Goal: Transaction & Acquisition: Purchase product/service

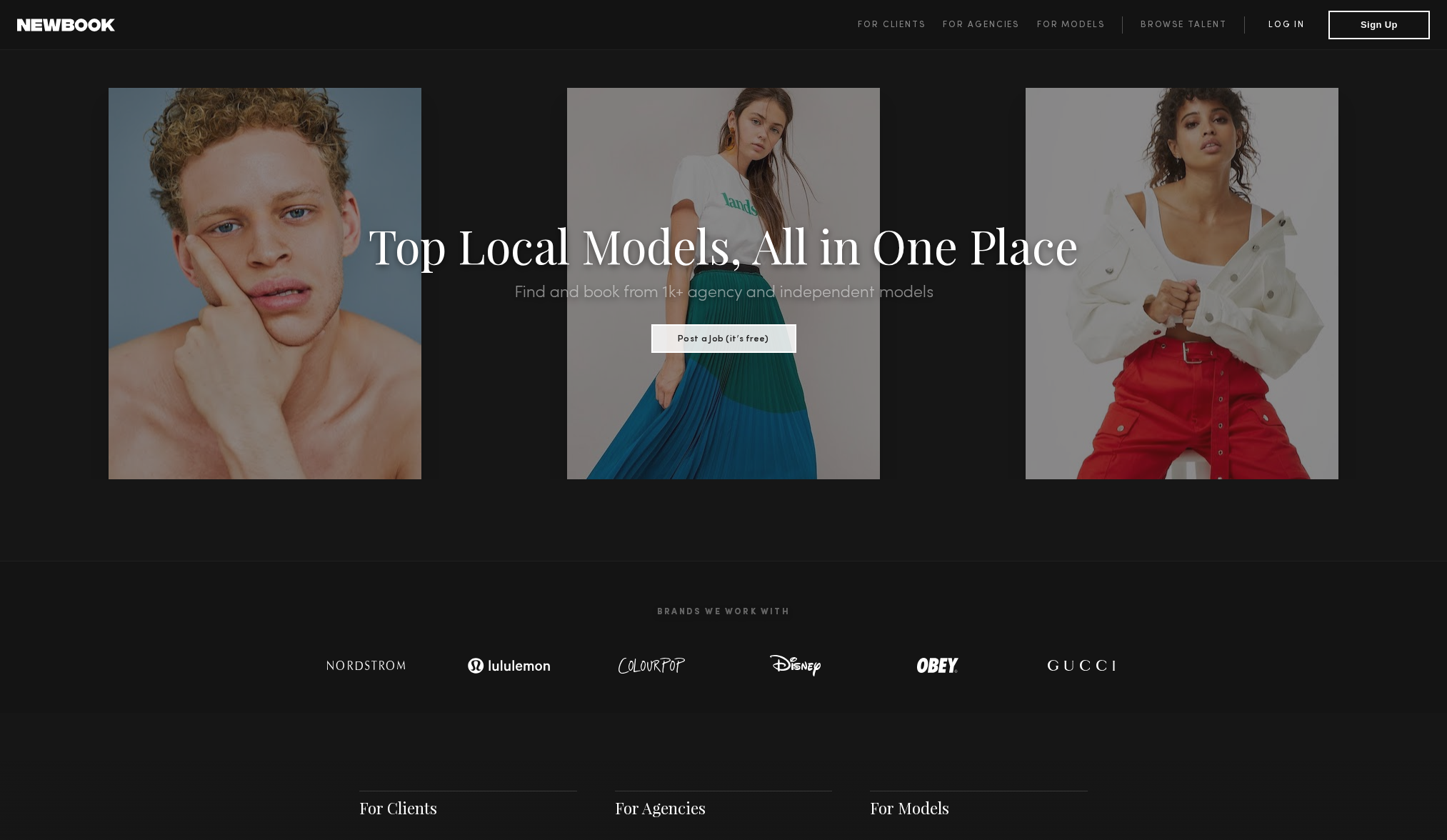
click at [1295, 27] on link "Log in" at bounding box center [1287, 25] width 84 height 17
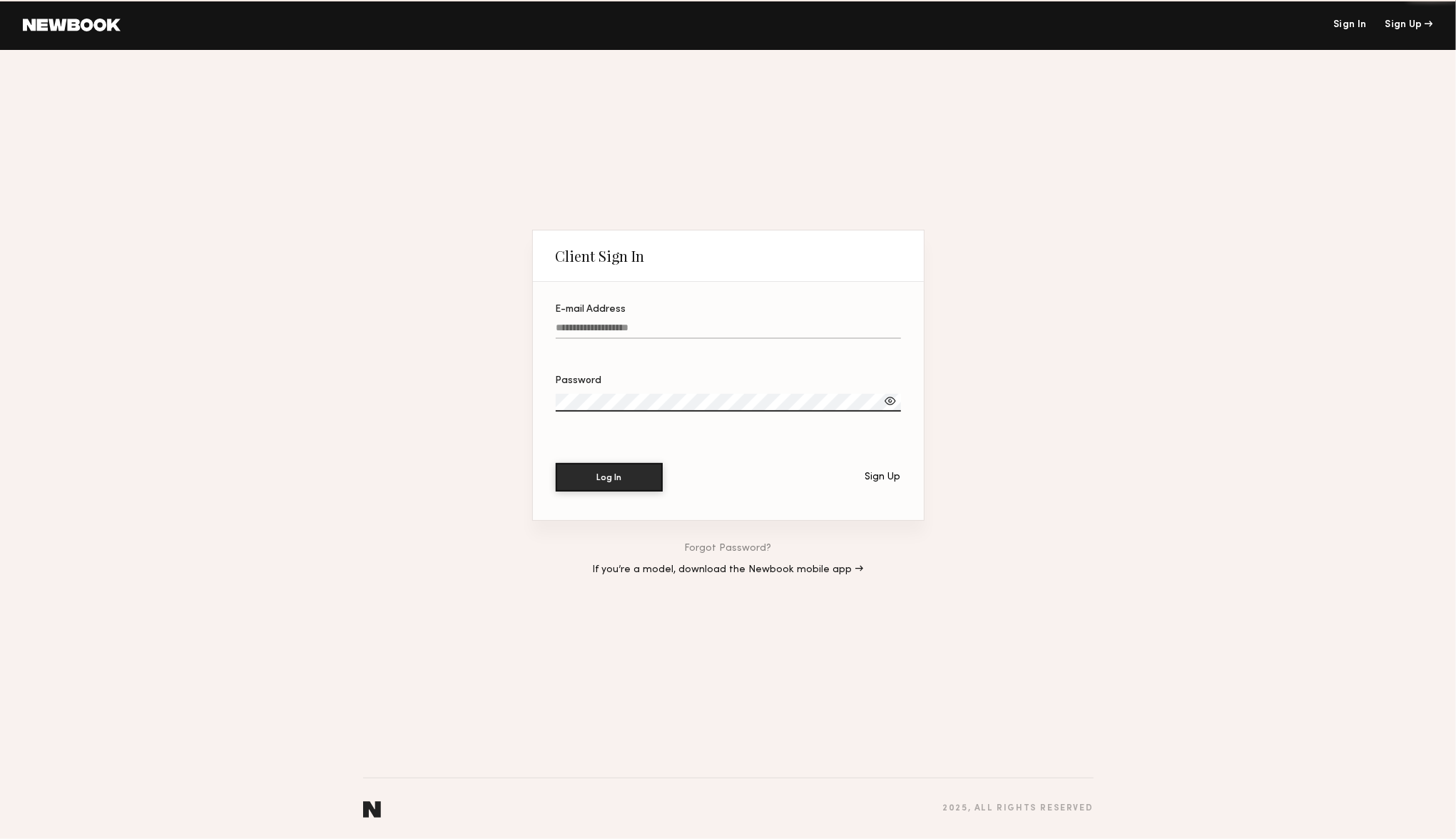
type input "**********"
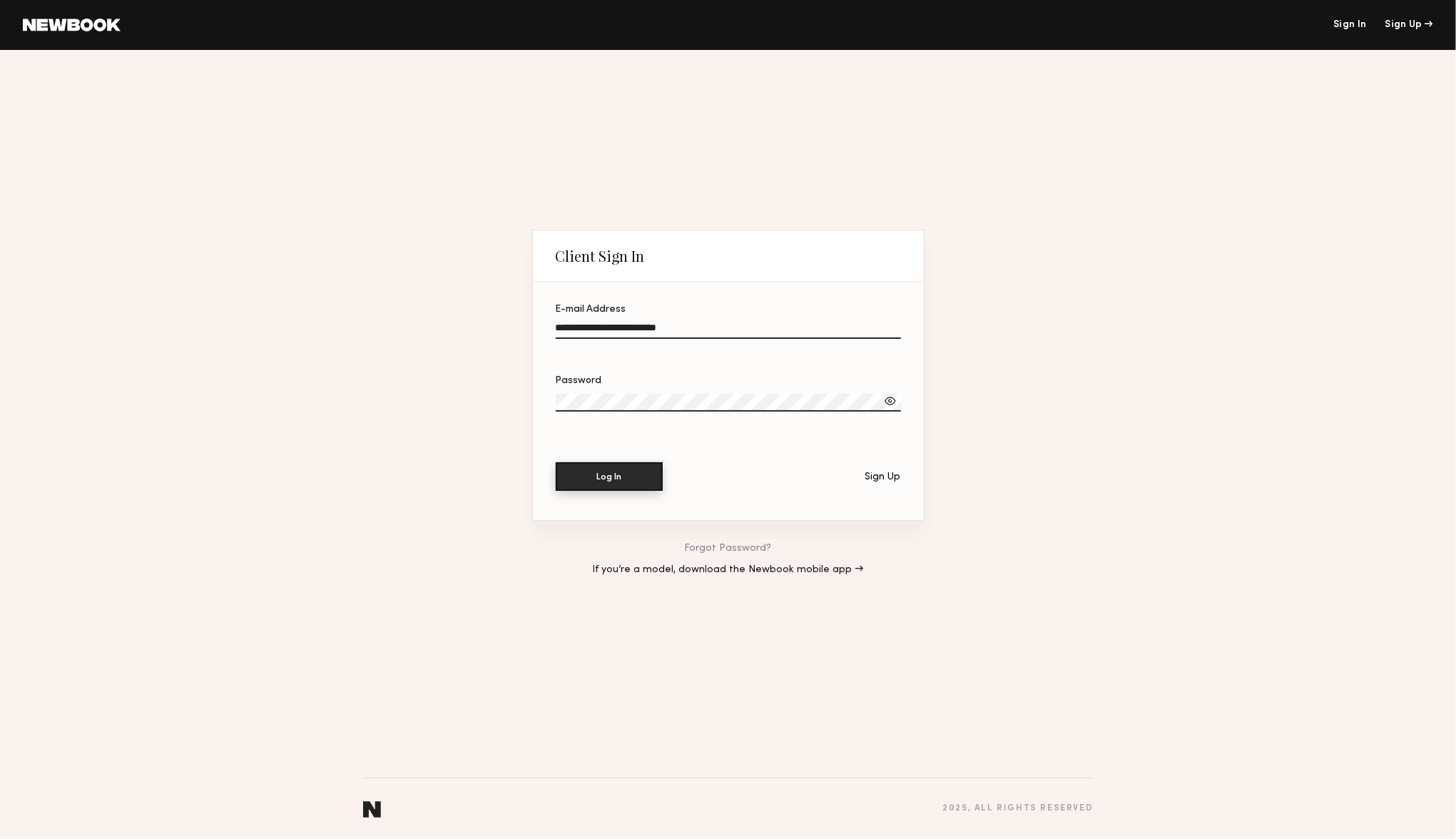
click at [616, 483] on button "Log In" at bounding box center [609, 477] width 107 height 29
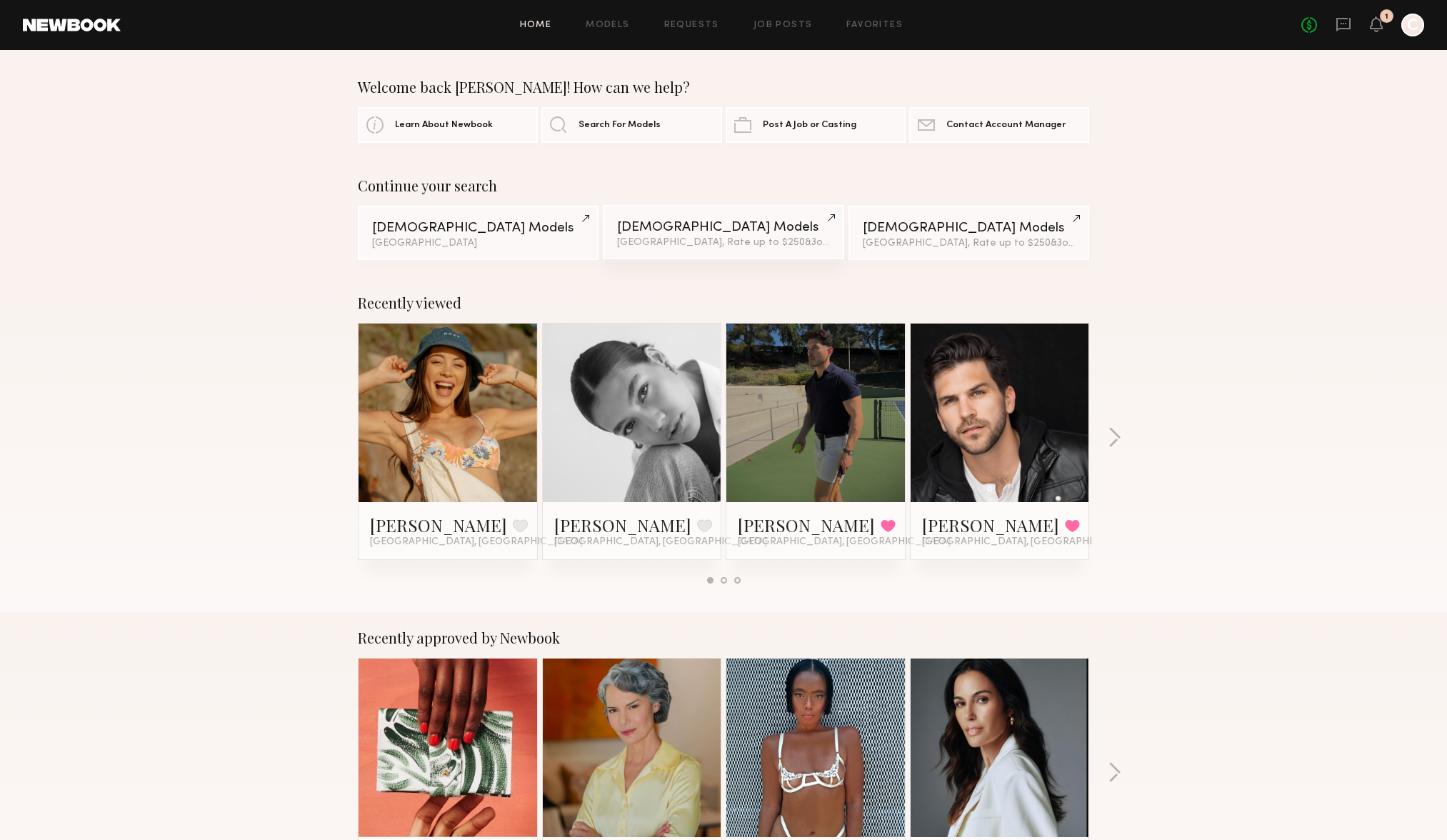
click at [671, 226] on div "Male Models" at bounding box center [723, 227] width 212 height 13
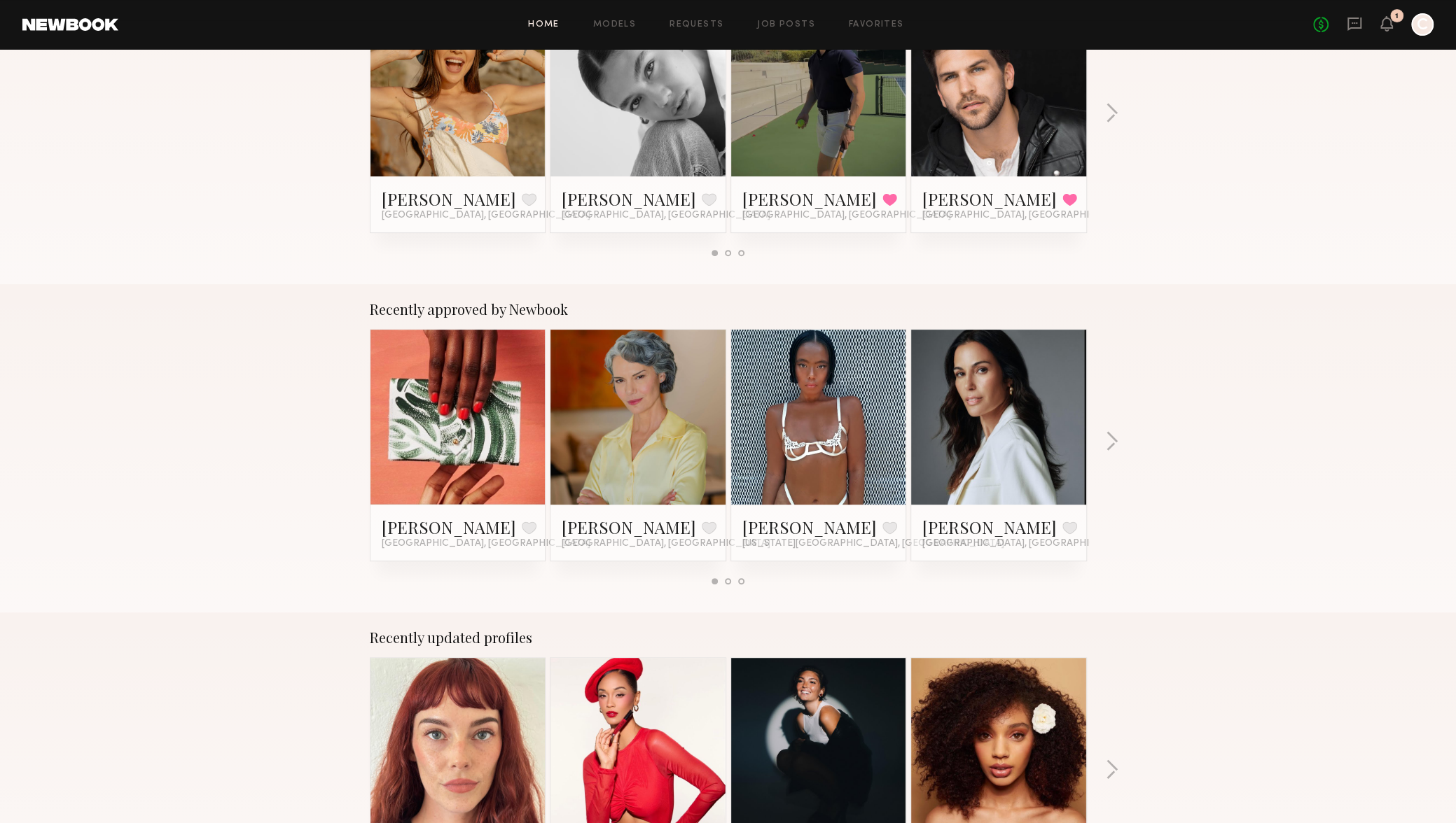
scroll to position [420, 0]
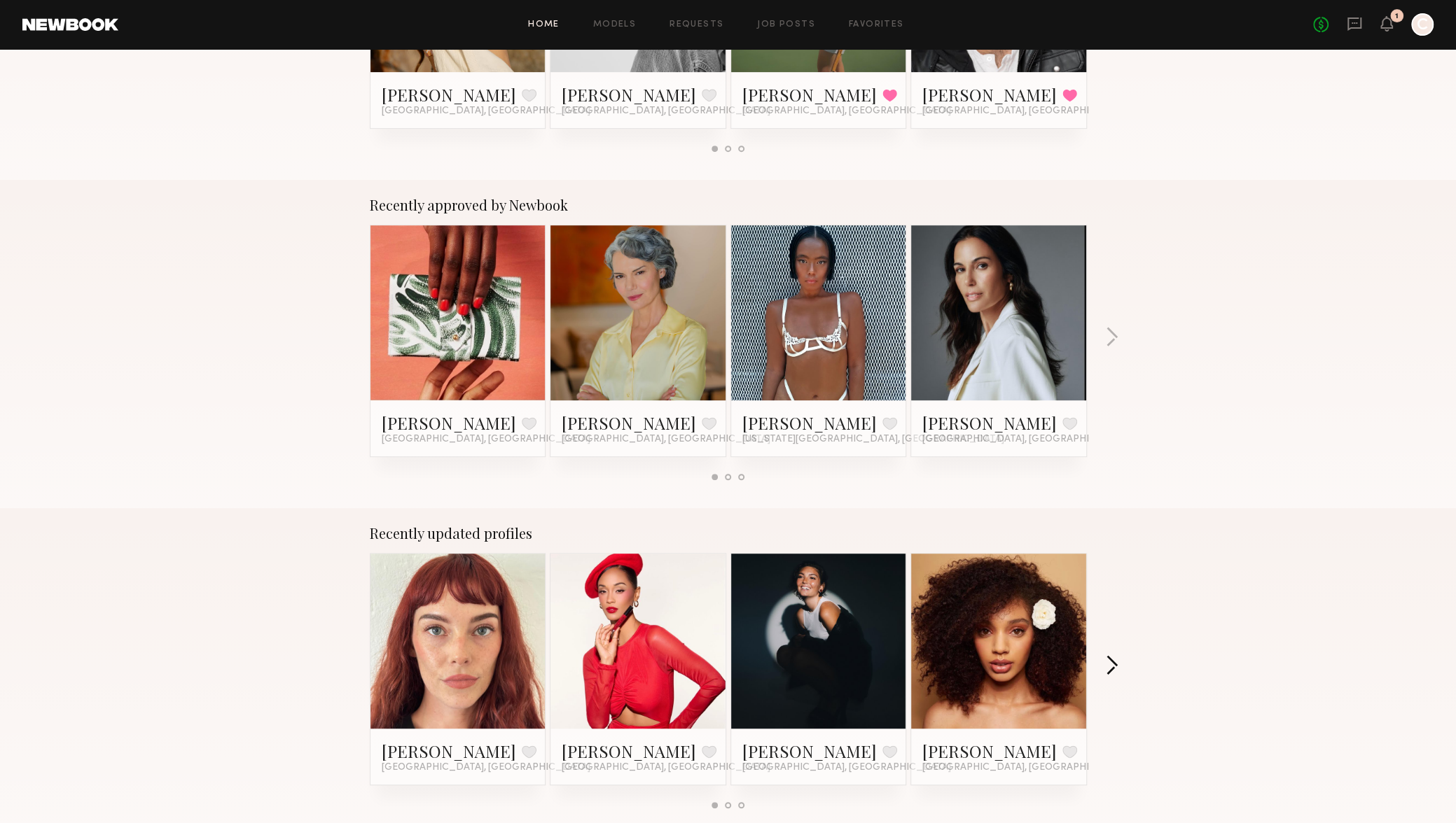
click at [1117, 661] on button "button" at bounding box center [1112, 666] width 13 height 23
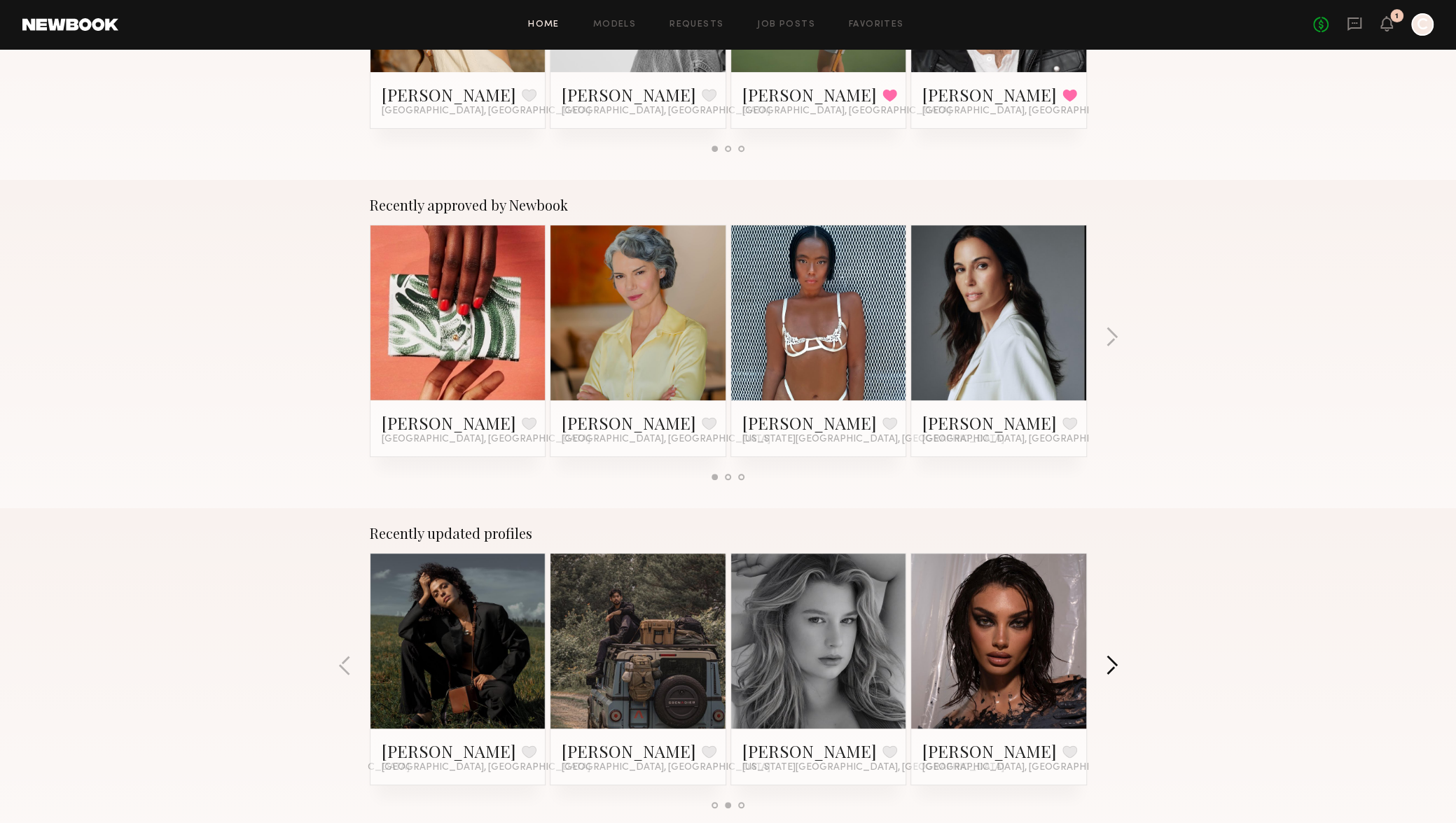
click at [1118, 662] on button "button" at bounding box center [1112, 666] width 13 height 23
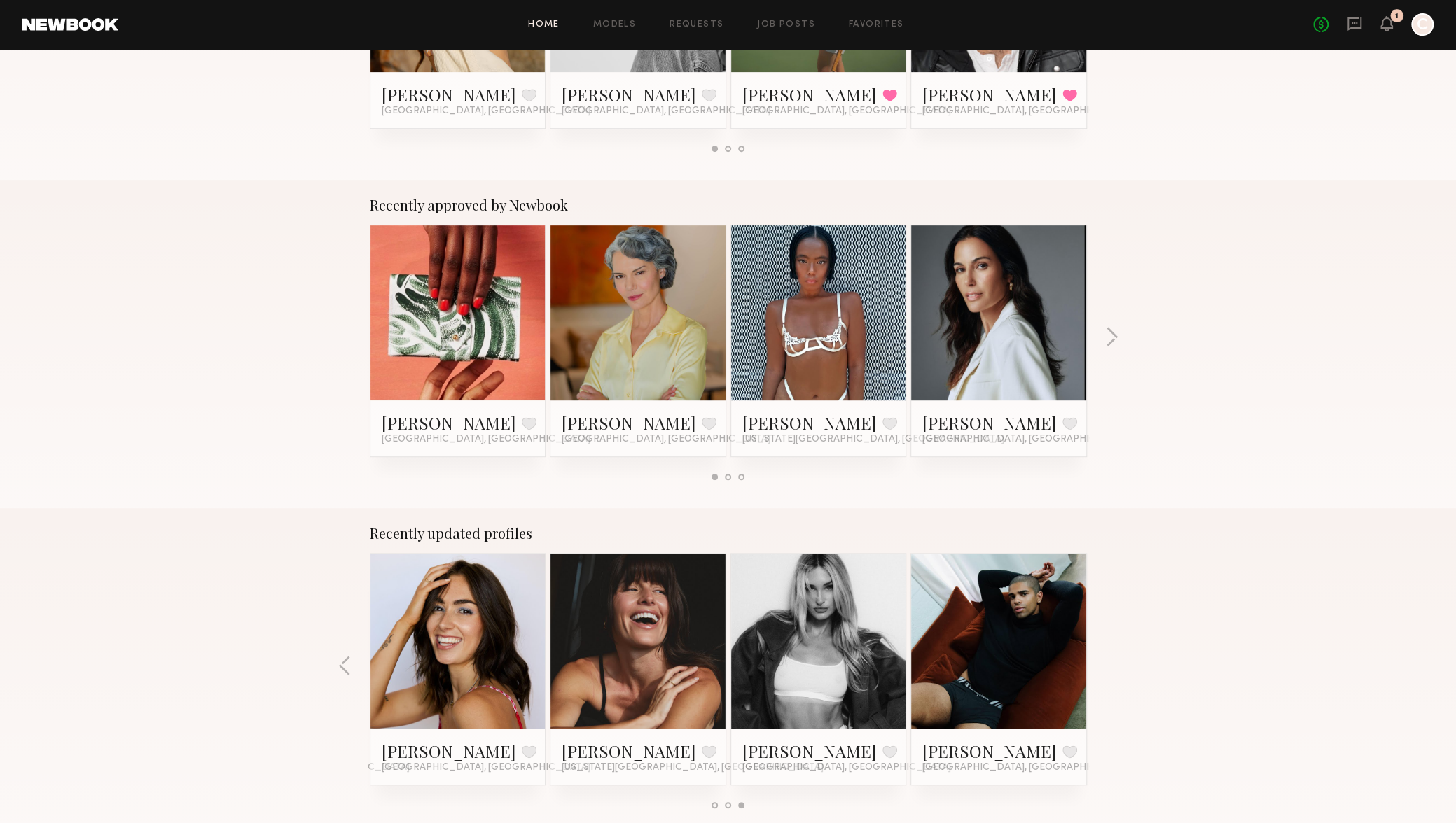
click at [1119, 663] on div "Recently updated profiles Liv Y. Favorite Los Angeles, CA August M. Favorite Lo…" at bounding box center [728, 672] width 1456 height 328
click at [1108, 331] on button "button" at bounding box center [1112, 338] width 13 height 23
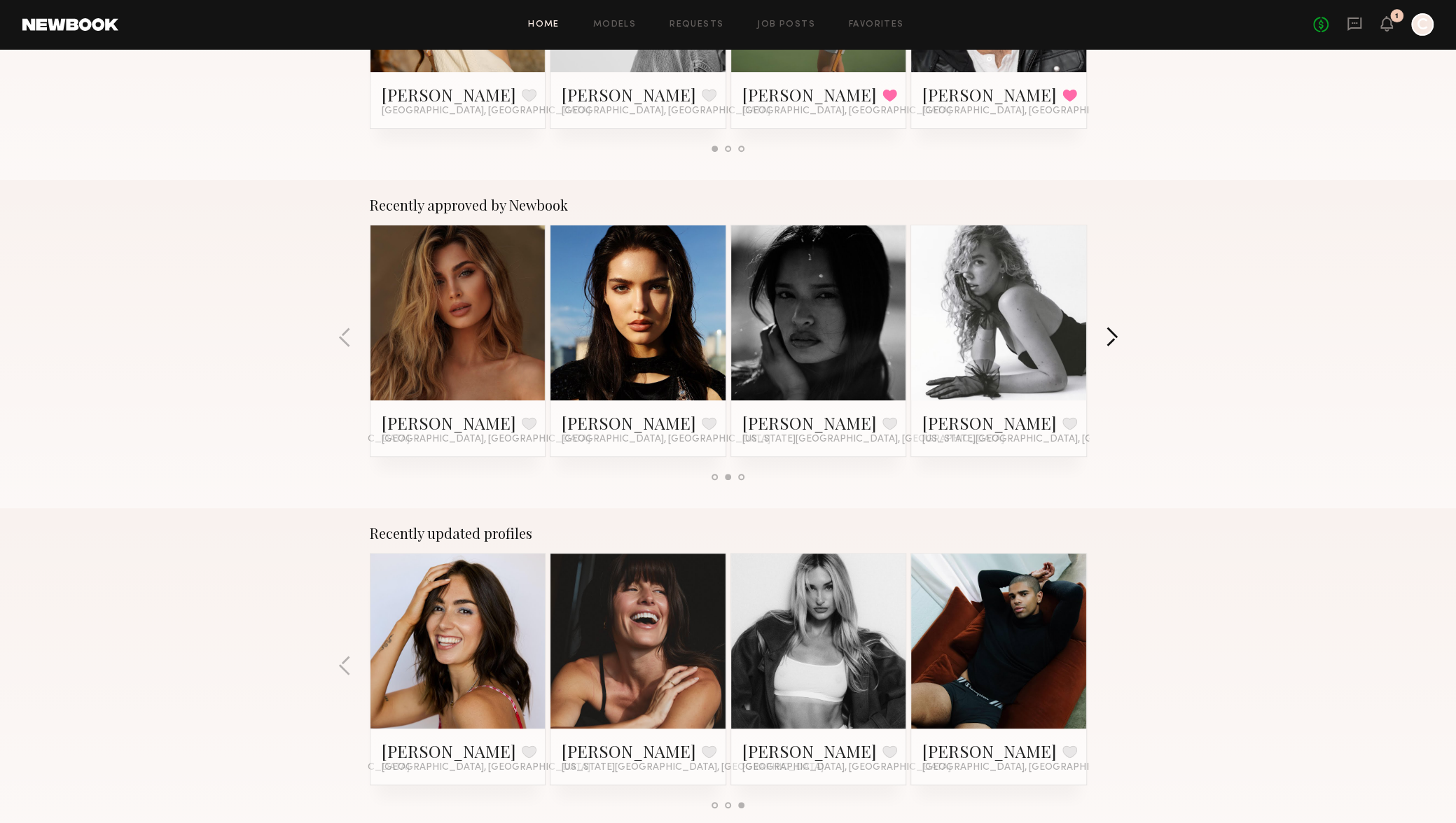
click at [1108, 331] on button "button" at bounding box center [1112, 338] width 13 height 23
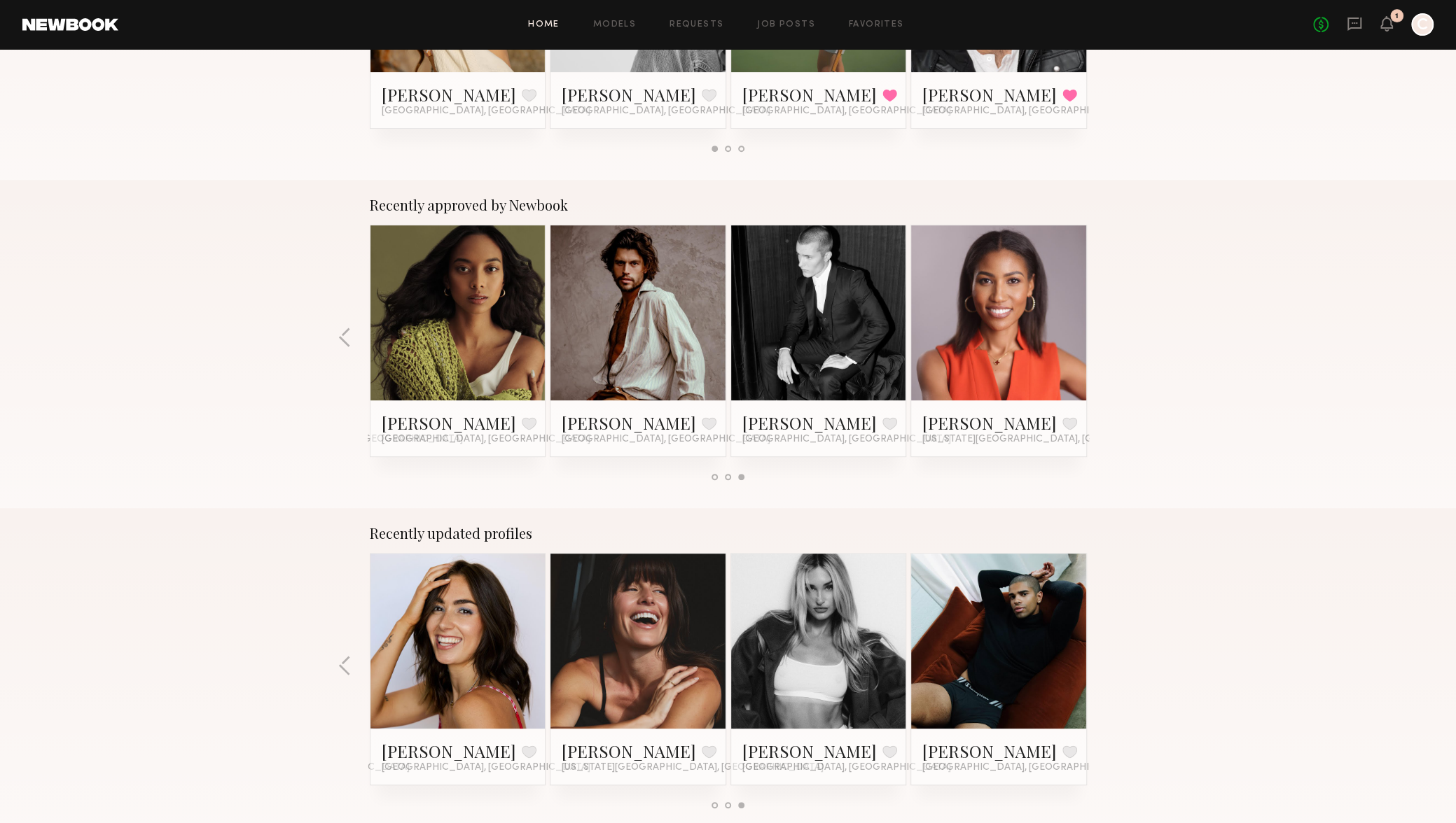
click at [1108, 331] on div "Recently approved by Newbook Ashia A. Favorite Brooklyn, NY Renee P. Favorite L…" at bounding box center [728, 343] width 1456 height 328
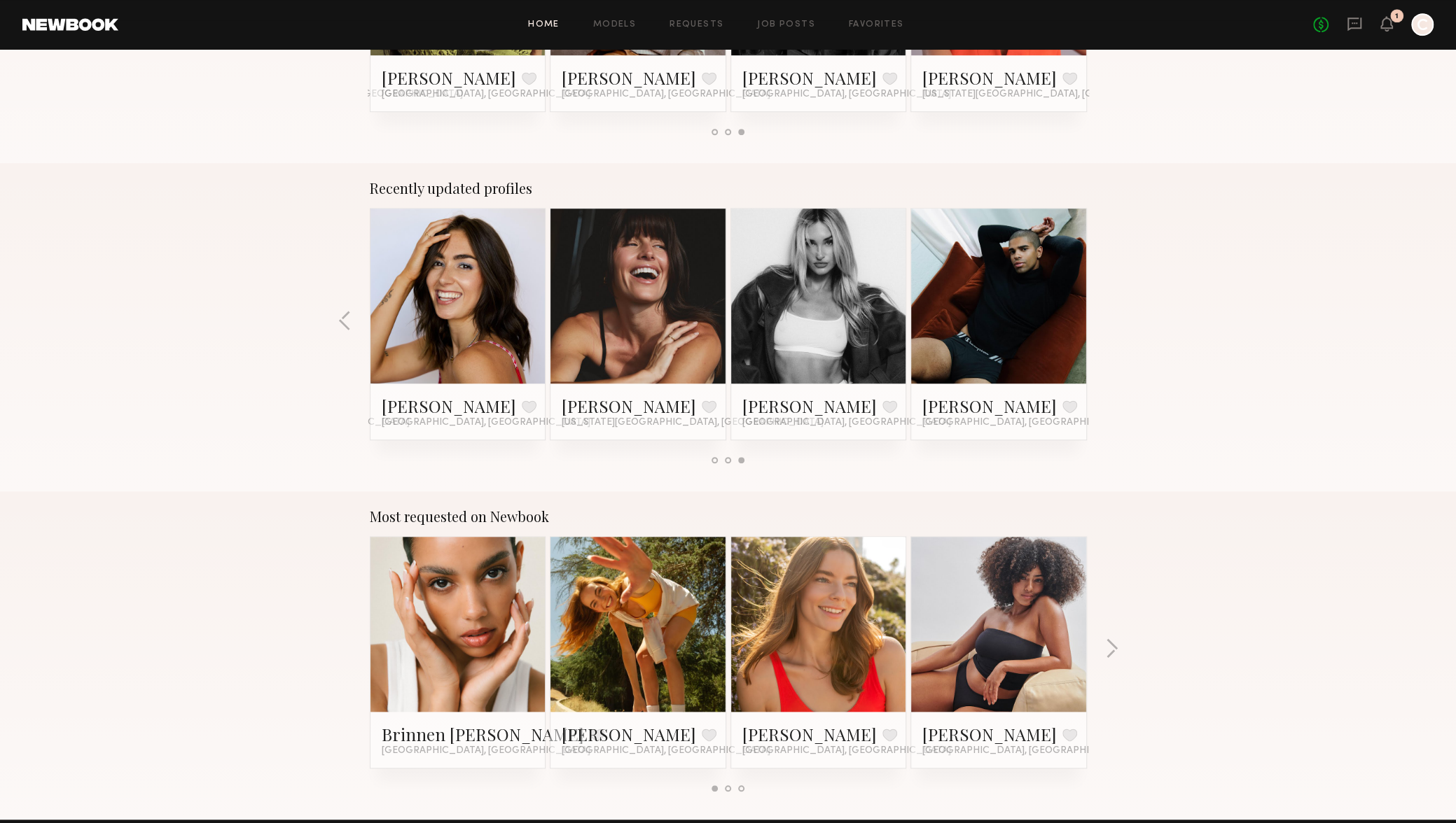
scroll to position [910, 0]
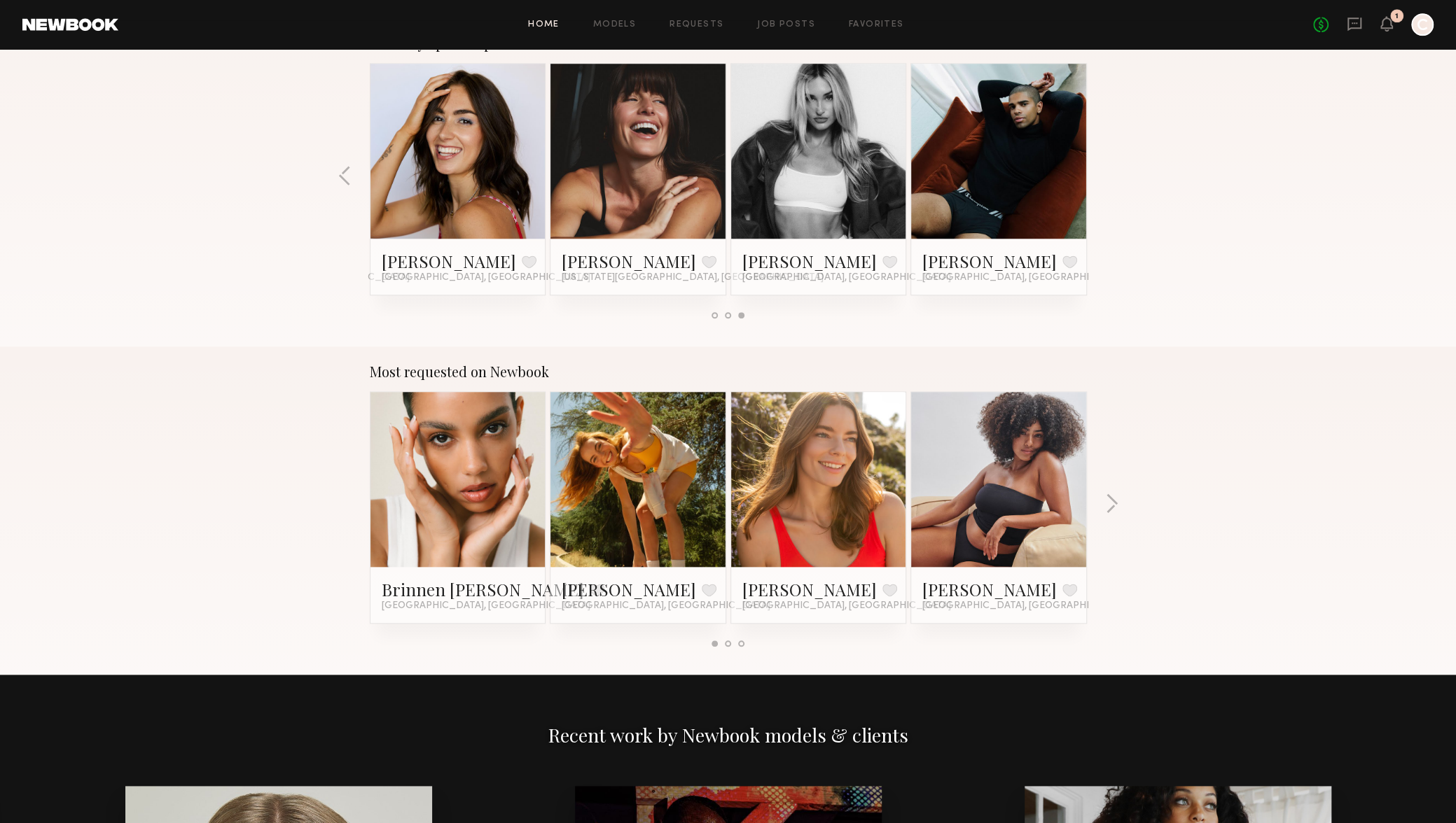
click at [1104, 501] on div "Most requested on Newbook Brinnen T. Favorite Los Angeles, CA Haley G. Favorite…" at bounding box center [728, 510] width 1456 height 328
click at [1107, 500] on button "button" at bounding box center [1112, 505] width 13 height 23
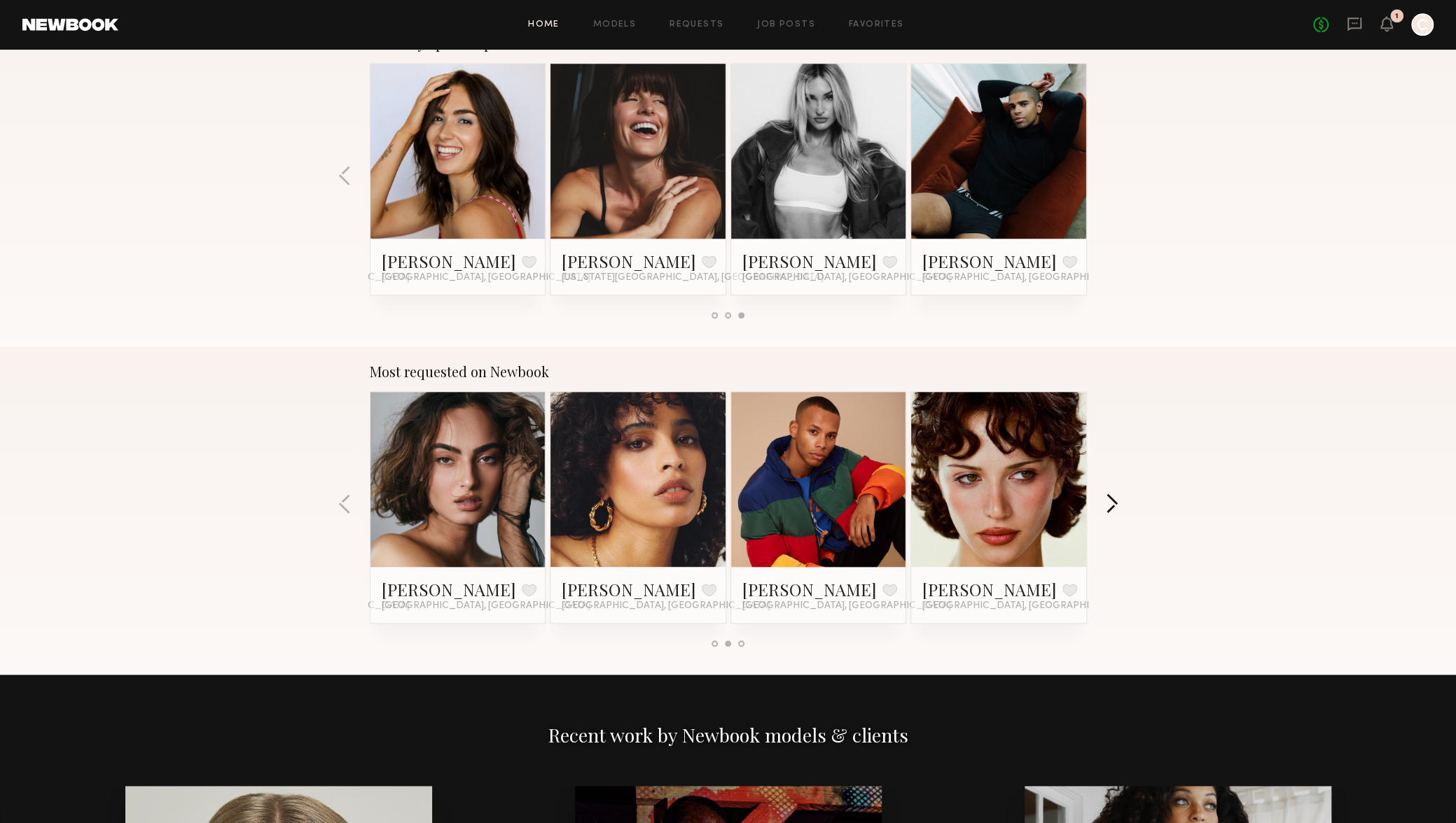
click at [1107, 500] on button "button" at bounding box center [1112, 505] width 13 height 23
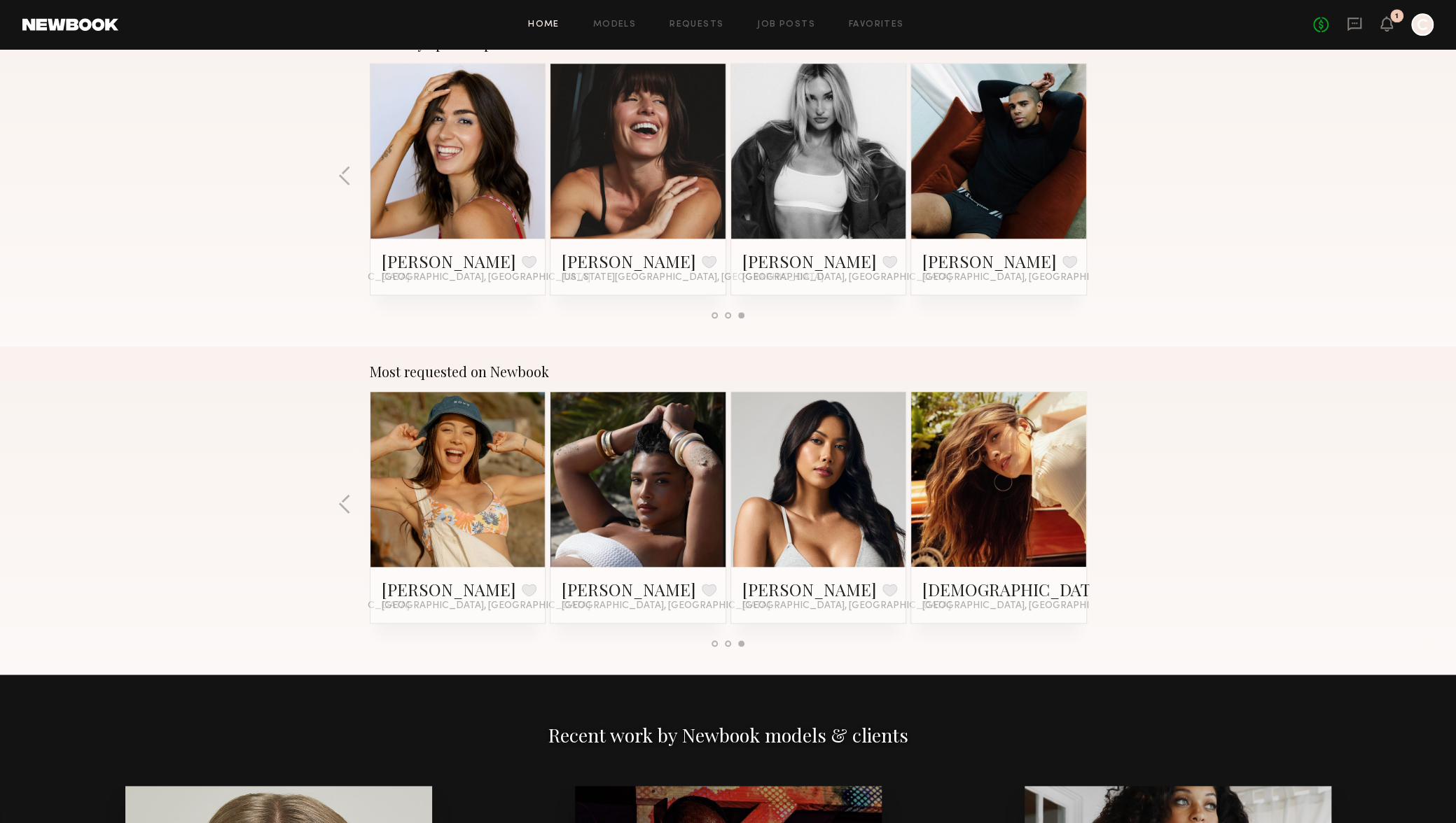
click at [1109, 500] on div "Most requested on Newbook Brinnen T. Favorite Los Angeles, CA Haley G. Favorite…" at bounding box center [728, 510] width 1456 height 328
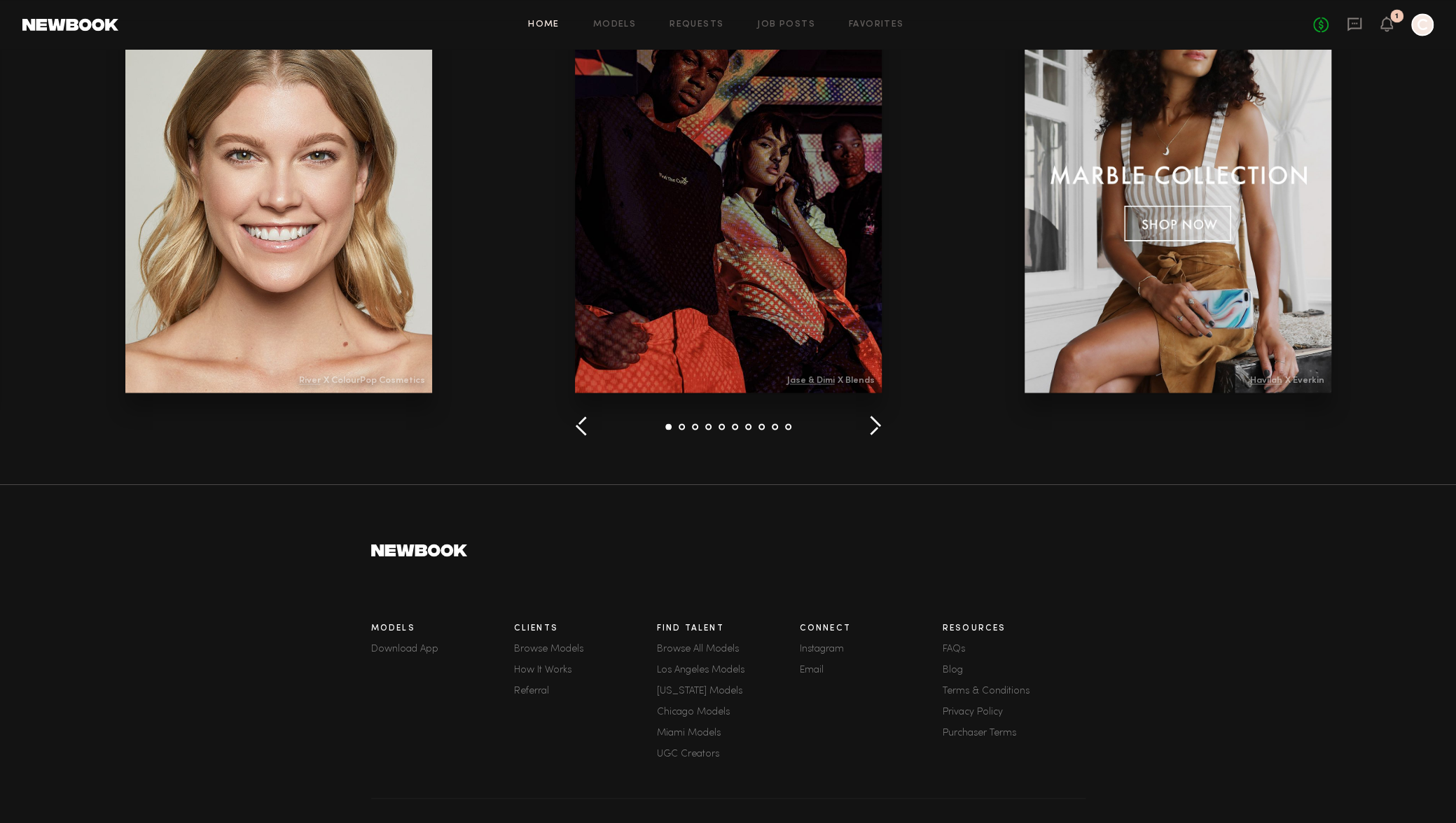
scroll to position [1739, 0]
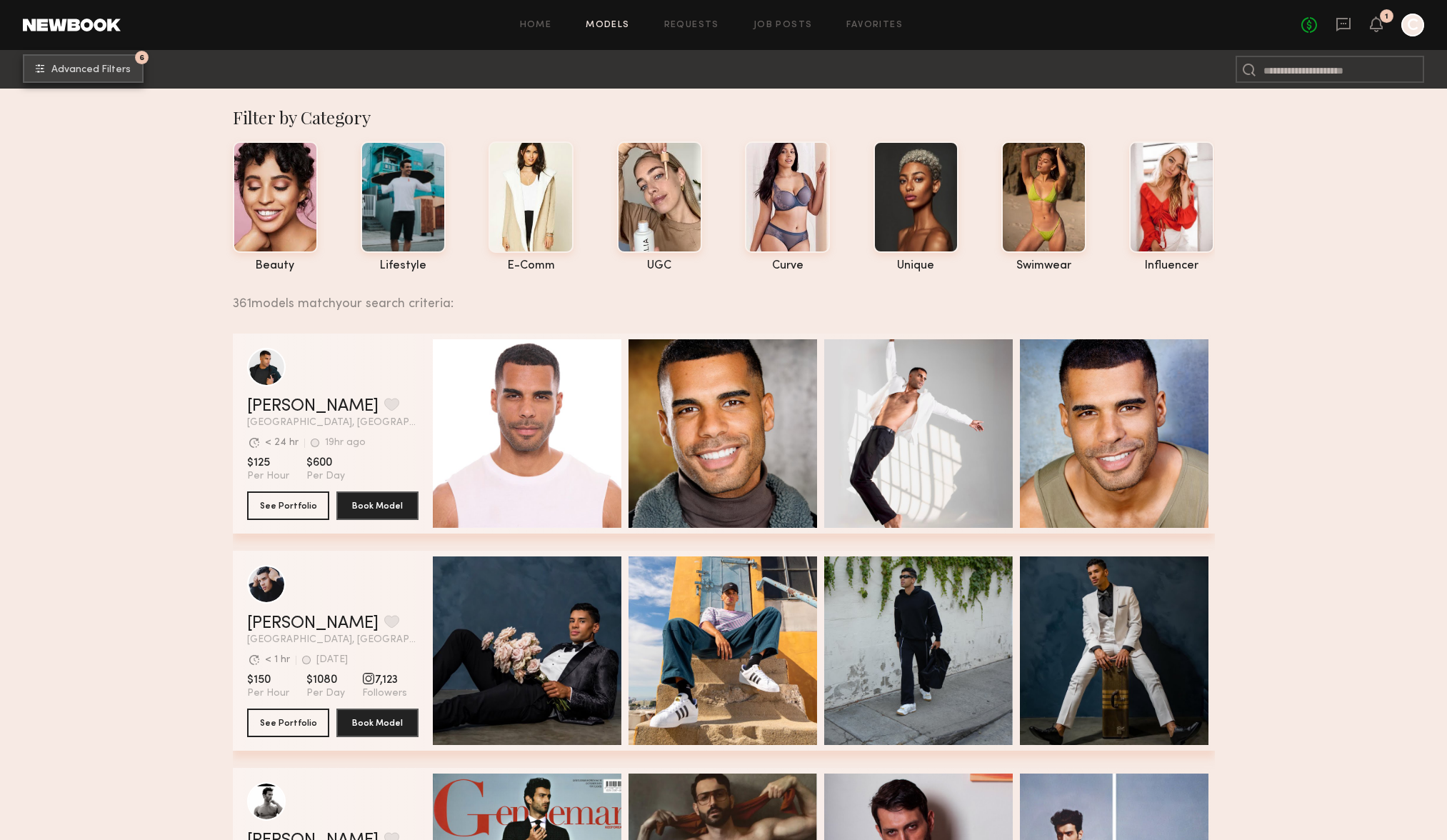
click at [75, 69] on span "Advanced Filters" at bounding box center [91, 70] width 80 height 10
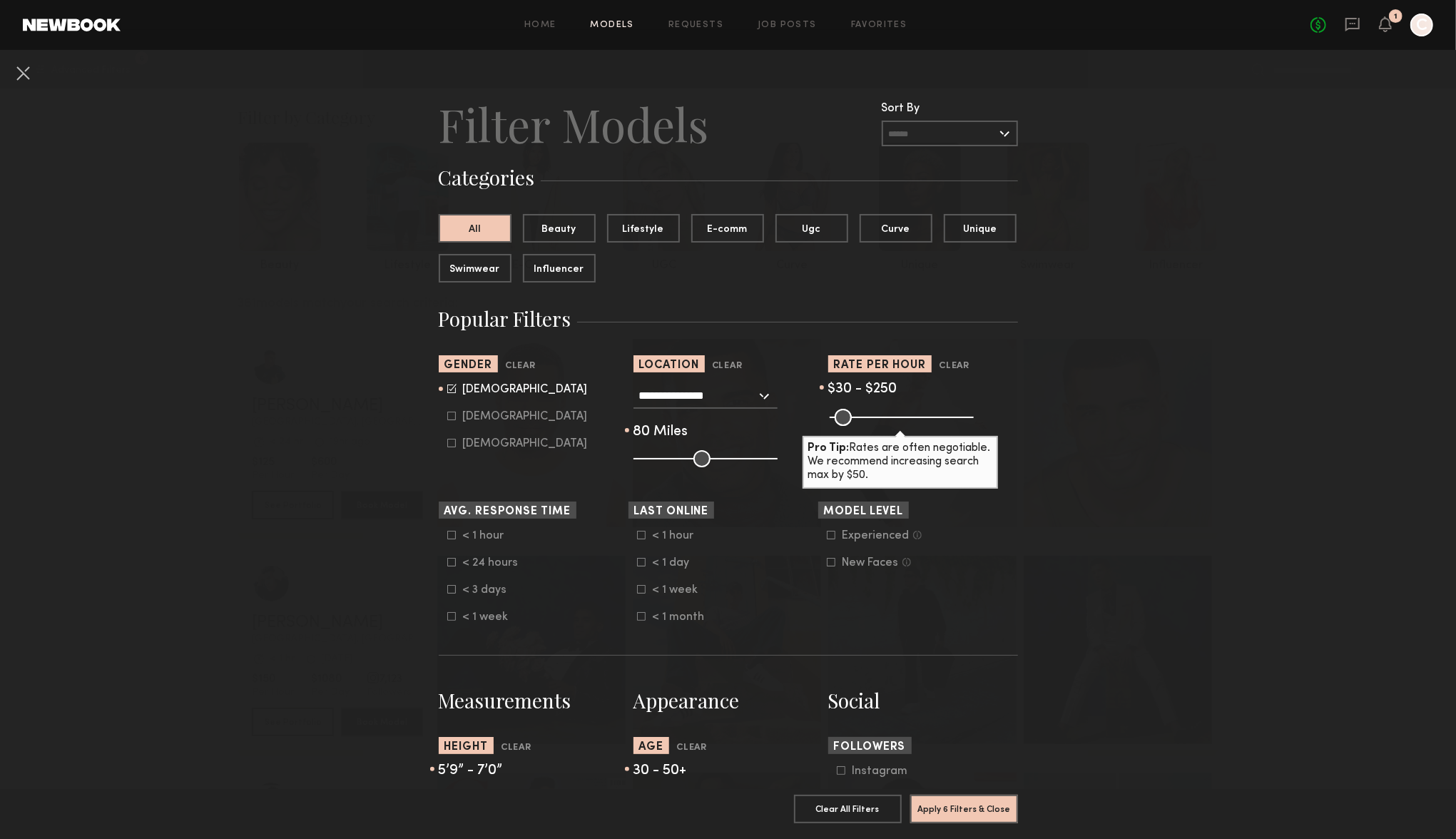
click at [764, 404] on div "**********" at bounding box center [706, 396] width 144 height 26
click at [728, 399] on input "**********" at bounding box center [698, 395] width 117 height 24
click at [728, 398] on input "**********" at bounding box center [698, 395] width 117 height 24
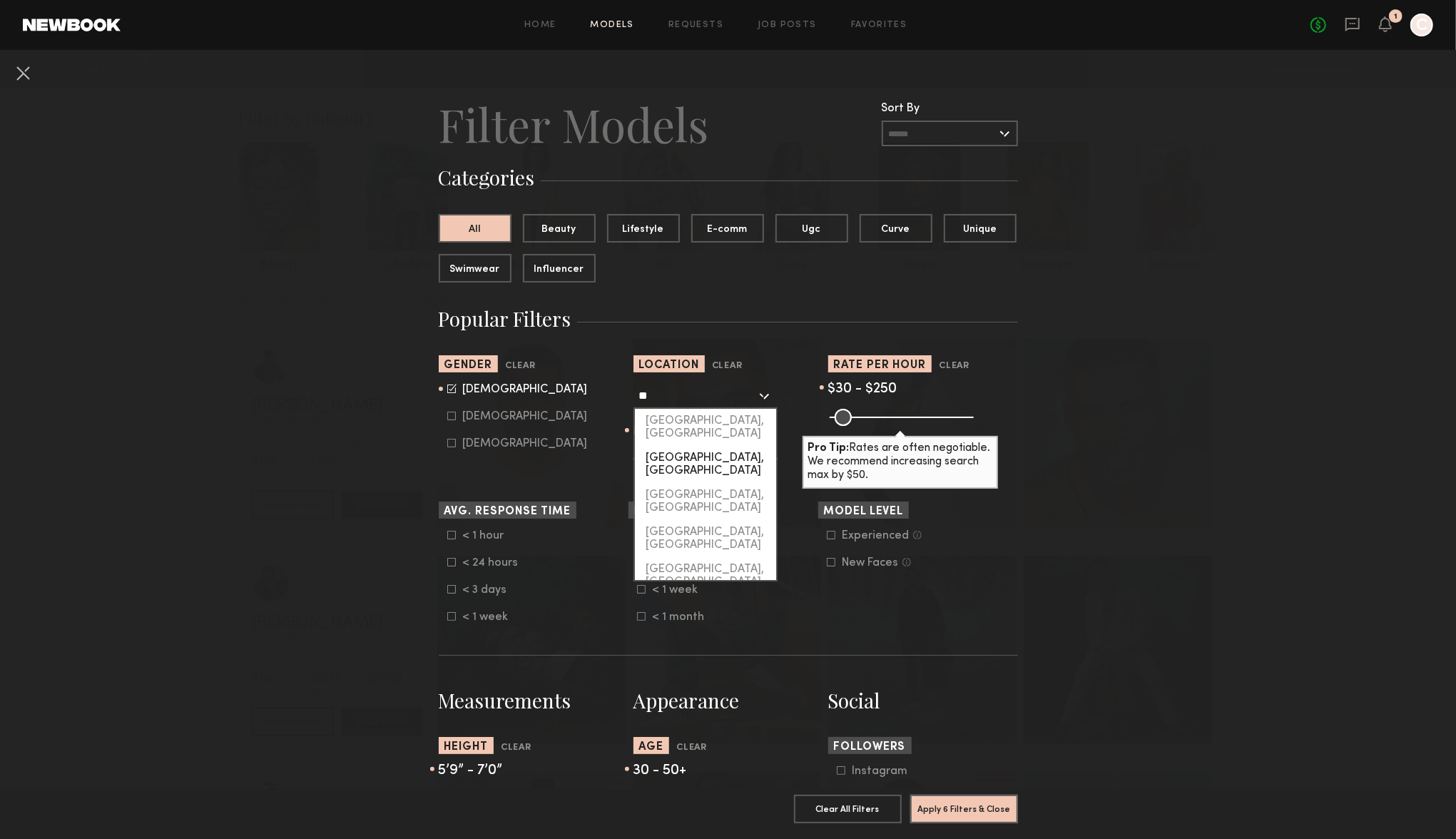
click at [700, 446] on div "San Diego, CA" at bounding box center [706, 465] width 142 height 37
type input "**********"
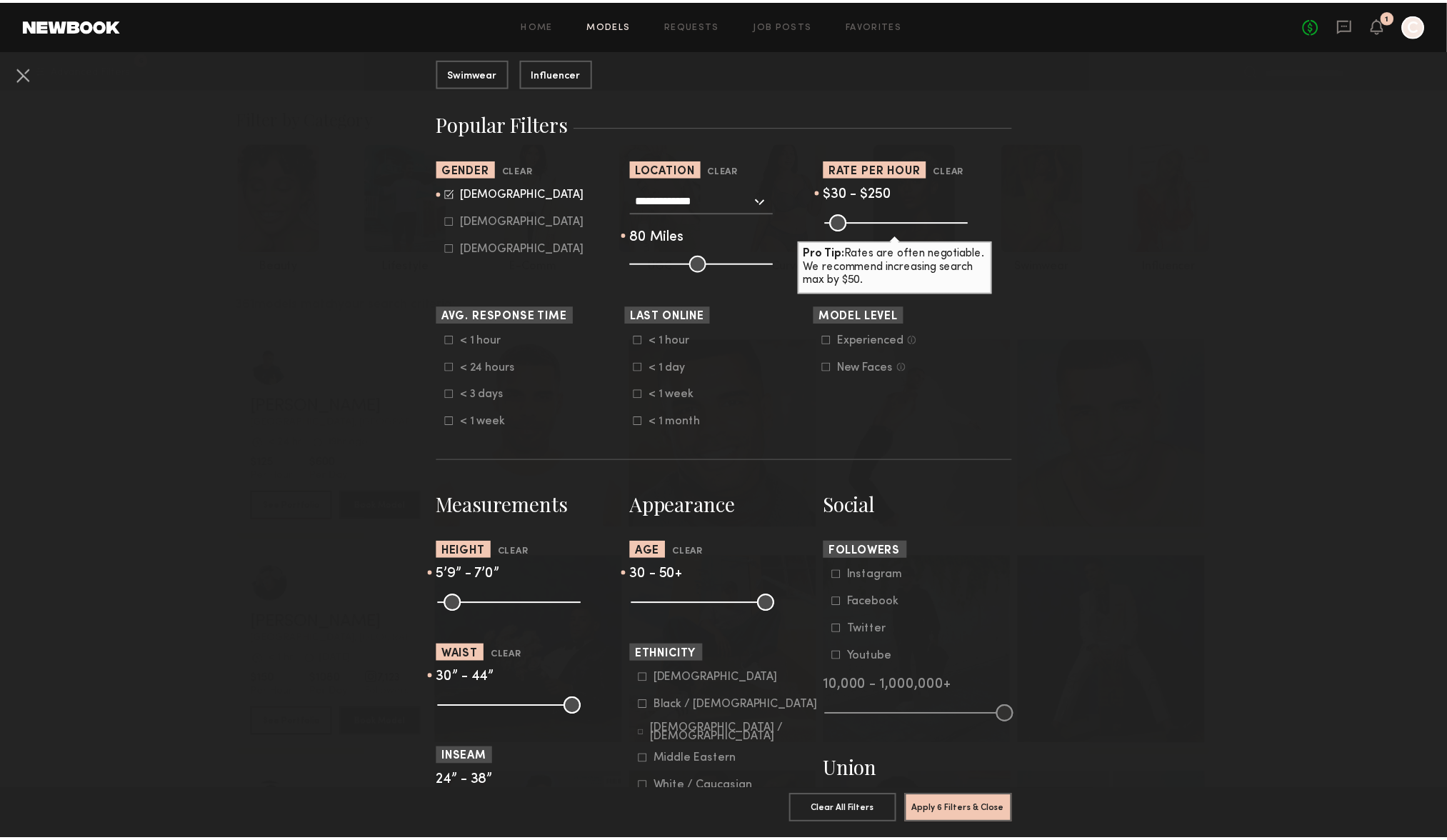
scroll to position [572, 0]
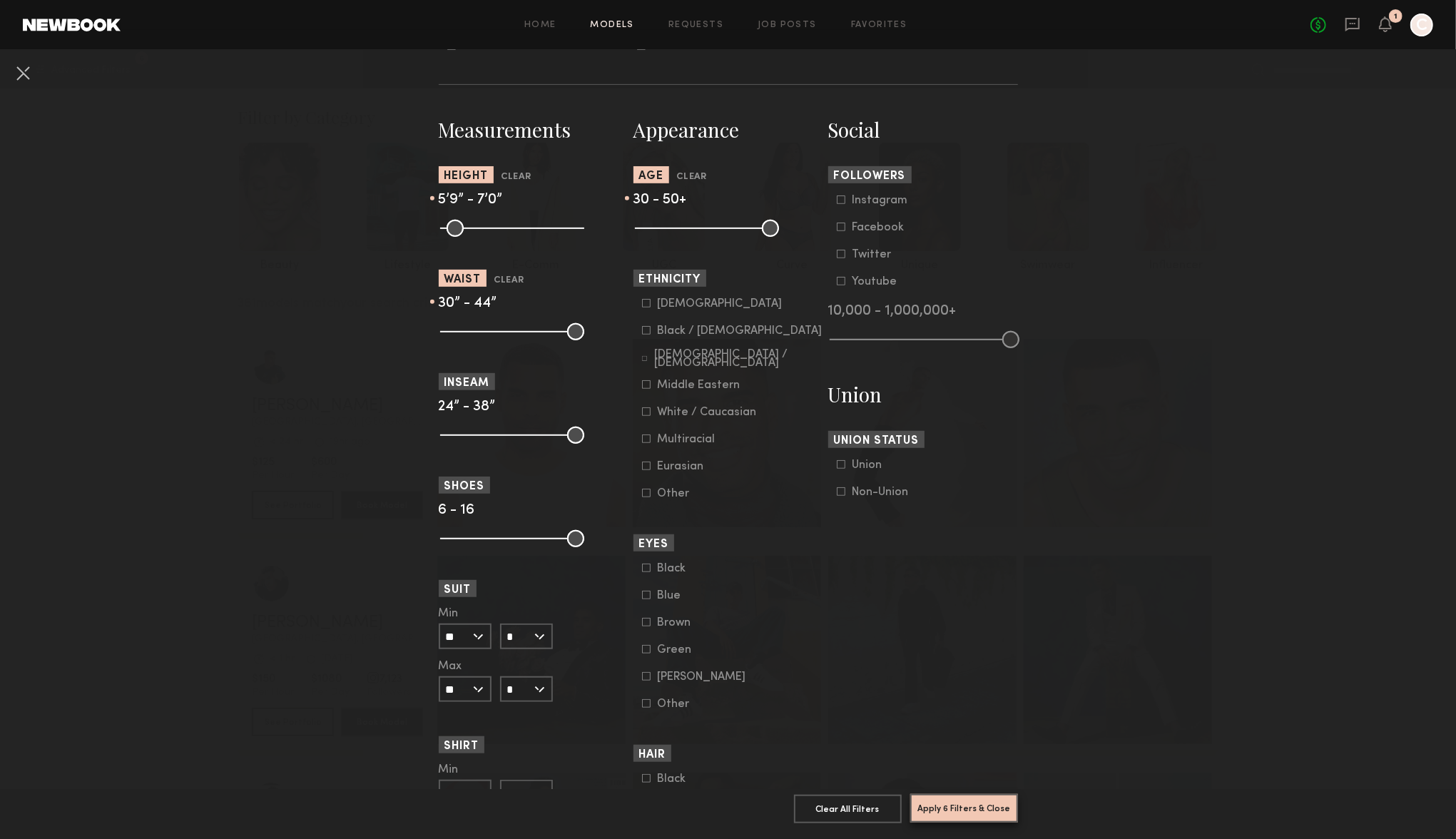
click at [961, 799] on button "Apply 6 Filters & Close" at bounding box center [964, 808] width 107 height 29
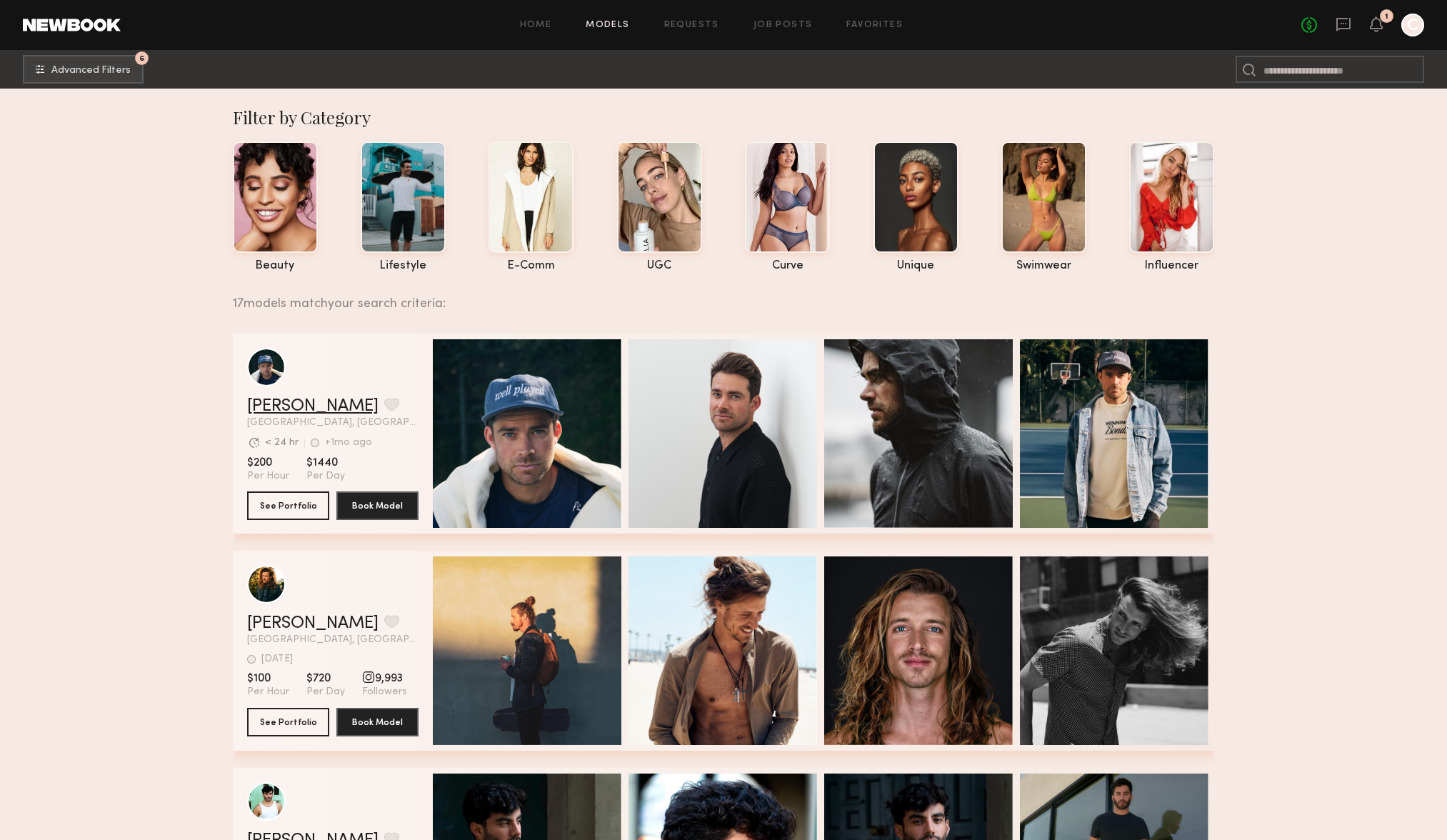
click at [273, 415] on link "[PERSON_NAME]" at bounding box center [313, 407] width 131 height 17
click at [1163, 175] on div at bounding box center [1172, 196] width 85 height 111
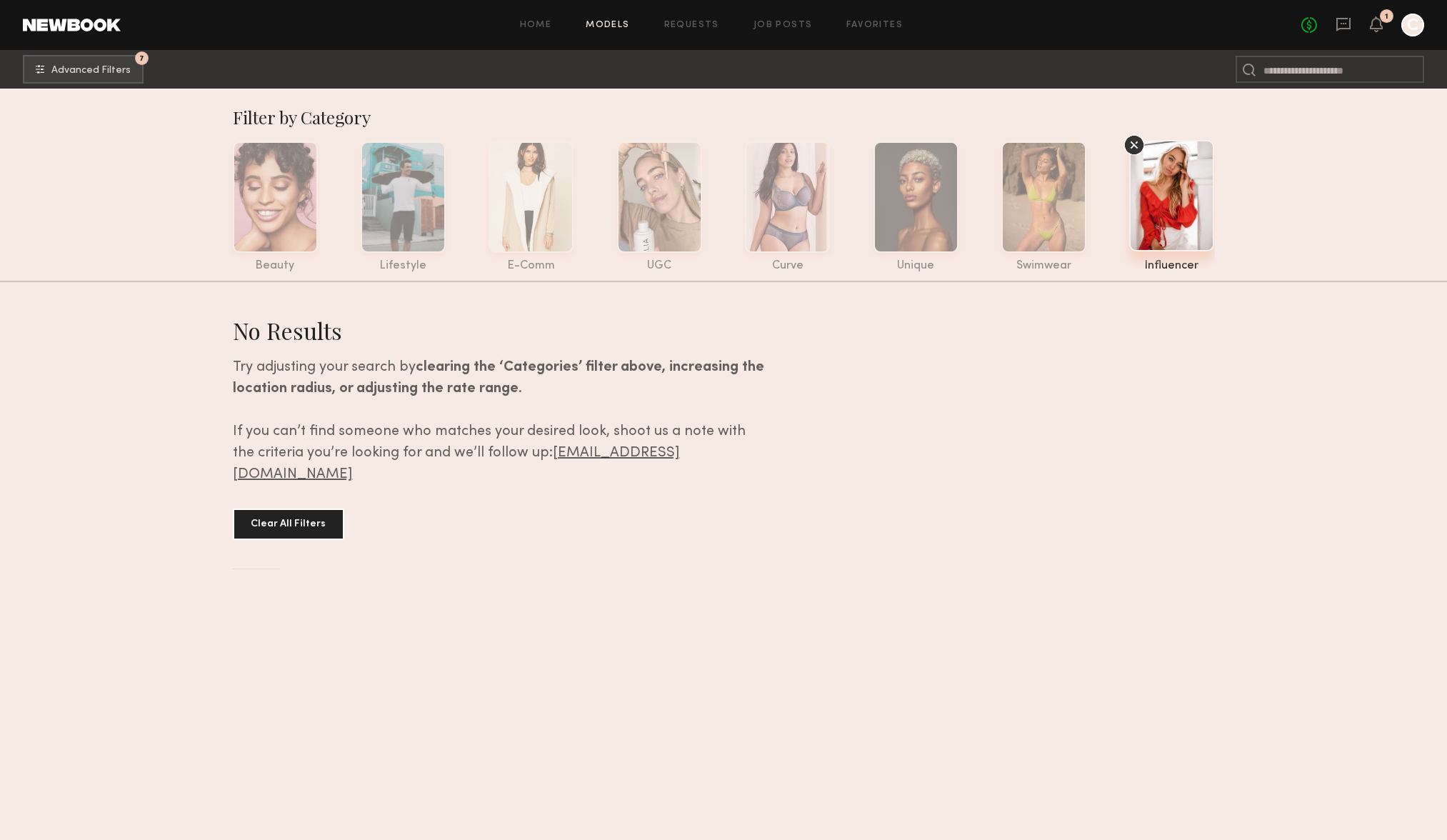
click at [1146, 141] on div at bounding box center [1172, 196] width 85 height 111
click at [1132, 152] on icon at bounding box center [1134, 145] width 21 height 21
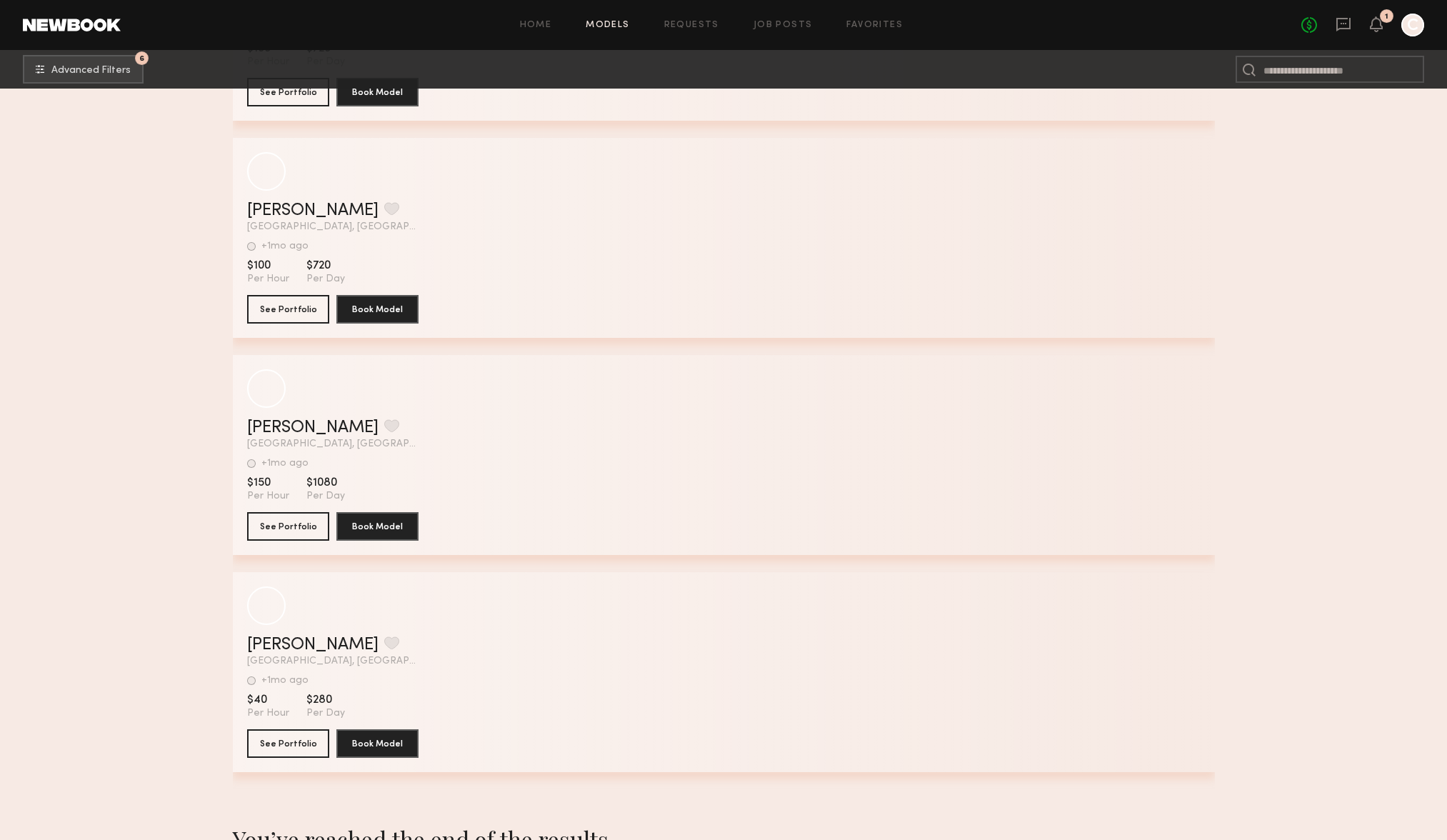
scroll to position [3416, 0]
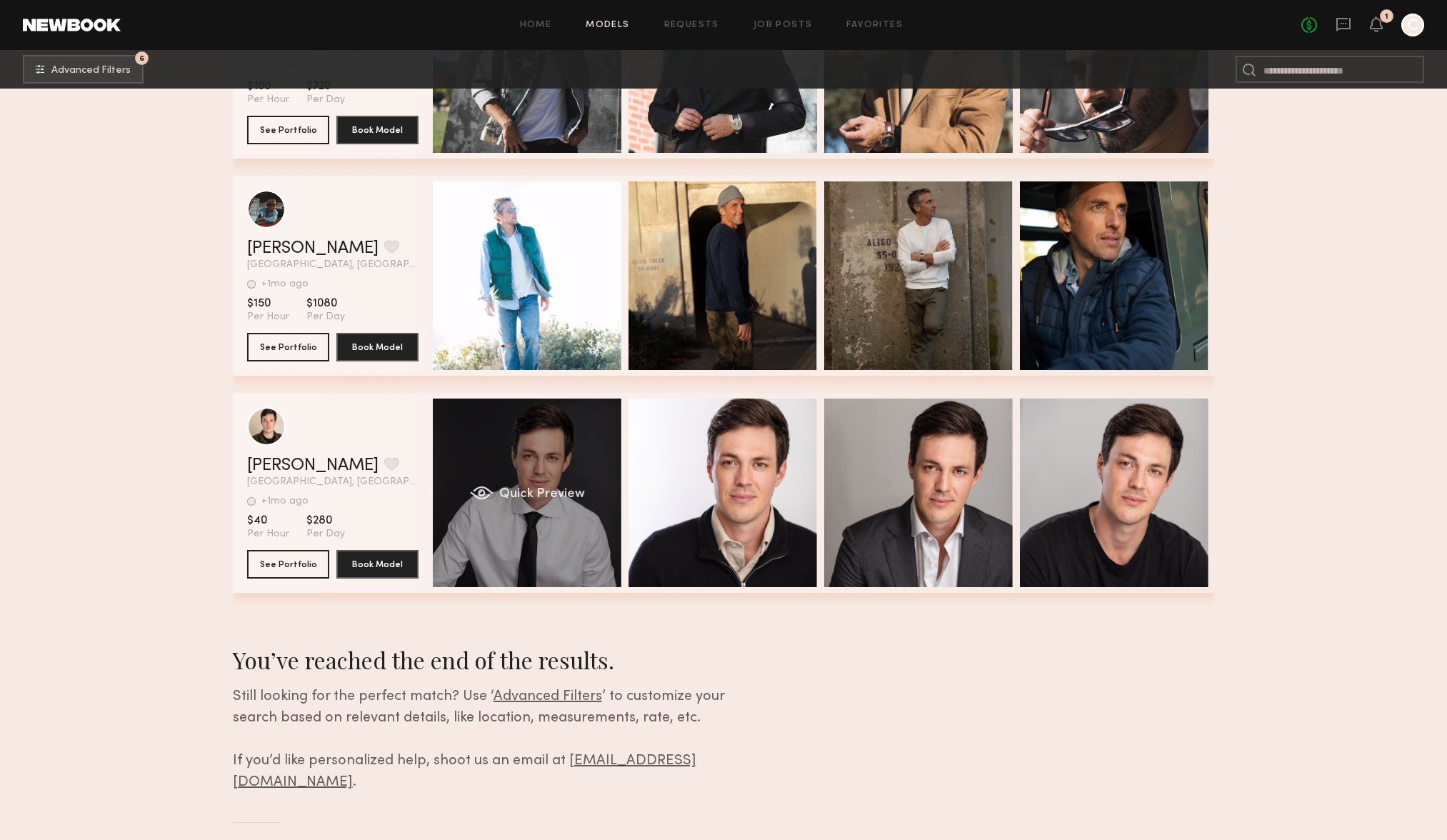
click at [505, 472] on div "Quick Preview" at bounding box center [526, 493] width 189 height 189
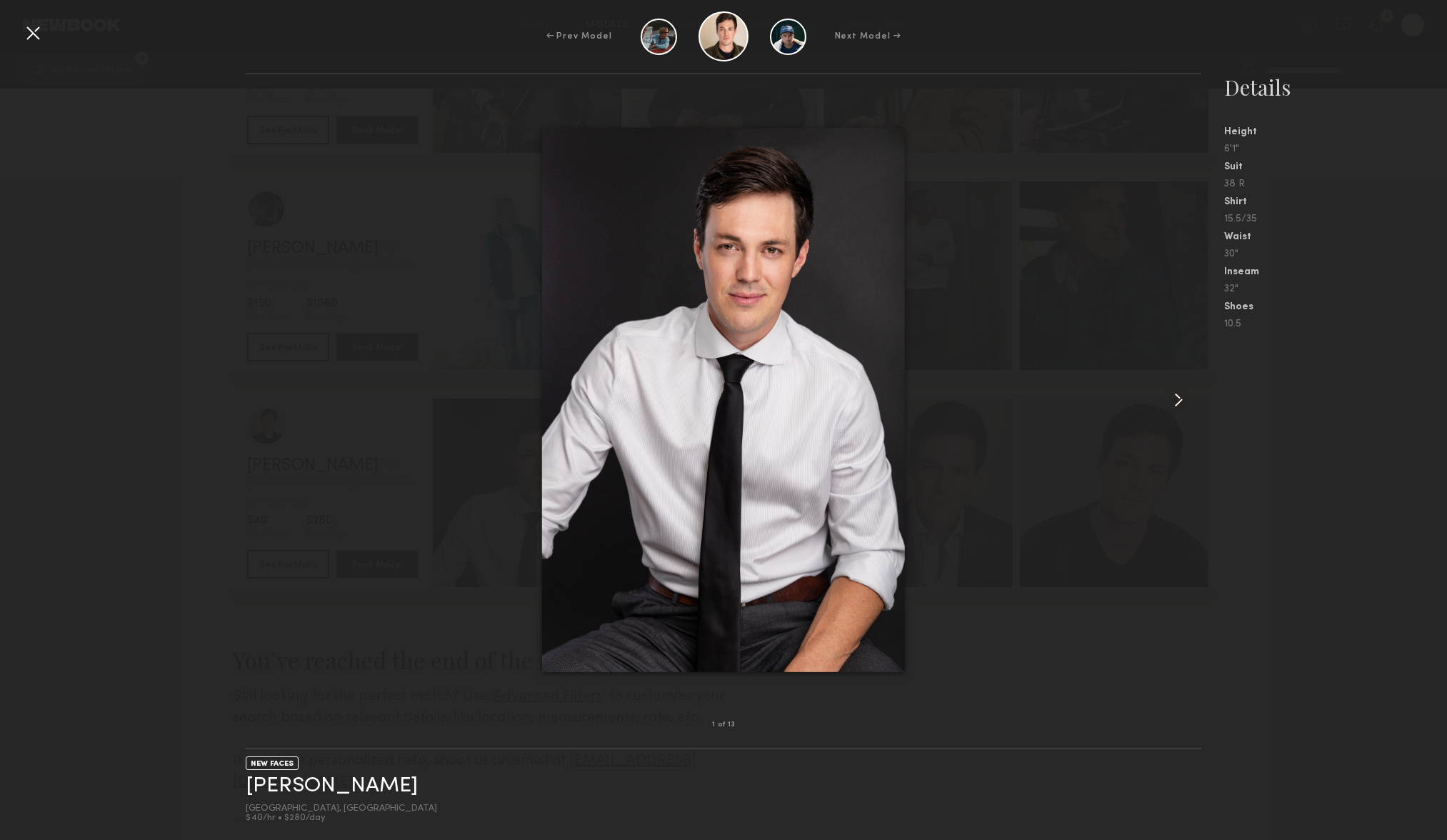
click at [1186, 402] on common-icon at bounding box center [1179, 400] width 23 height 23
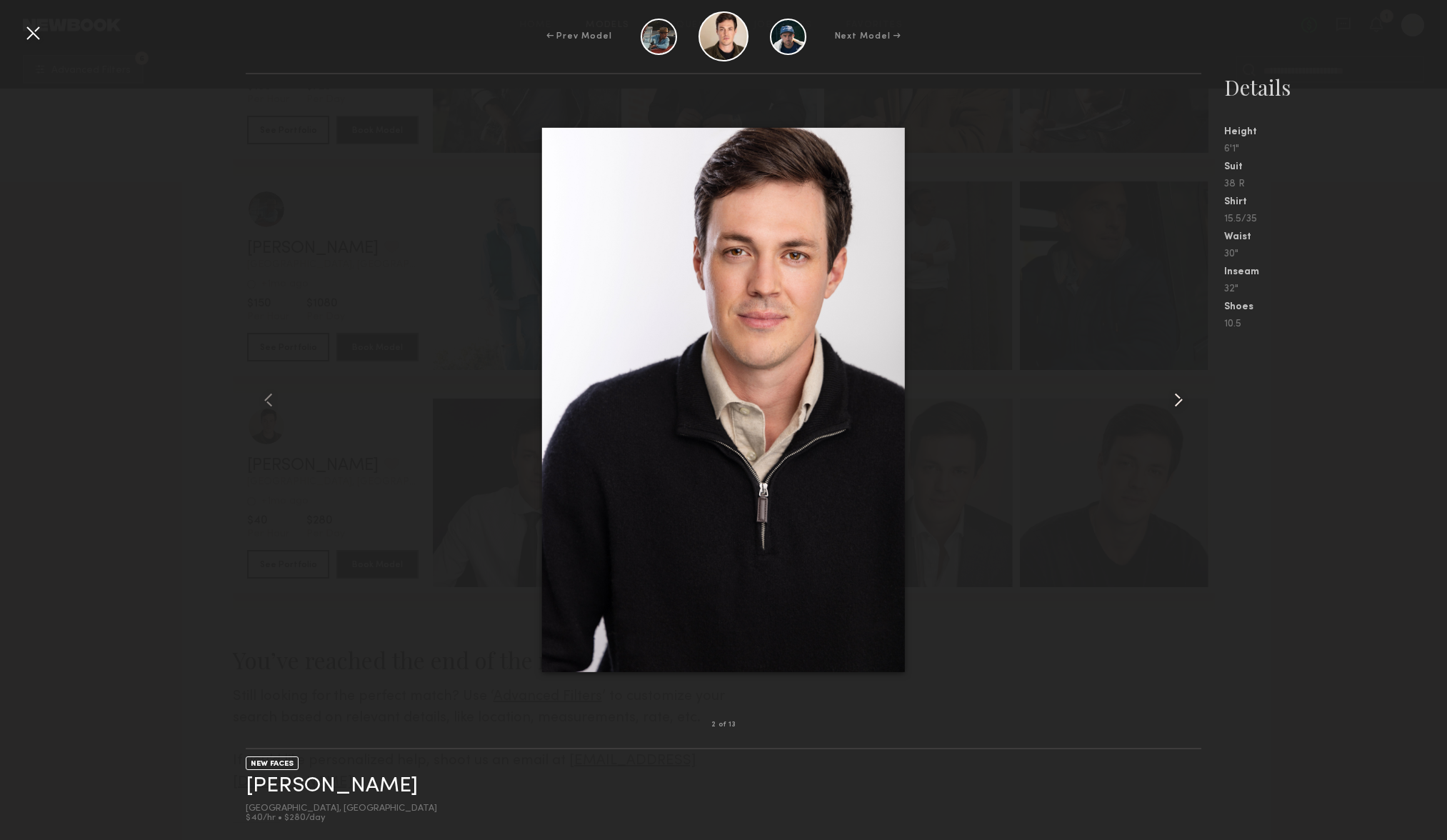
click at [1186, 402] on common-icon at bounding box center [1179, 400] width 23 height 23
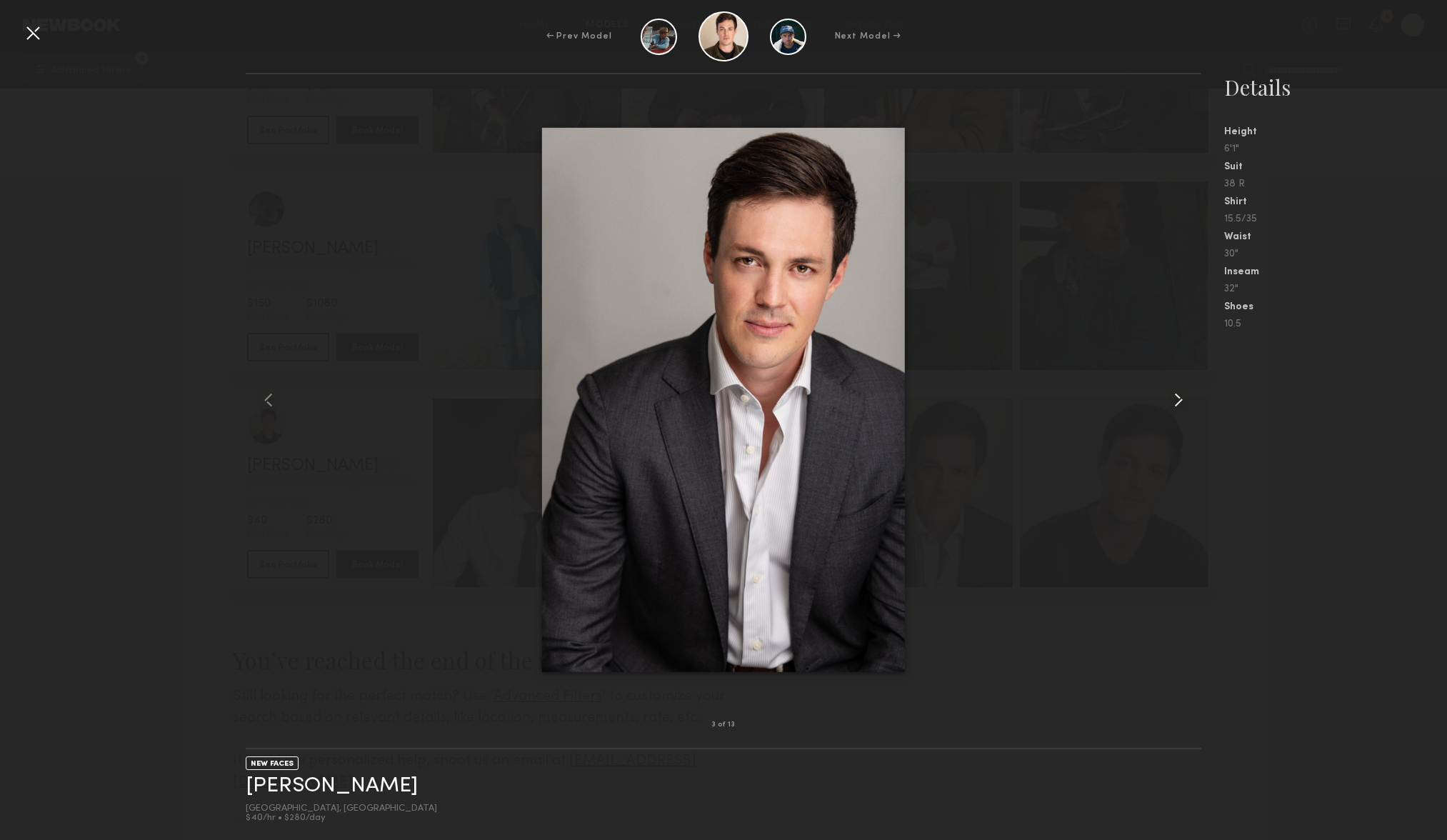
click at [1185, 402] on common-icon at bounding box center [1179, 400] width 23 height 23
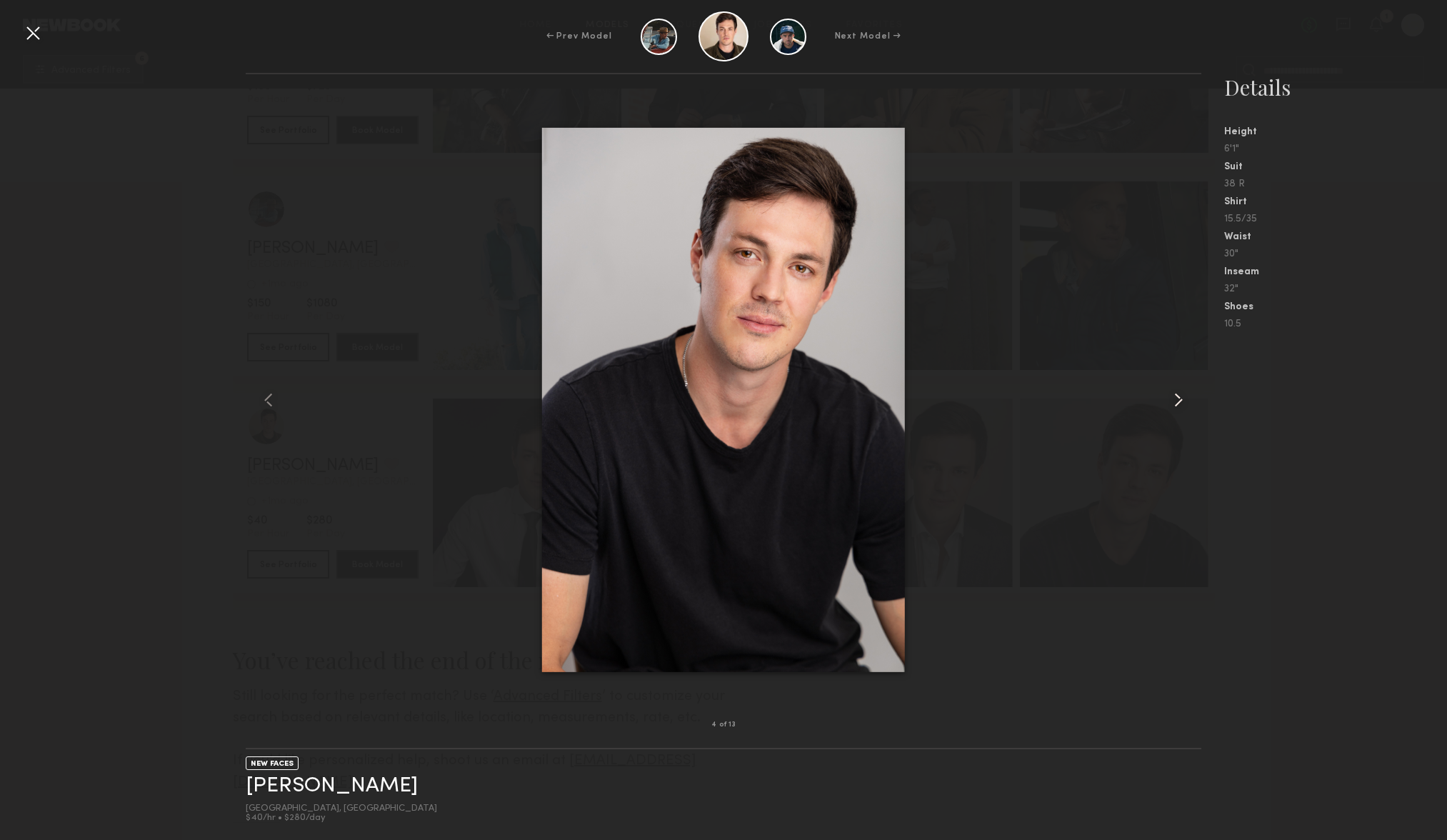
click at [1185, 402] on common-icon at bounding box center [1179, 400] width 23 height 23
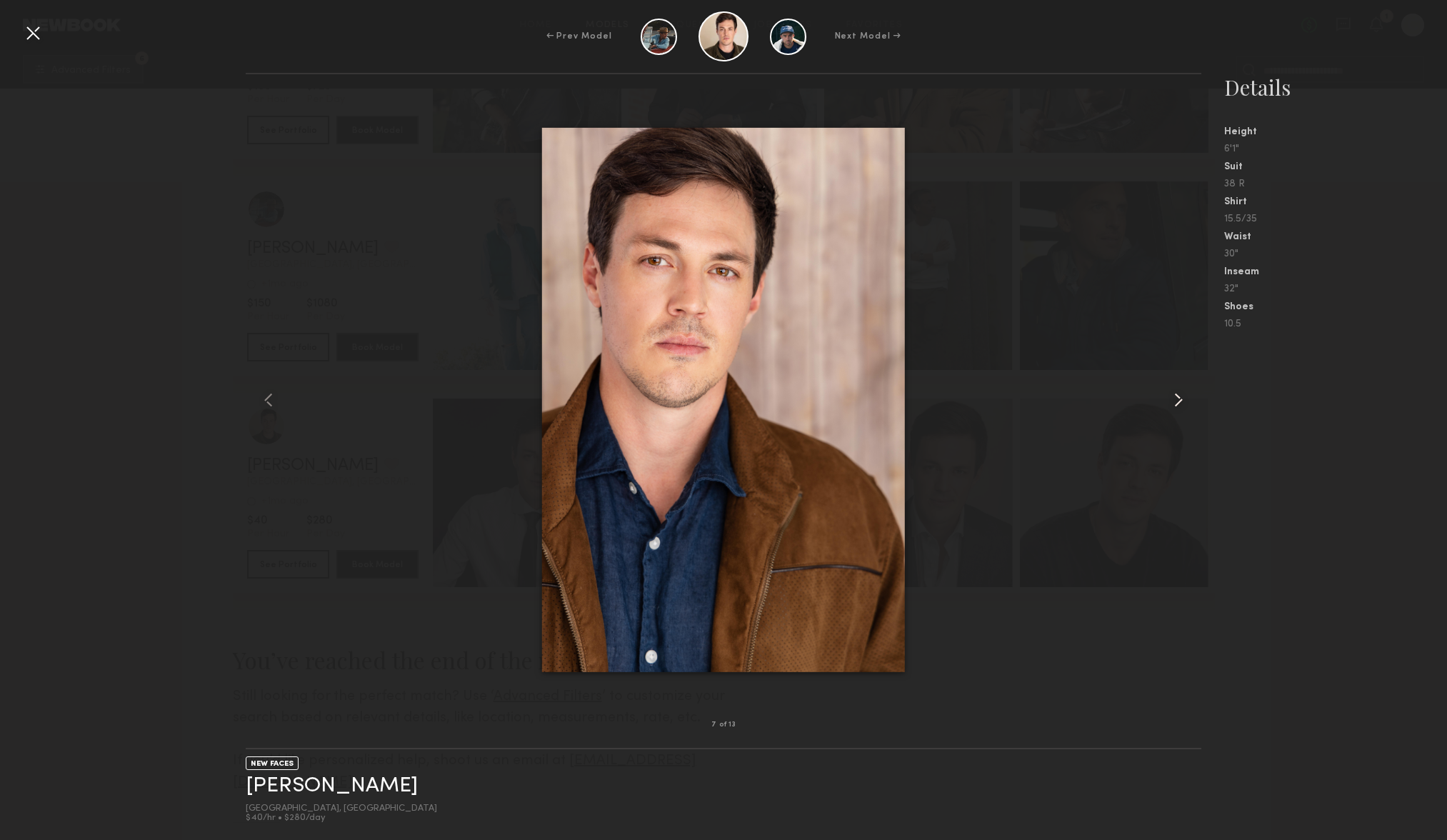
click at [1185, 402] on common-icon at bounding box center [1179, 400] width 23 height 23
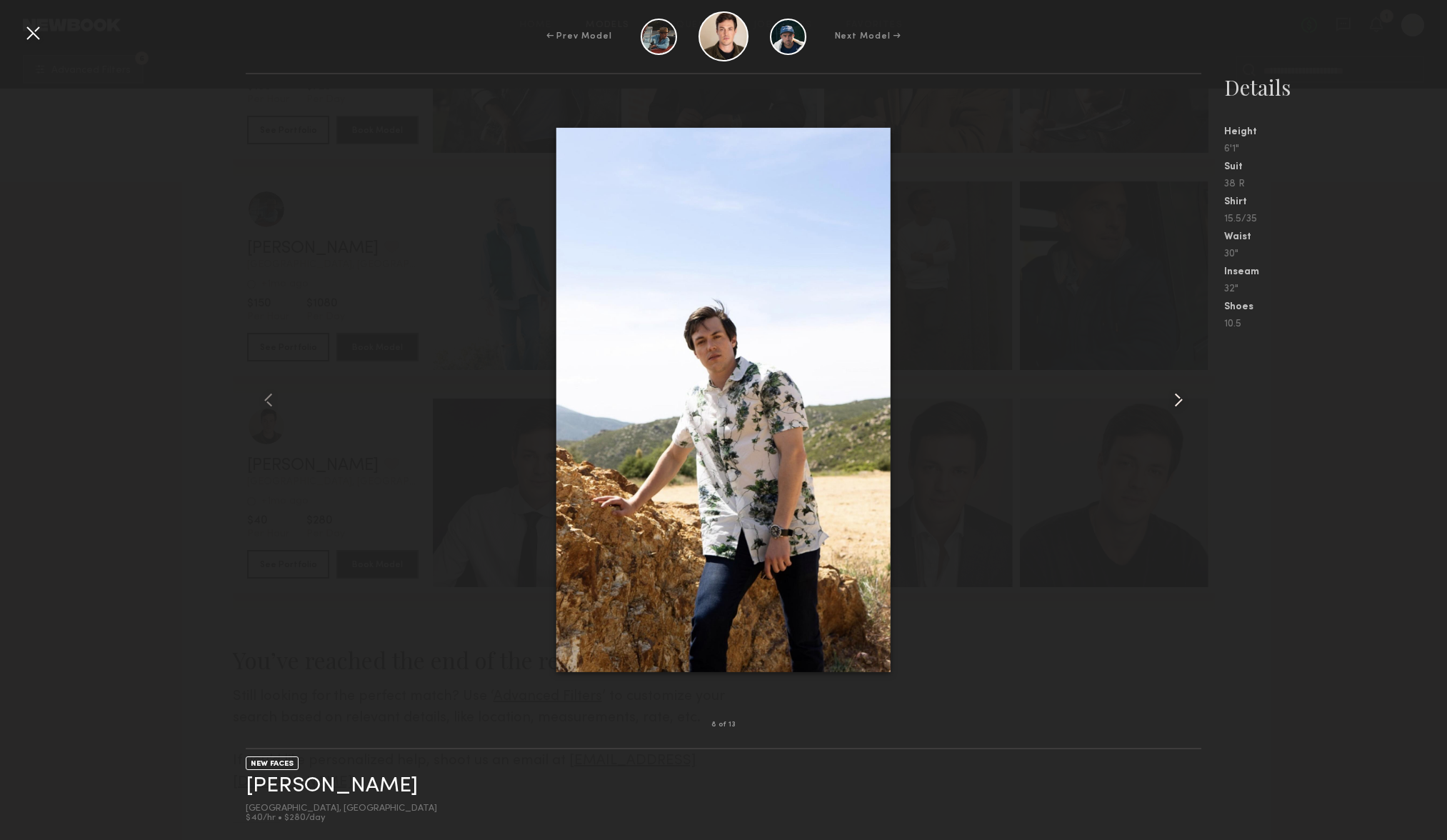
click at [1185, 402] on common-icon at bounding box center [1179, 400] width 23 height 23
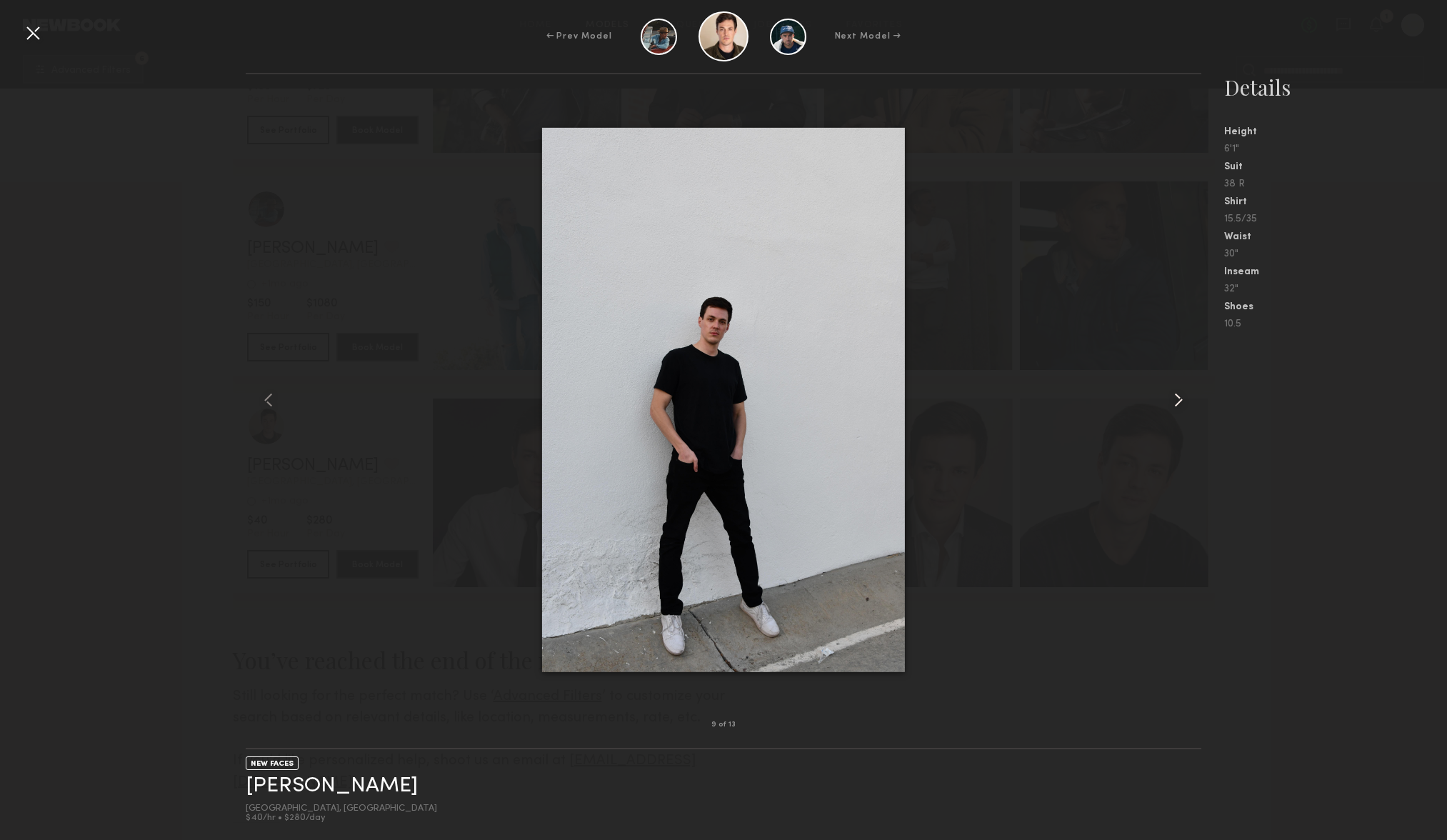
click at [1181, 408] on common-icon at bounding box center [1179, 400] width 23 height 23
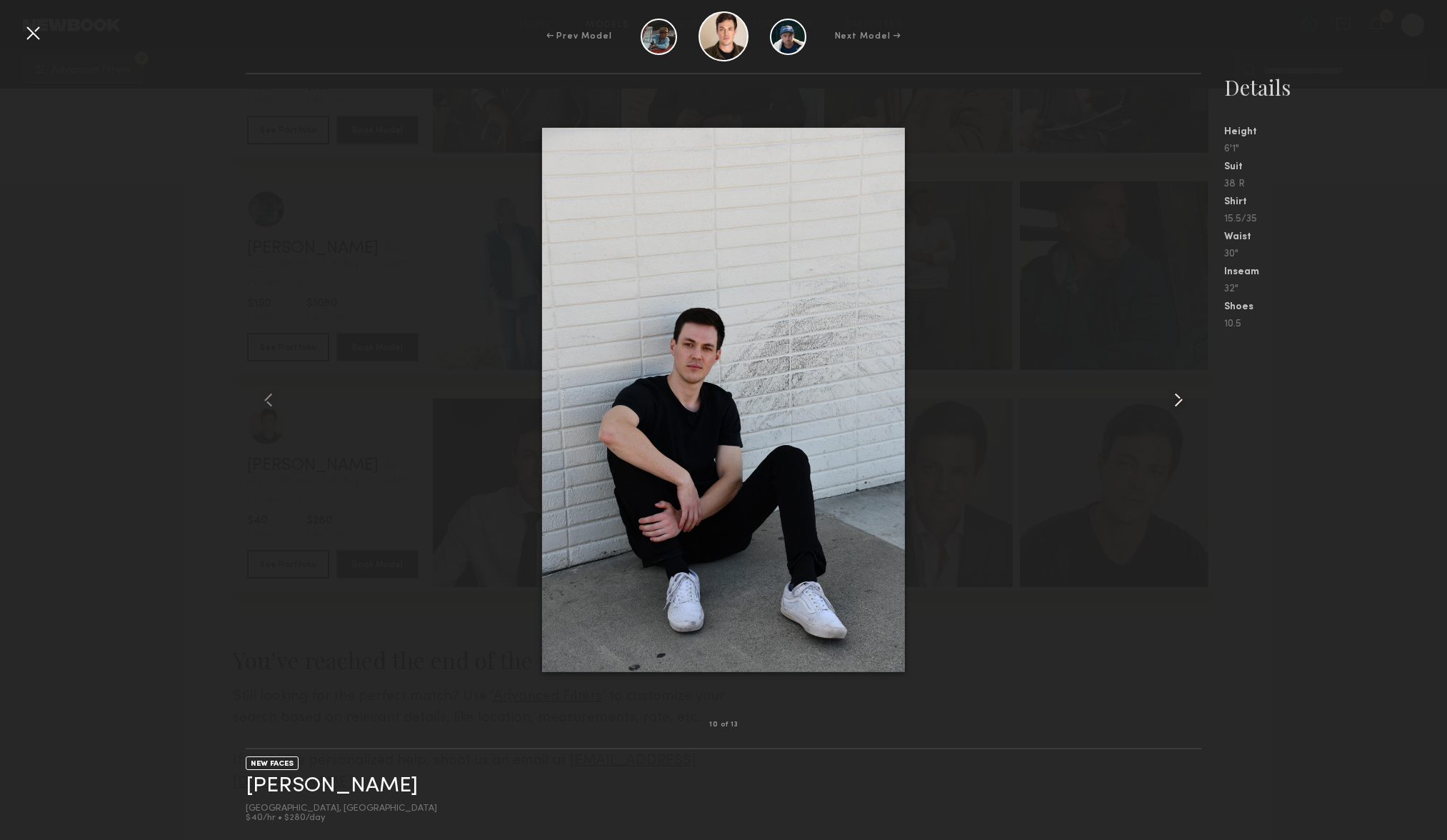
click at [1181, 408] on common-icon at bounding box center [1179, 400] width 23 height 23
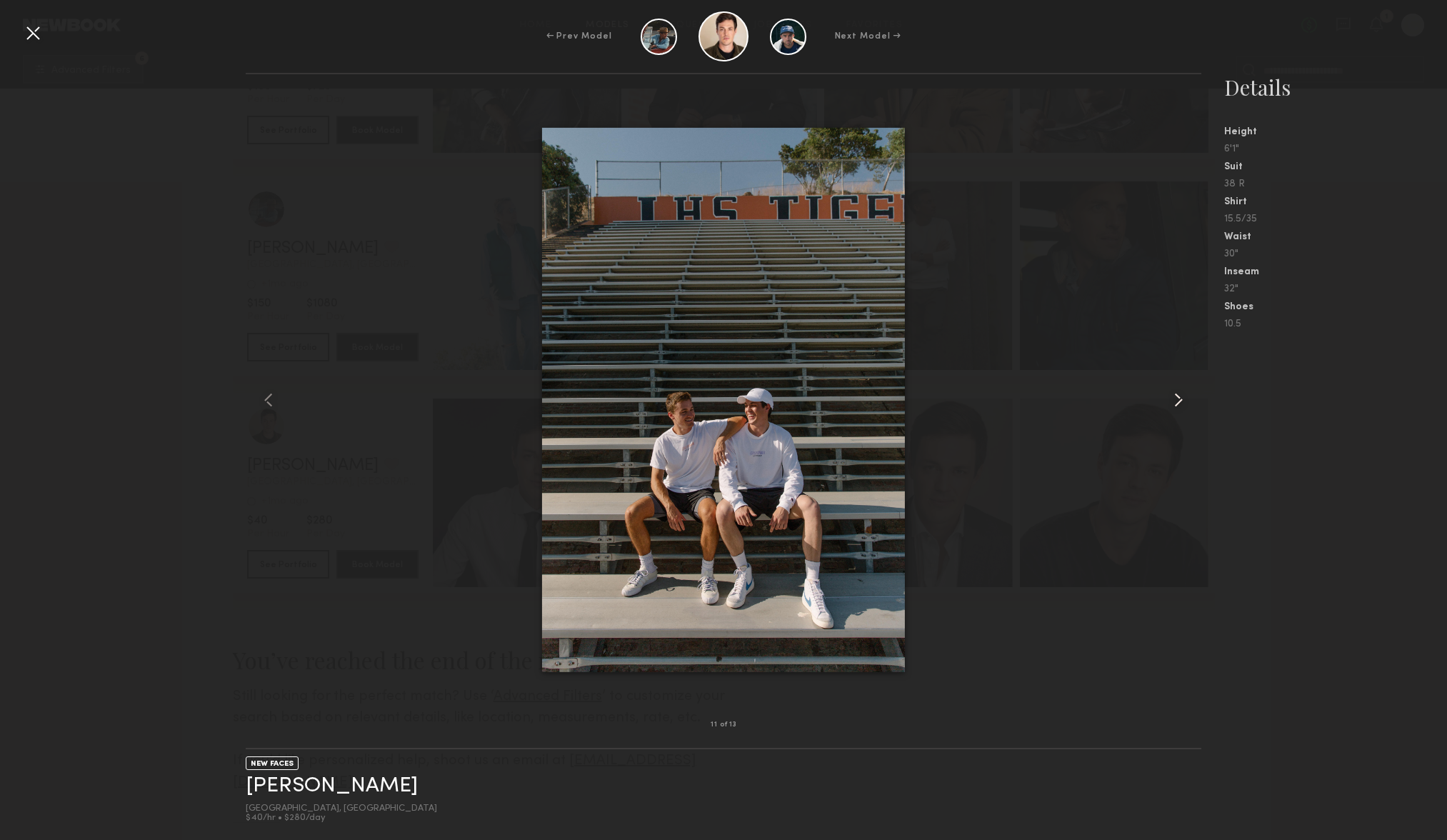
click at [1181, 408] on common-icon at bounding box center [1179, 400] width 23 height 23
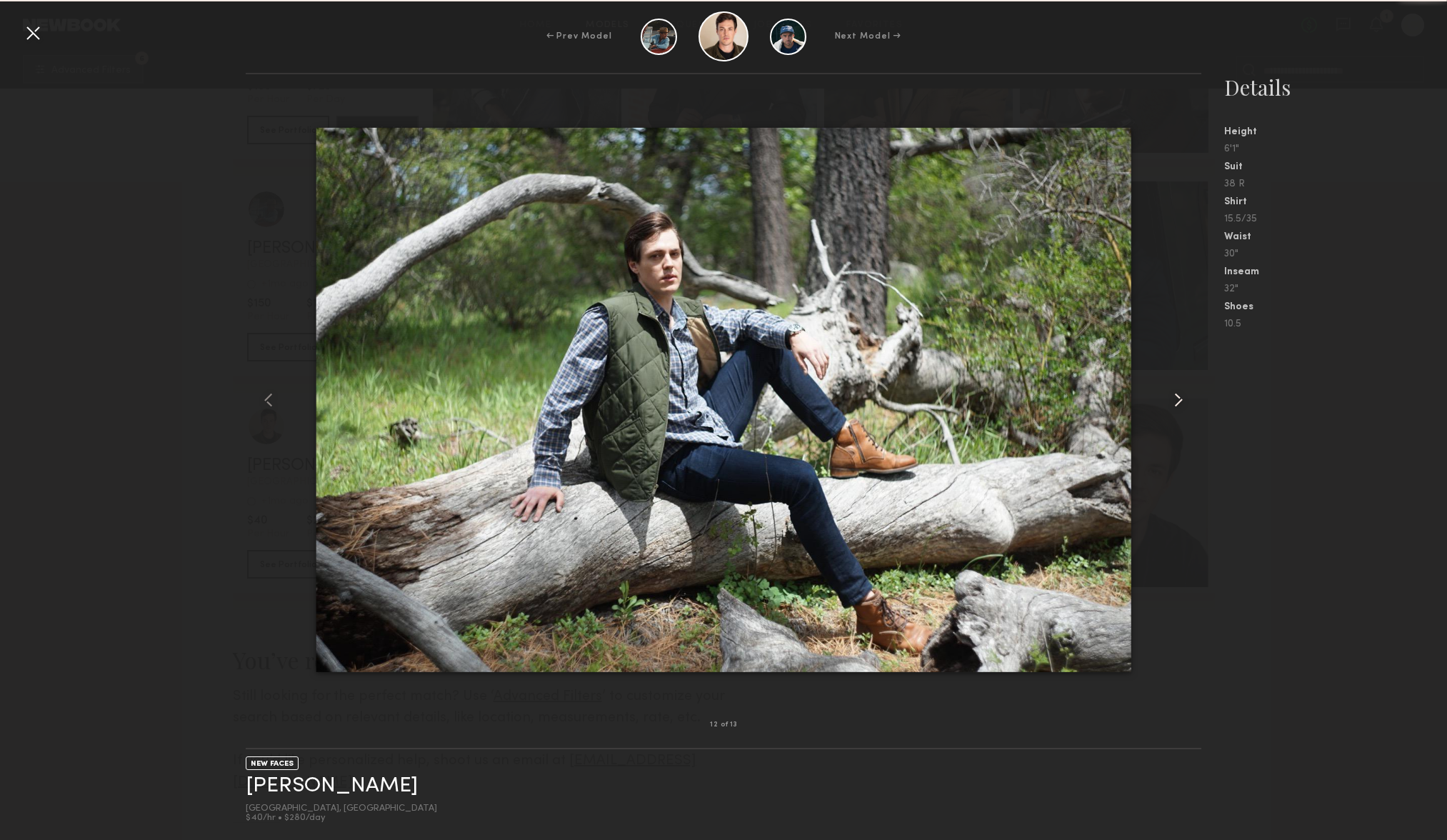
click at [1181, 408] on common-icon at bounding box center [1179, 400] width 23 height 23
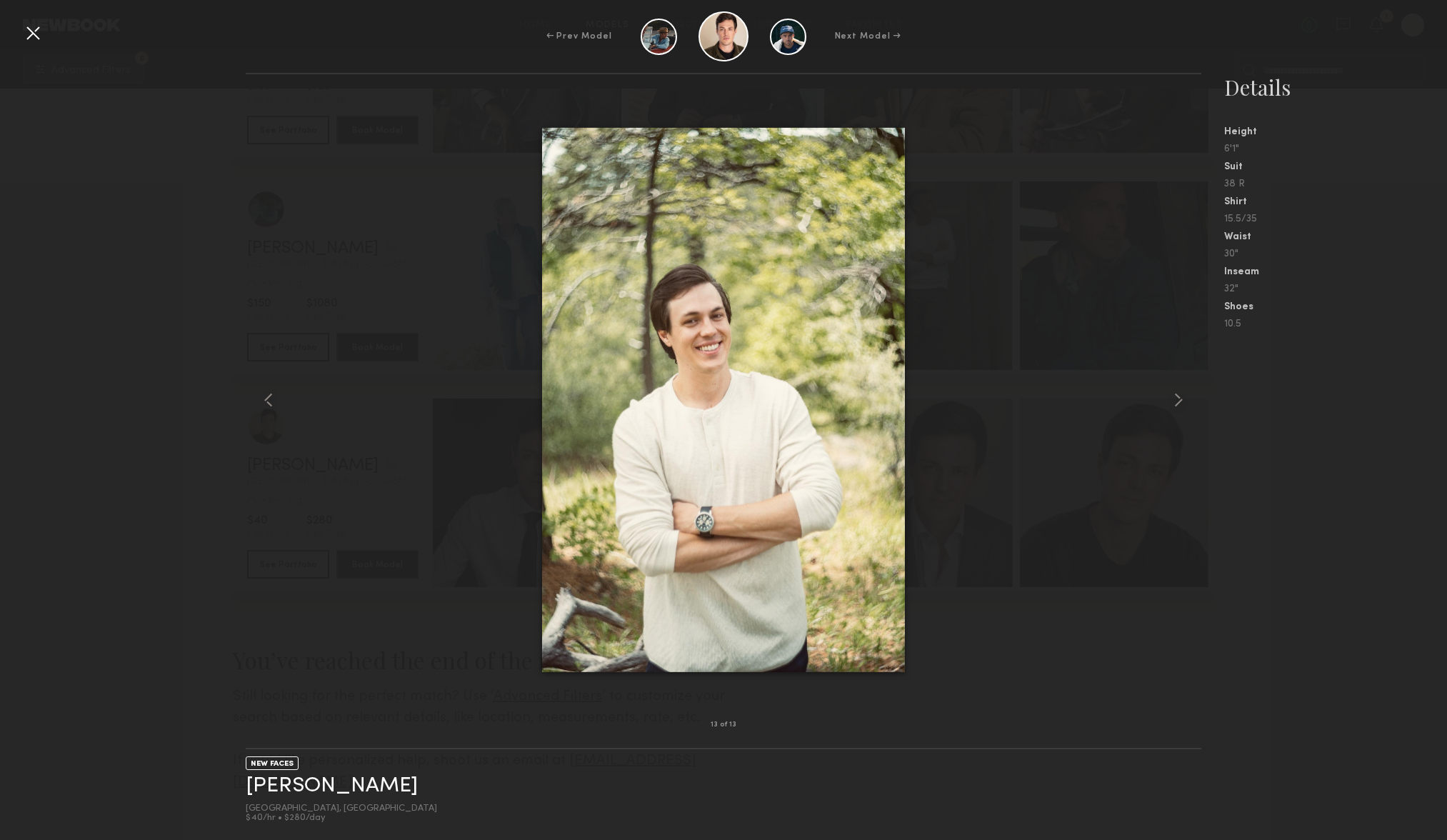
click at [1412, 24] on div "← Prev Model Next Model →" at bounding box center [723, 36] width 1447 height 50
click at [25, 40] on div at bounding box center [33, 33] width 23 height 23
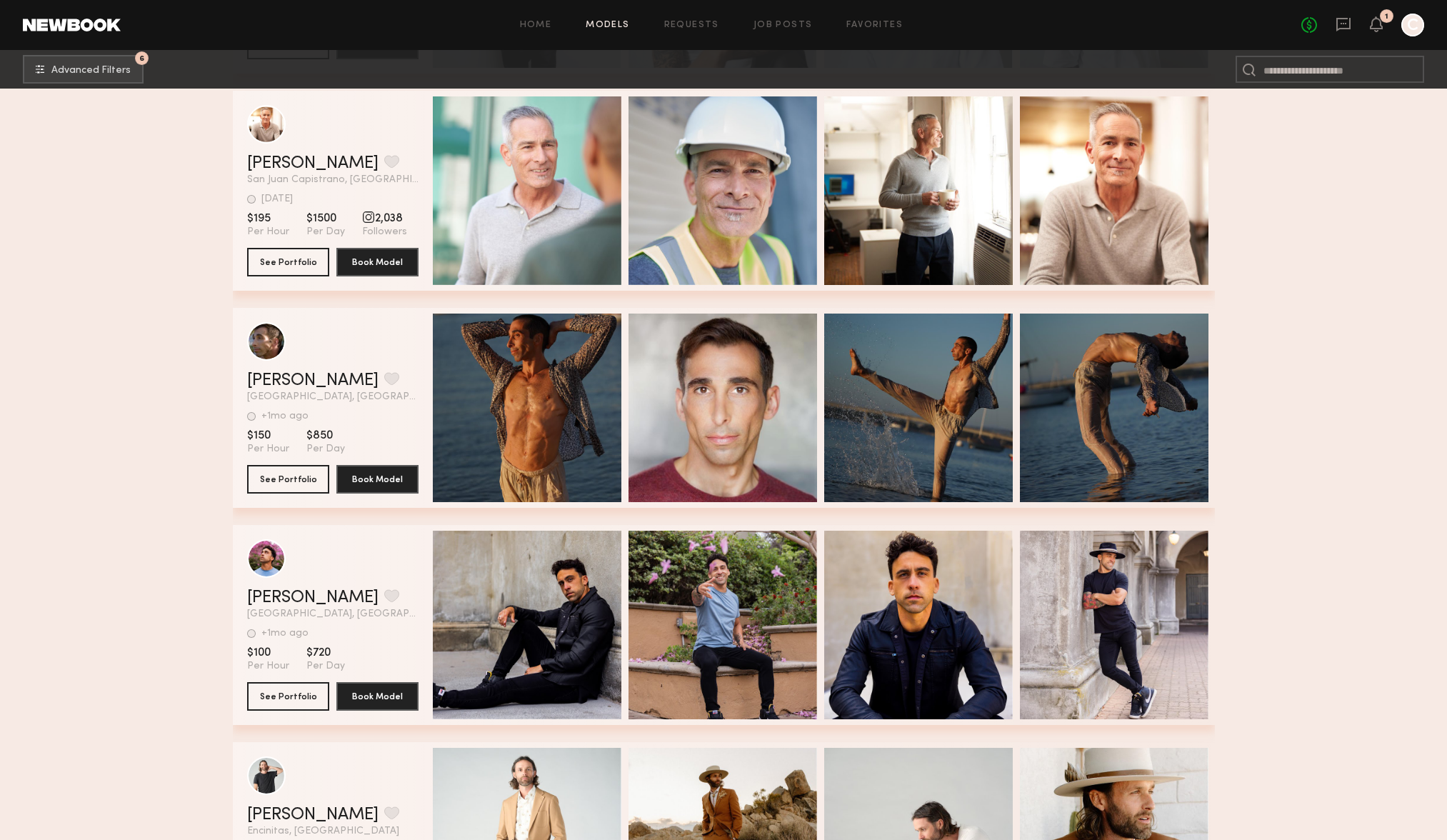
scroll to position [1701, 0]
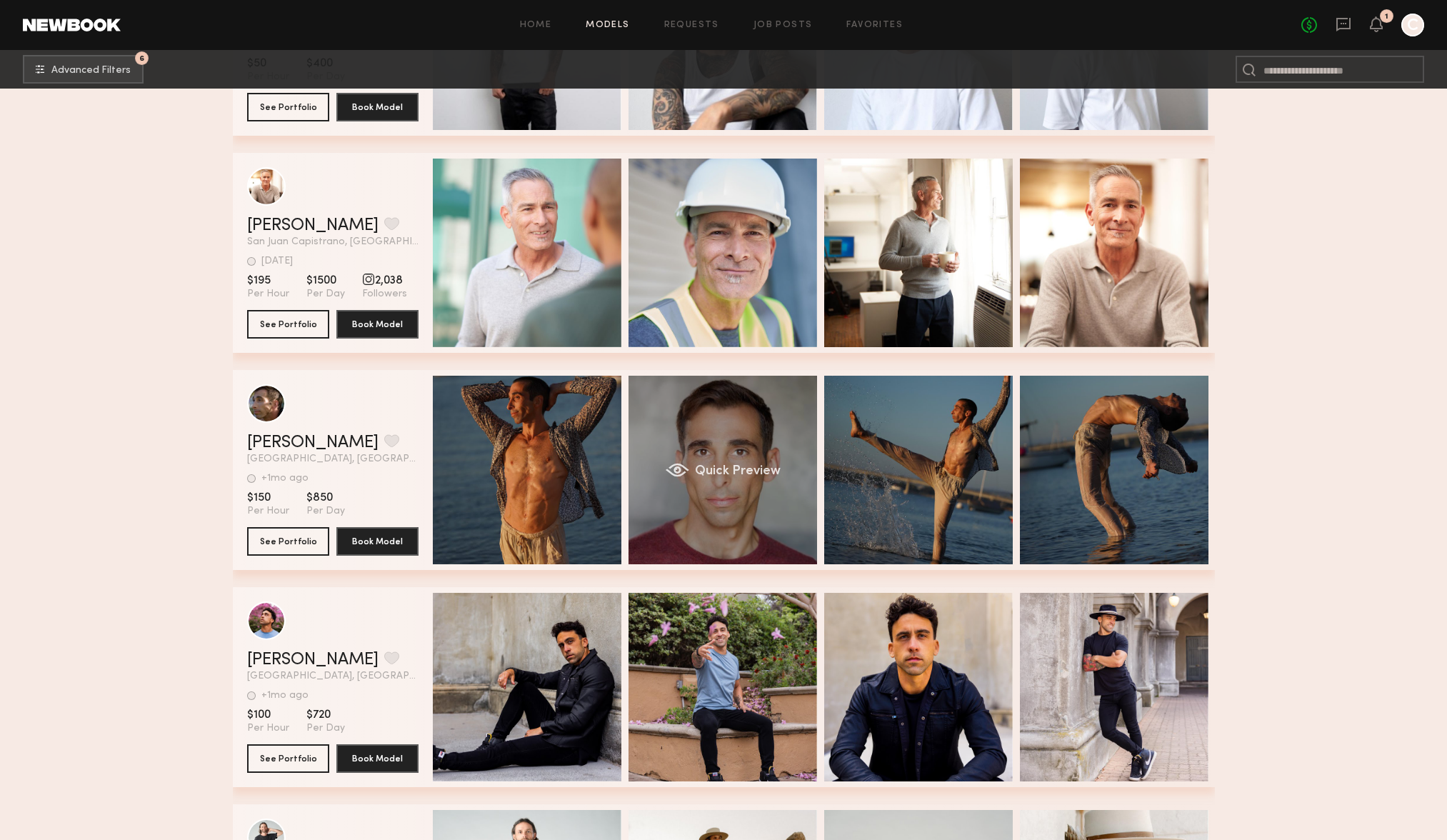
click at [730, 425] on div "Quick Preview" at bounding box center [723, 470] width 189 height 189
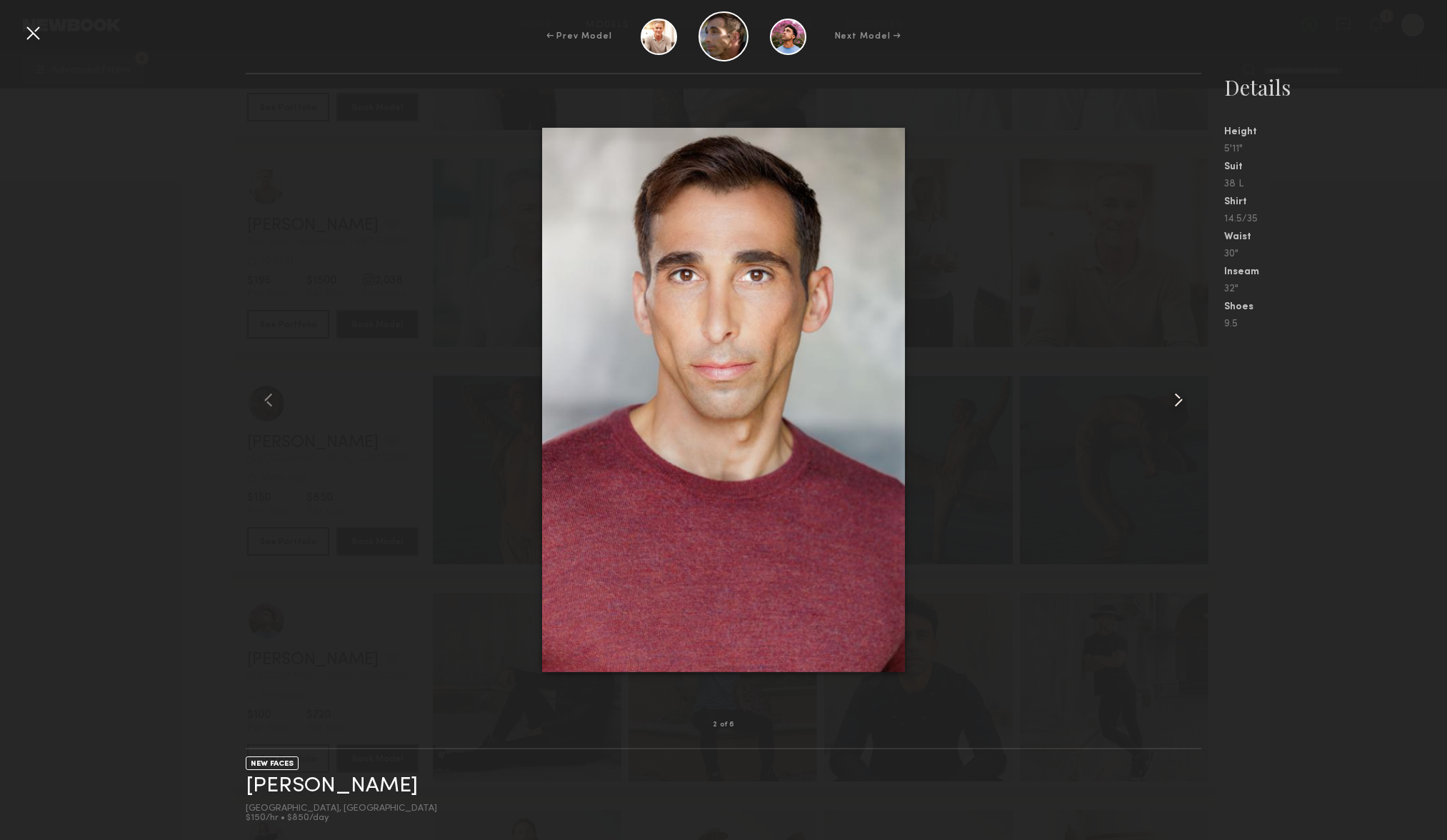
click at [1182, 395] on common-icon at bounding box center [1179, 400] width 23 height 23
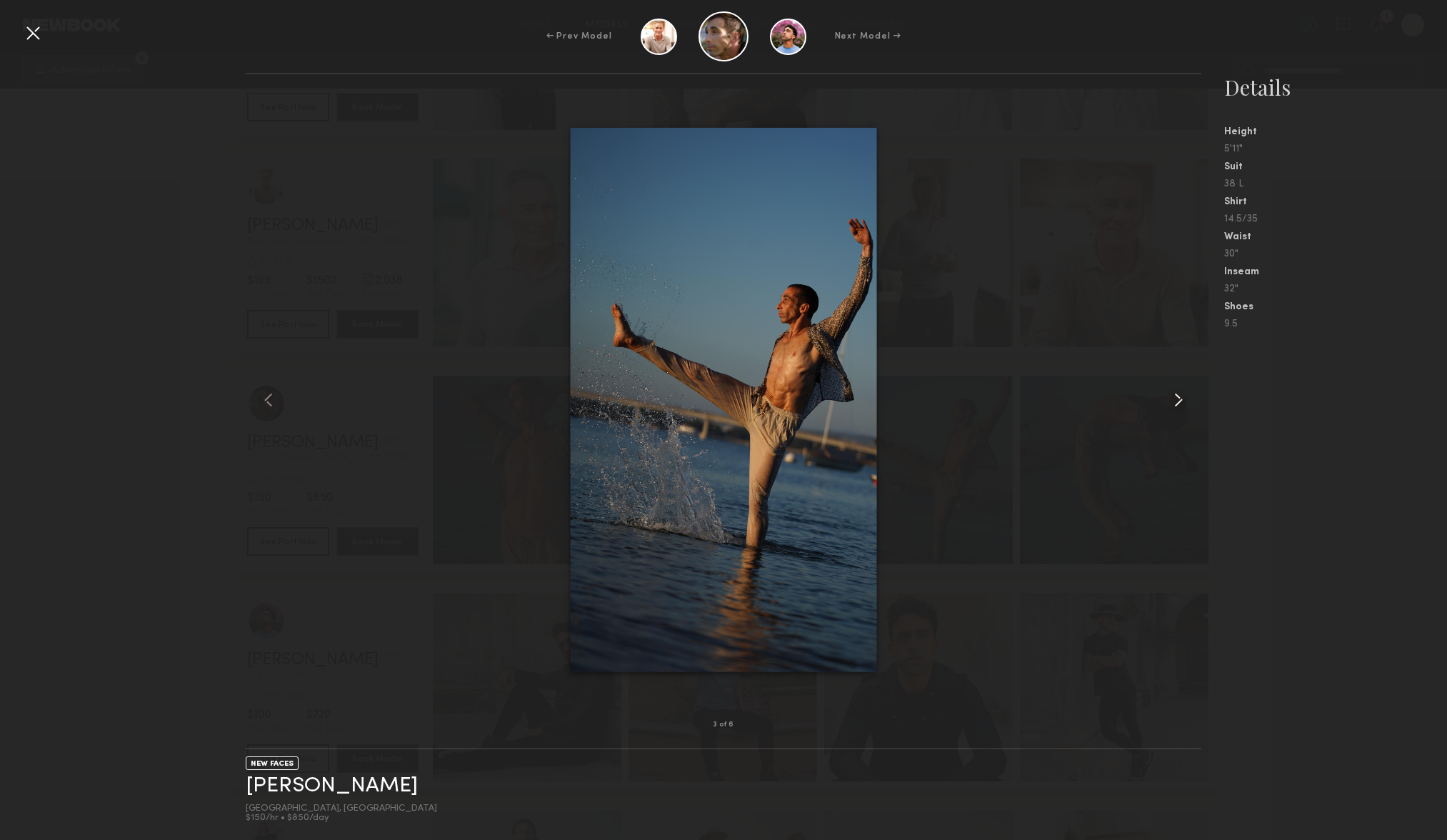
click at [1182, 394] on common-icon at bounding box center [1179, 400] width 23 height 23
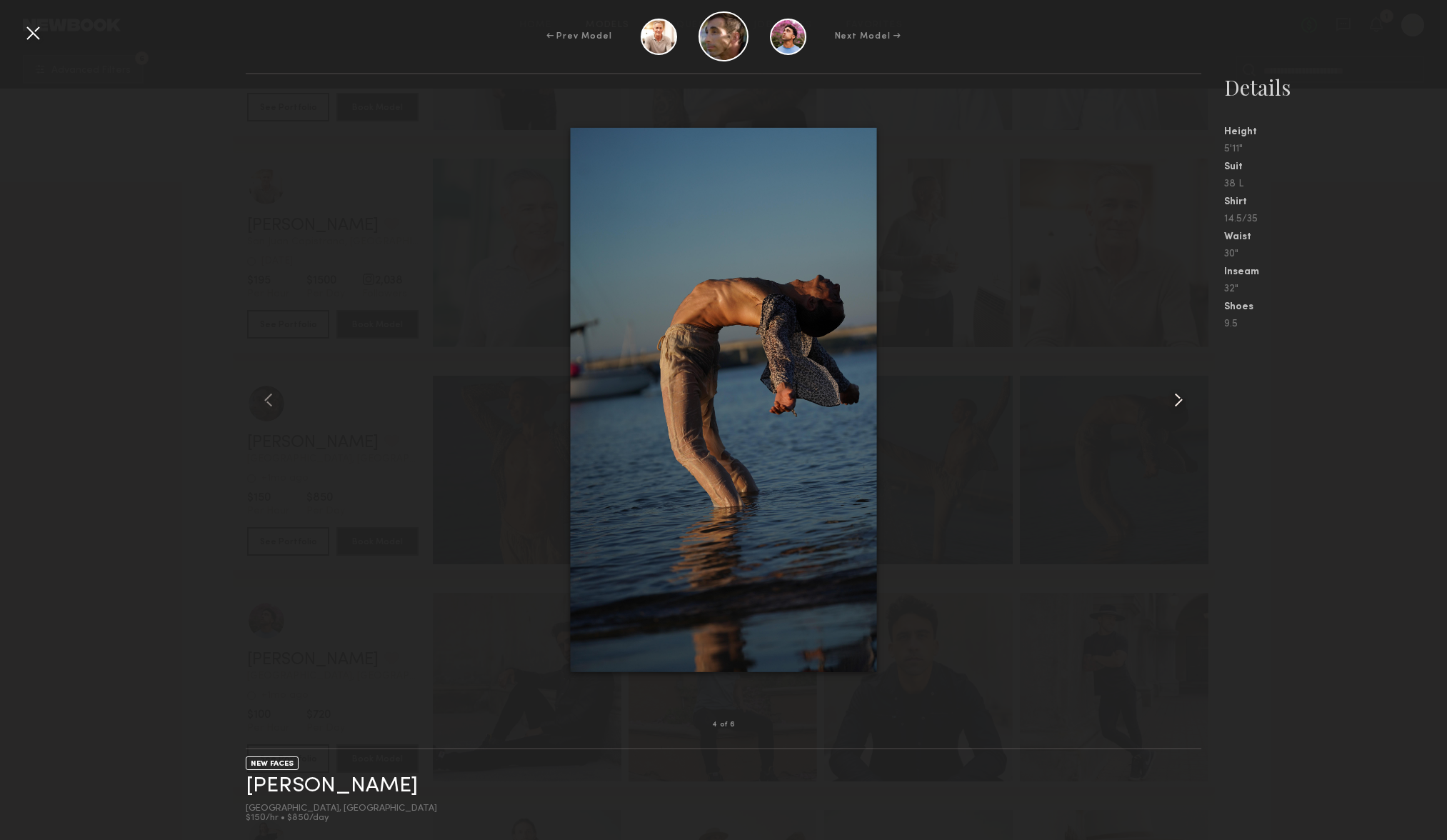
click at [1182, 394] on common-icon at bounding box center [1179, 400] width 23 height 23
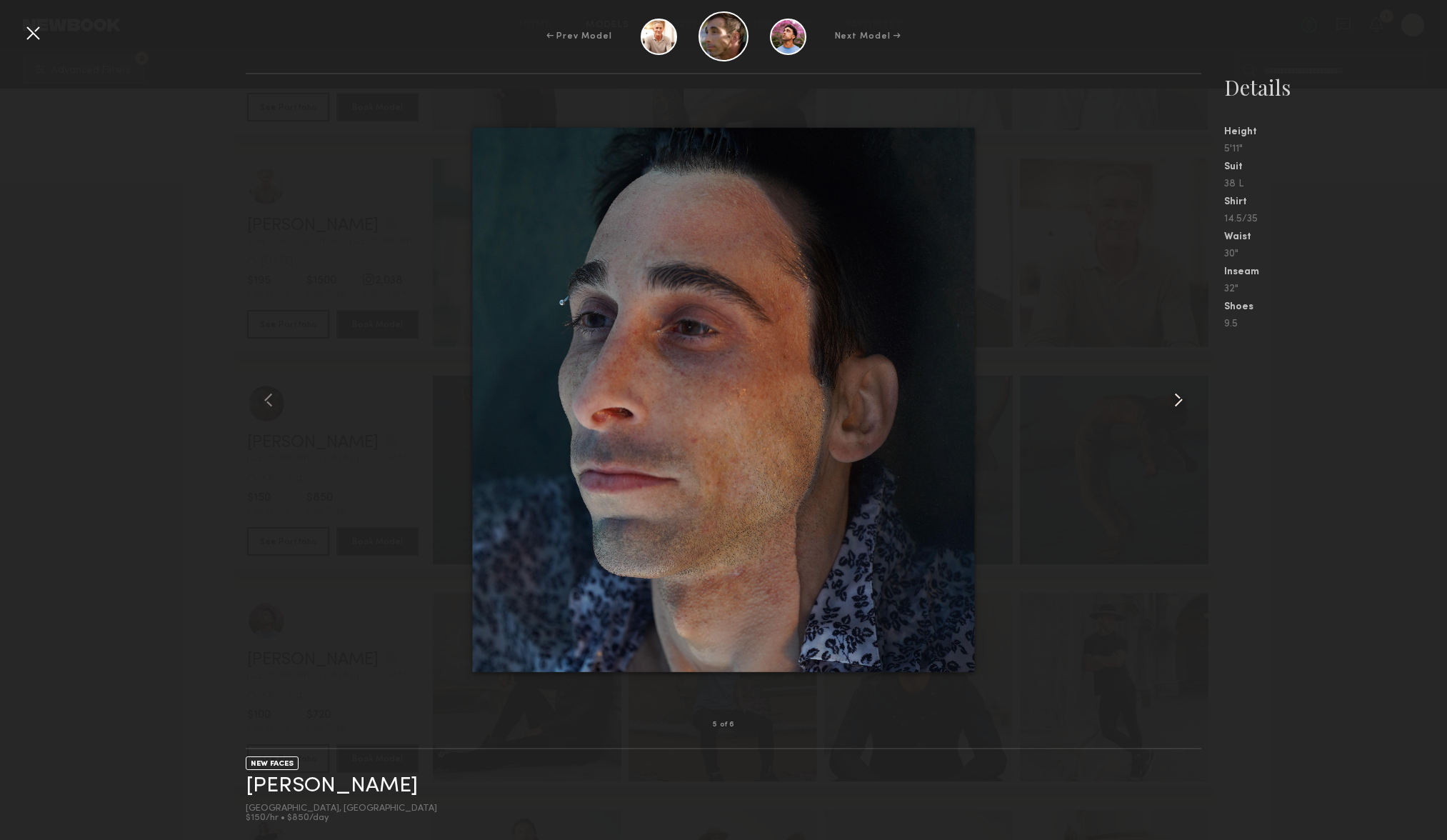
click at [1182, 394] on common-icon at bounding box center [1179, 400] width 23 height 23
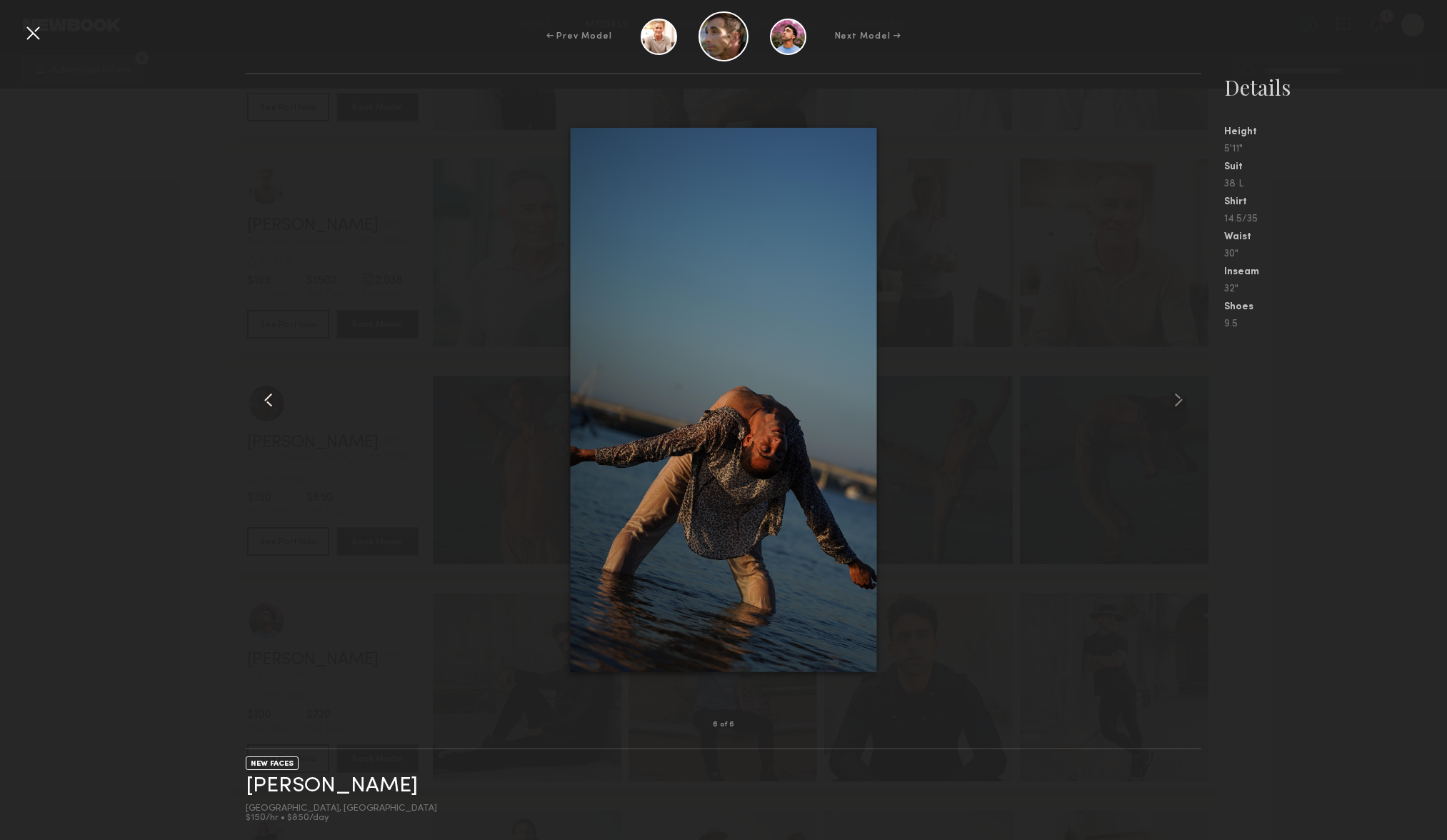
click at [270, 395] on common-icon at bounding box center [268, 400] width 23 height 23
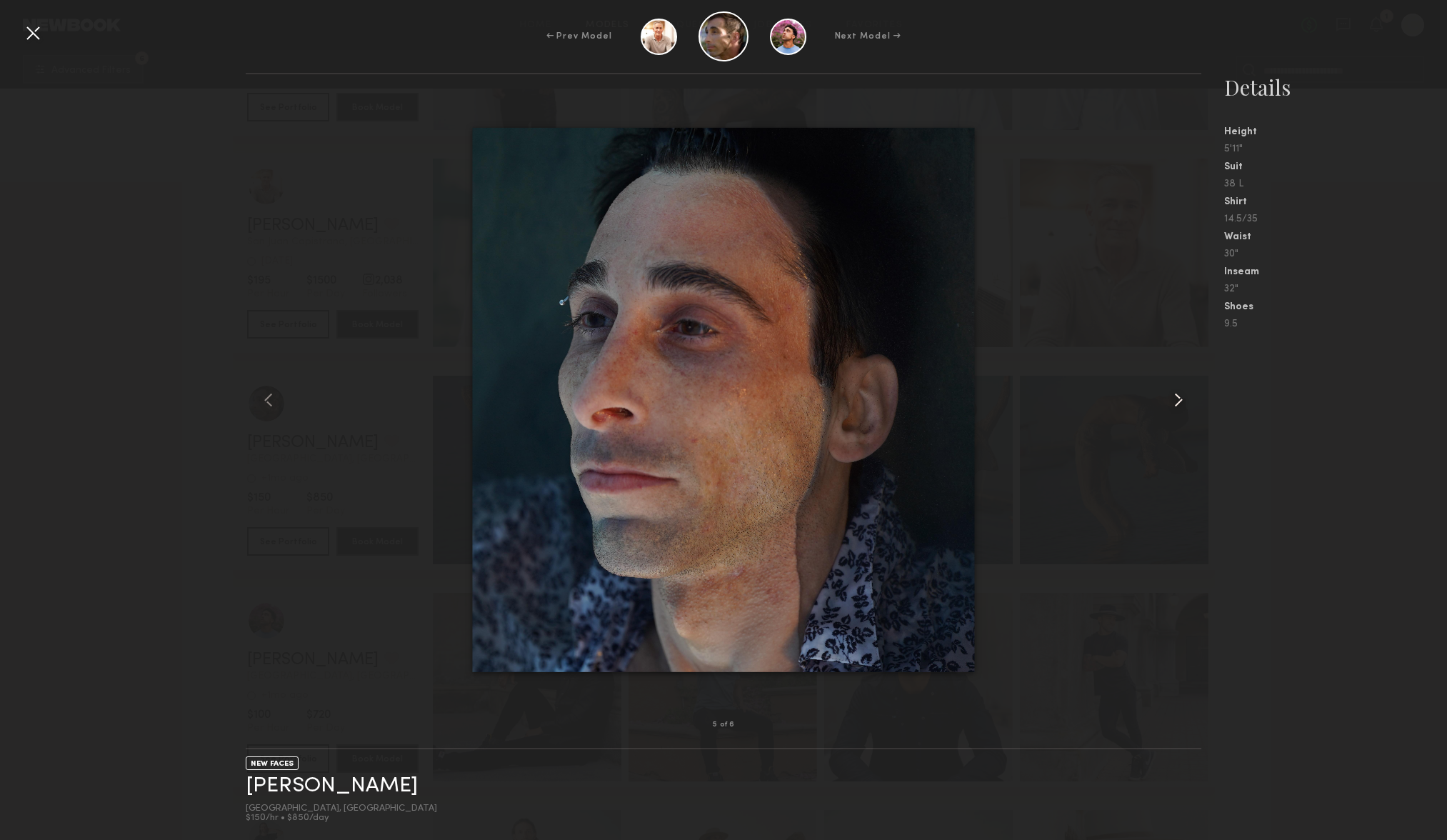
click at [1179, 401] on common-icon at bounding box center [1179, 400] width 23 height 23
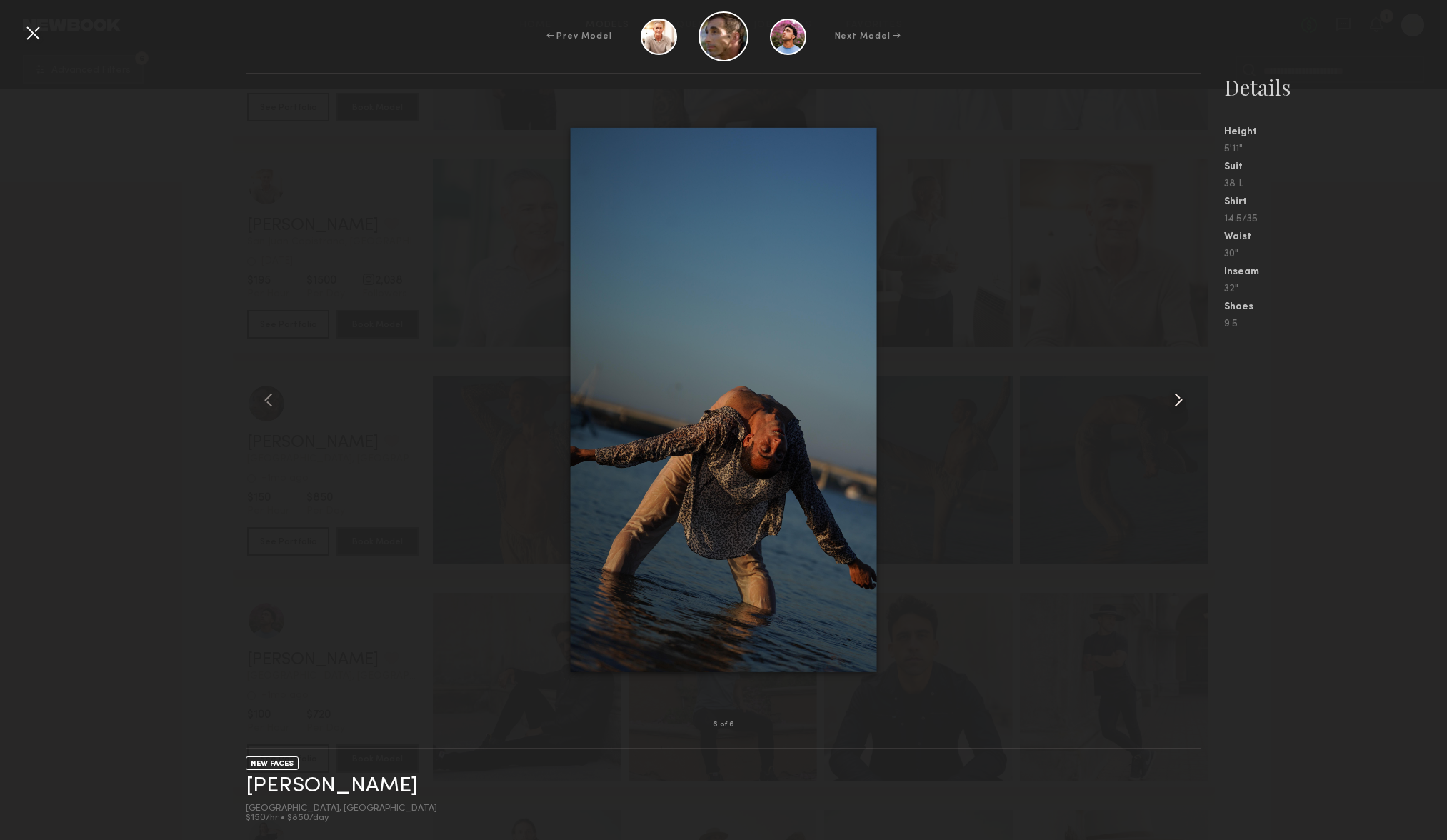
click at [1179, 402] on common-icon at bounding box center [1179, 400] width 23 height 23
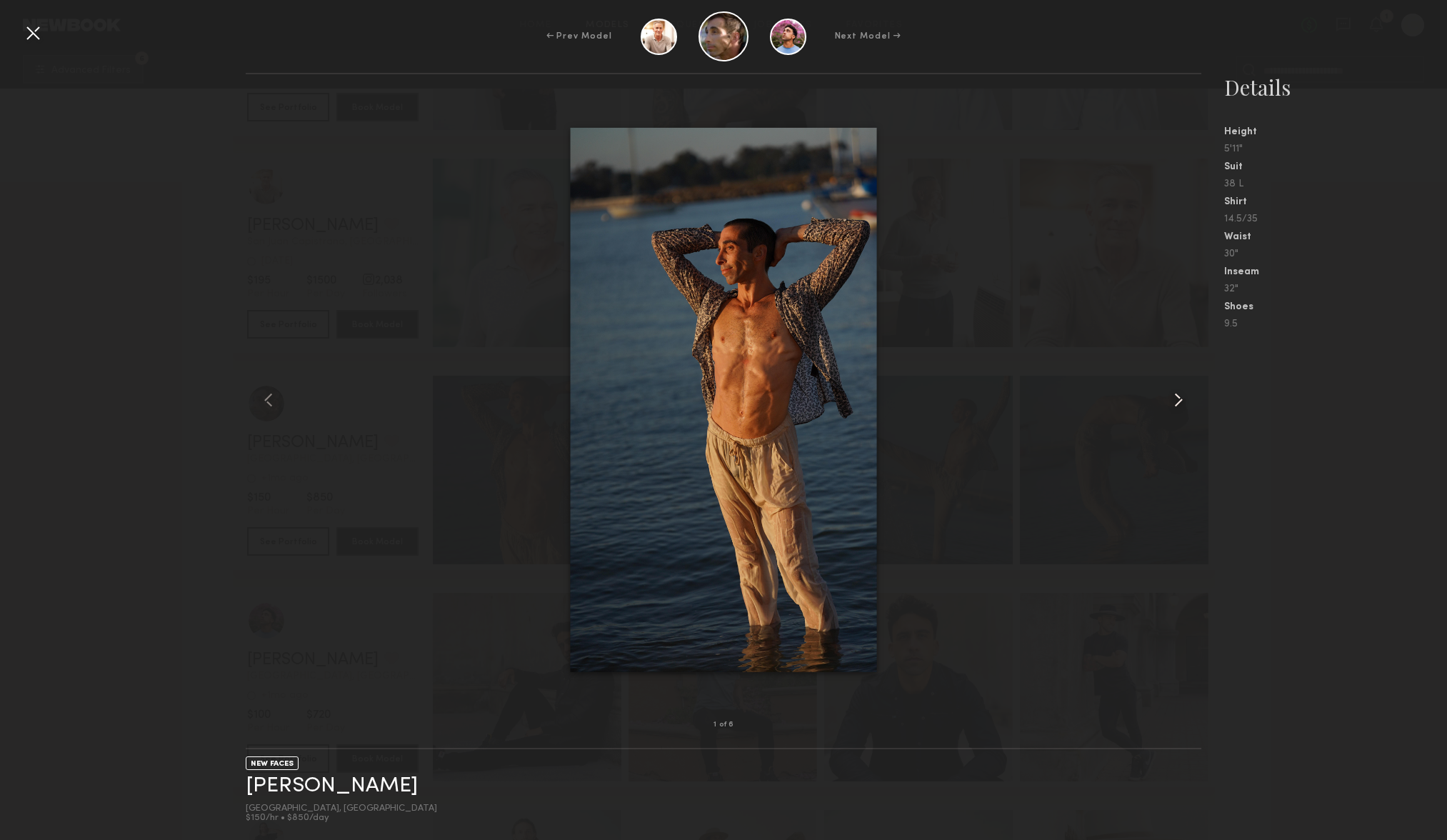
click at [1179, 402] on common-icon at bounding box center [1179, 400] width 23 height 23
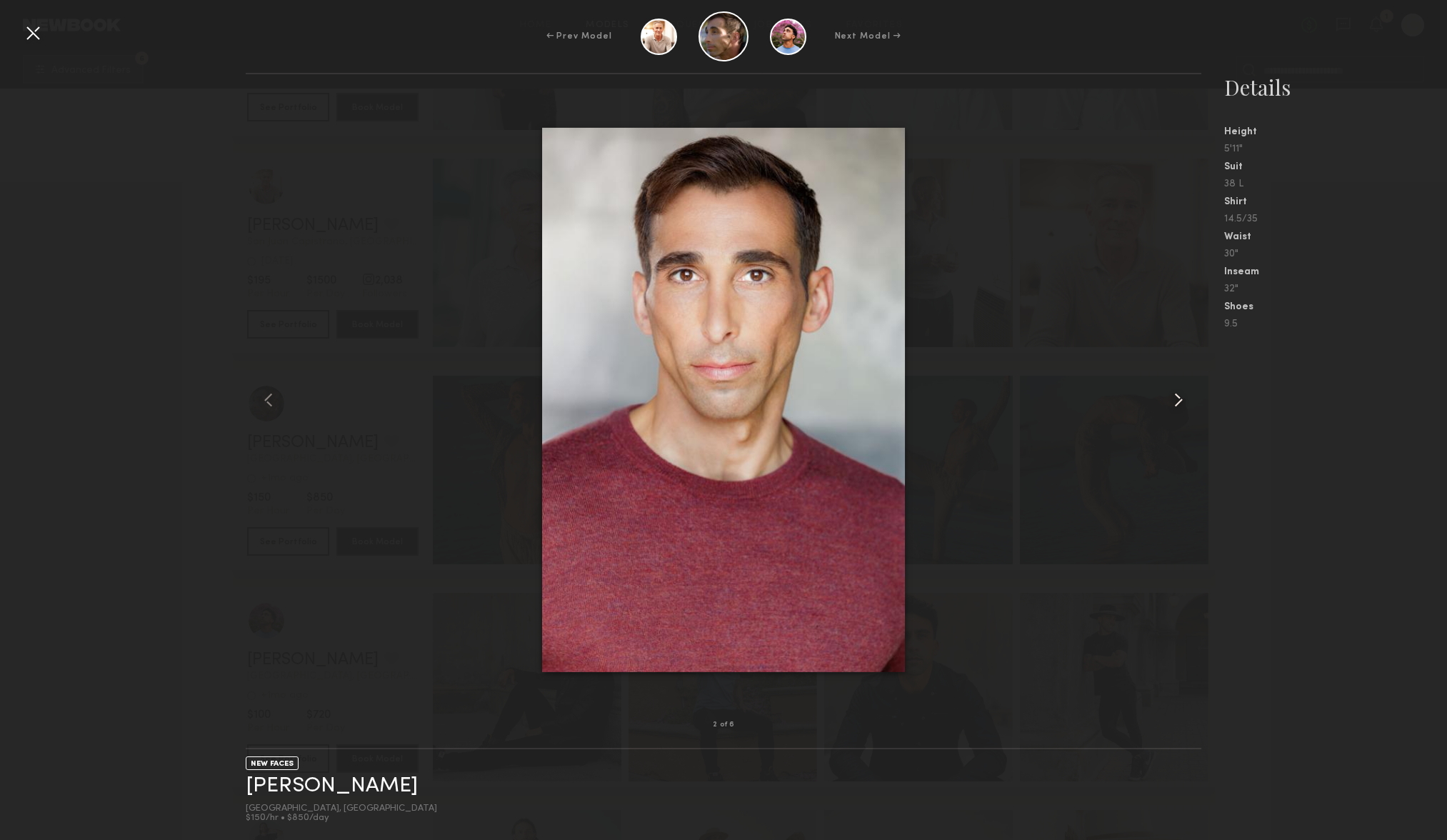
click at [1179, 402] on common-icon at bounding box center [1179, 400] width 23 height 23
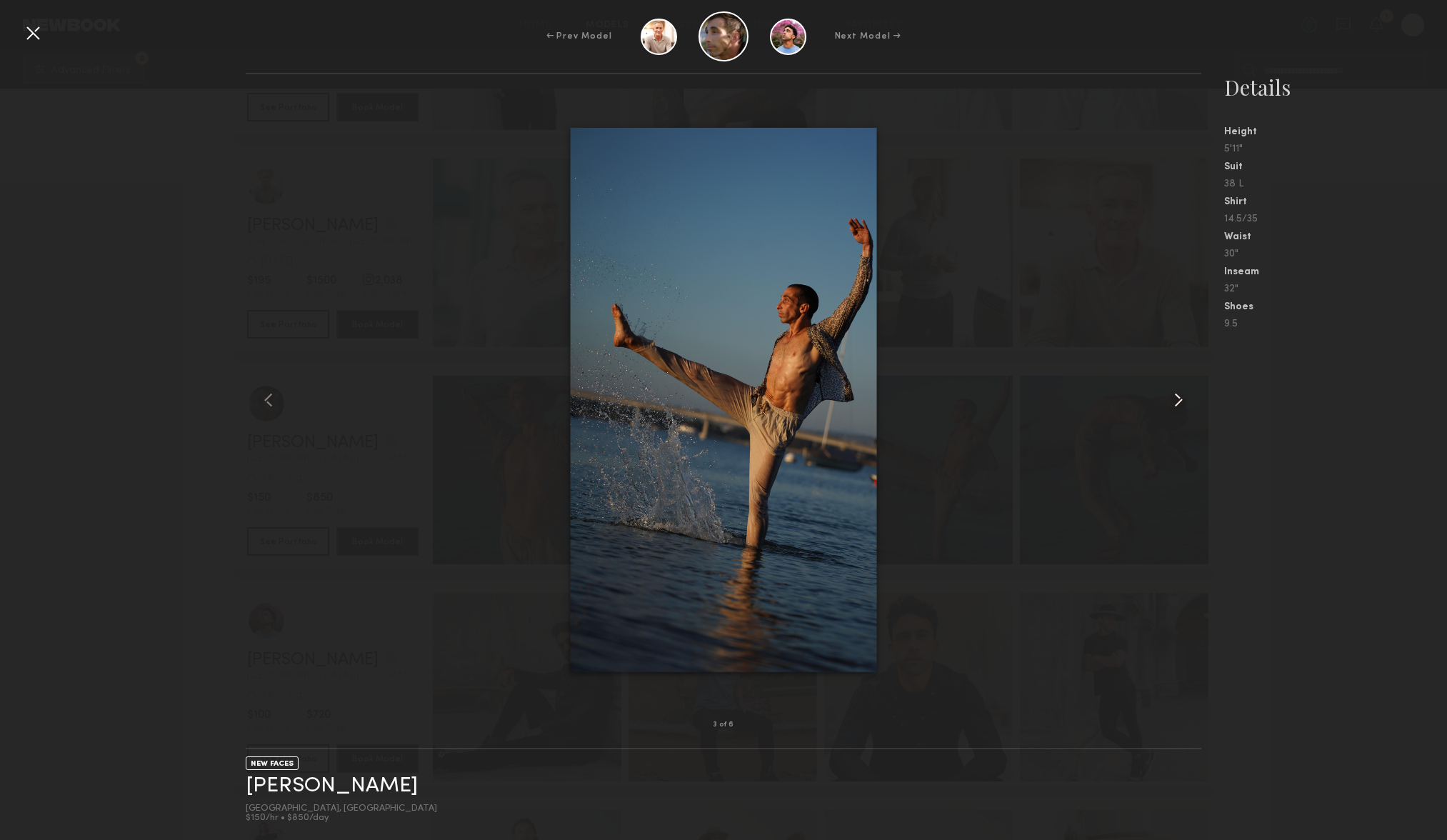
click at [1179, 402] on common-icon at bounding box center [1179, 400] width 23 height 23
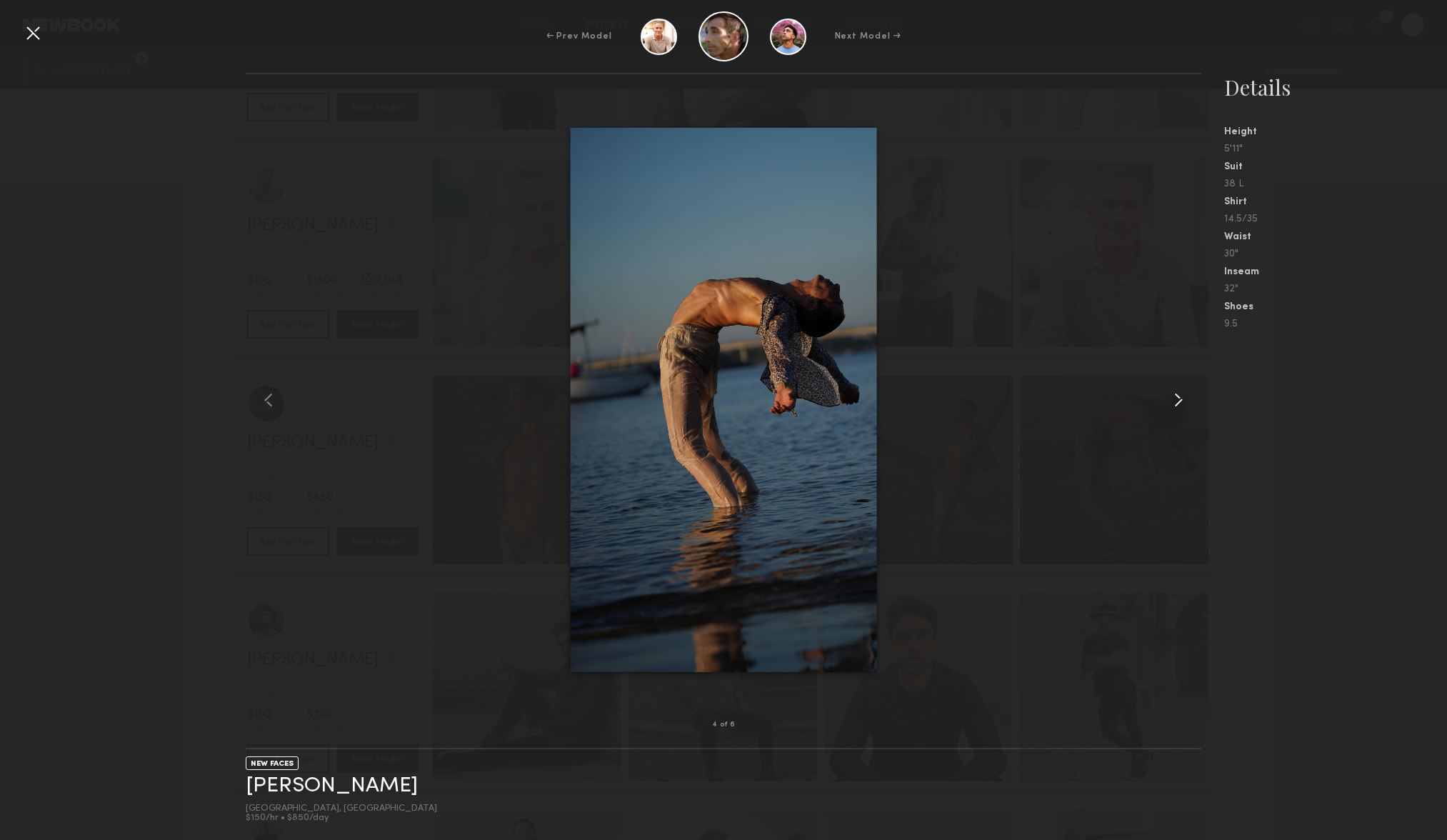
click at [1179, 402] on common-icon at bounding box center [1179, 400] width 23 height 23
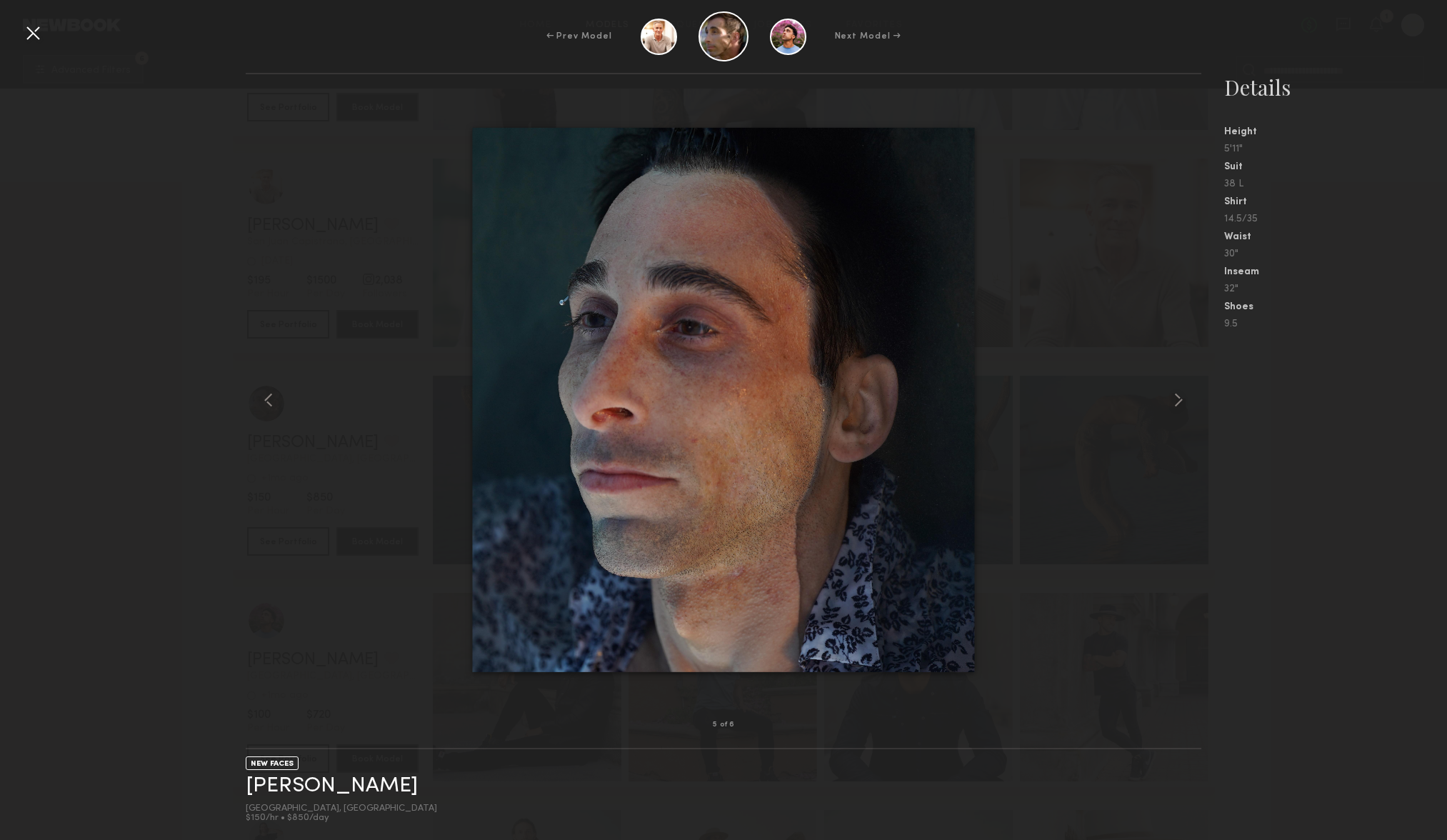
click at [1324, 352] on nb-gallery-model-stats "Details Height 5'11" Suit 38 L Shirt 14.5/35 Waist 30" Inseam 32" Shoes 9.5" at bounding box center [1324, 456] width 245 height 767
click at [35, 36] on div at bounding box center [33, 33] width 23 height 23
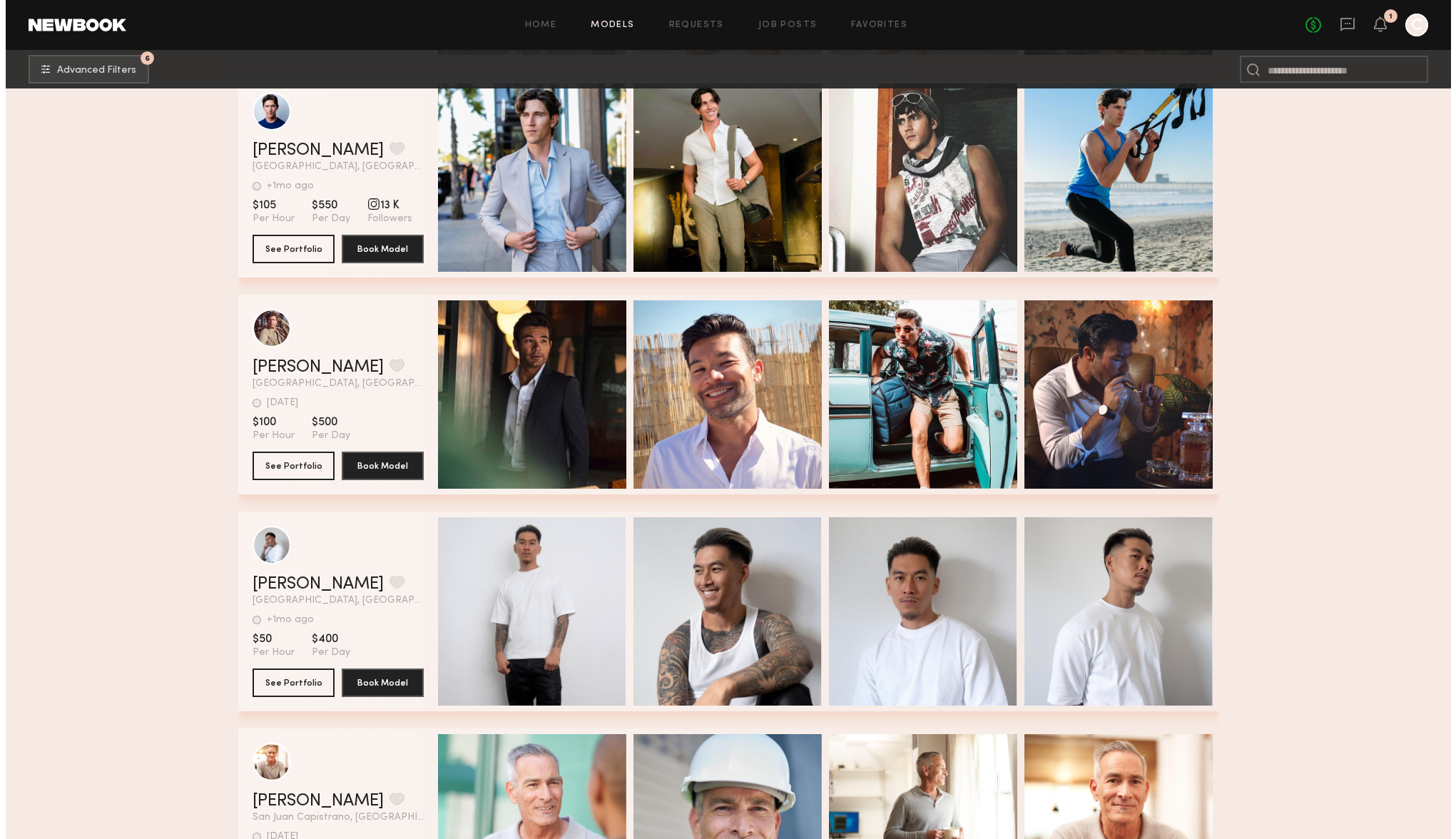
scroll to position [700, 0]
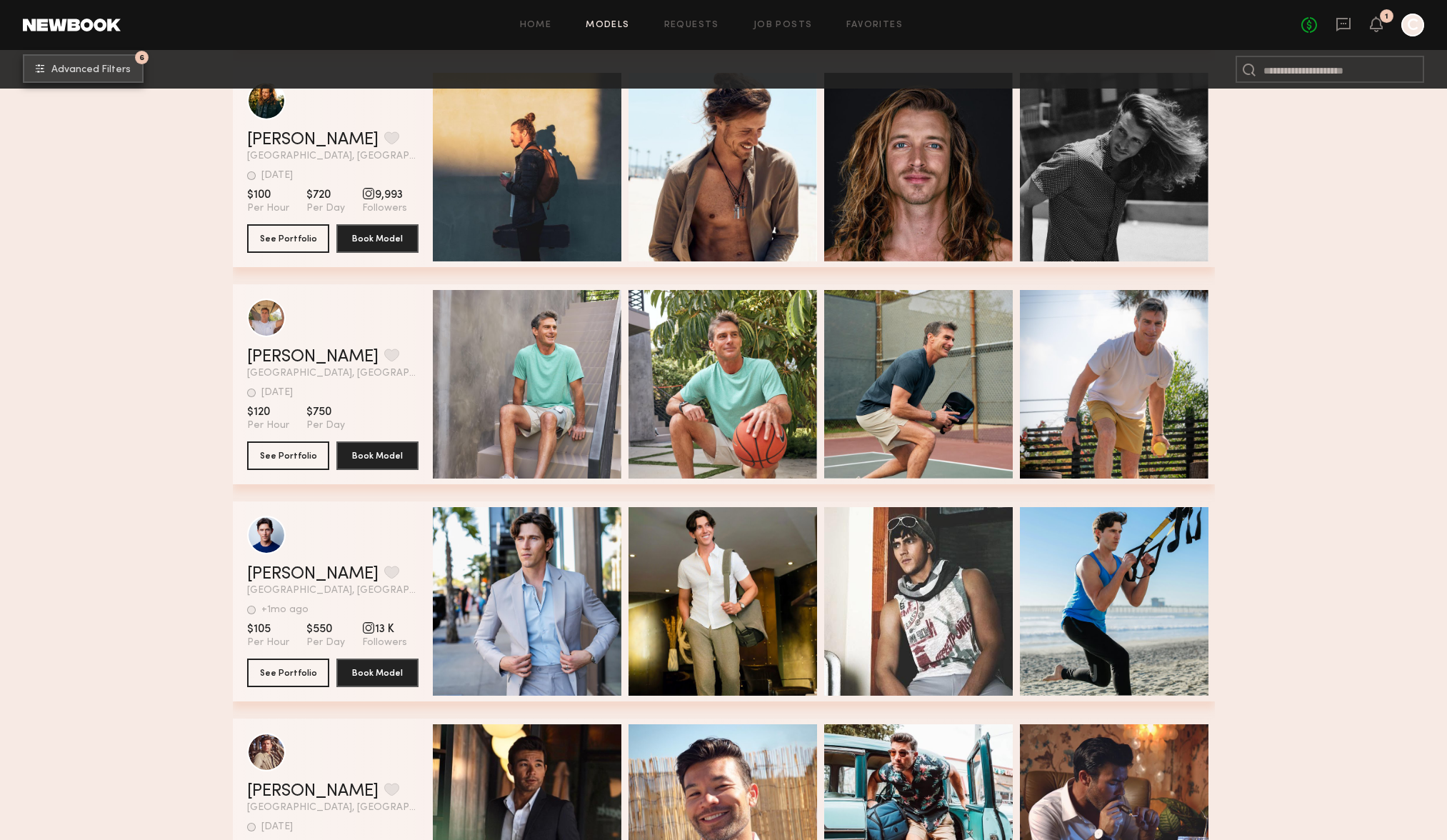
click at [58, 71] on span "Advanced Filters" at bounding box center [91, 70] width 80 height 10
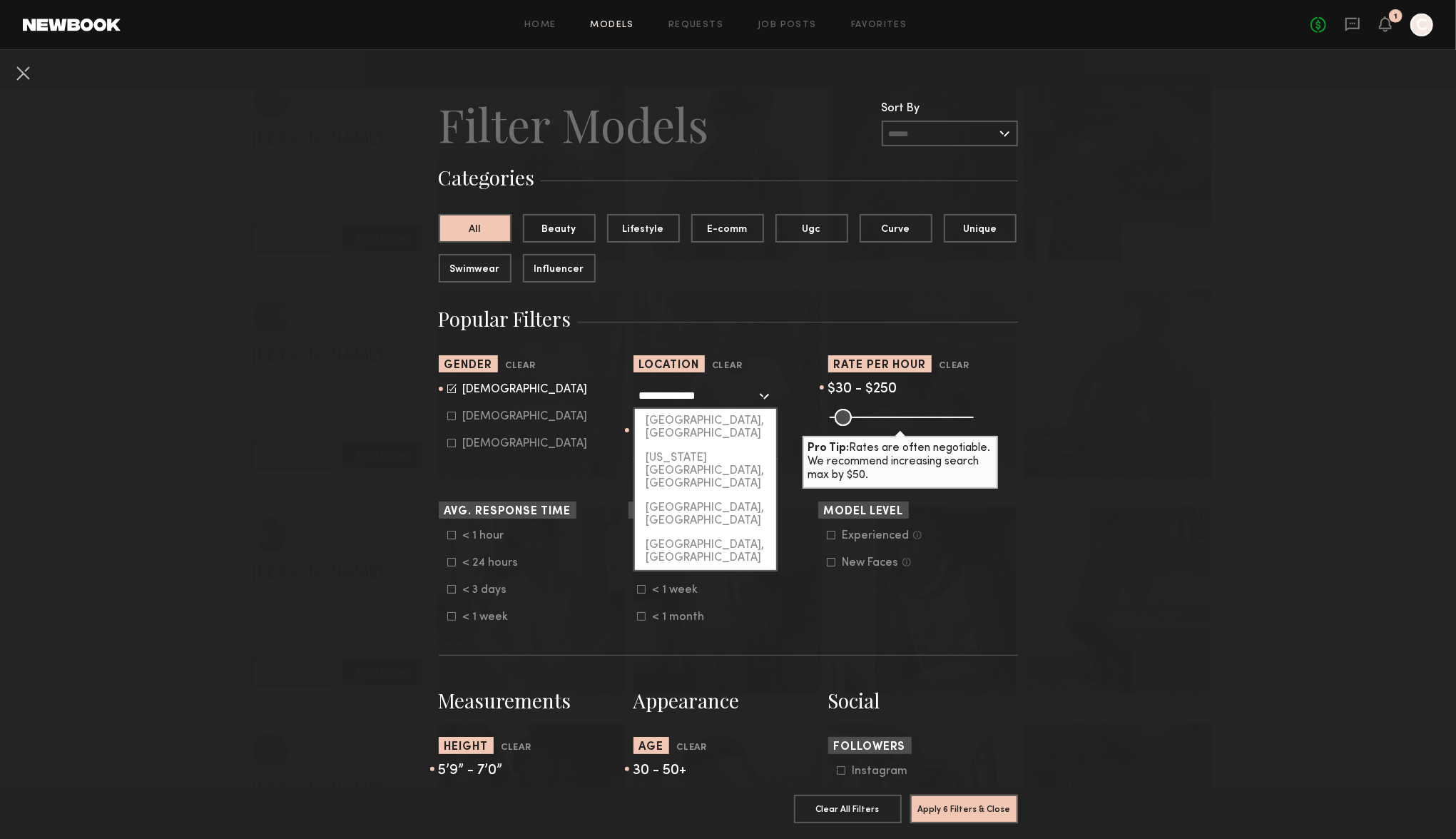
click at [728, 399] on input "**********" at bounding box center [698, 395] width 117 height 24
click at [709, 427] on div "Los Angeles, CA" at bounding box center [706, 427] width 142 height 37
type input "**********"
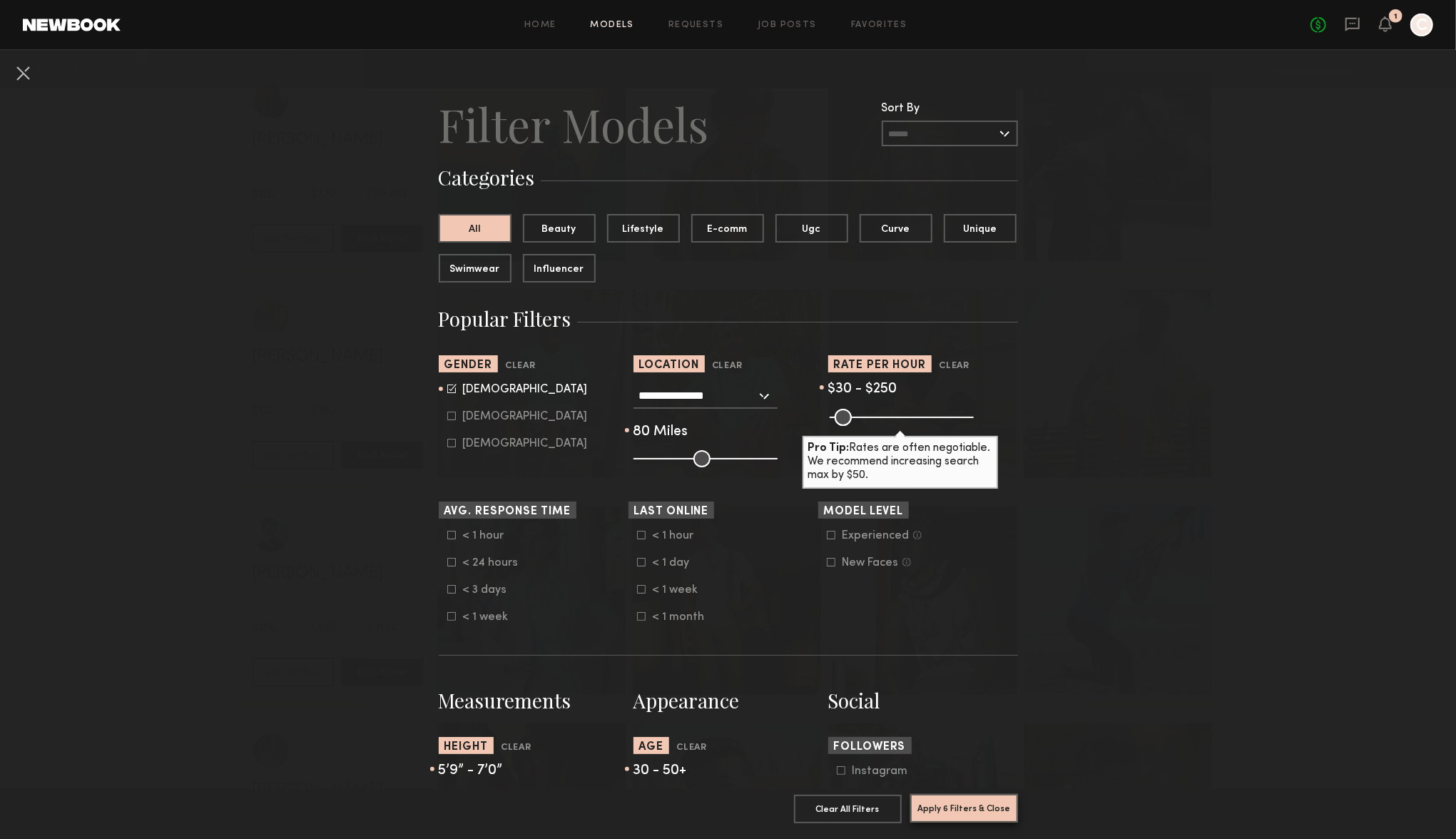
click at [958, 799] on button "Apply 6 Filters & Close" at bounding box center [964, 808] width 107 height 29
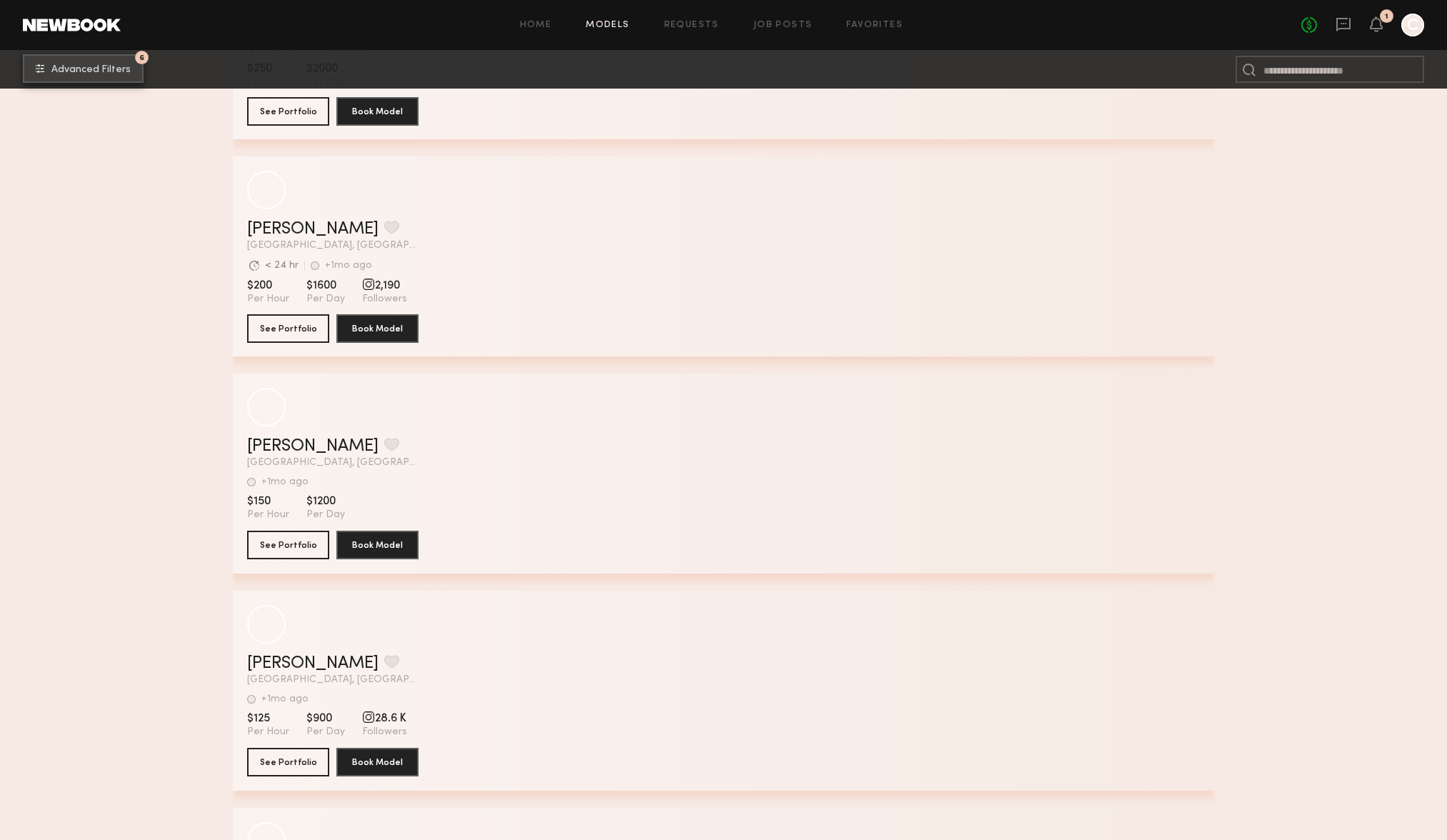
scroll to position [18206, 0]
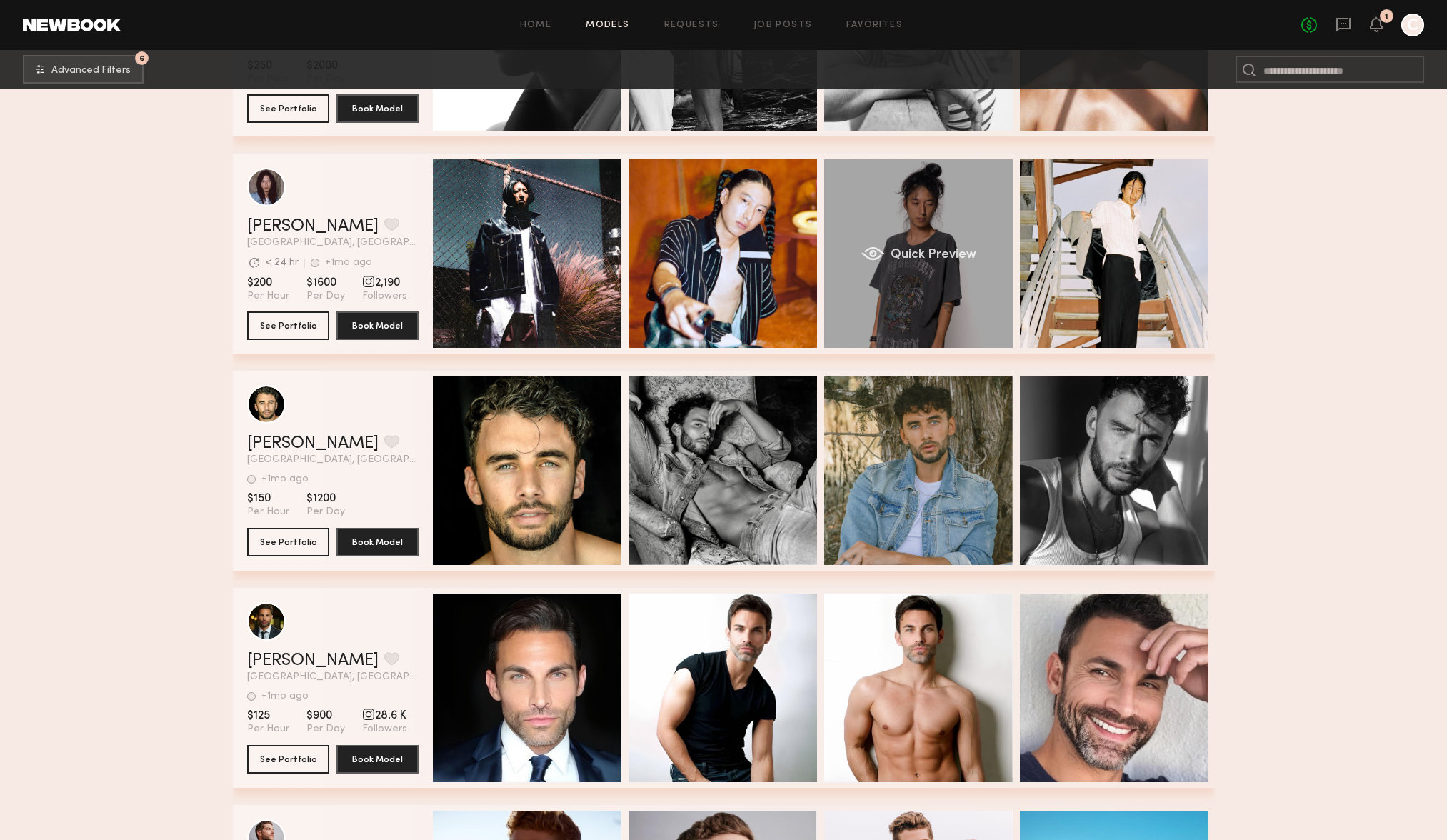
click at [931, 200] on div "Quick Preview" at bounding box center [919, 253] width 189 height 189
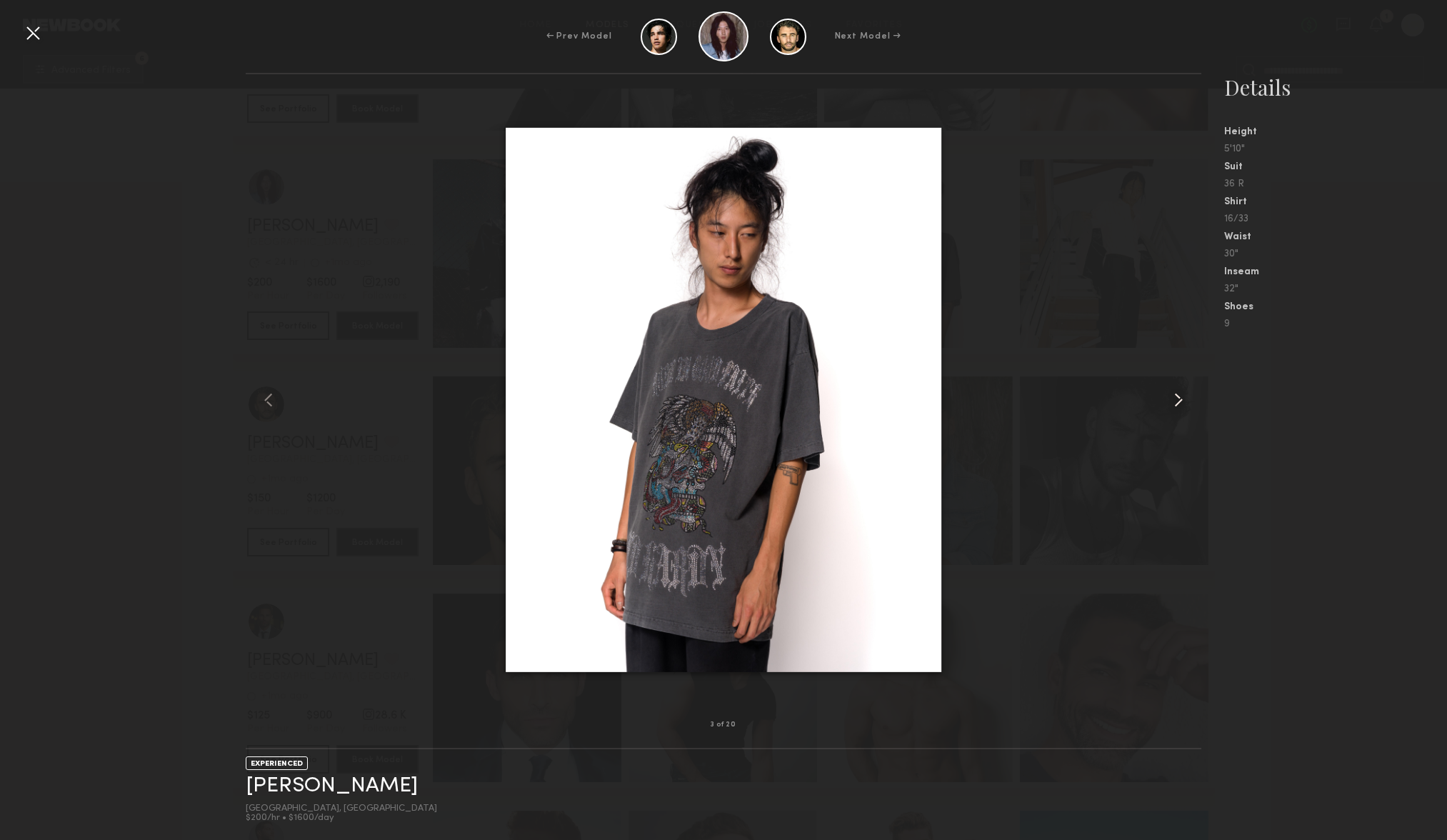
click at [1176, 402] on common-icon at bounding box center [1179, 400] width 23 height 23
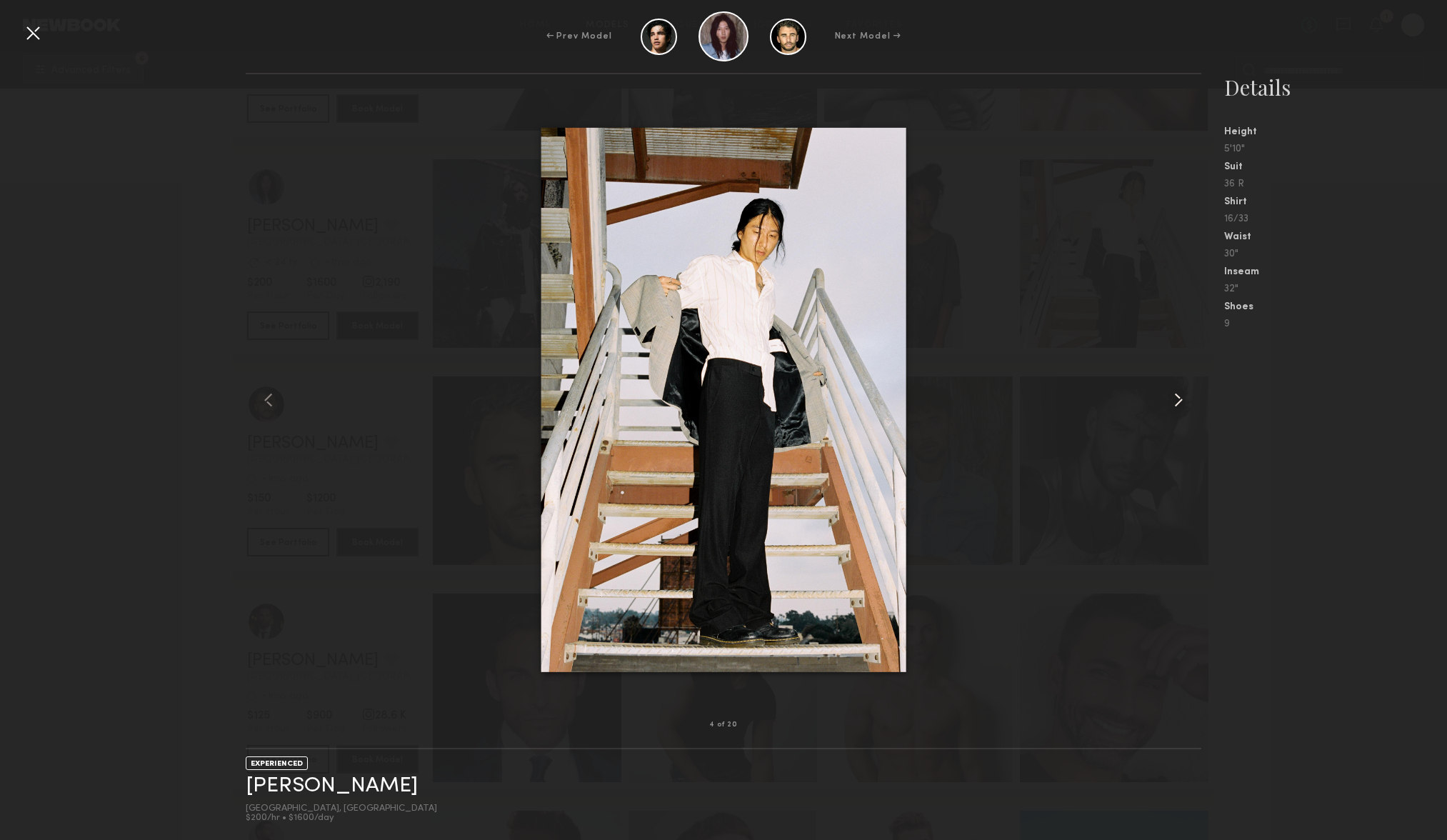
click at [1176, 402] on common-icon at bounding box center [1179, 400] width 23 height 23
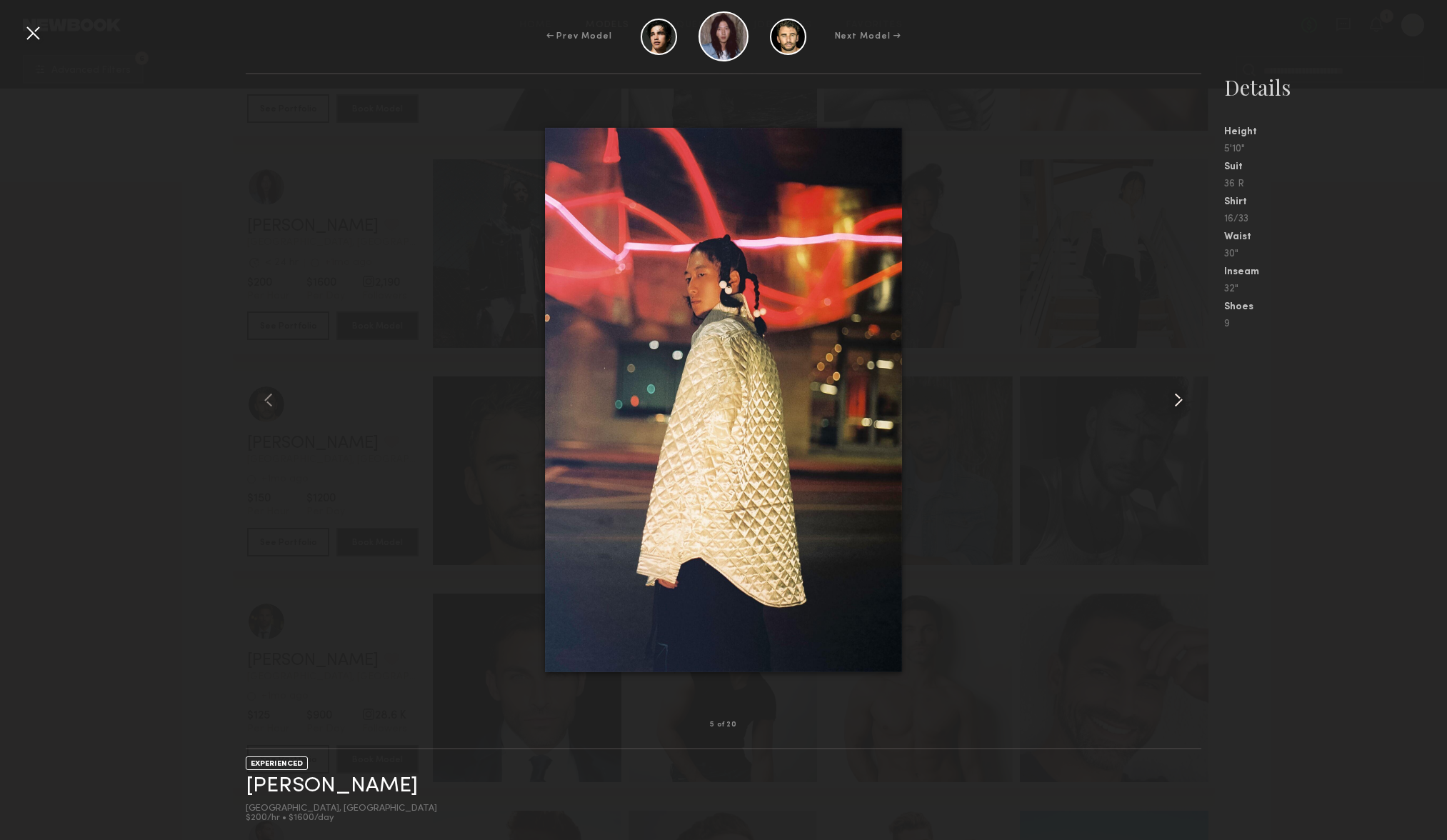
click at [1176, 402] on common-icon at bounding box center [1179, 400] width 23 height 23
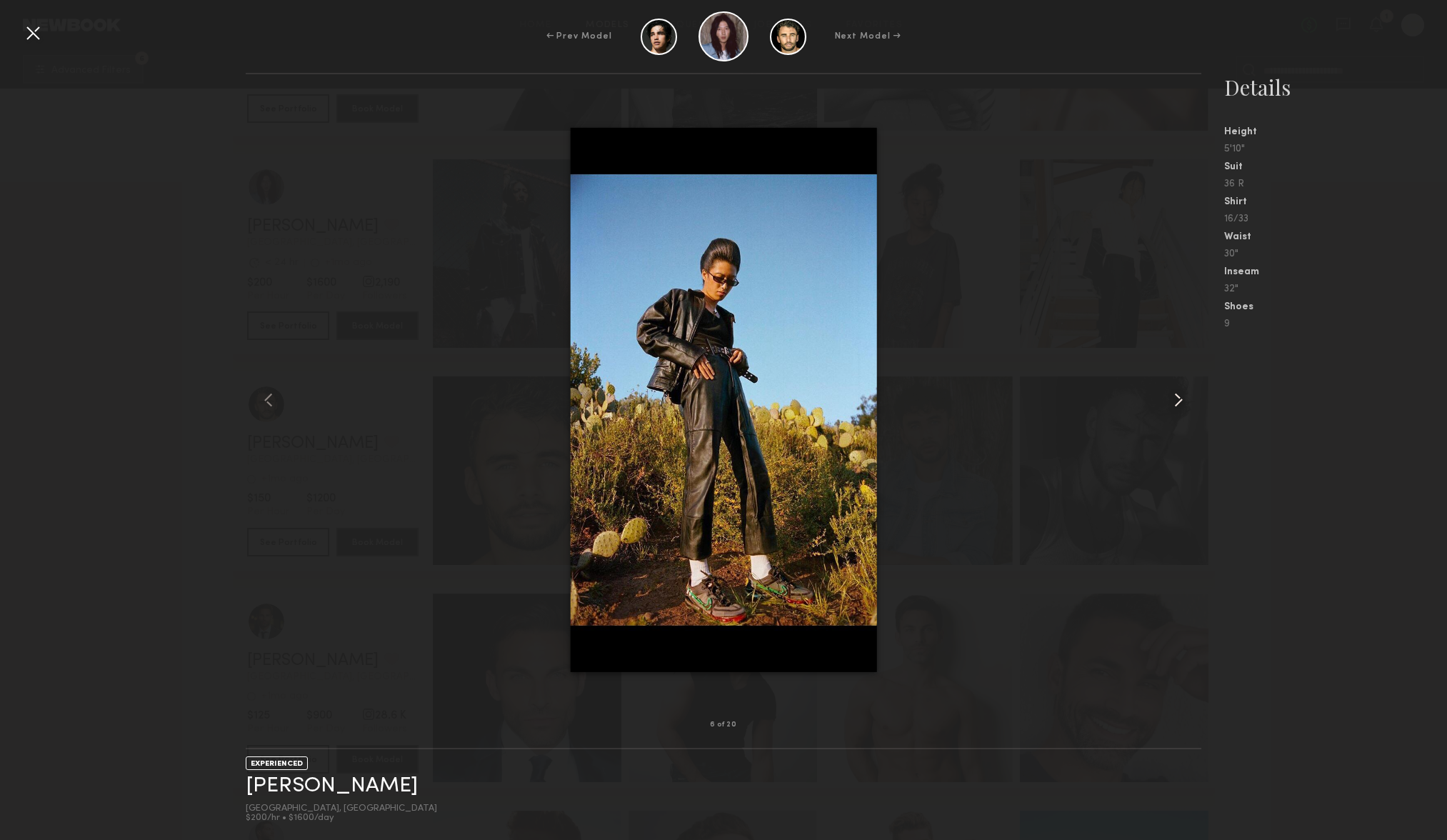
click at [1176, 402] on common-icon at bounding box center [1179, 400] width 23 height 23
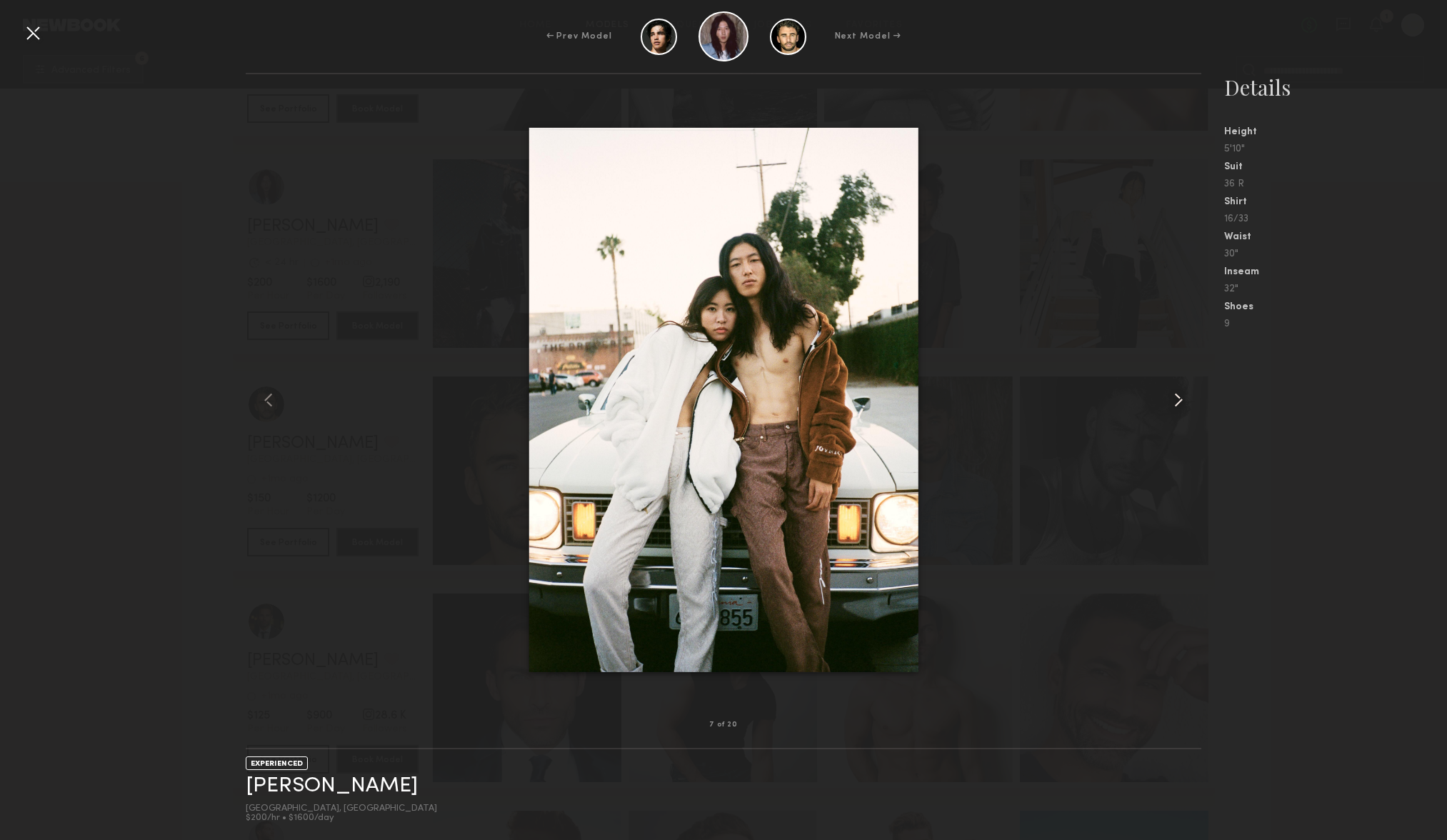
click at [1176, 402] on common-icon at bounding box center [1179, 400] width 23 height 23
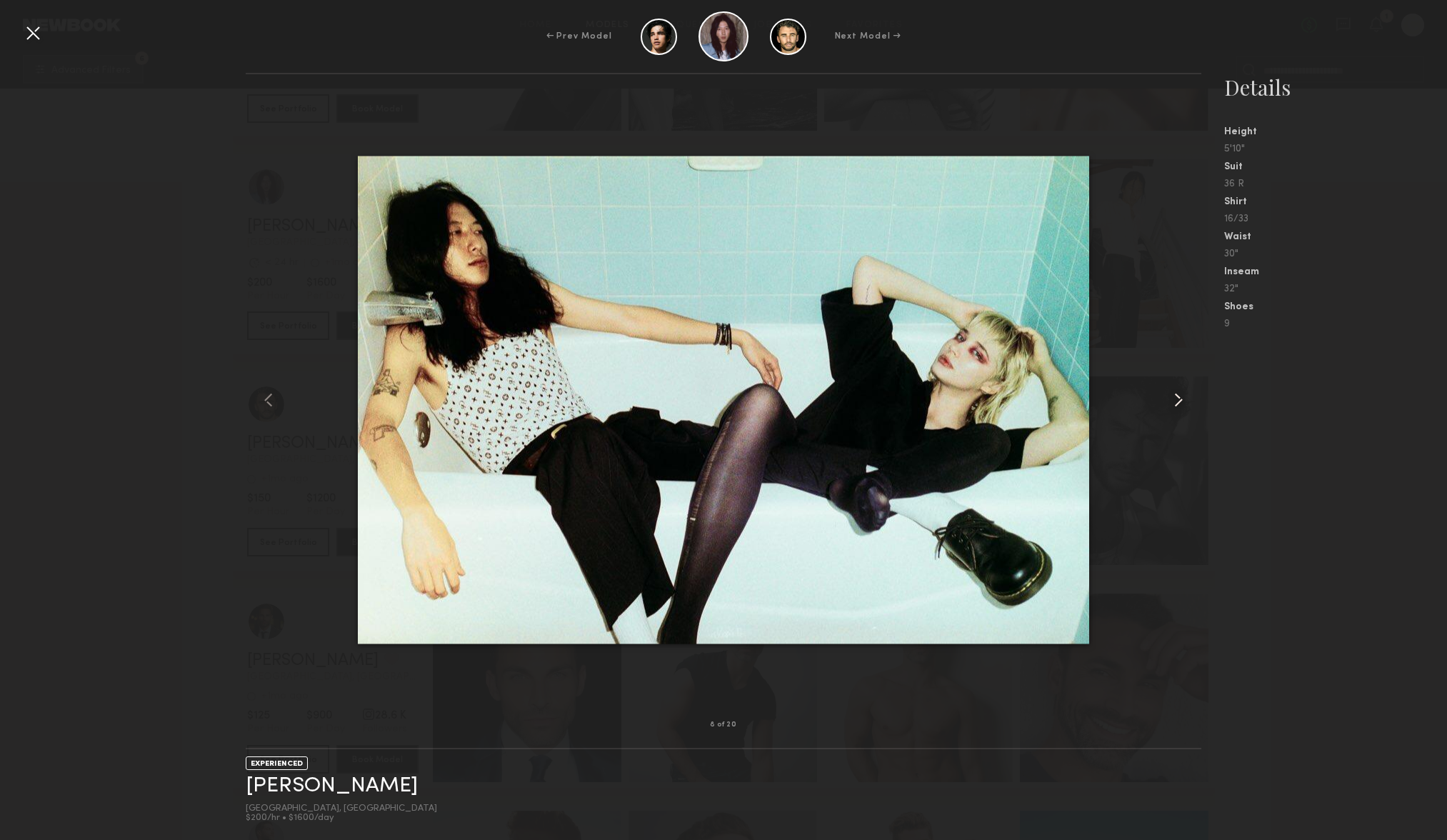
click at [1176, 402] on common-icon at bounding box center [1179, 400] width 23 height 23
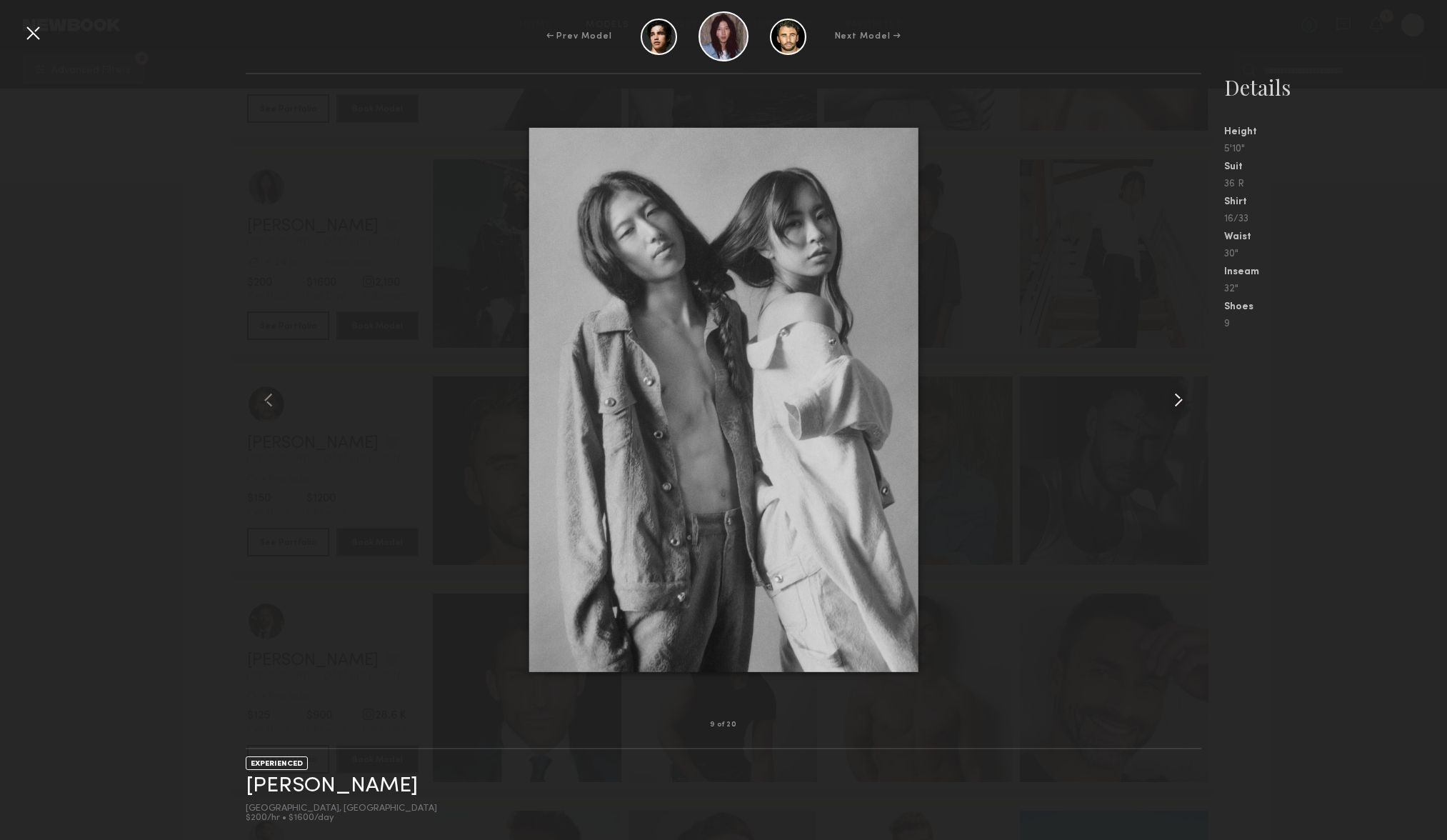
click at [1176, 402] on common-icon at bounding box center [1179, 400] width 23 height 23
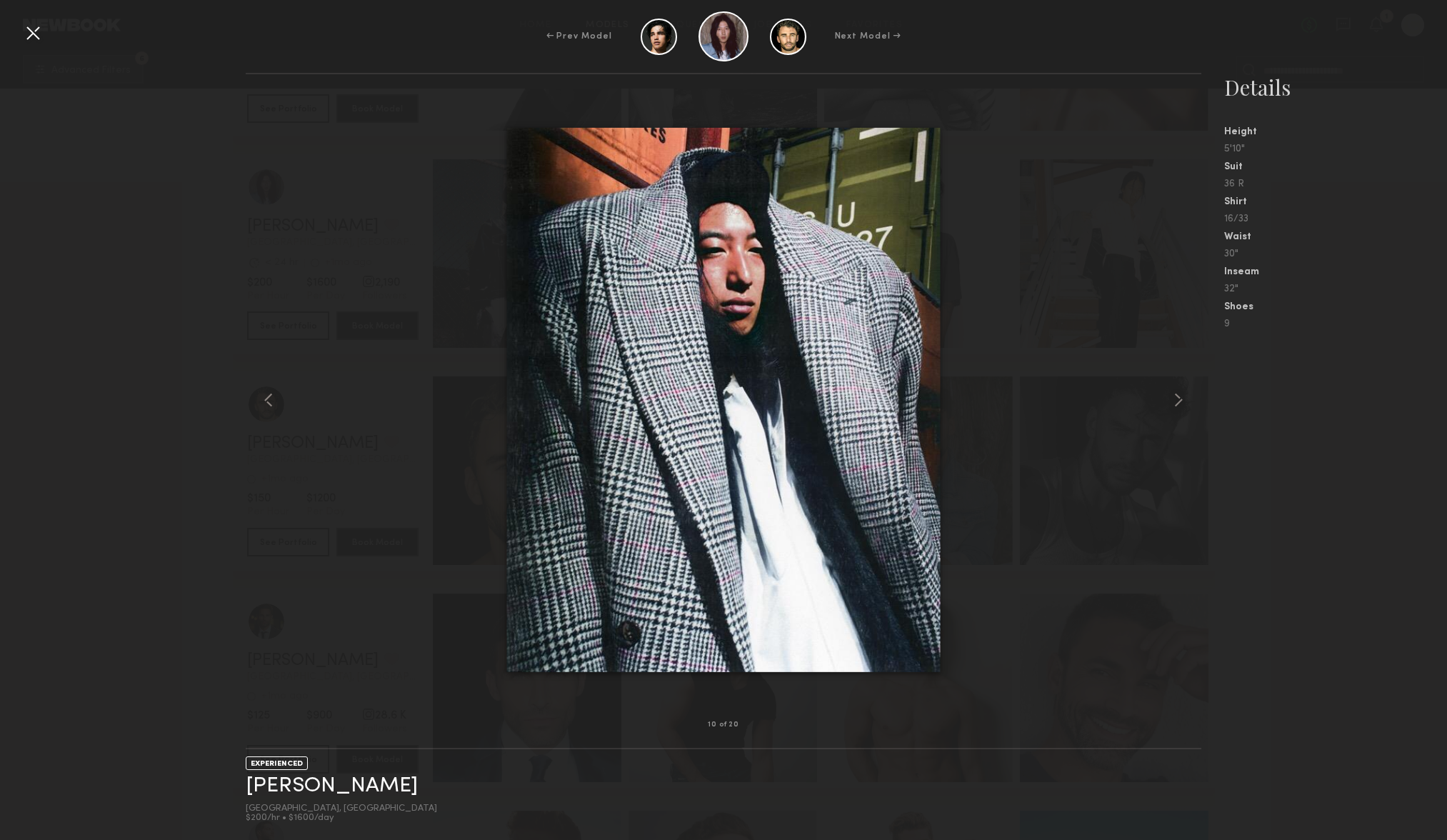
drag, startPoint x: 24, startPoint y: 31, endPoint x: 60, endPoint y: 43, distance: 37.9
click at [24, 31] on div at bounding box center [33, 33] width 23 height 23
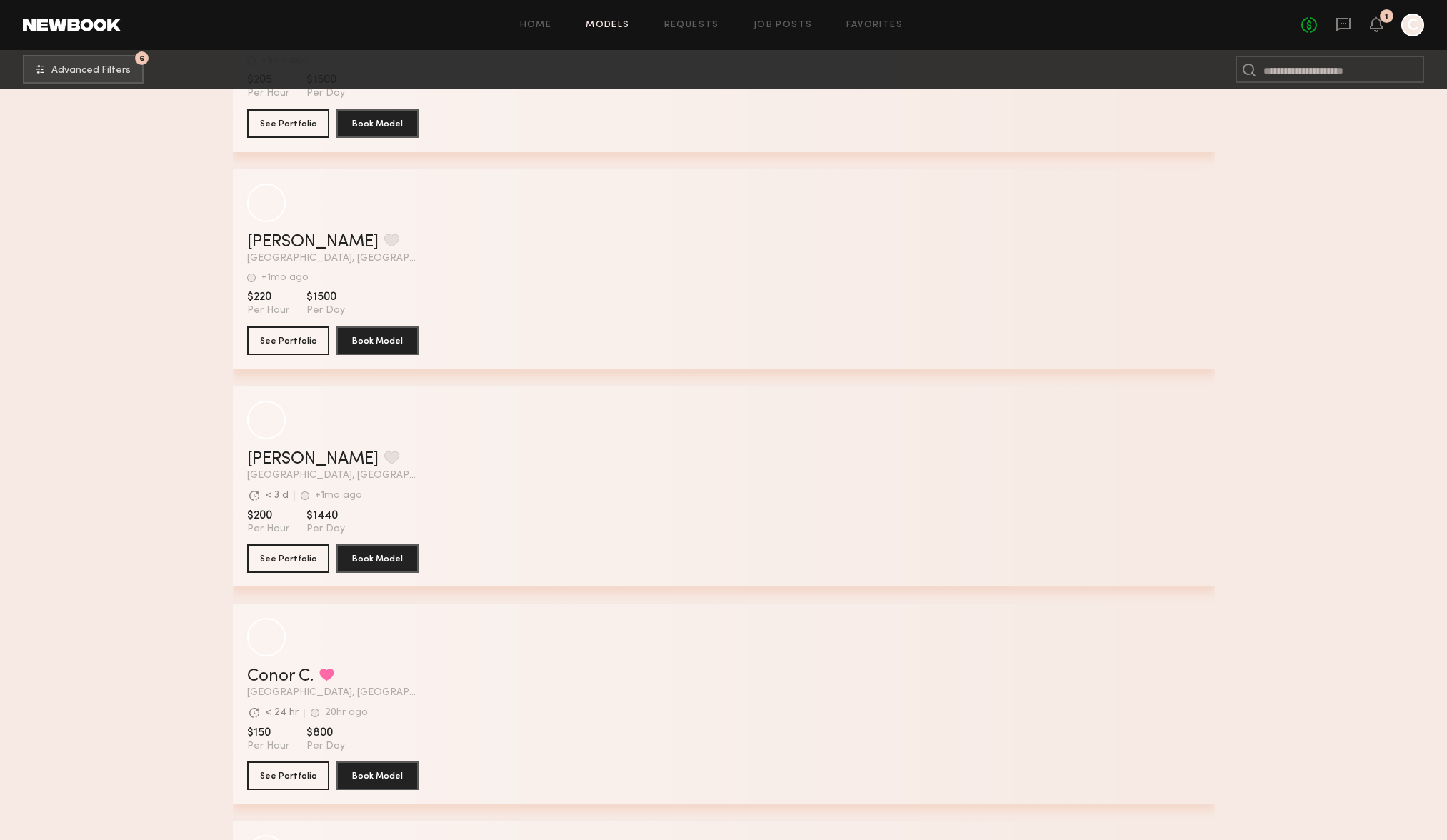
scroll to position [26667, 0]
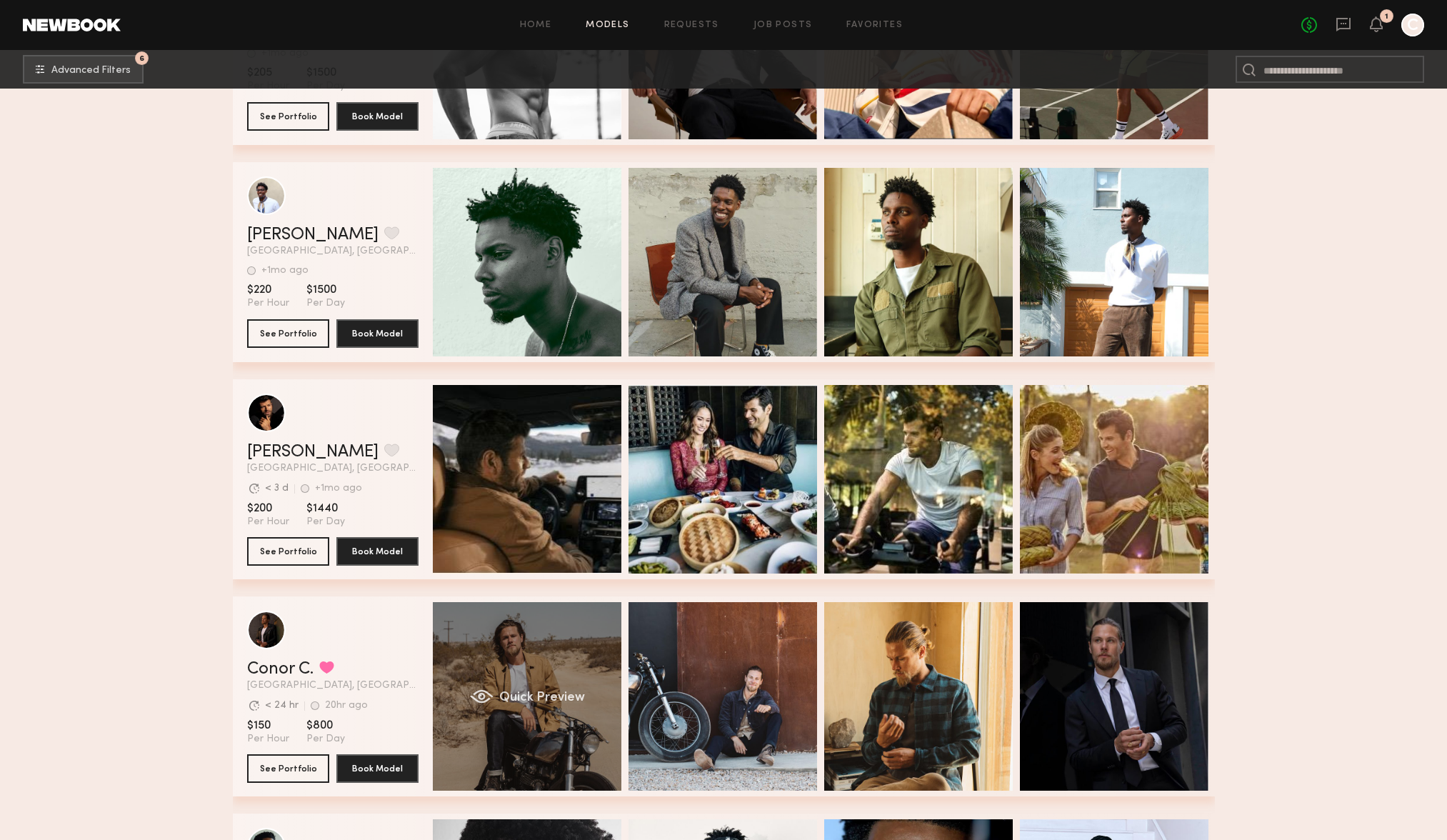
click at [533, 661] on div "Quick Preview" at bounding box center [526, 696] width 189 height 189
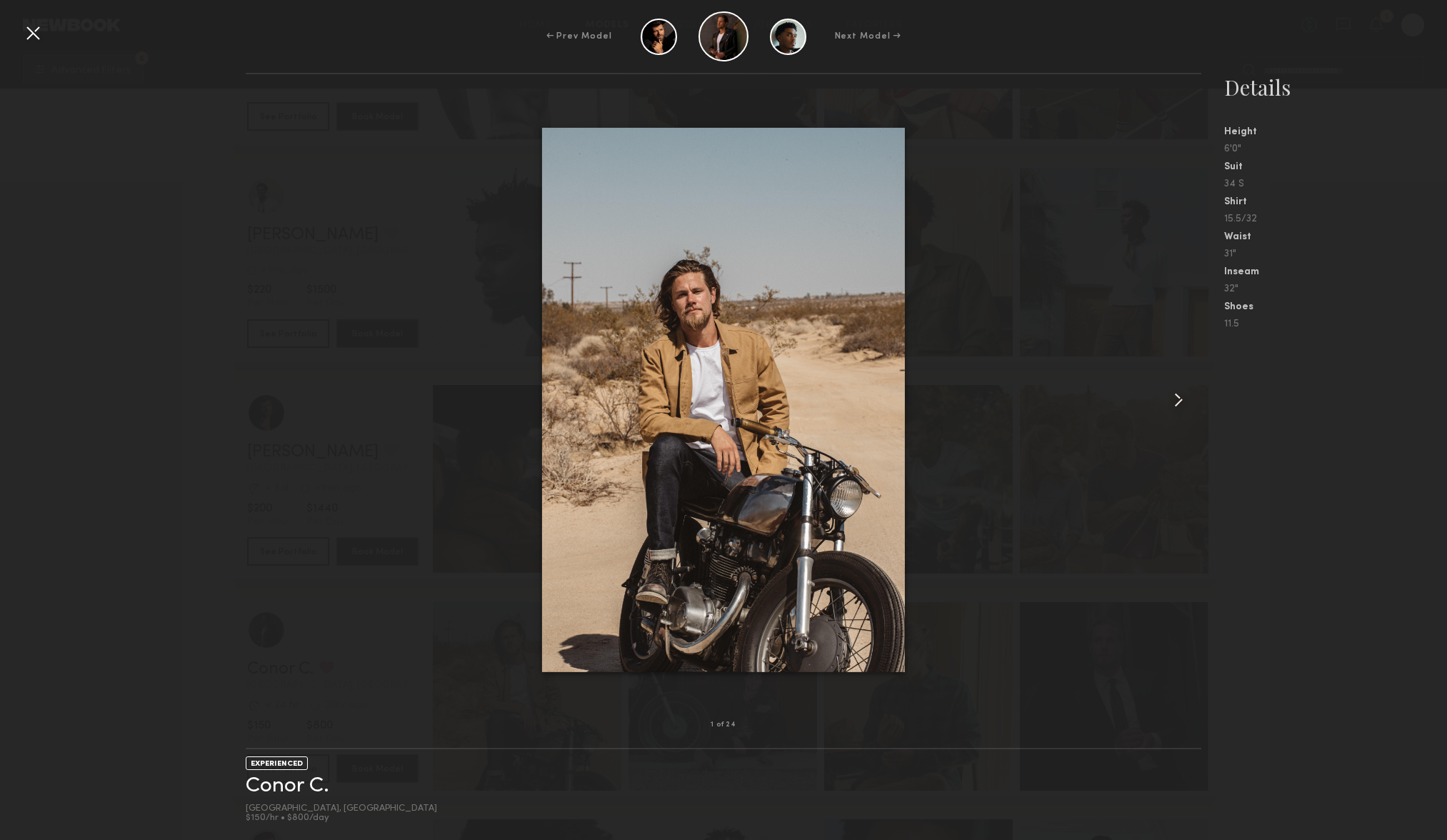
click at [1183, 396] on common-icon at bounding box center [1179, 400] width 23 height 23
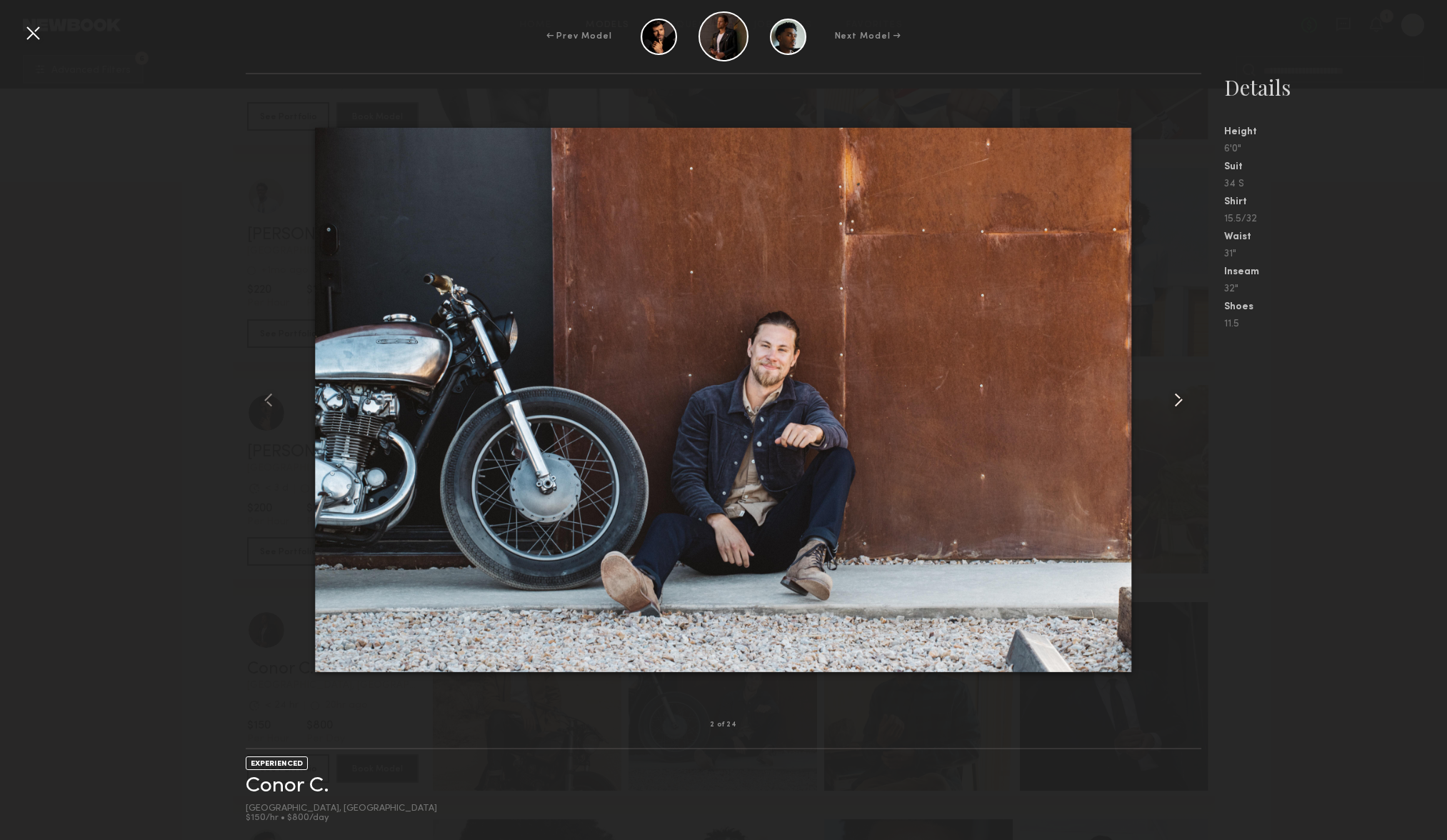
click at [1183, 396] on common-icon at bounding box center [1179, 400] width 23 height 23
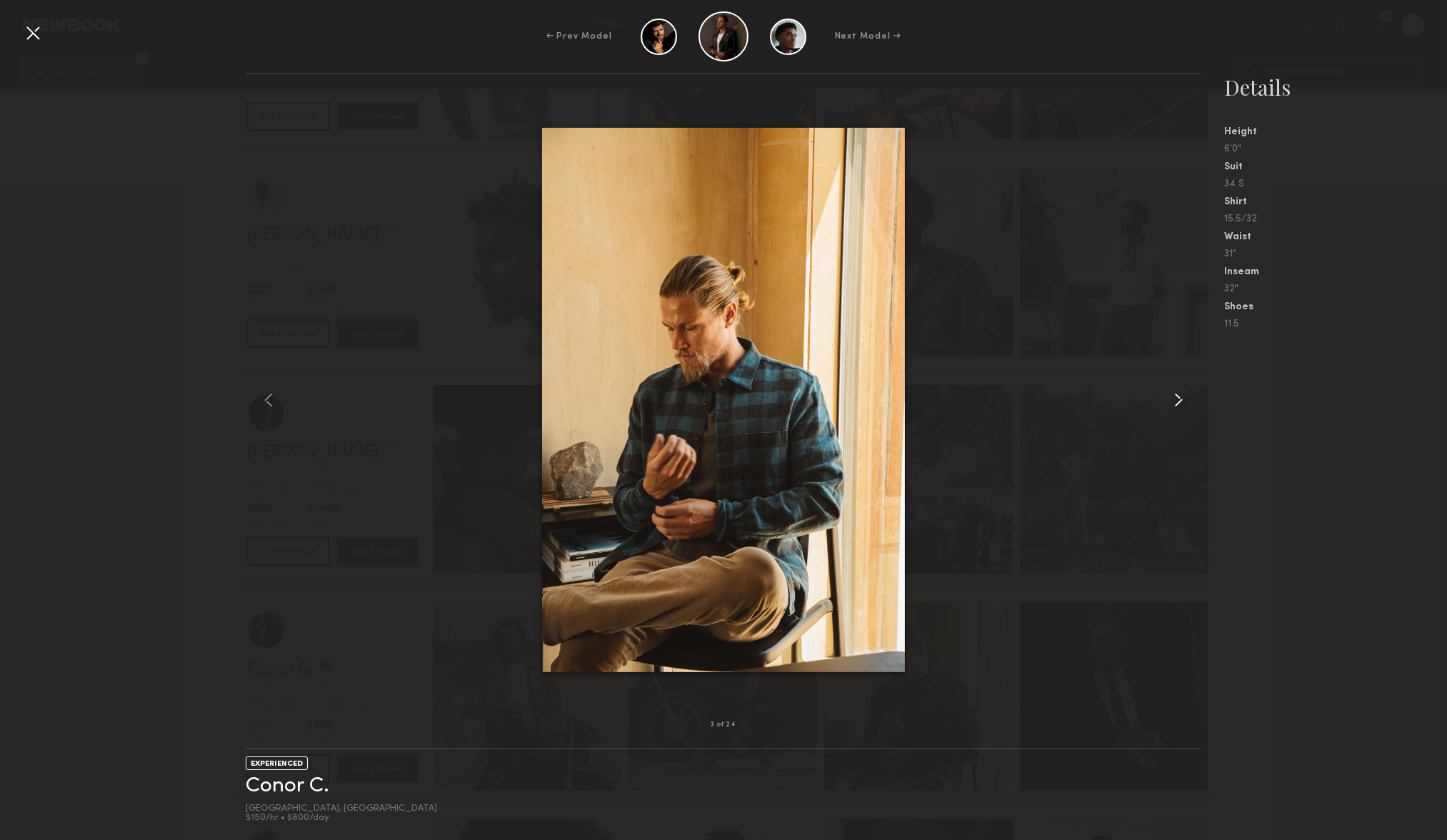
click at [1183, 396] on common-icon at bounding box center [1179, 400] width 23 height 23
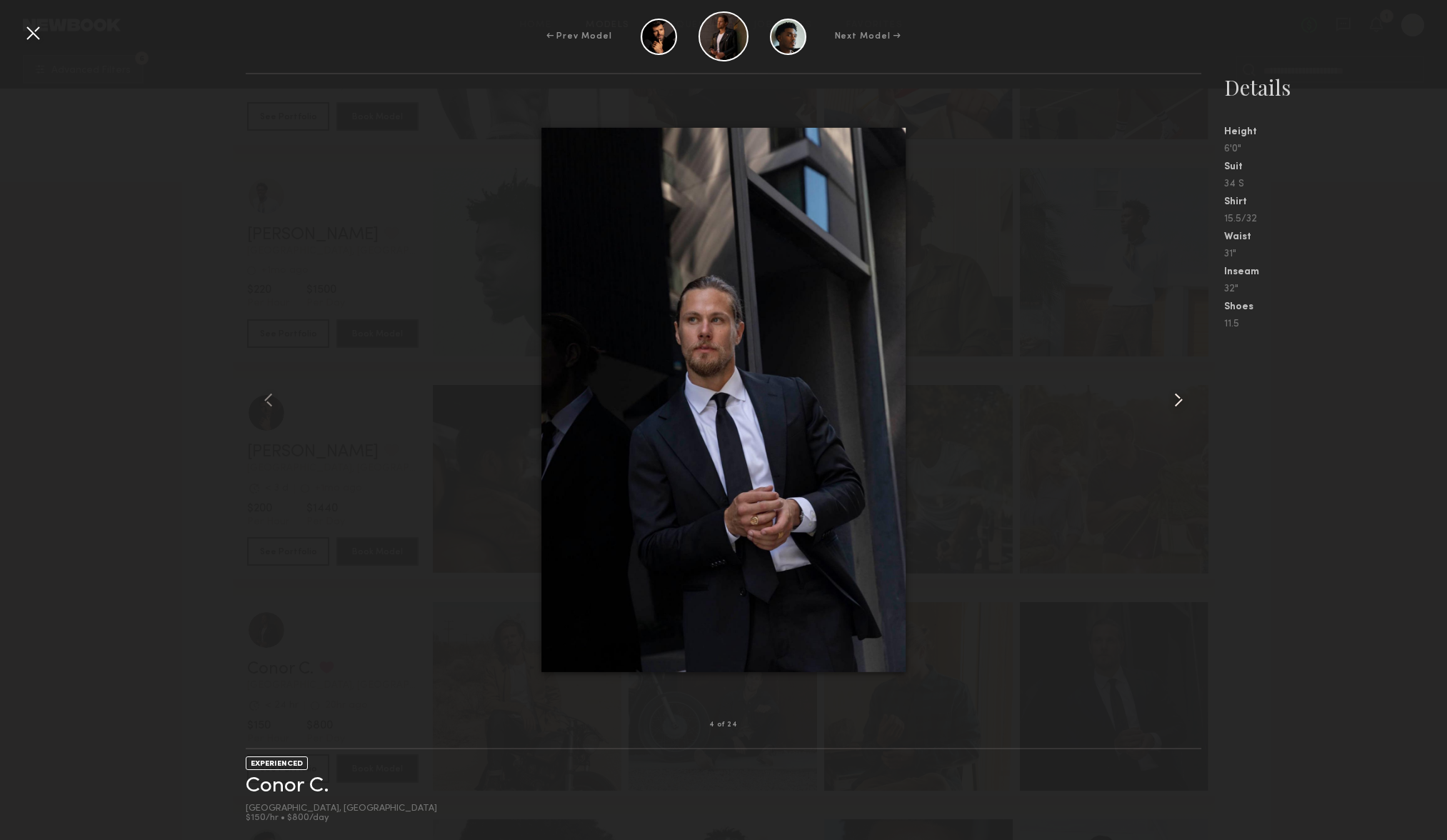
click at [1183, 396] on common-icon at bounding box center [1179, 400] width 23 height 23
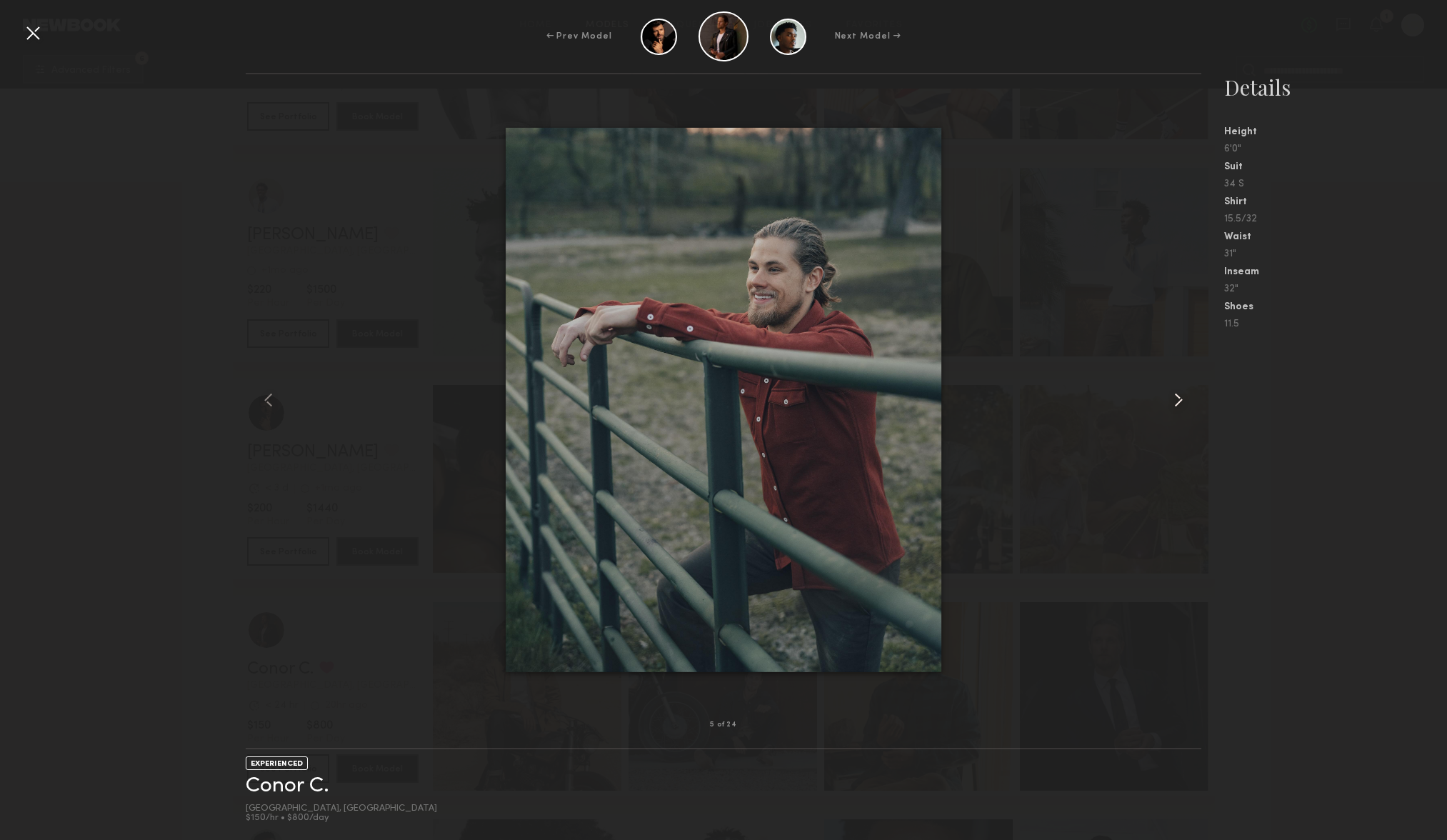
click at [1183, 396] on common-icon at bounding box center [1179, 400] width 23 height 23
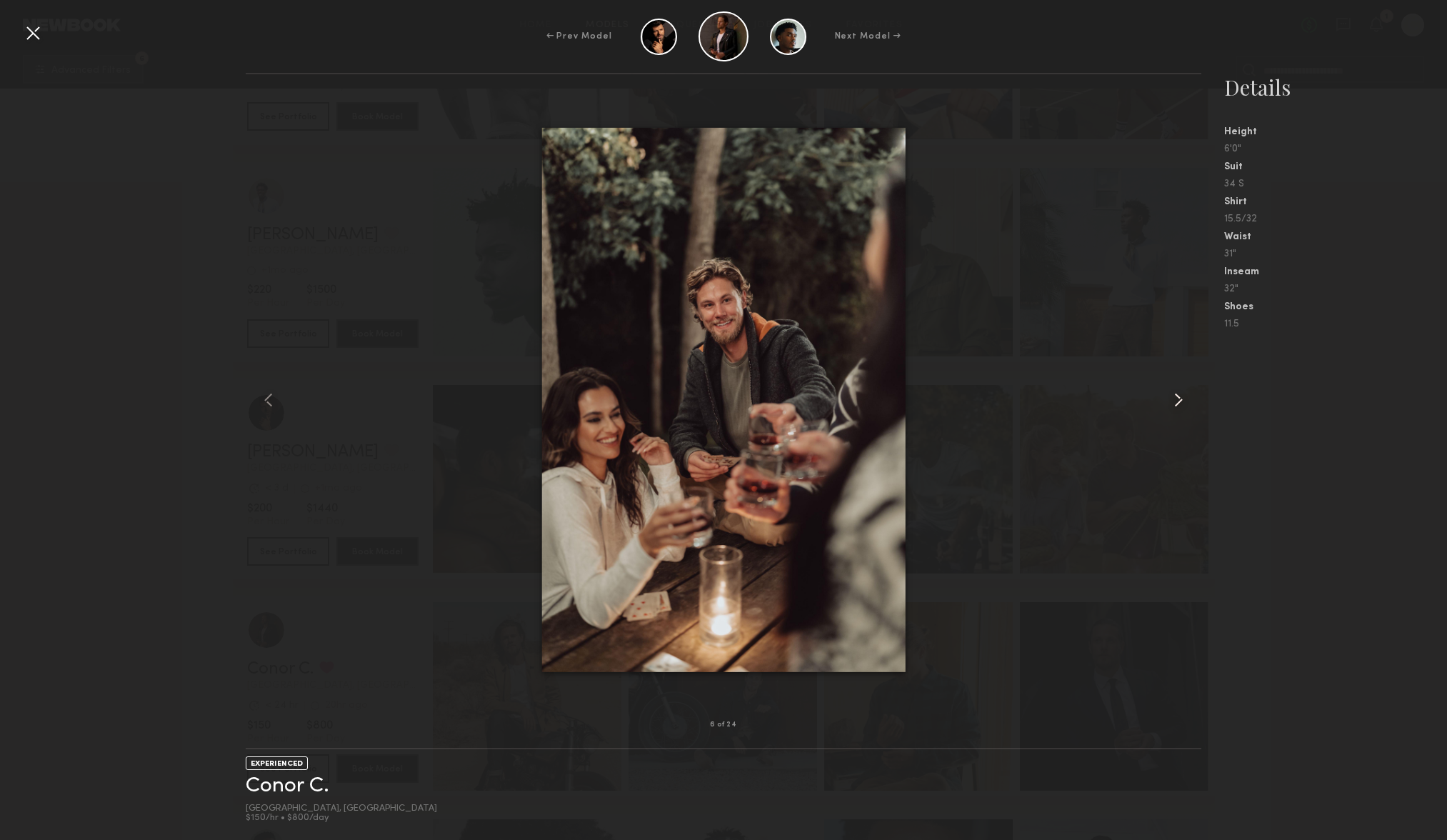
click at [1183, 396] on common-icon at bounding box center [1179, 400] width 23 height 23
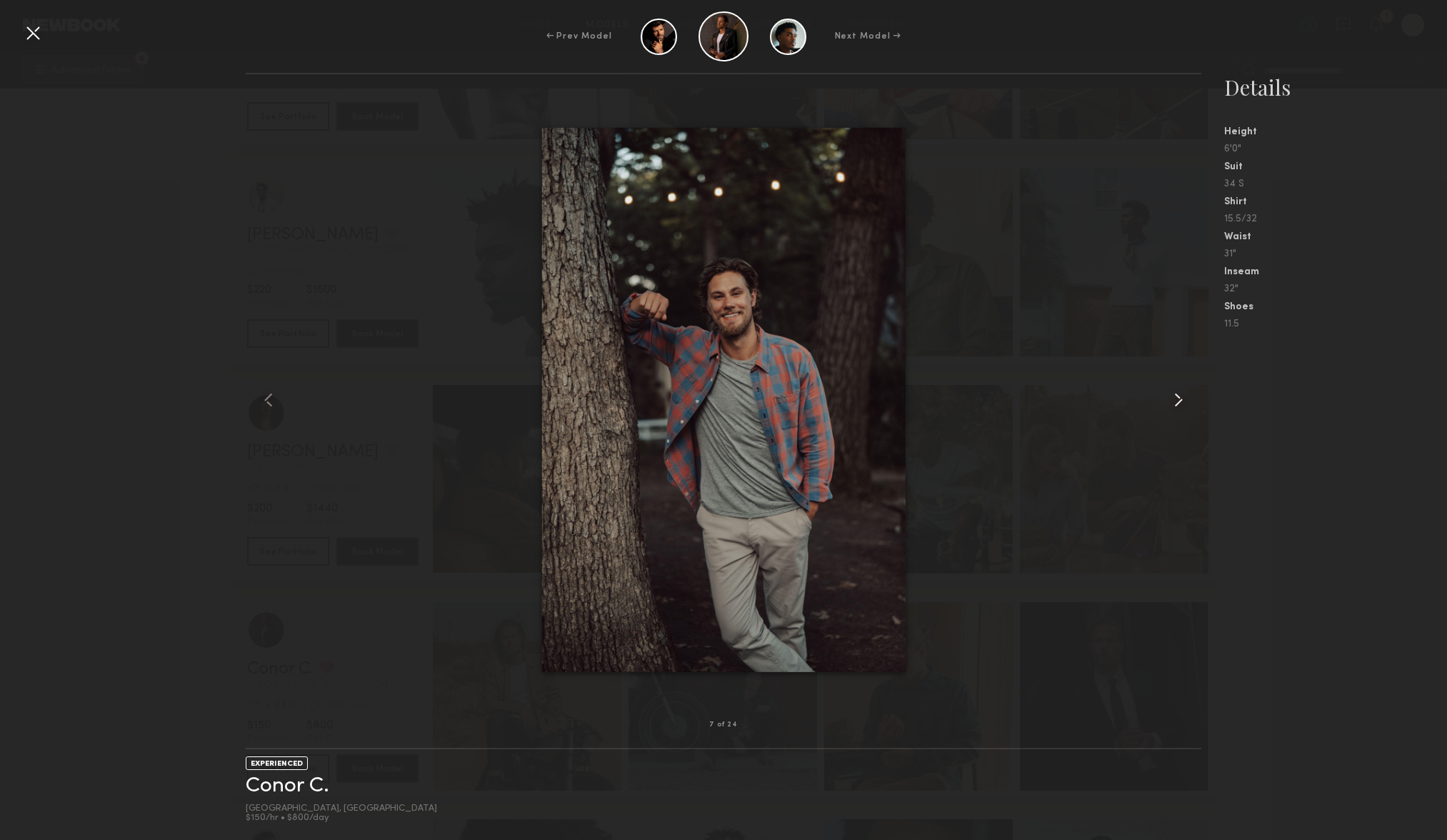
click at [1183, 396] on common-icon at bounding box center [1179, 400] width 23 height 23
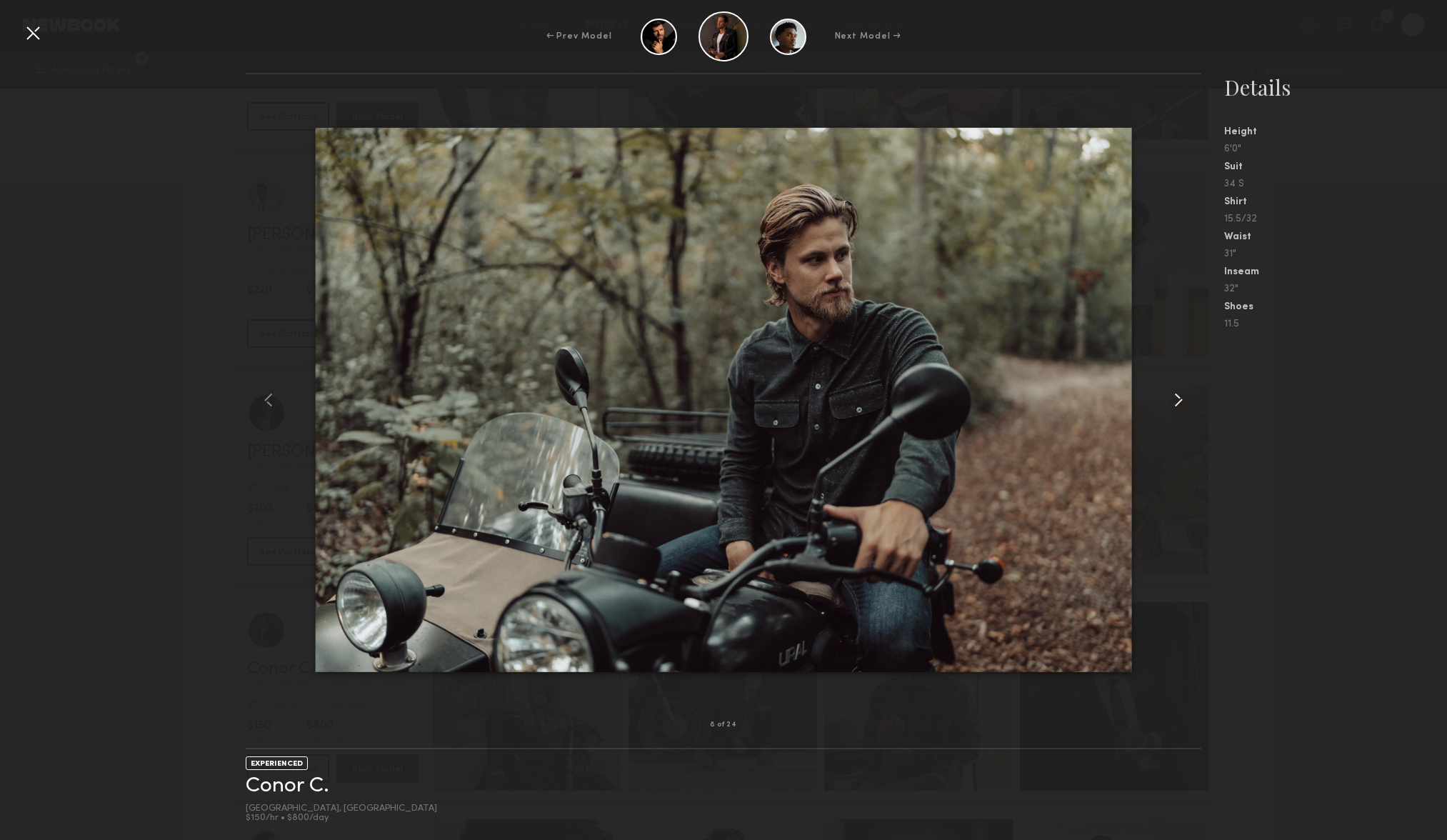
click at [1183, 396] on common-icon at bounding box center [1179, 400] width 23 height 23
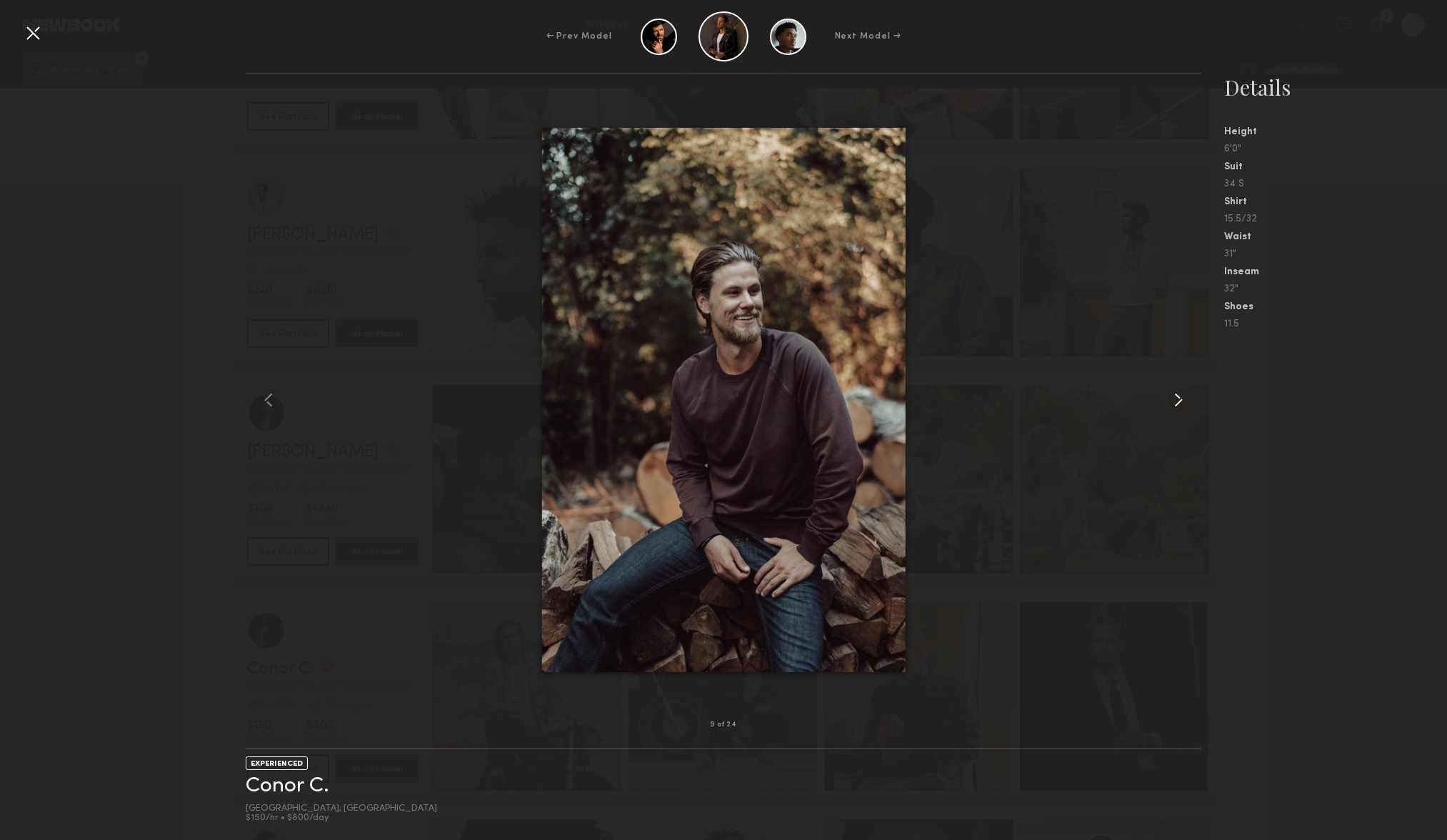
click at [1183, 396] on common-icon at bounding box center [1179, 400] width 23 height 23
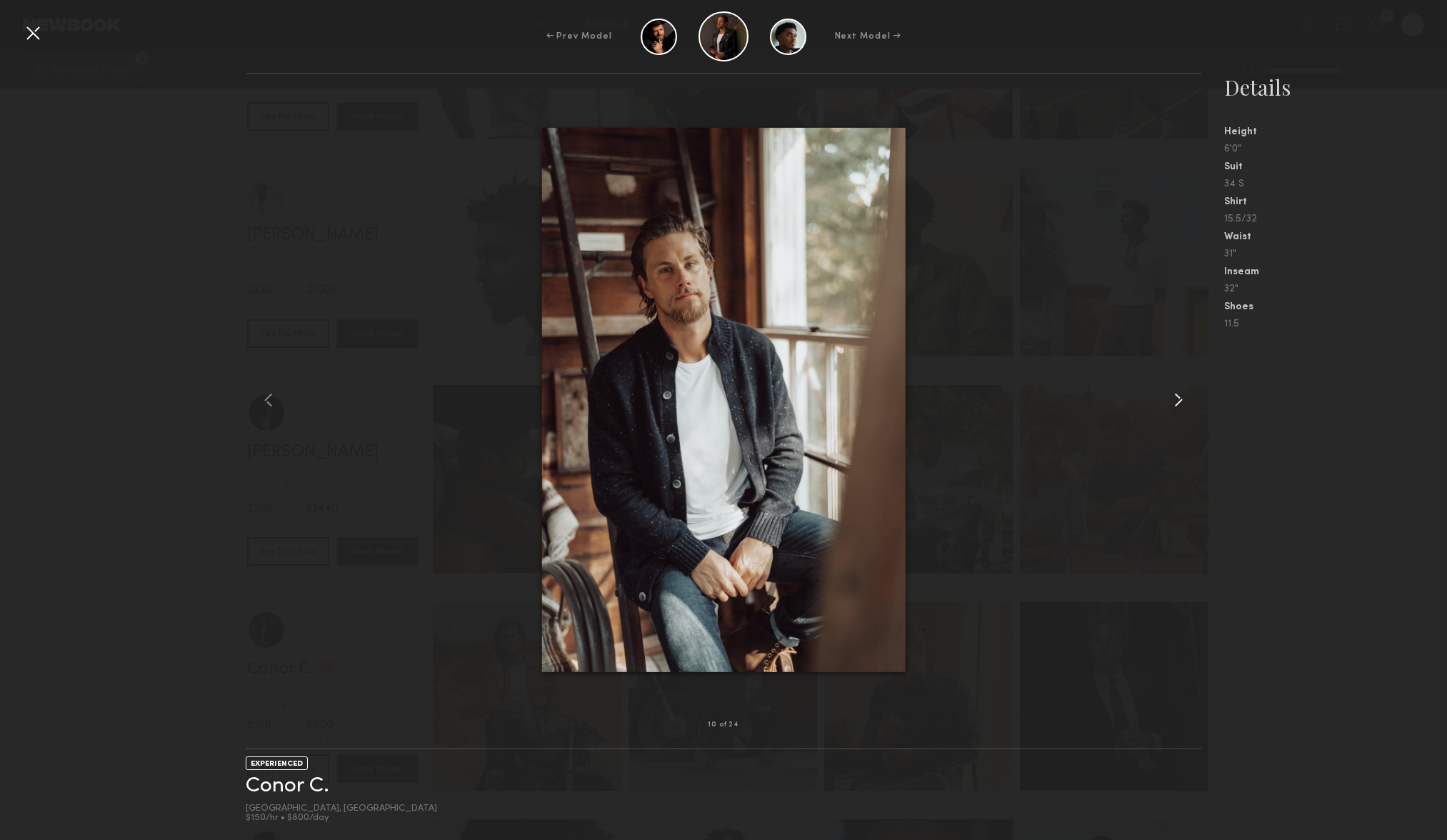
click at [1183, 396] on common-icon at bounding box center [1179, 400] width 23 height 23
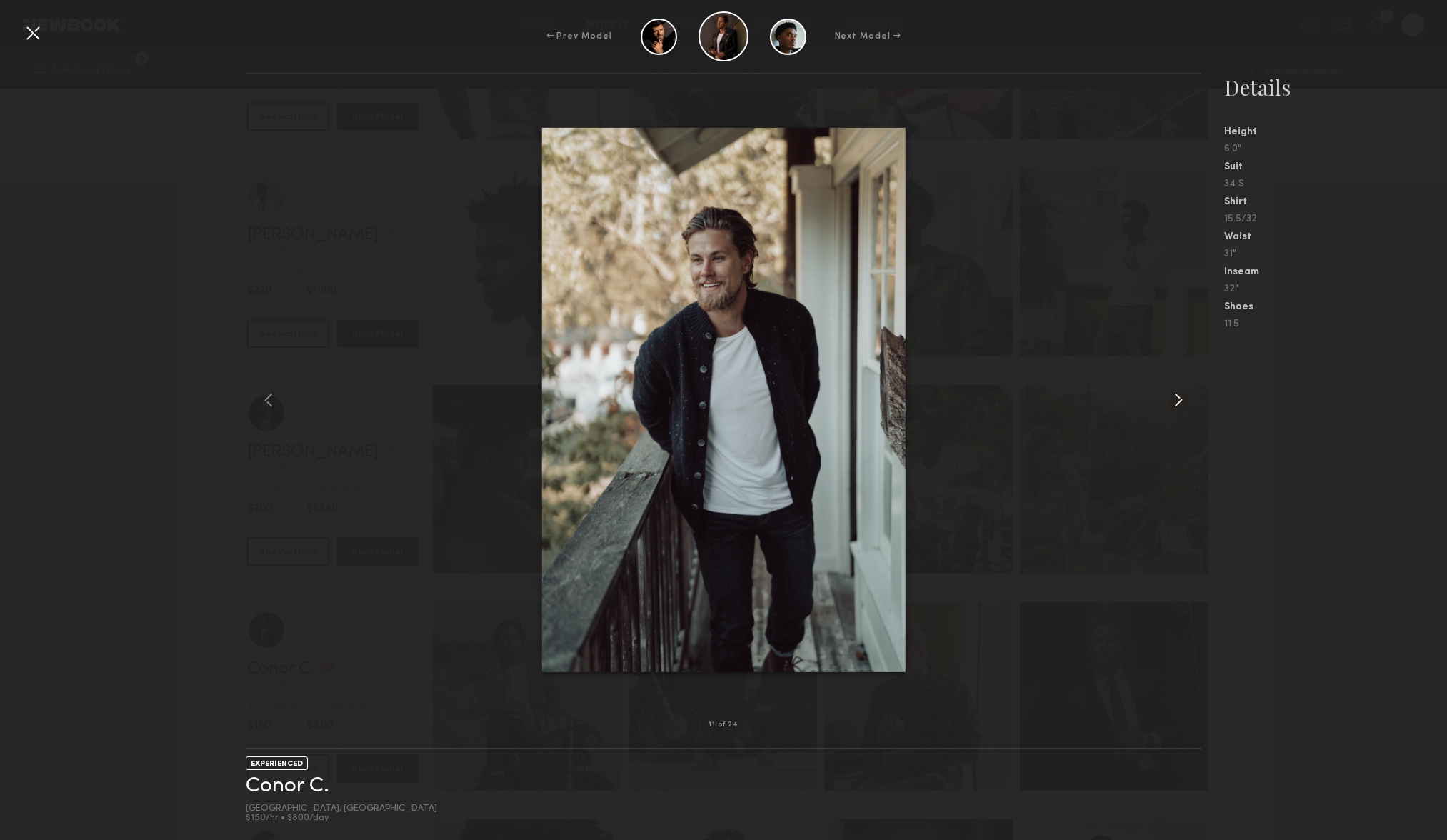
click at [1184, 399] on common-icon at bounding box center [1179, 400] width 23 height 23
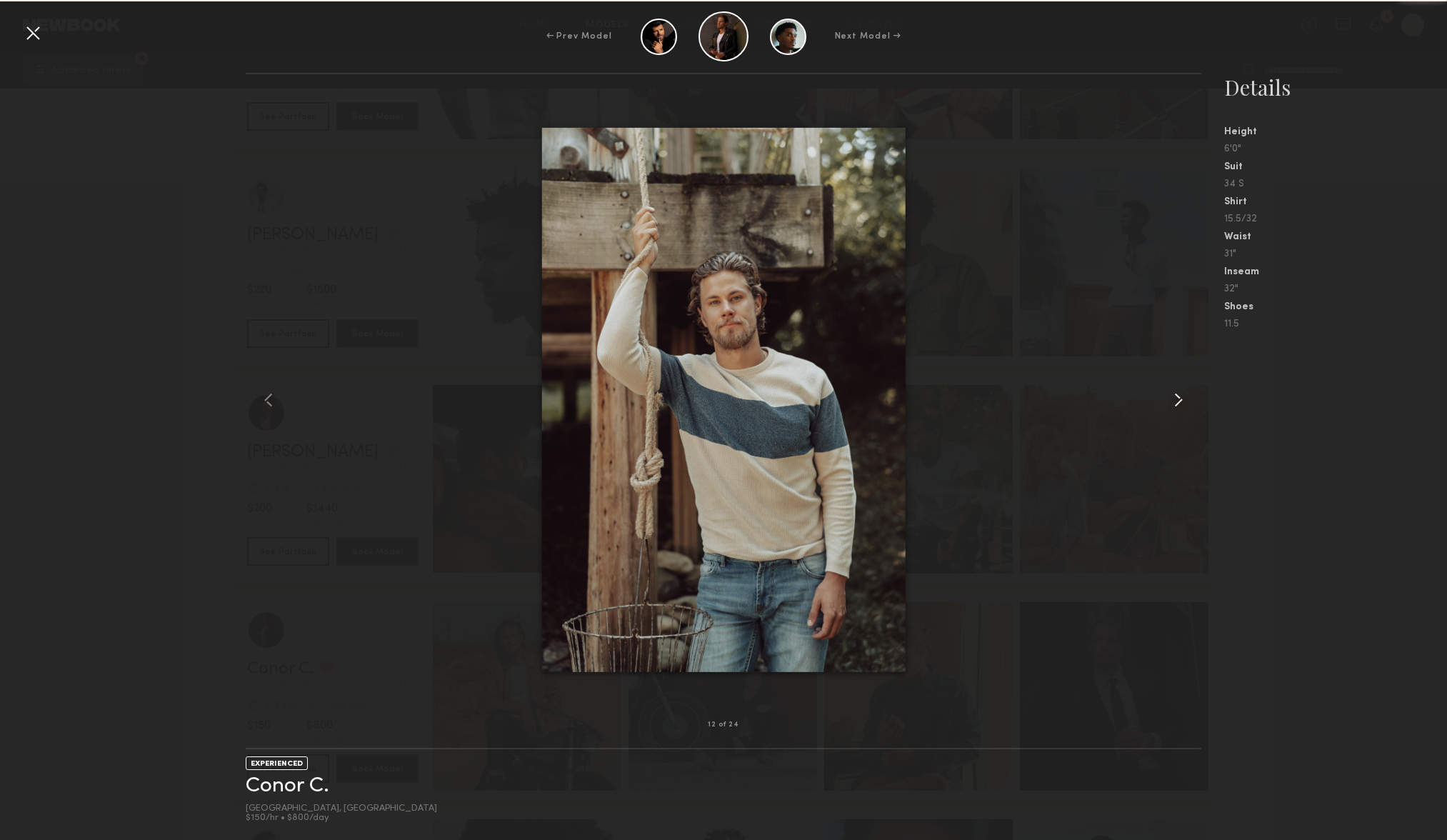
click at [1185, 399] on common-icon at bounding box center [1179, 400] width 23 height 23
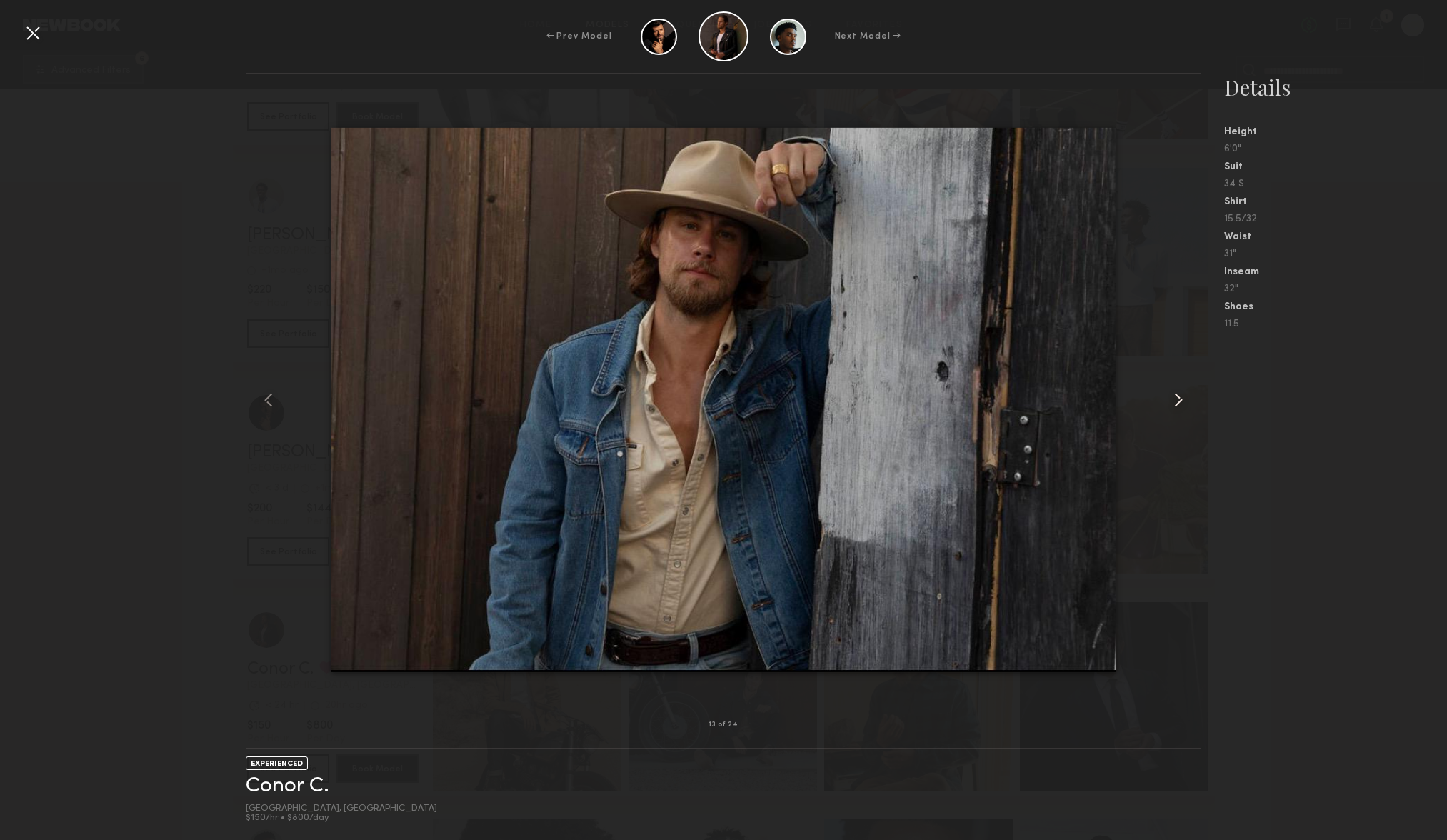
click at [1189, 399] on common-icon at bounding box center [1179, 400] width 23 height 23
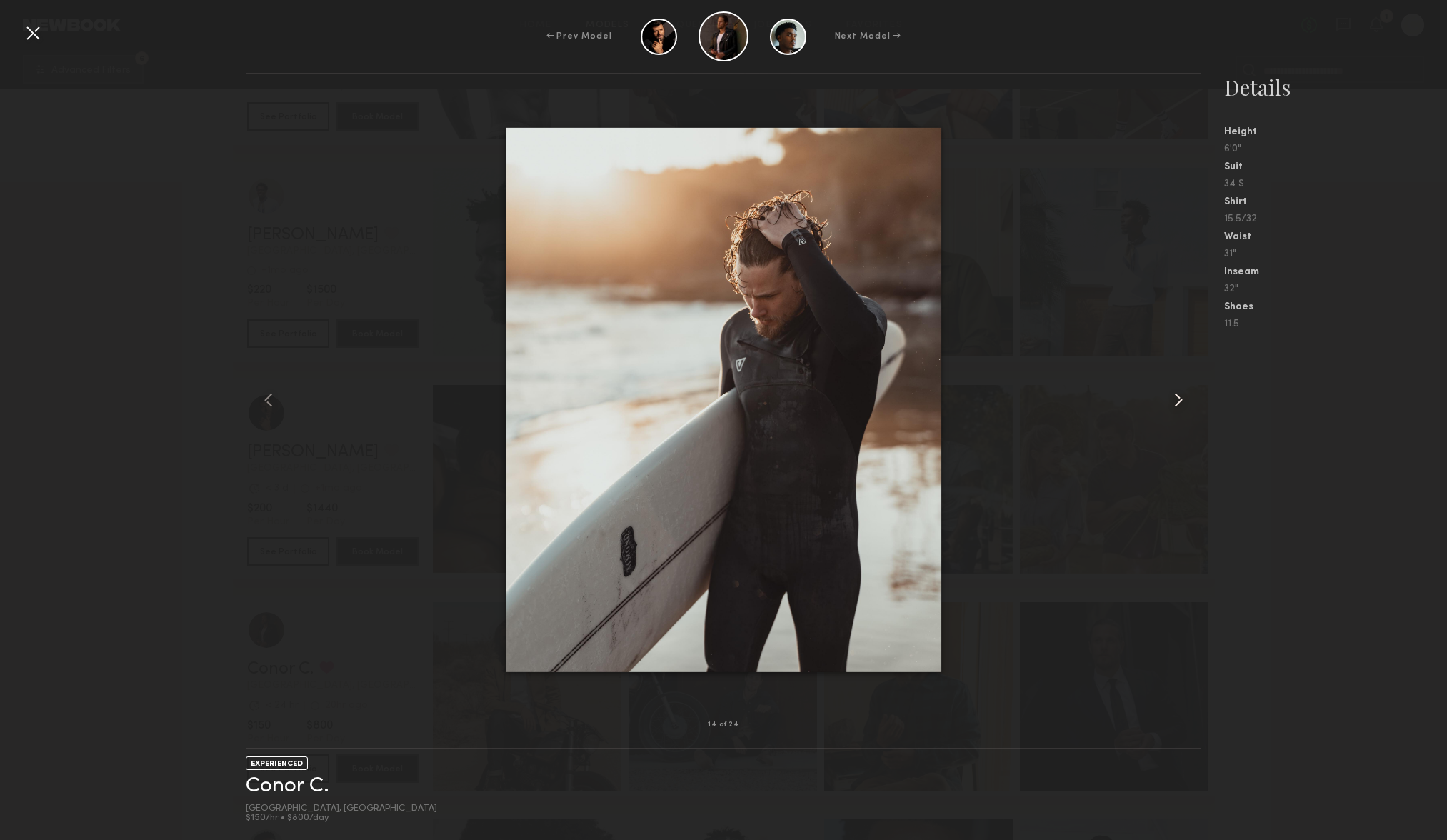
click at [1189, 399] on common-icon at bounding box center [1179, 400] width 23 height 23
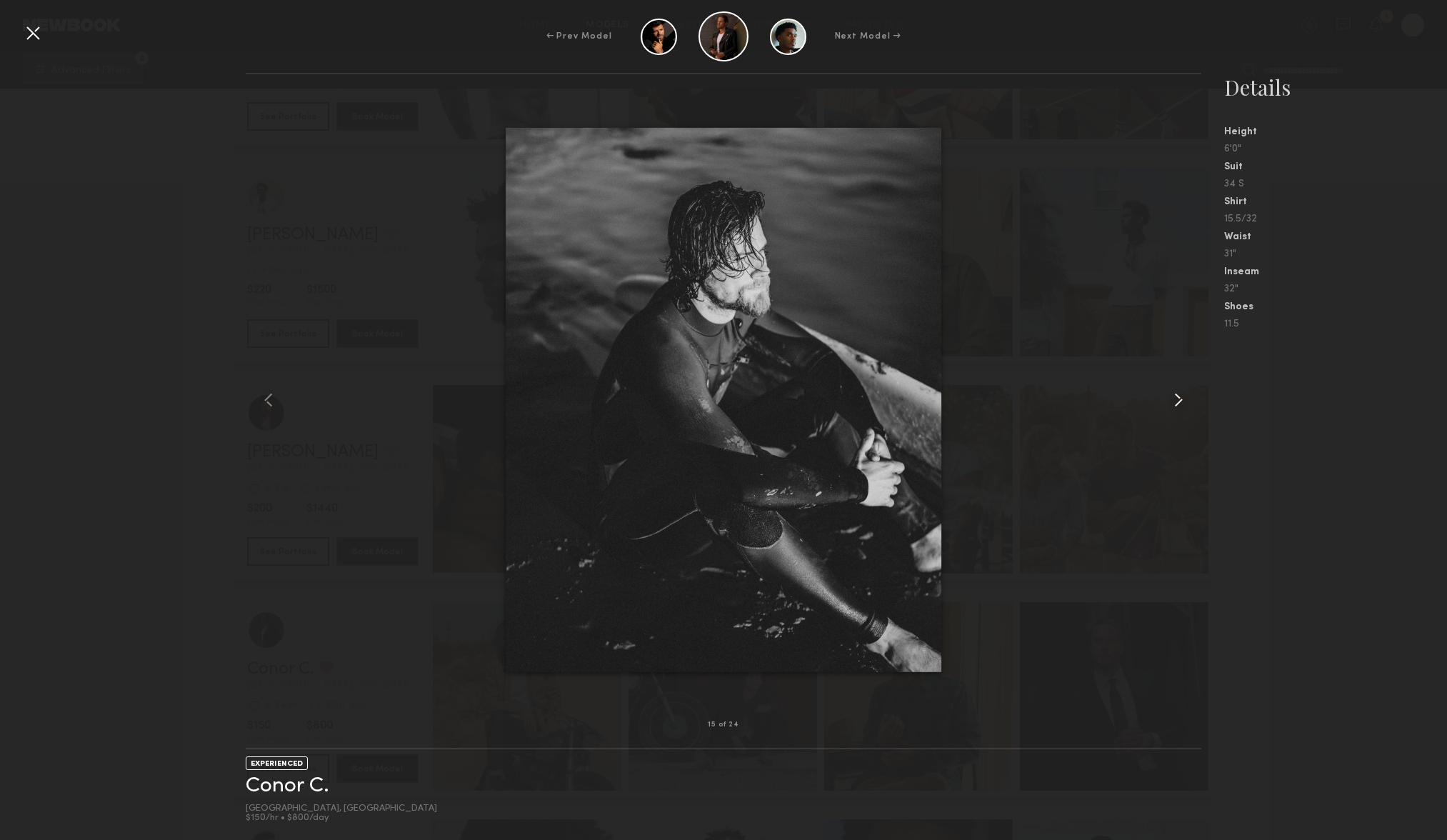
click at [1189, 399] on common-icon at bounding box center [1179, 400] width 23 height 23
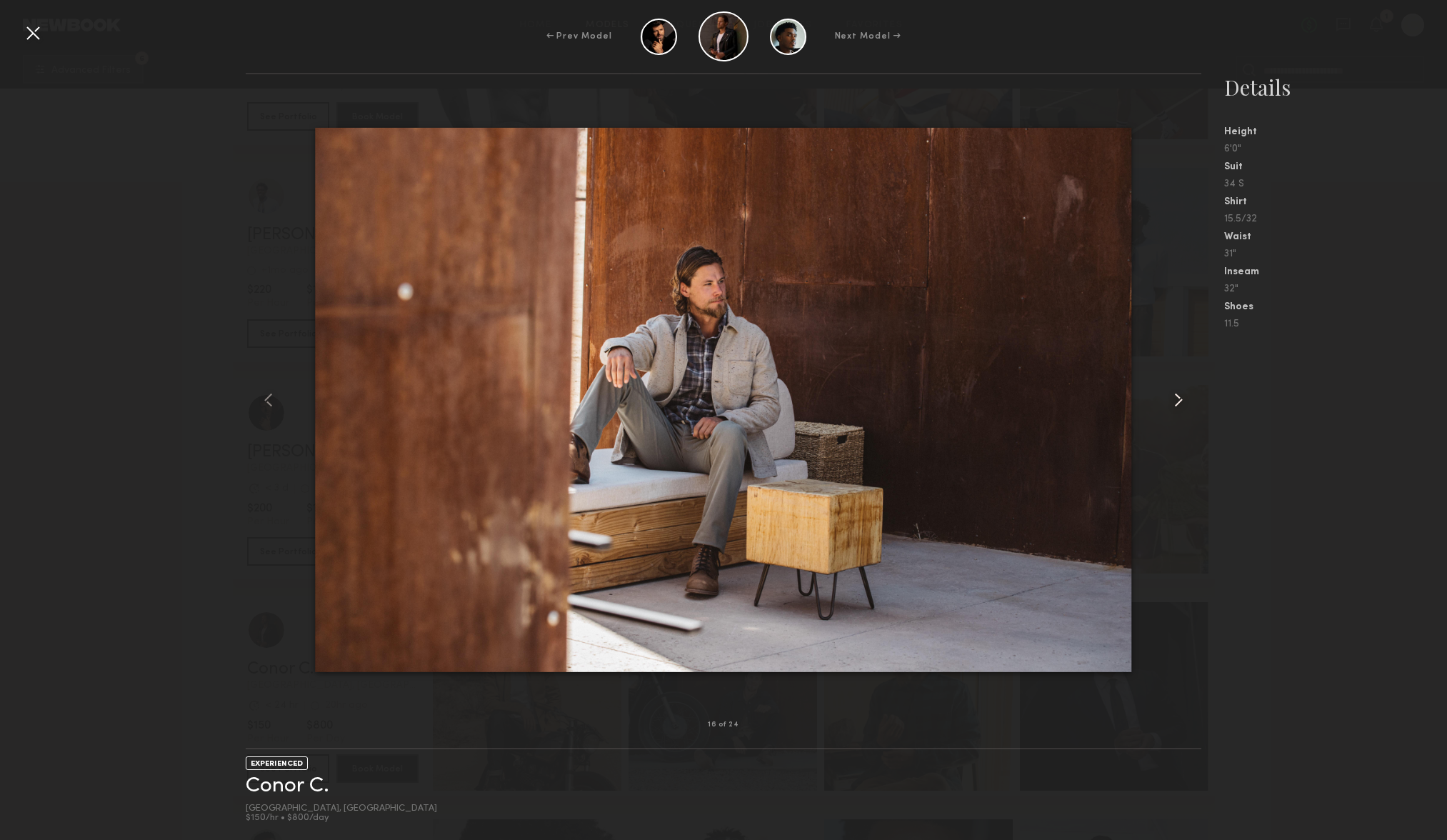
click at [1189, 399] on common-icon at bounding box center [1179, 400] width 23 height 23
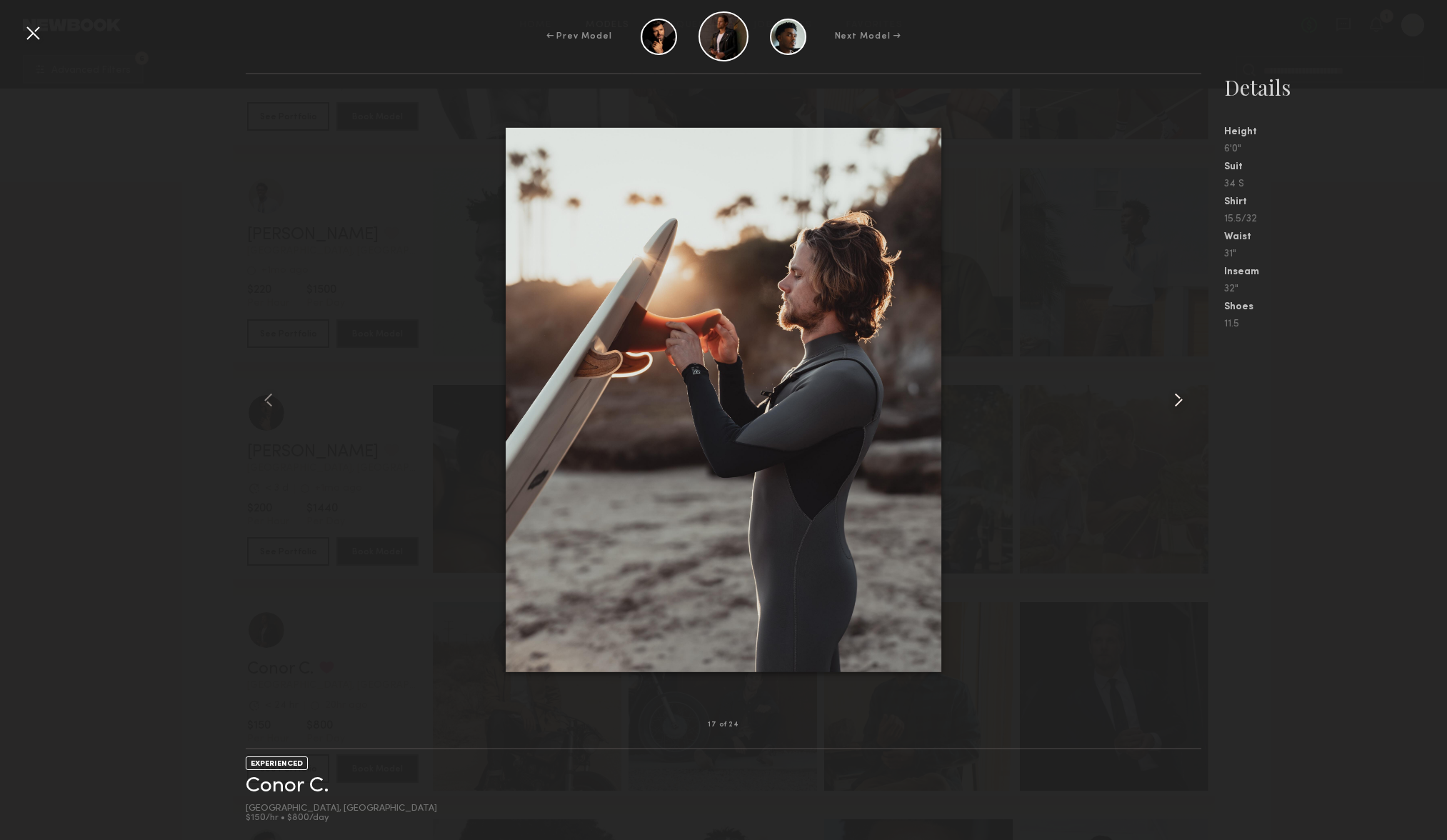
click at [1189, 399] on common-icon at bounding box center [1179, 400] width 23 height 23
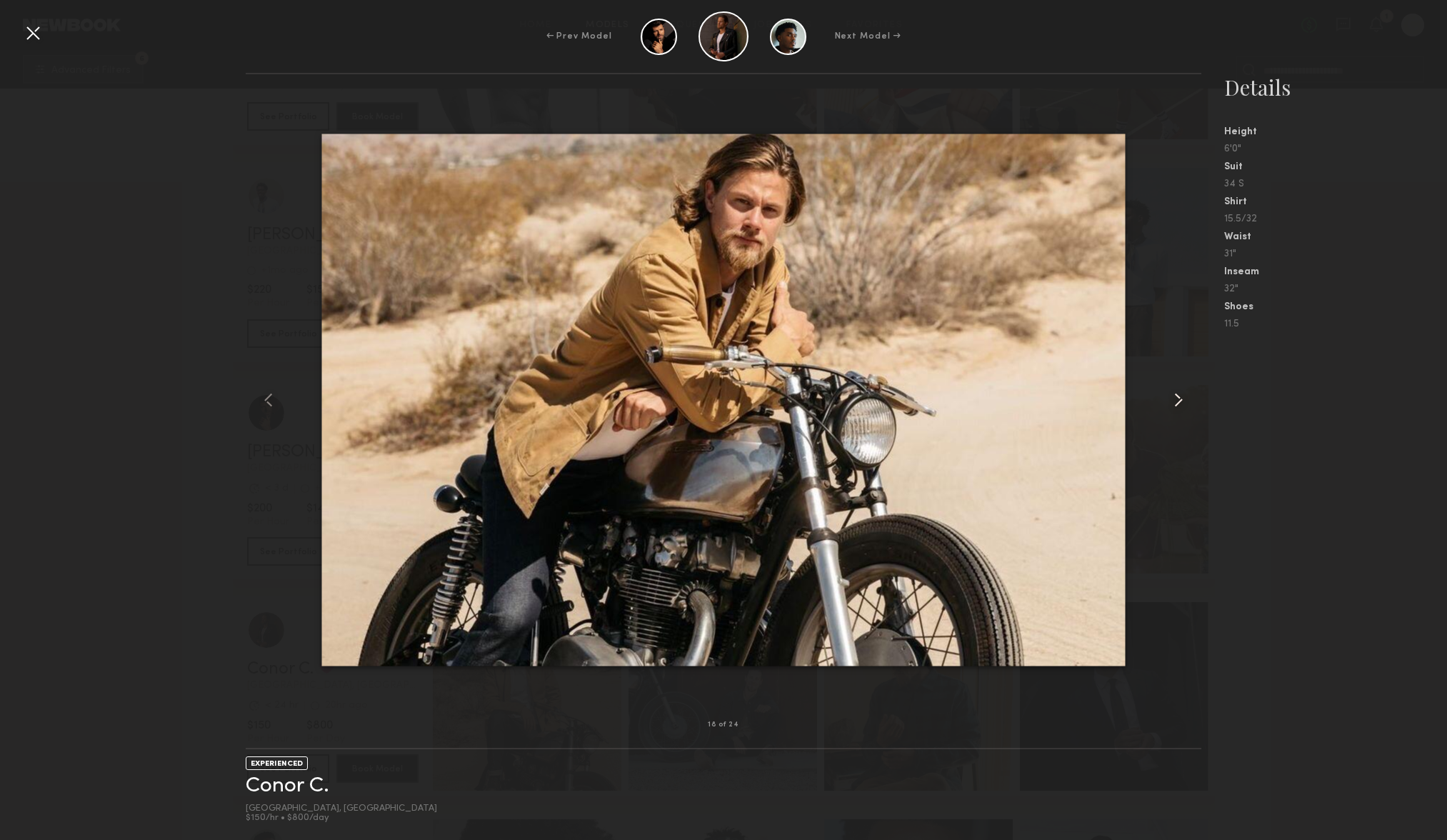
click at [1189, 399] on common-icon at bounding box center [1179, 400] width 23 height 23
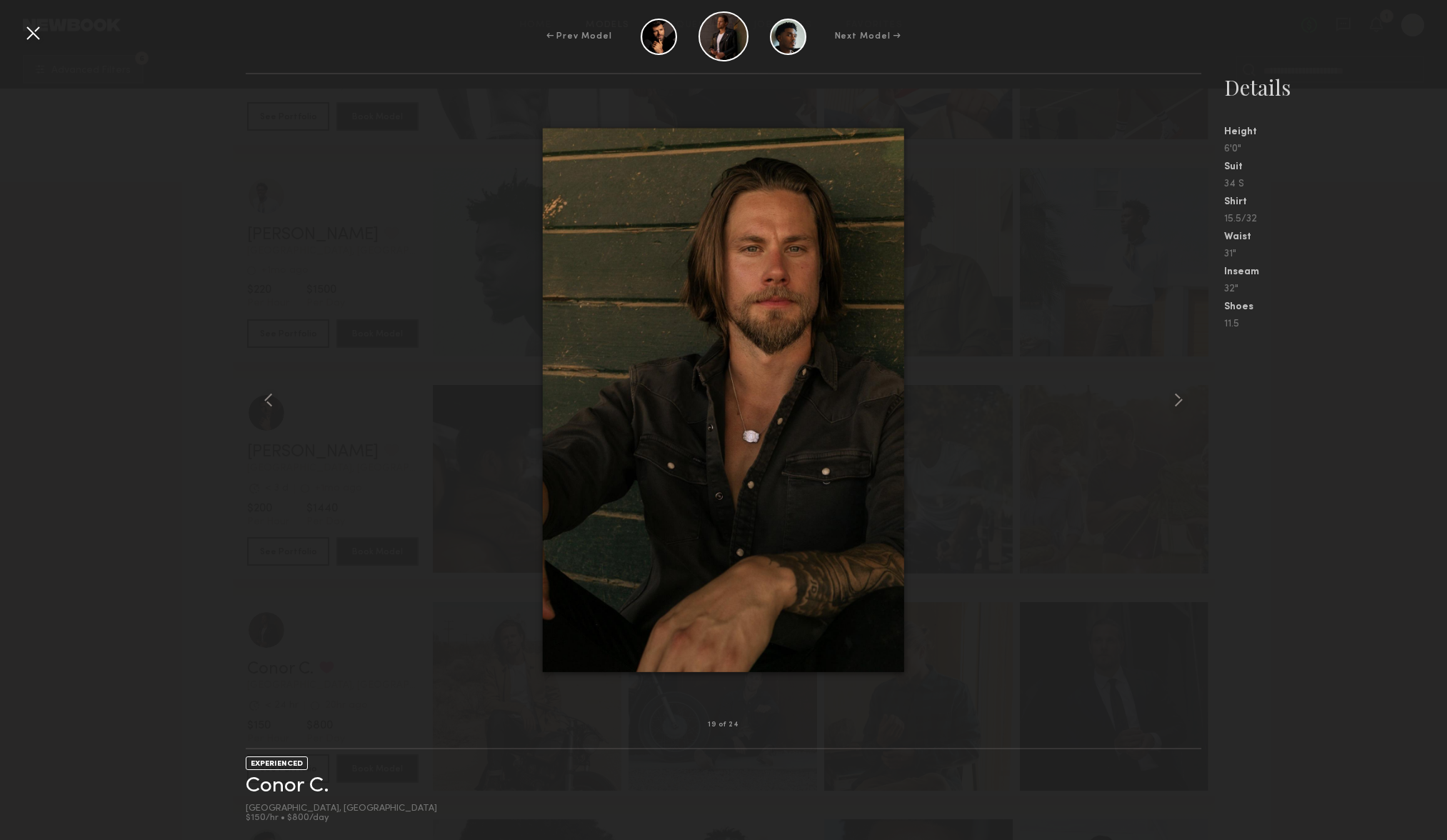
click at [1362, 385] on nb-gallery-model-stats "Details Height 6'0" Suit 34 S Shirt 15.5/32 Waist 31" Inseam 32" Shoes 11.5" at bounding box center [1324, 456] width 245 height 767
click at [47, 33] on div "← Prev Model Next Model →" at bounding box center [723, 36] width 1447 height 50
click at [43, 27] on div at bounding box center [33, 33] width 23 height 23
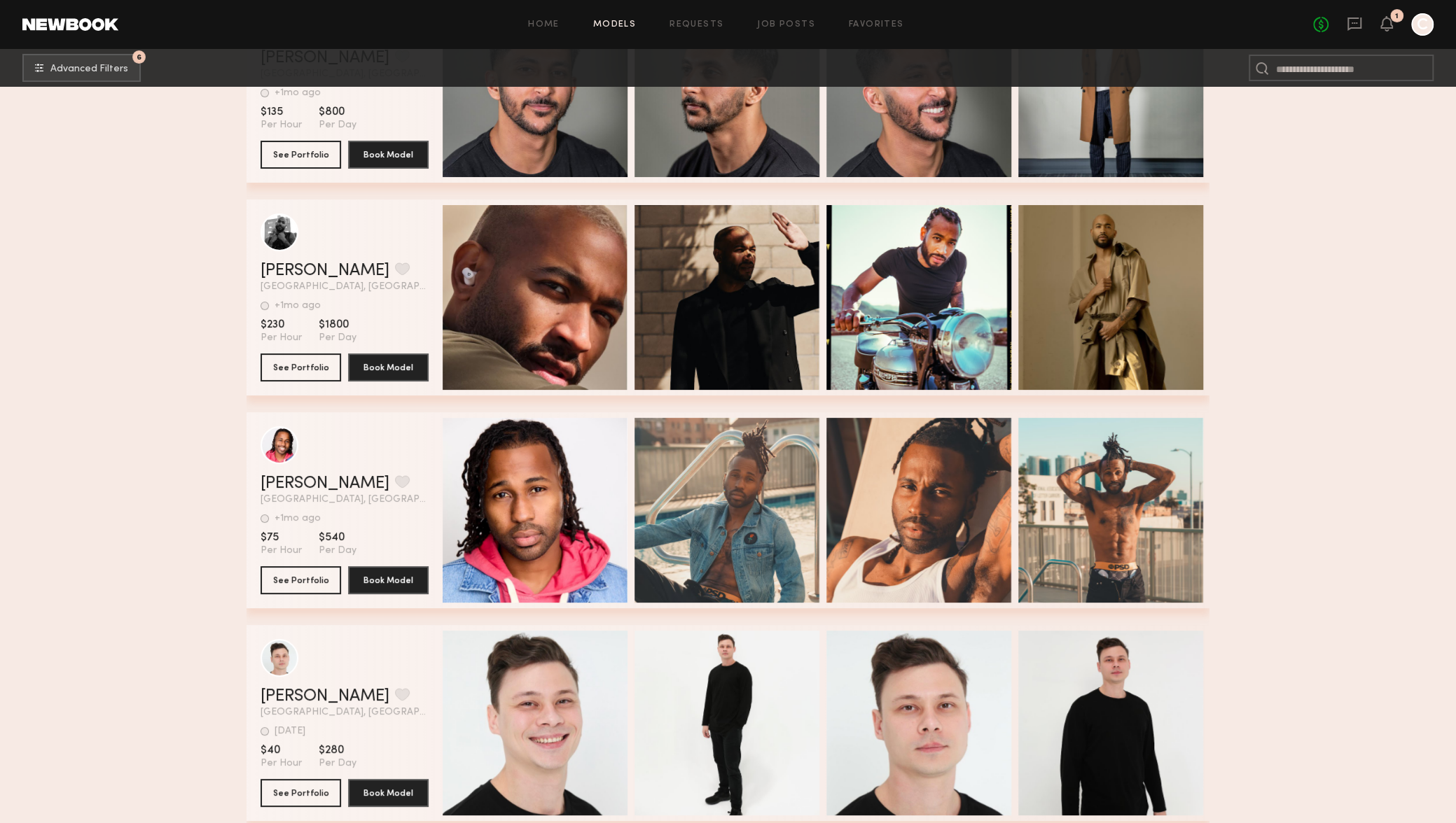
scroll to position [74572, 0]
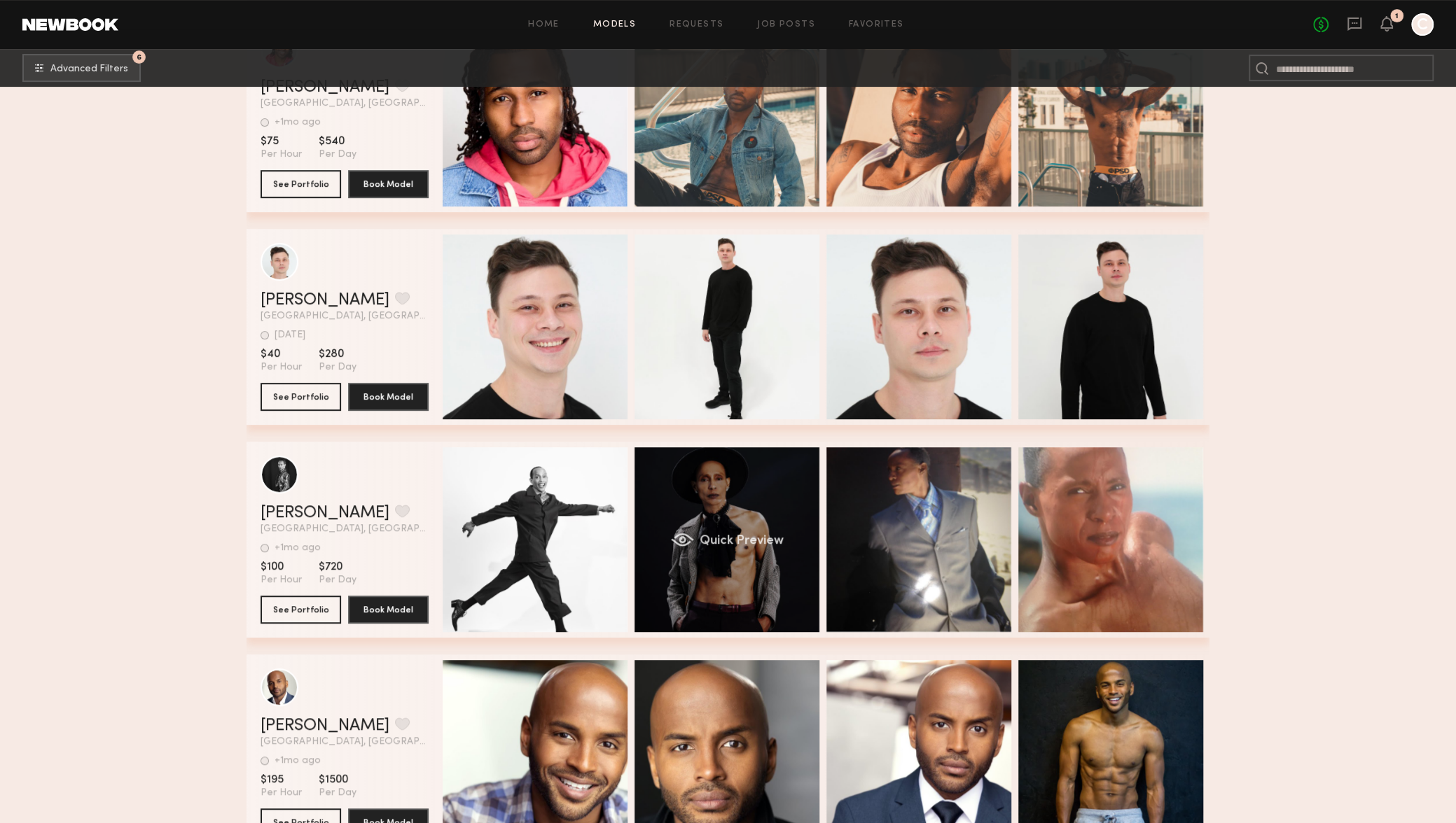
click at [669, 490] on div "Quick Preview" at bounding box center [727, 539] width 185 height 185
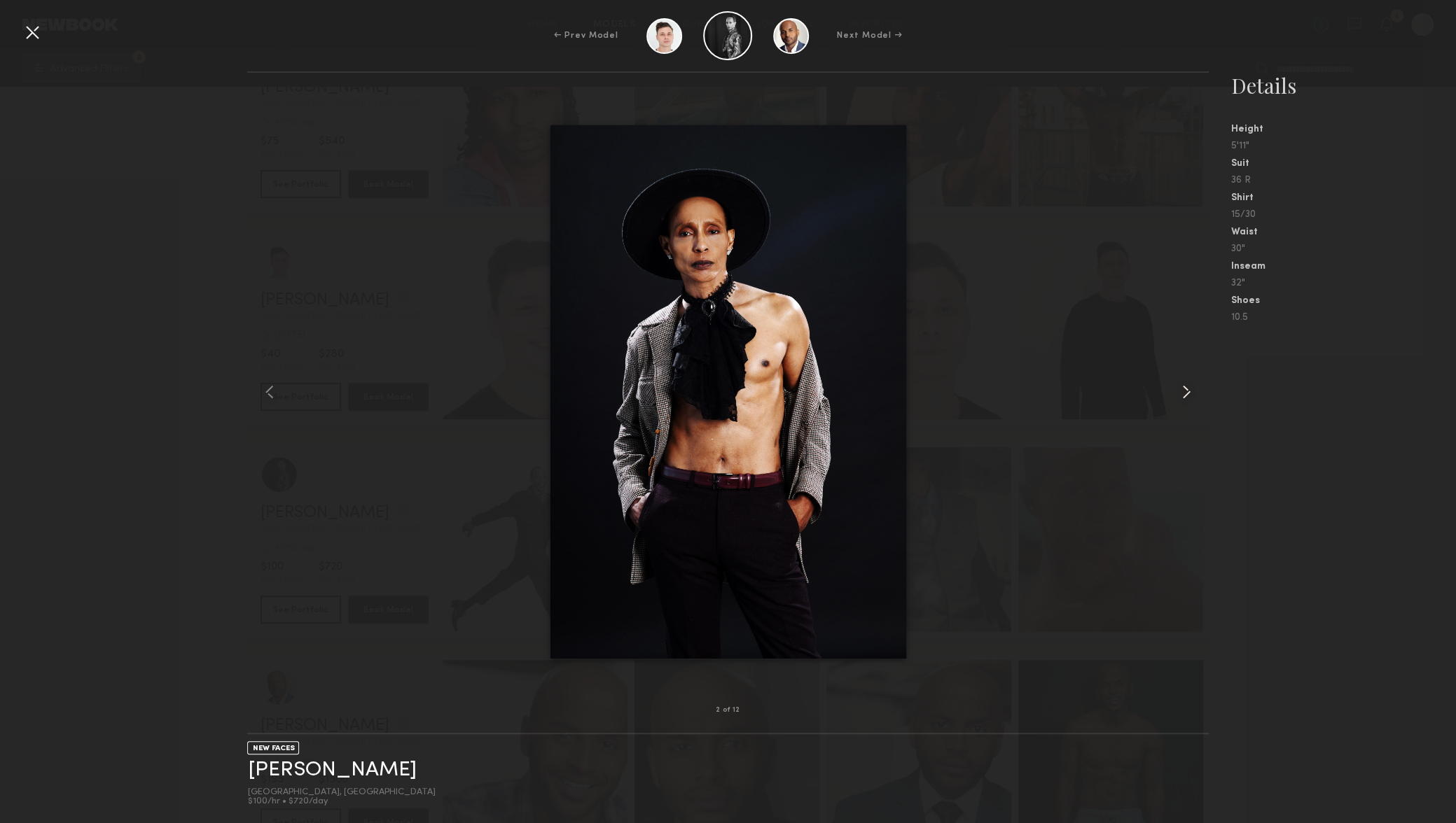
click at [1175, 387] on common-icon at bounding box center [1186, 392] width 23 height 23
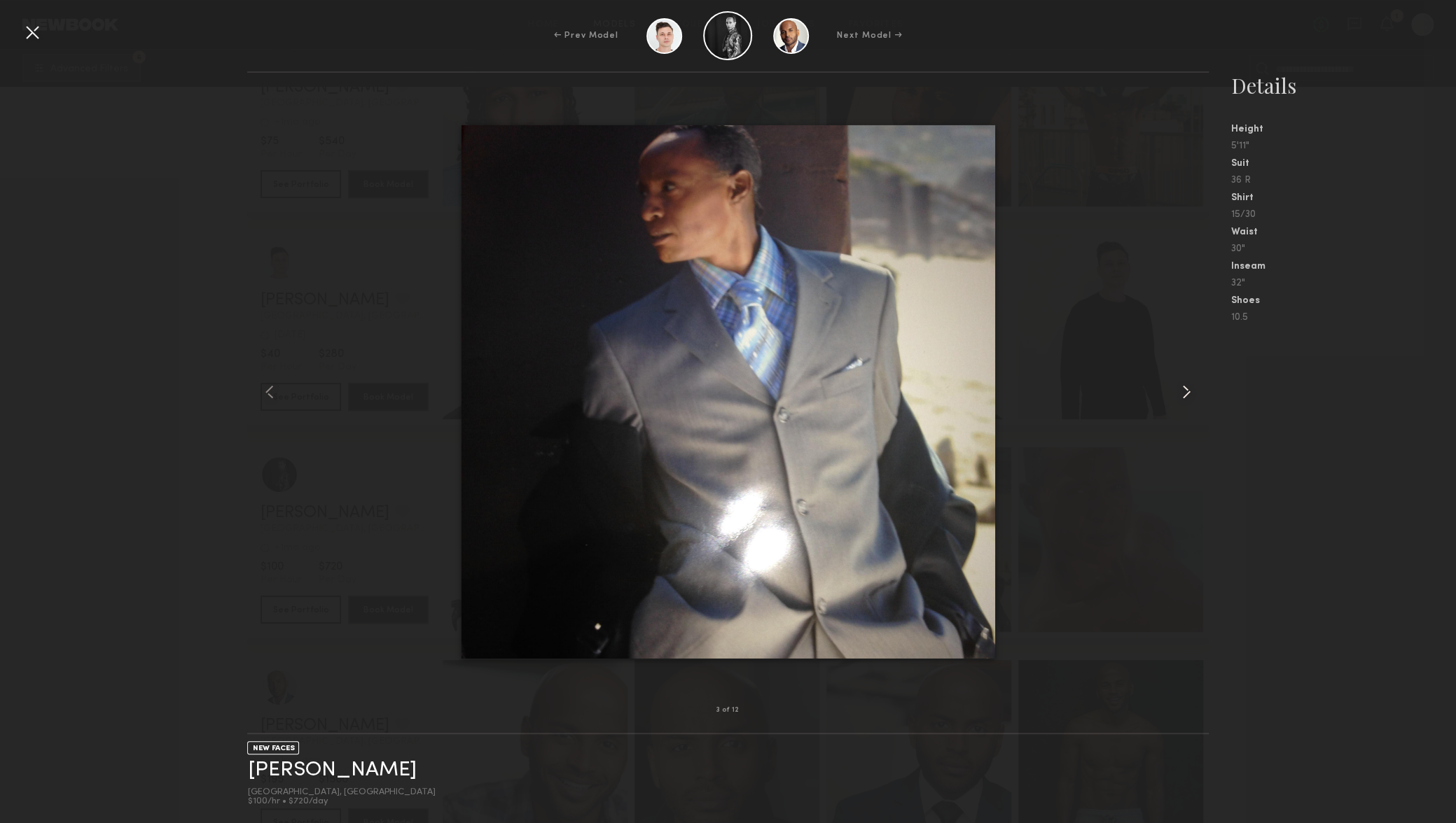
click at [1176, 388] on common-icon at bounding box center [1186, 392] width 23 height 23
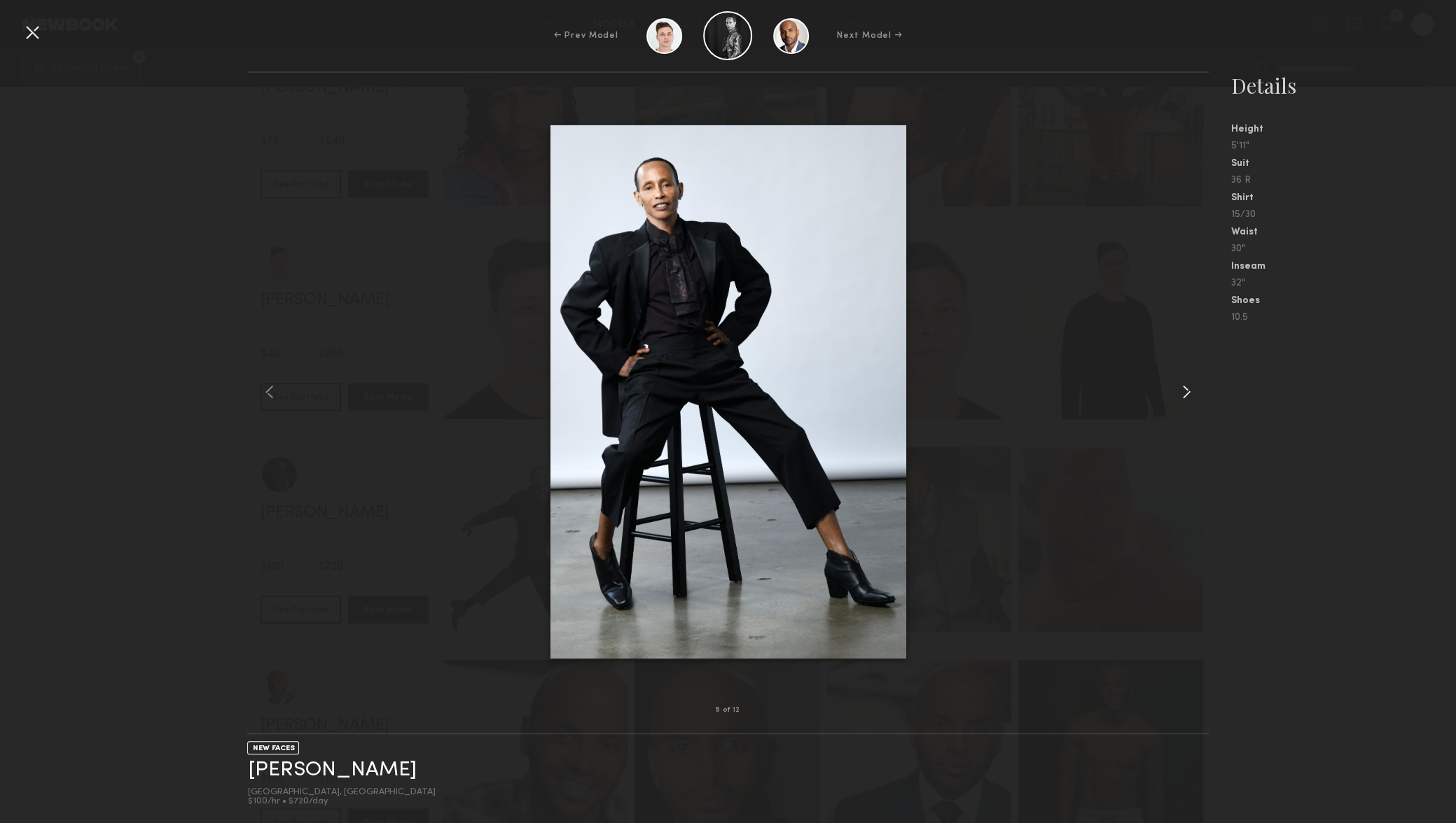
click at [1176, 388] on common-icon at bounding box center [1186, 392] width 23 height 23
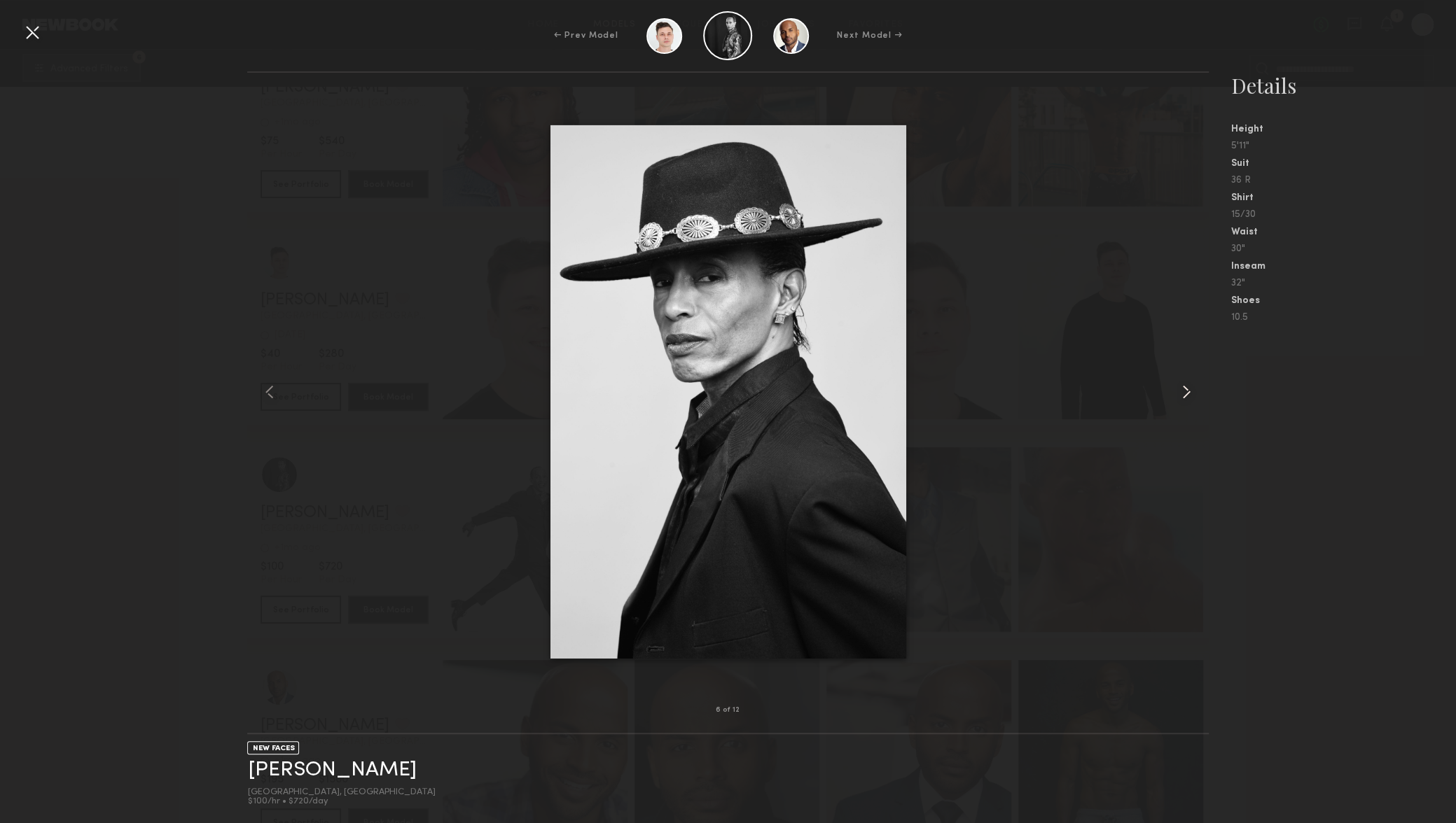
click at [1176, 388] on common-icon at bounding box center [1186, 392] width 23 height 23
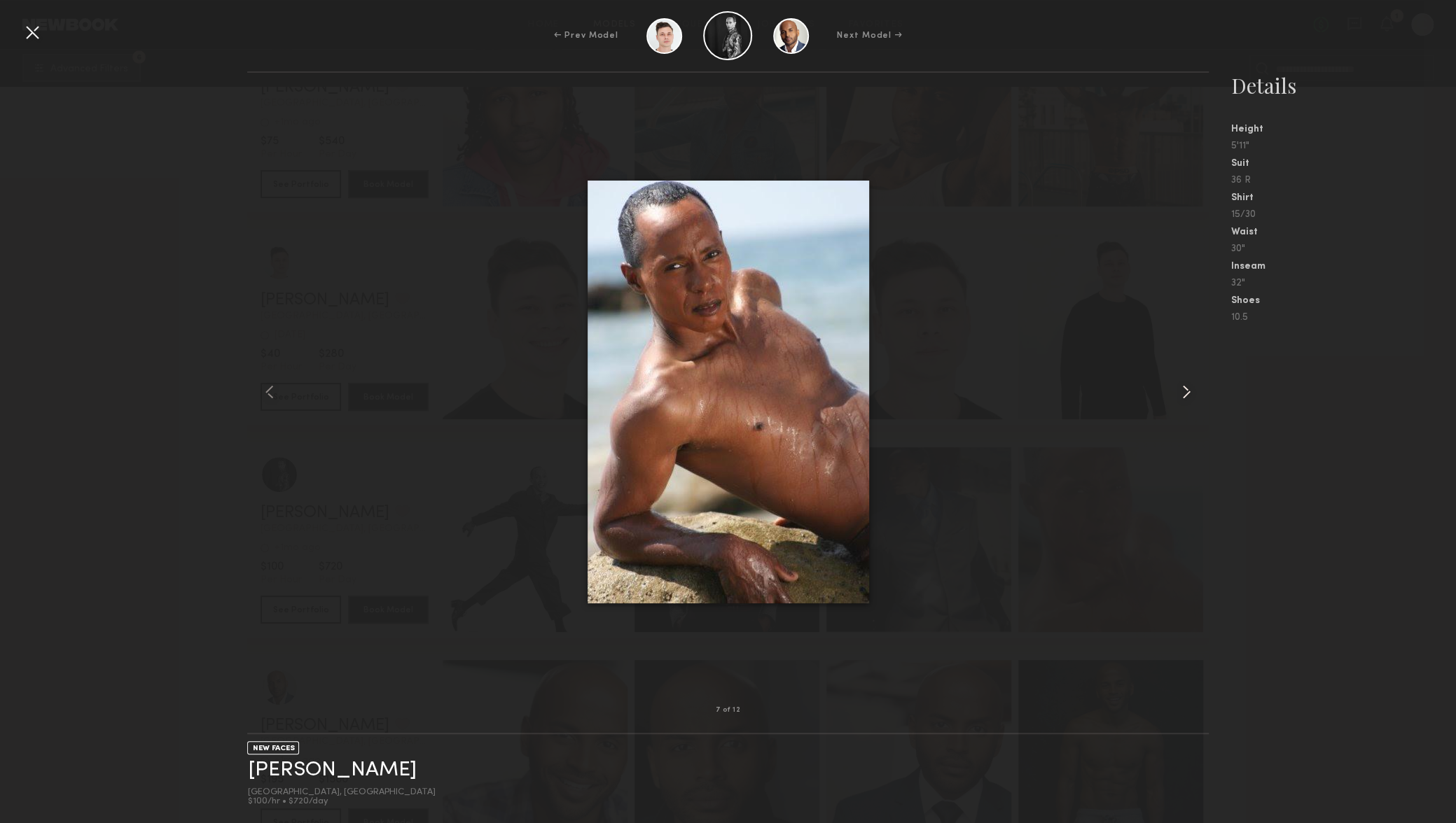
click at [1176, 388] on common-icon at bounding box center [1186, 392] width 23 height 23
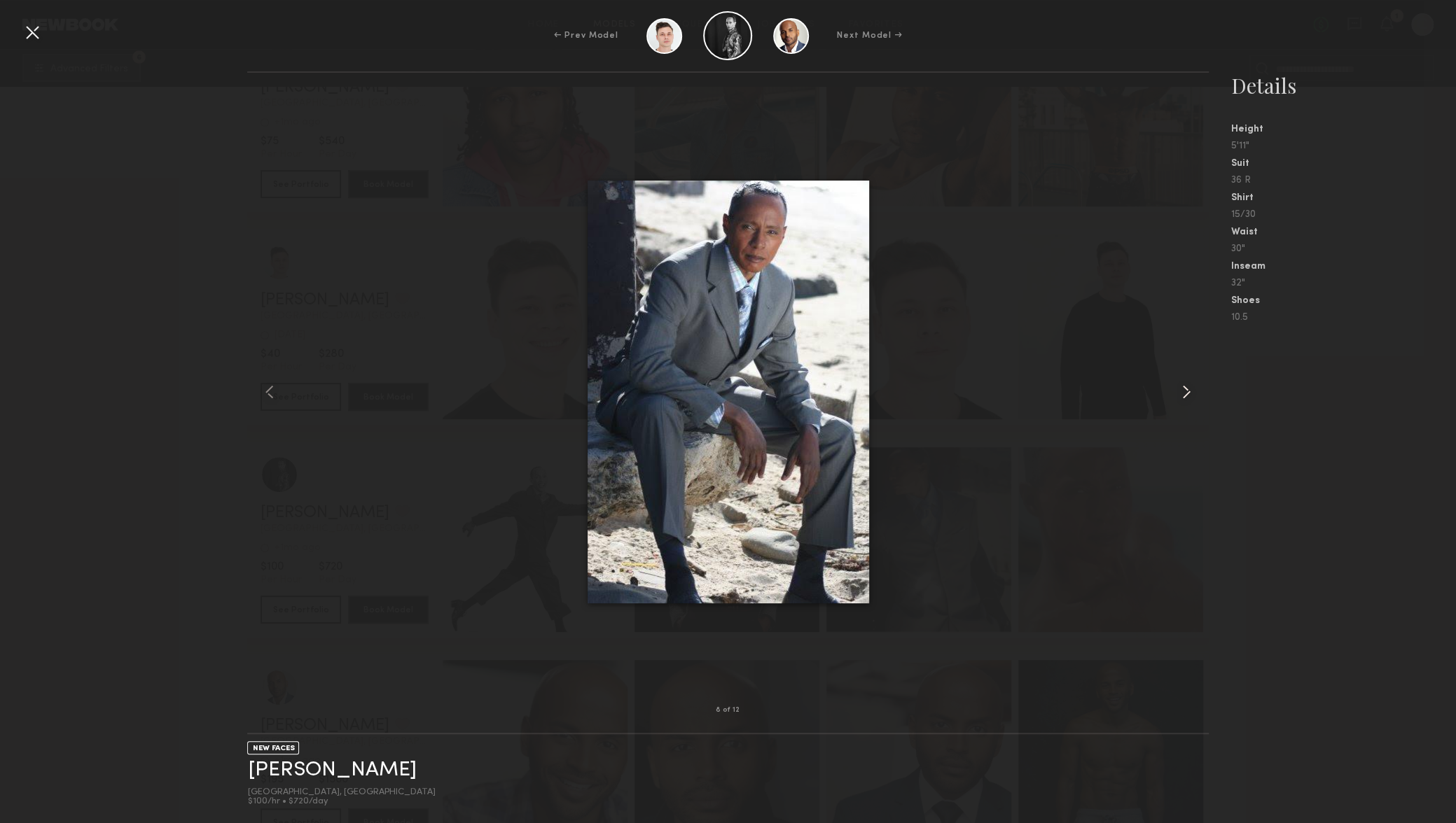
click at [1176, 388] on common-icon at bounding box center [1186, 392] width 23 height 23
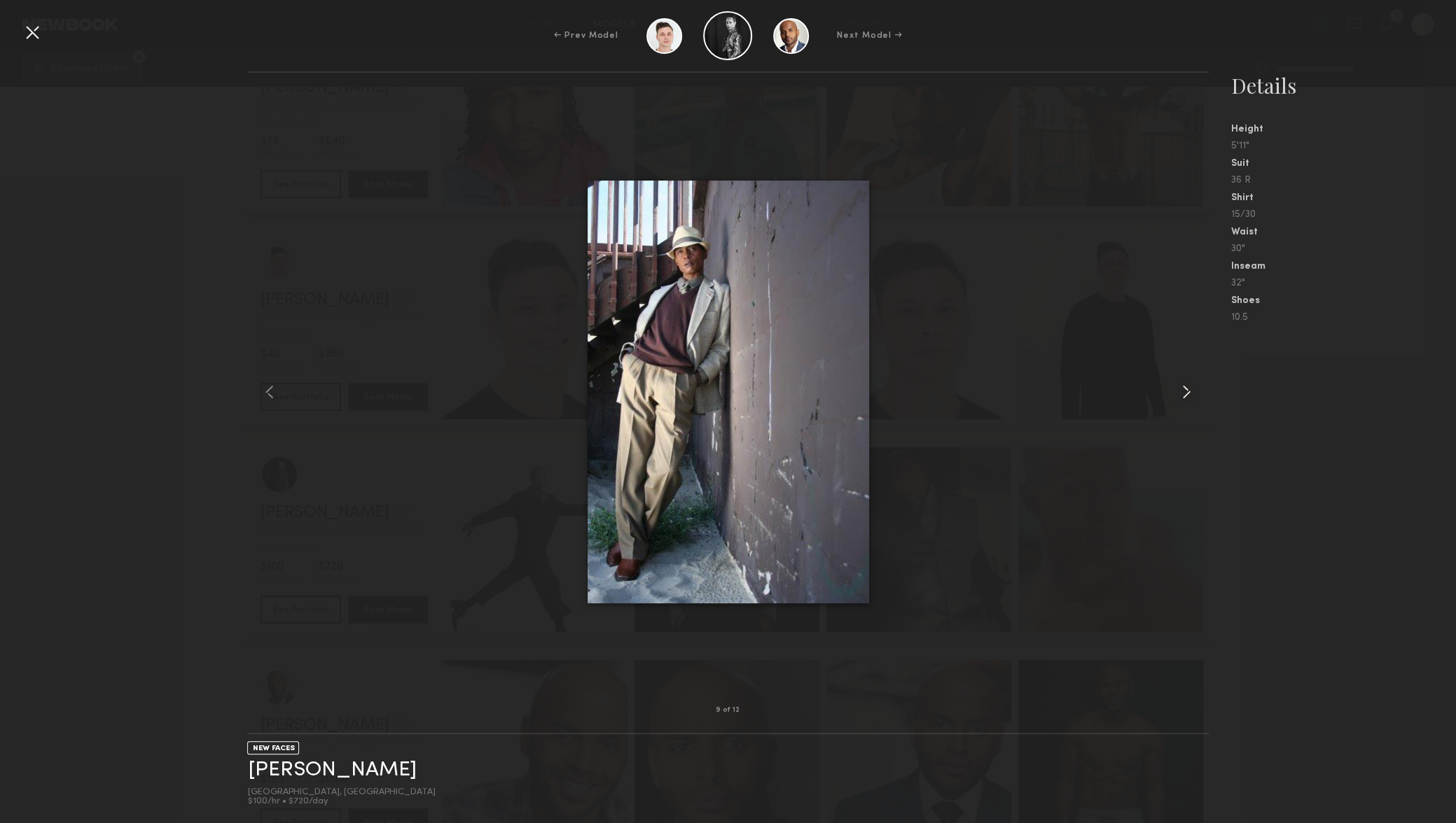
click at [1176, 388] on common-icon at bounding box center [1186, 392] width 23 height 23
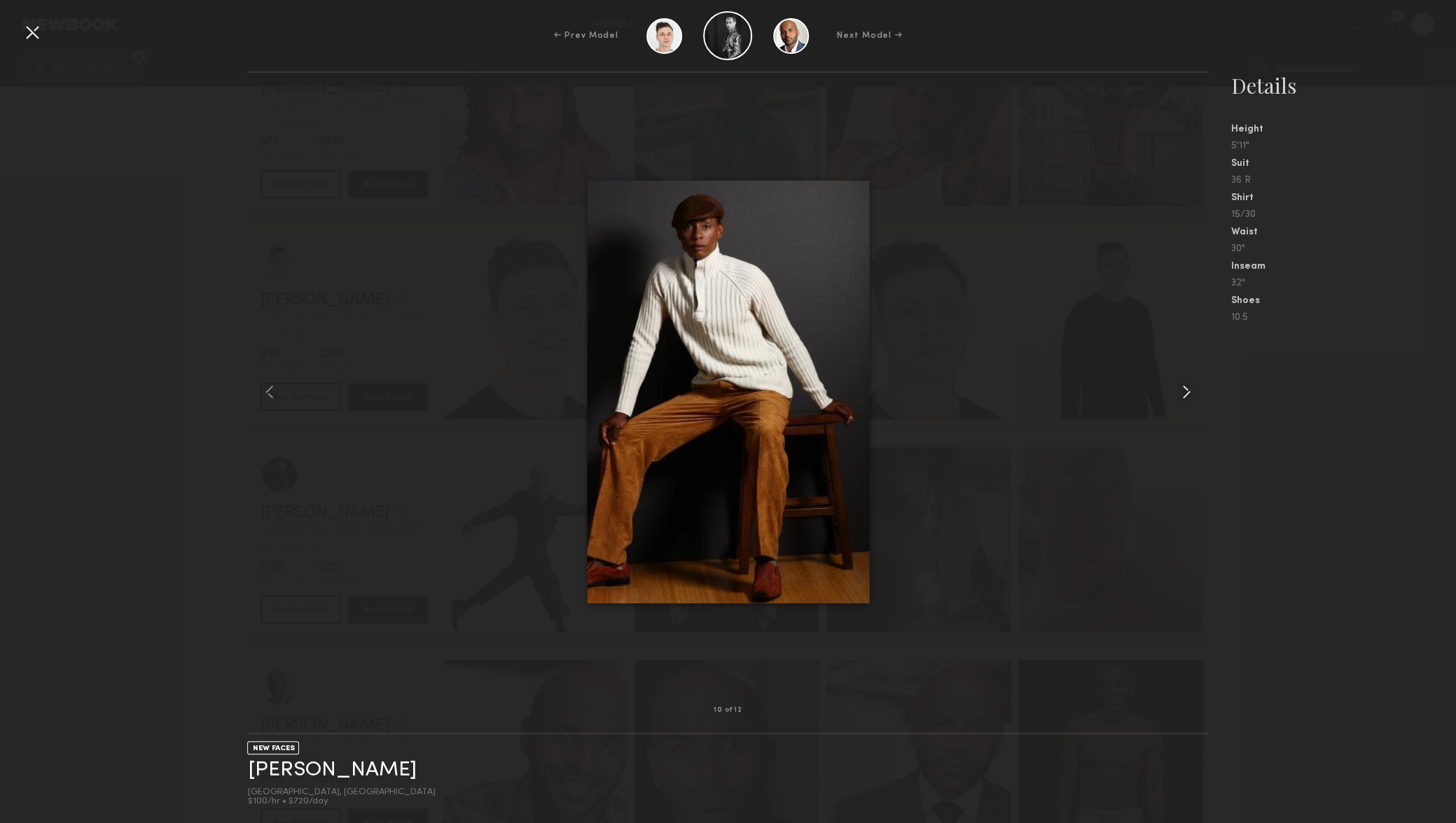
click at [1176, 388] on common-icon at bounding box center [1186, 392] width 23 height 23
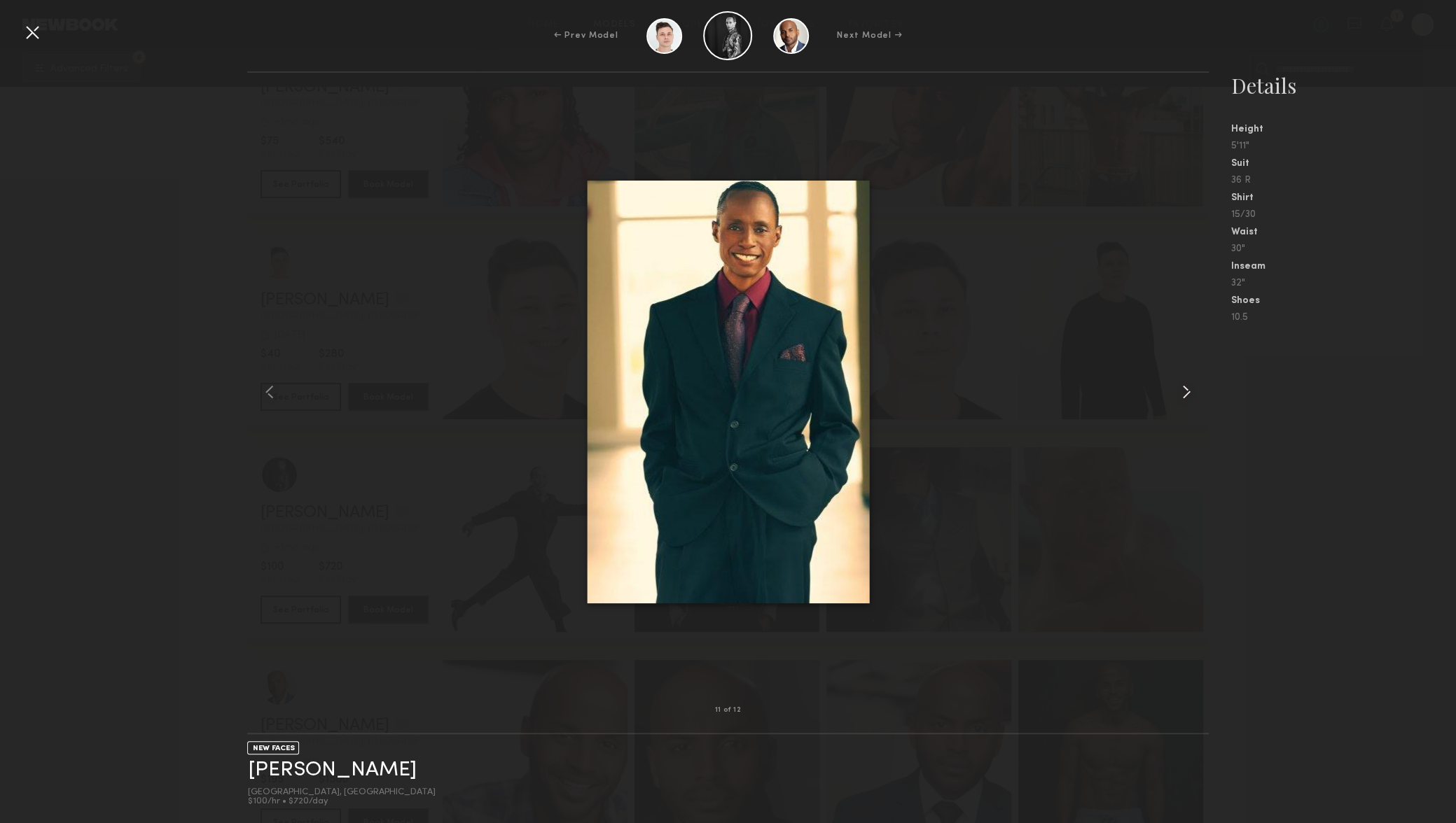
click at [1176, 388] on common-icon at bounding box center [1186, 392] width 23 height 23
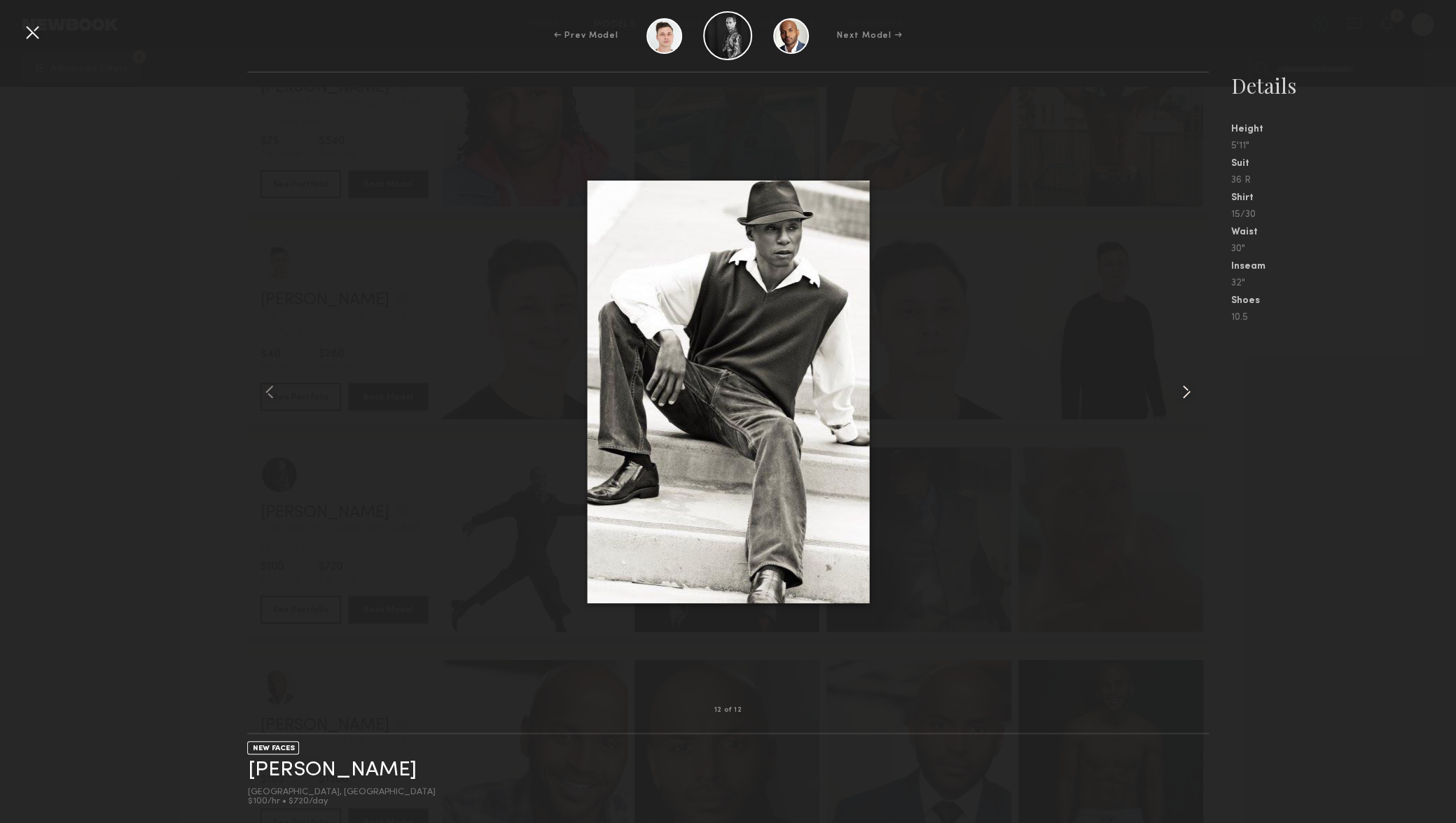
click at [1176, 388] on common-icon at bounding box center [1186, 392] width 23 height 23
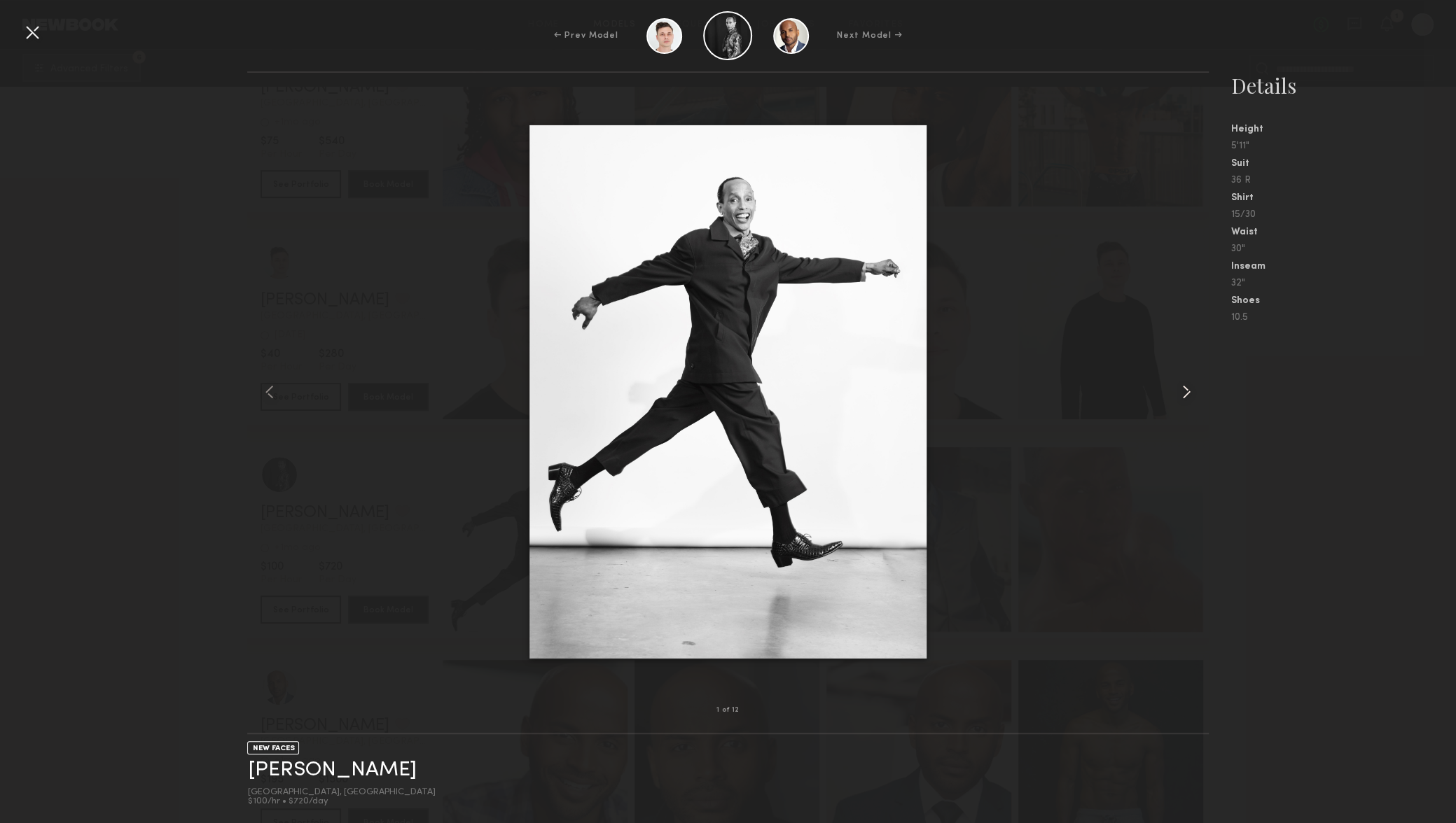
click at [1176, 388] on common-icon at bounding box center [1186, 392] width 23 height 23
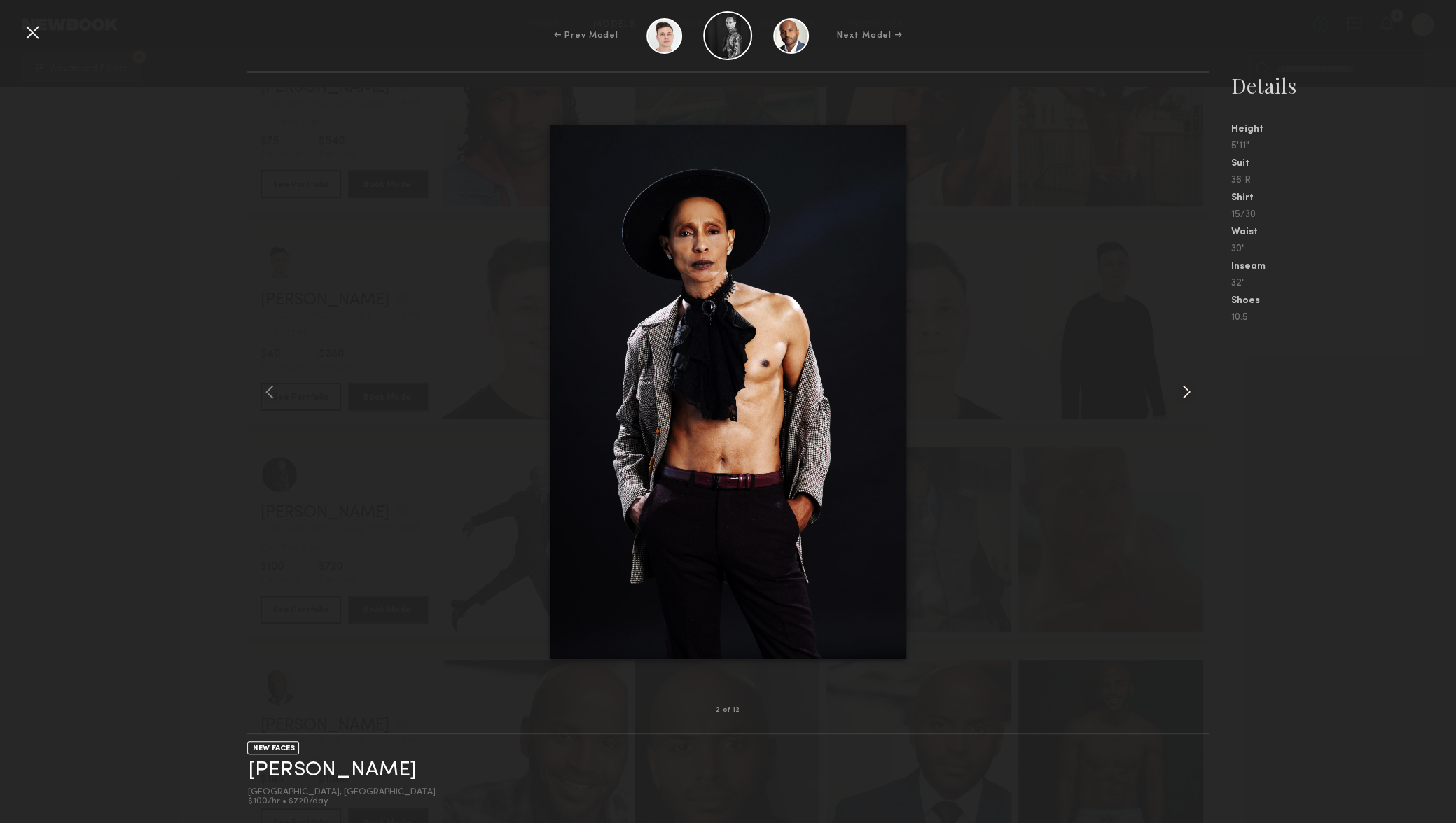
click at [1176, 388] on common-icon at bounding box center [1186, 392] width 23 height 23
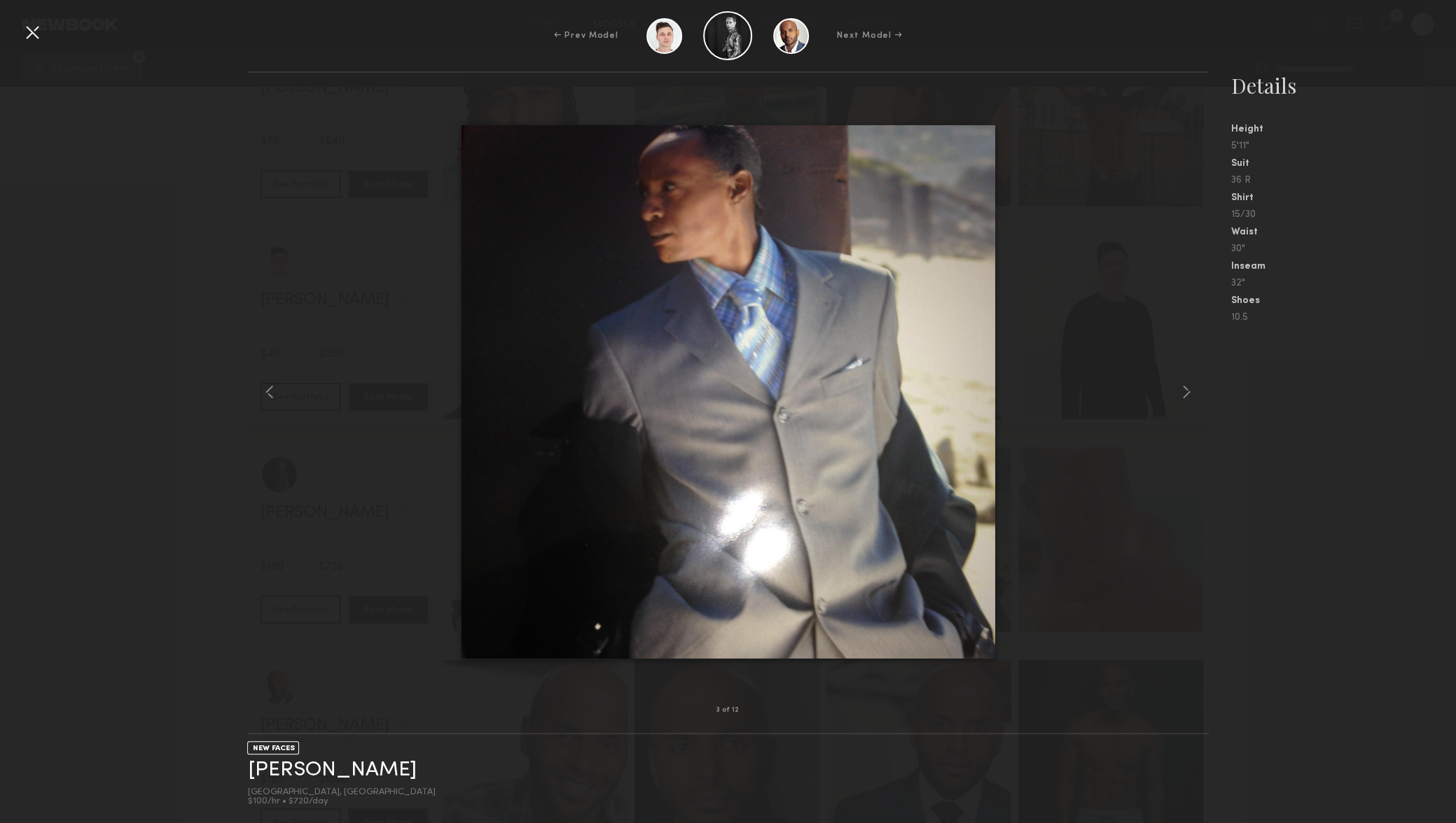
click at [36, 23] on div at bounding box center [32, 32] width 23 height 23
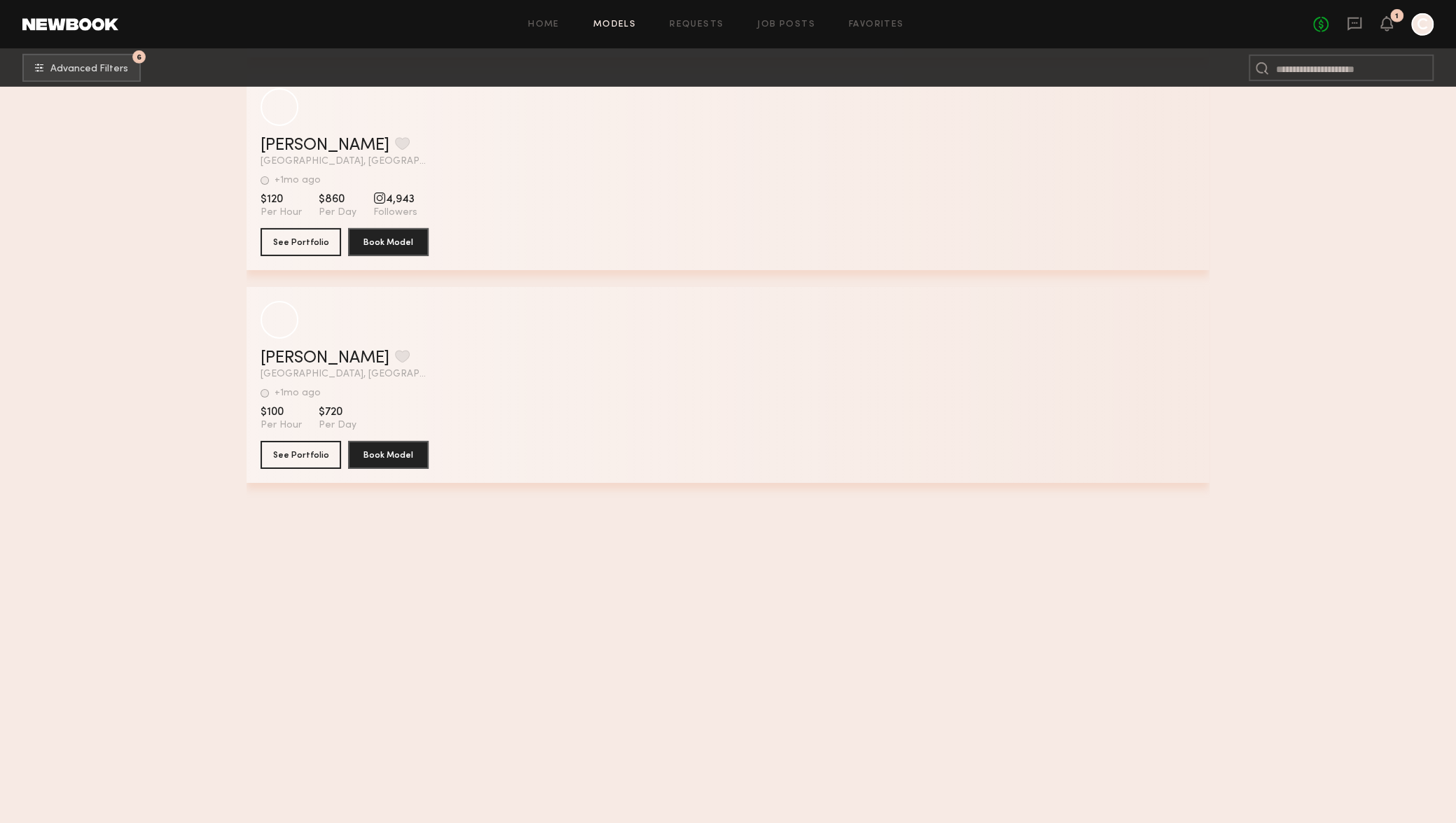
scroll to position [68634, 0]
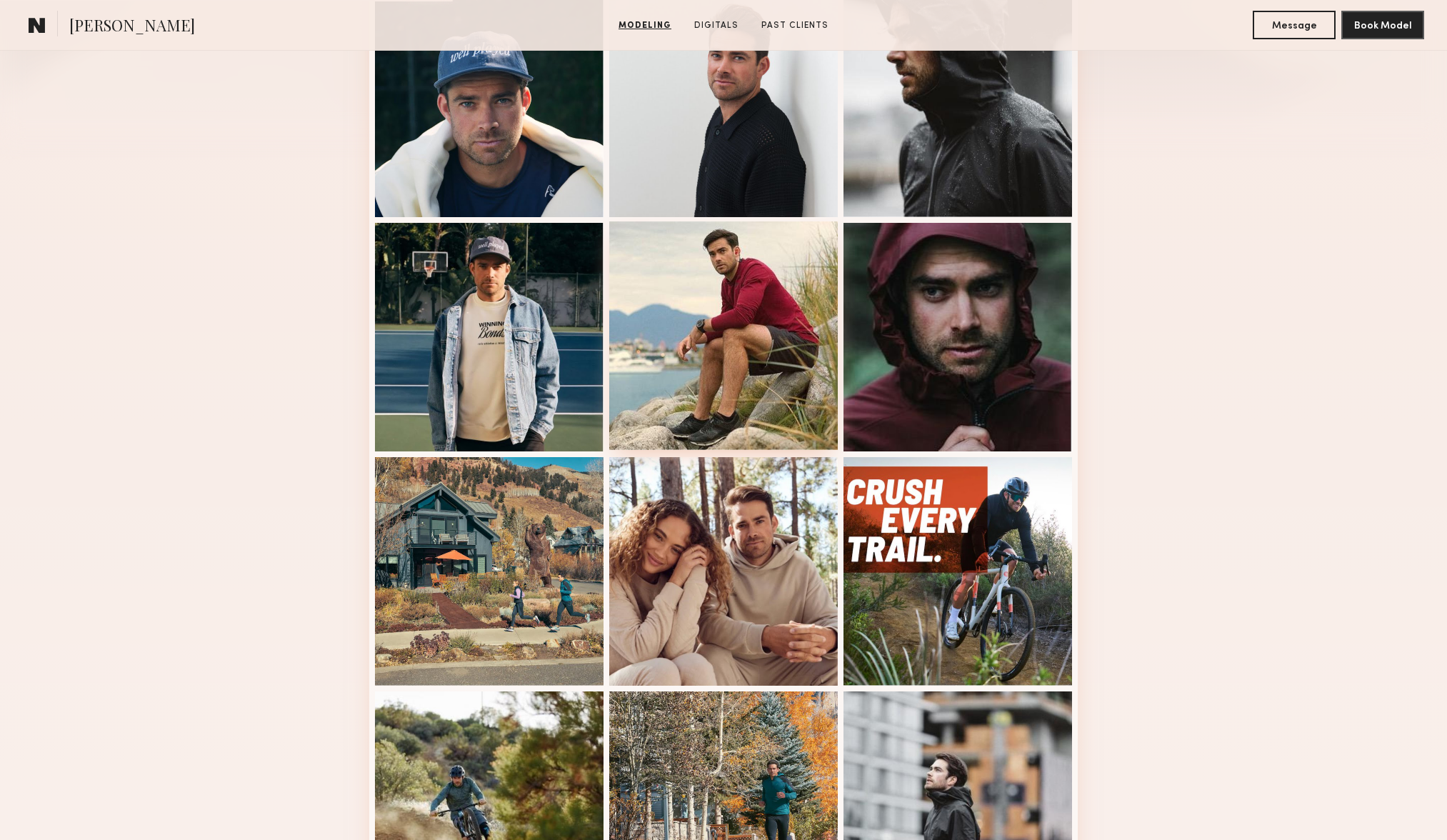
scroll to position [358, 0]
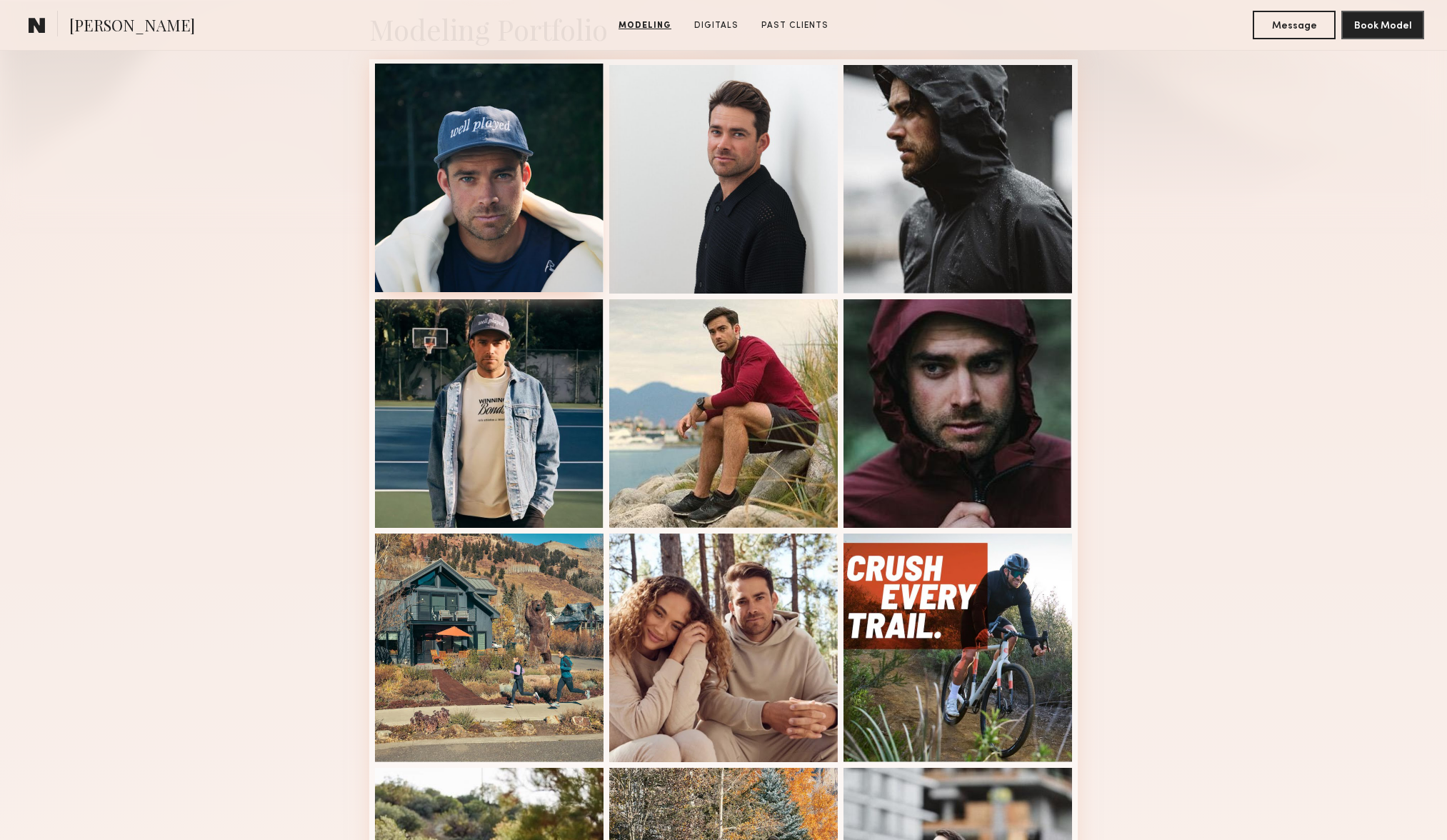
click at [447, 200] on div at bounding box center [489, 177] width 228 height 228
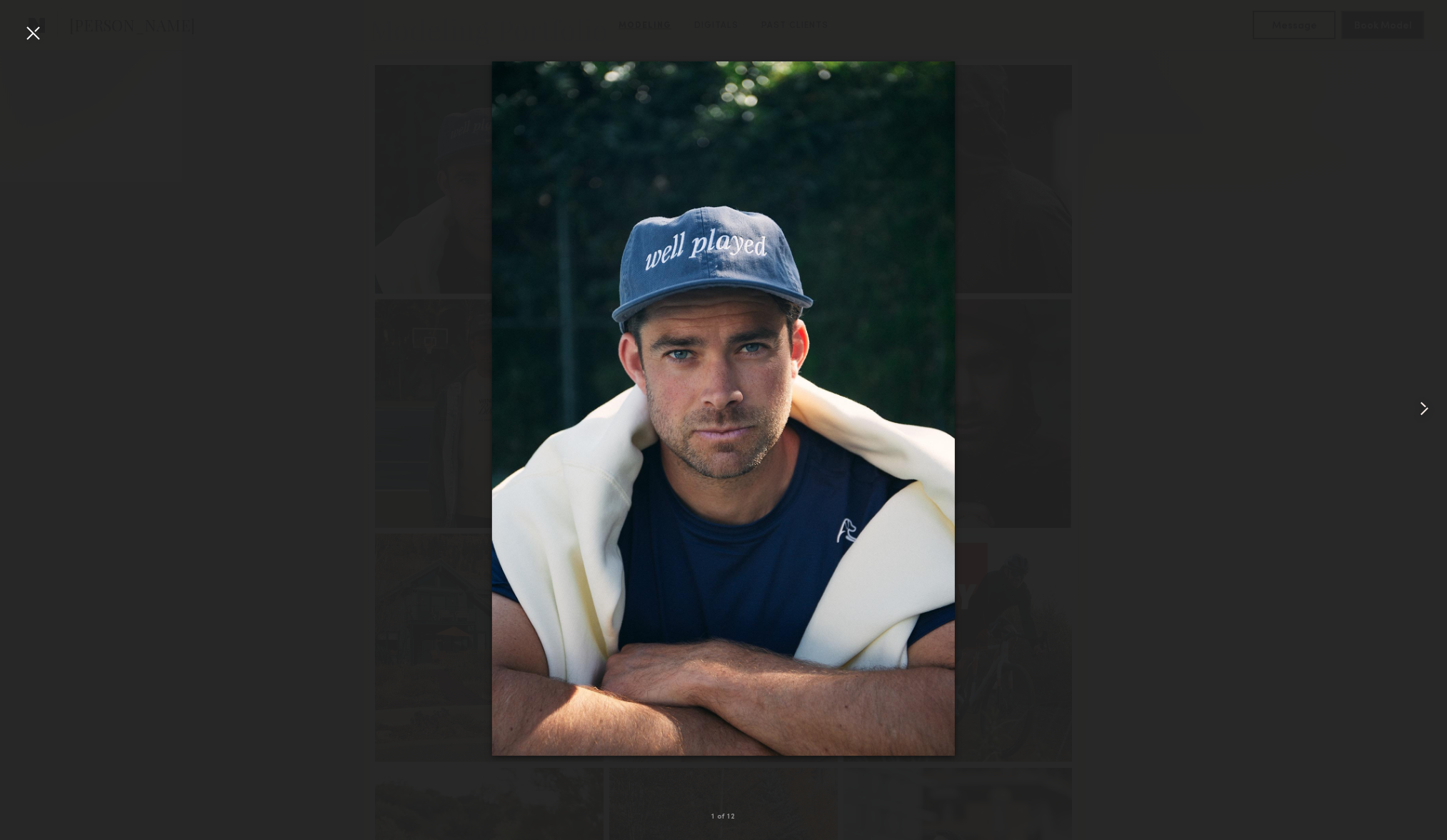
click at [1429, 400] on common-icon at bounding box center [1425, 408] width 23 height 23
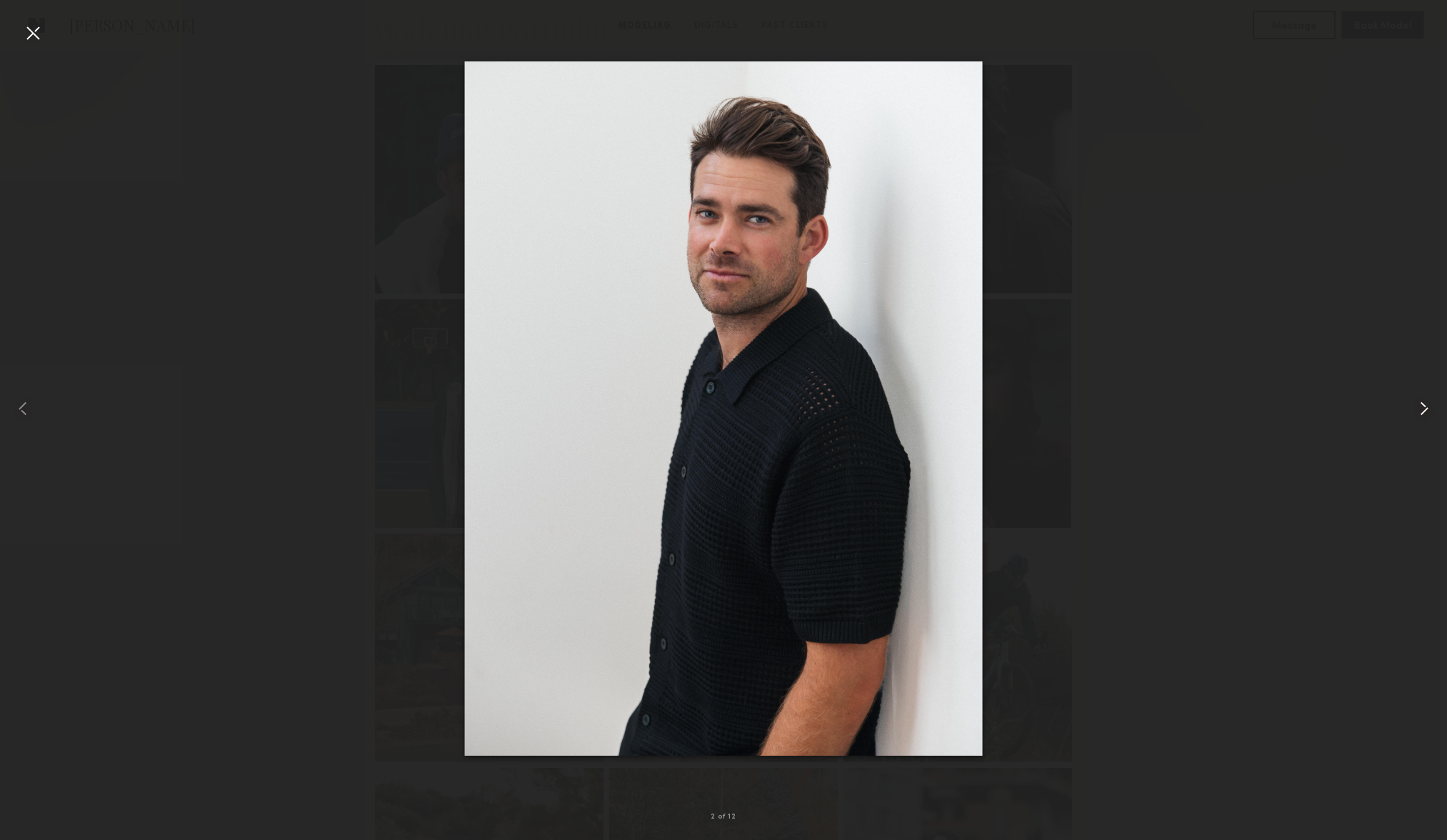
click at [1429, 402] on common-icon at bounding box center [1425, 408] width 23 height 23
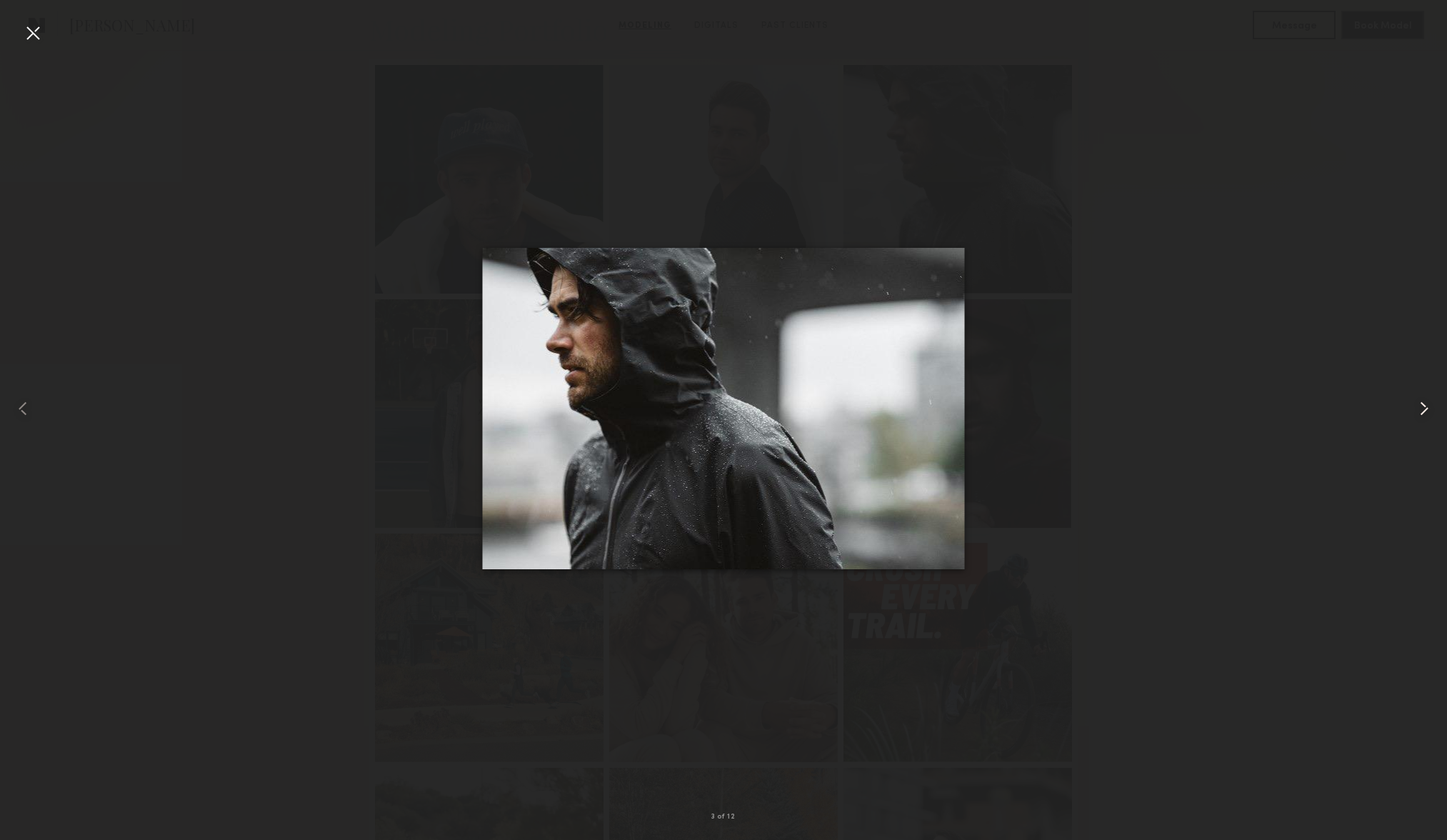
click at [1429, 402] on common-icon at bounding box center [1425, 408] width 23 height 23
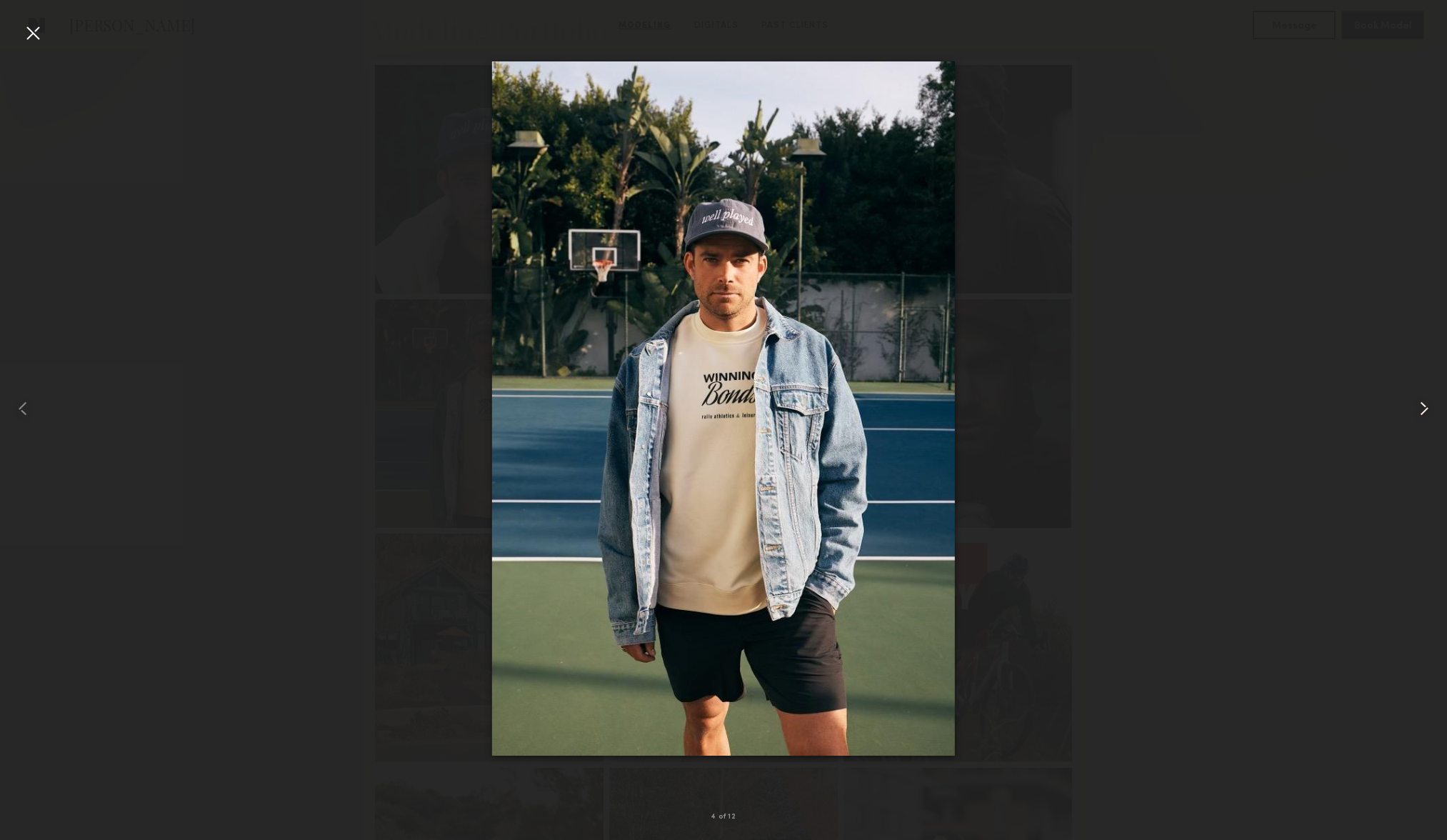
click at [1429, 408] on common-icon at bounding box center [1425, 408] width 23 height 23
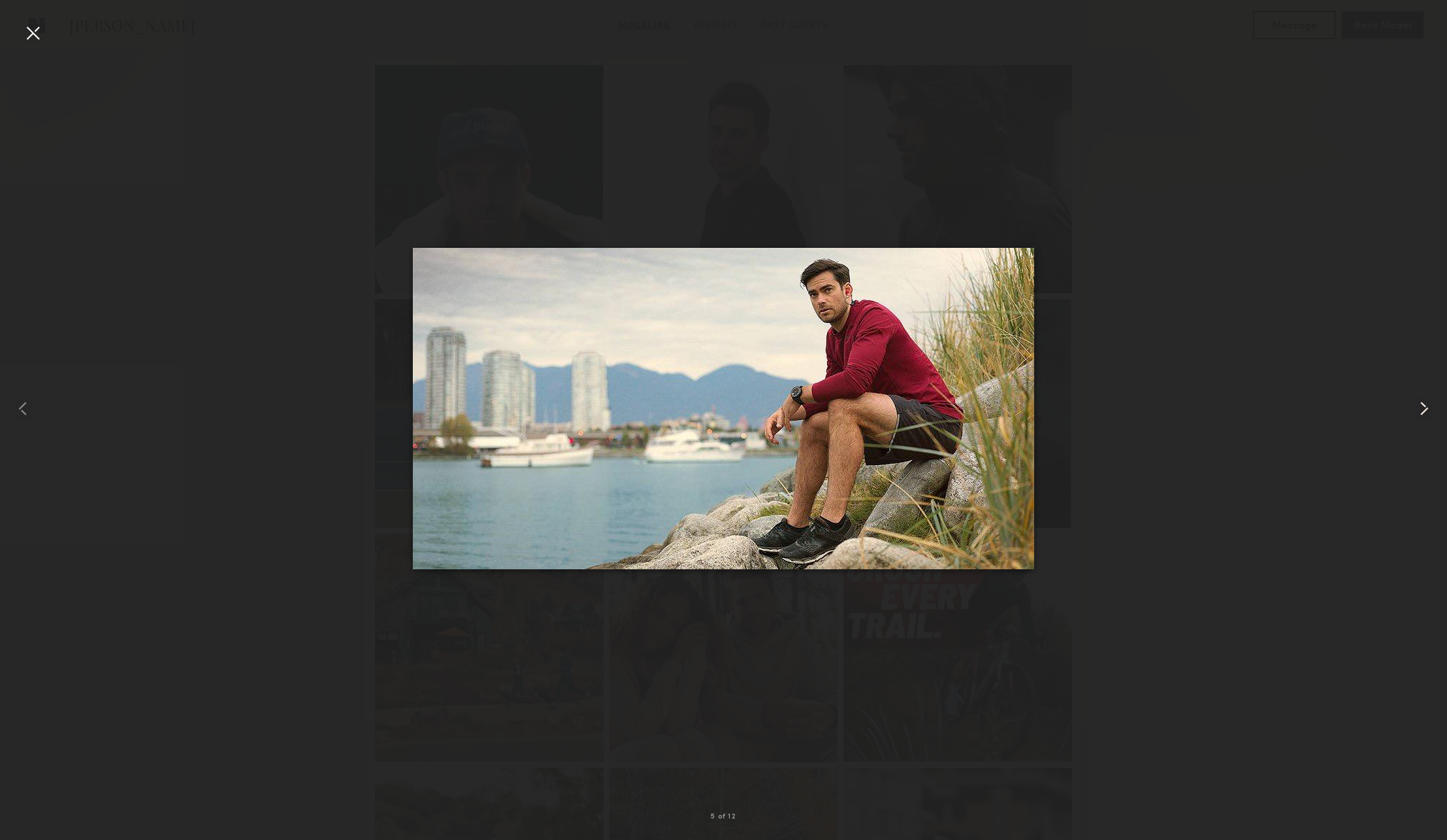
click at [1428, 415] on common-icon at bounding box center [1425, 408] width 23 height 23
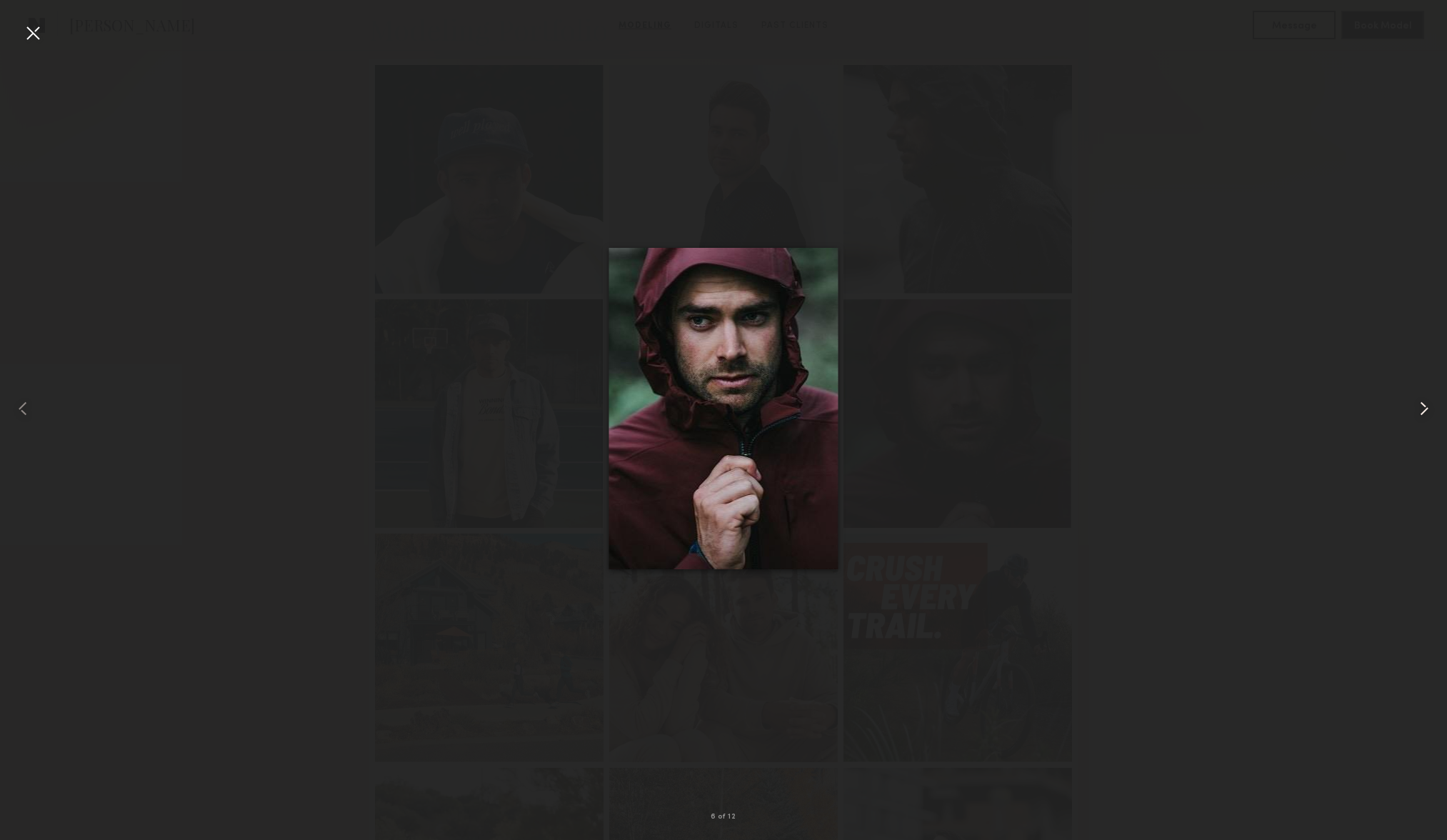
click at [1426, 416] on common-icon at bounding box center [1425, 408] width 23 height 23
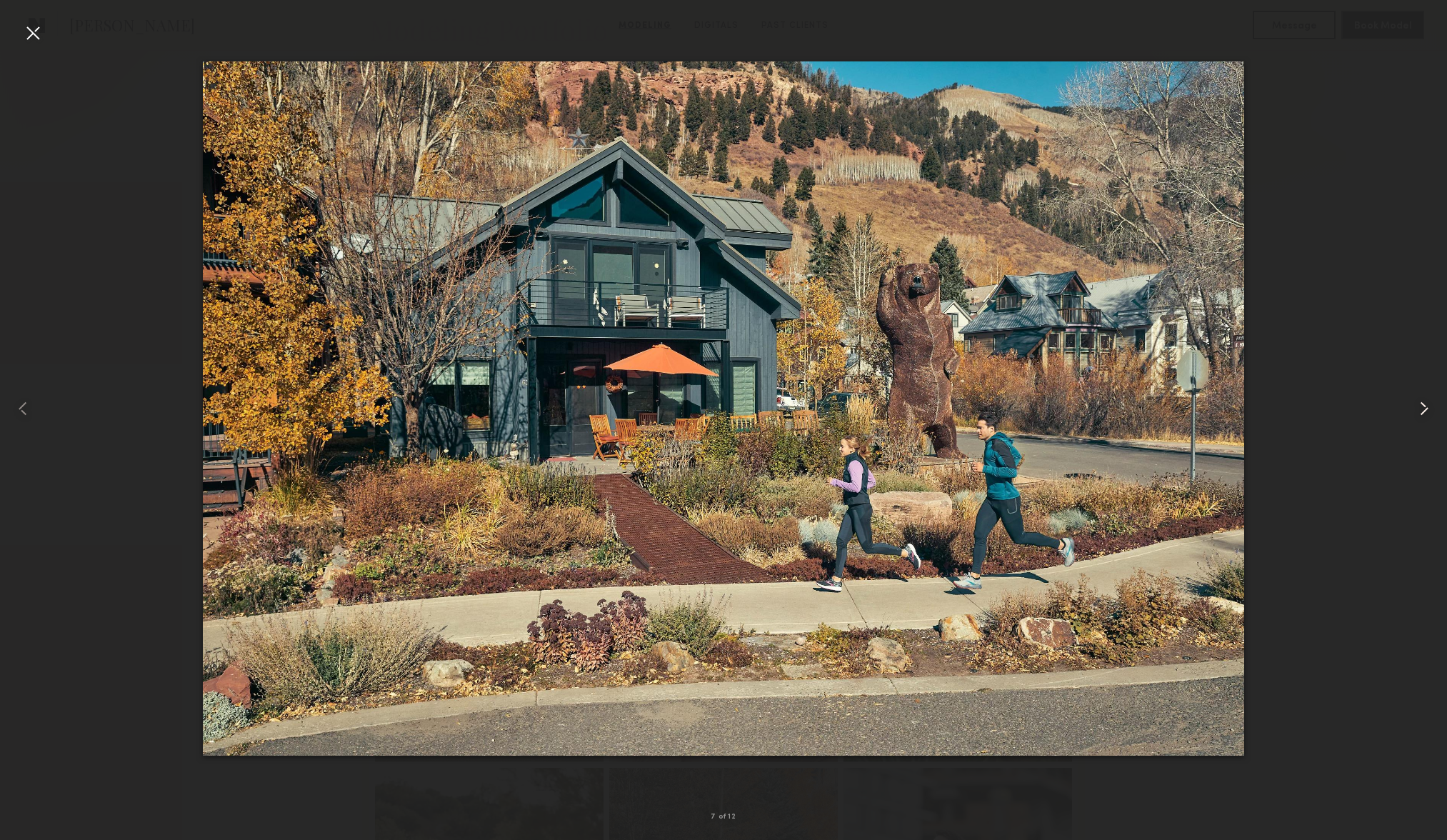
click at [1425, 416] on common-icon at bounding box center [1425, 408] width 23 height 23
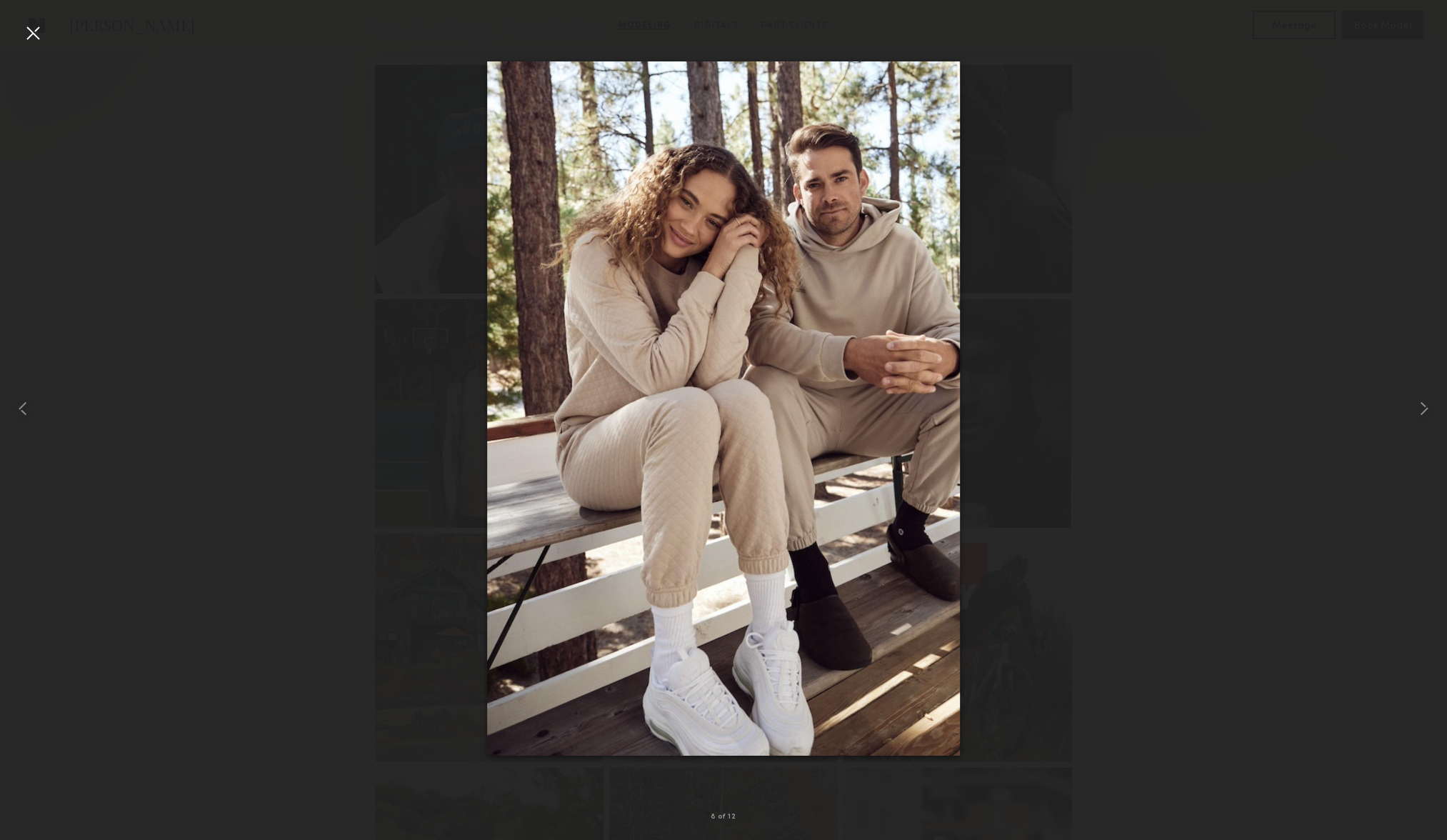
click at [1365, 450] on div at bounding box center [723, 408] width 1447 height 772
click at [1413, 405] on common-icon at bounding box center [1425, 408] width 23 height 23
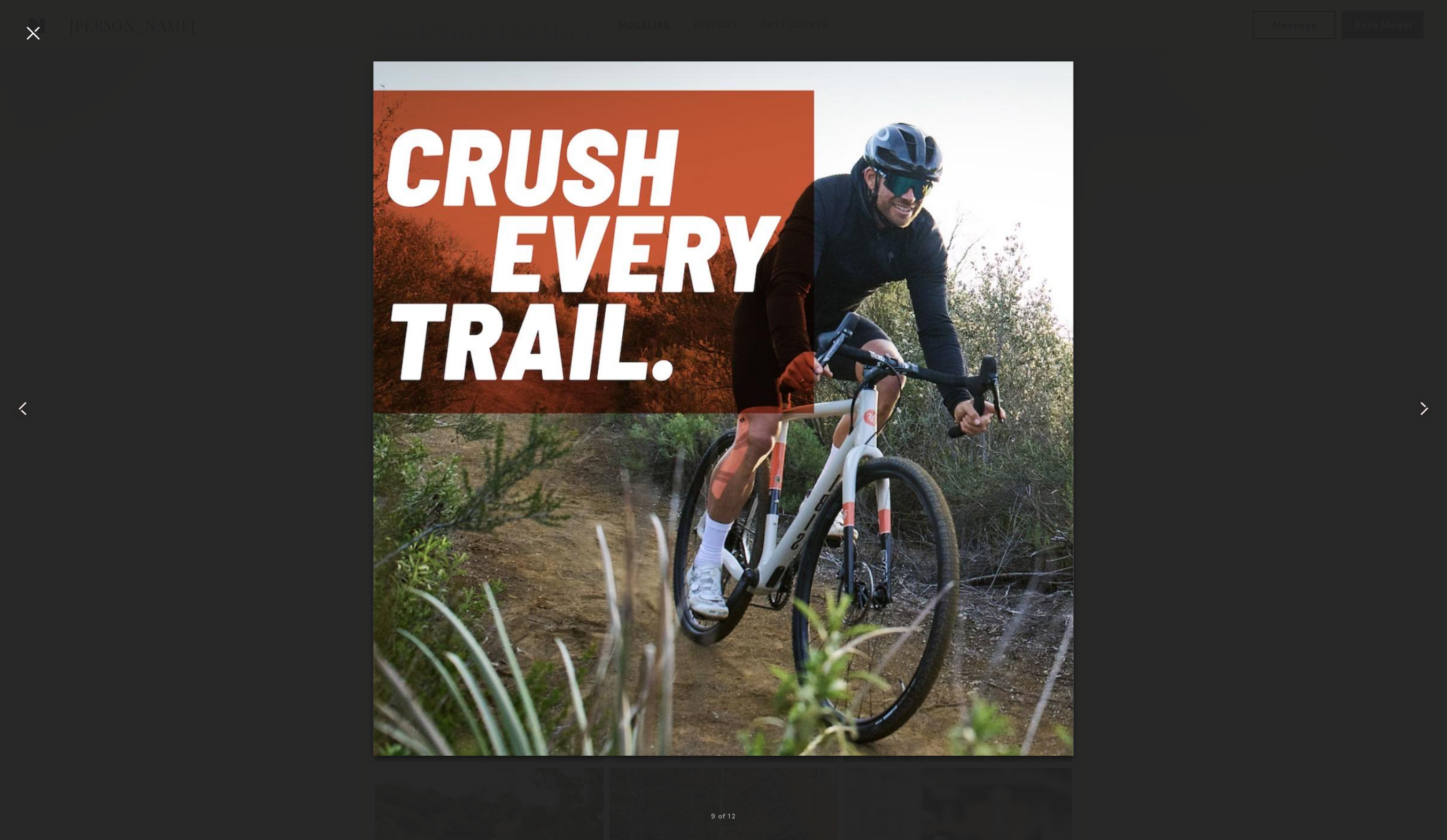
click at [1429, 405] on common-icon at bounding box center [1425, 408] width 23 height 23
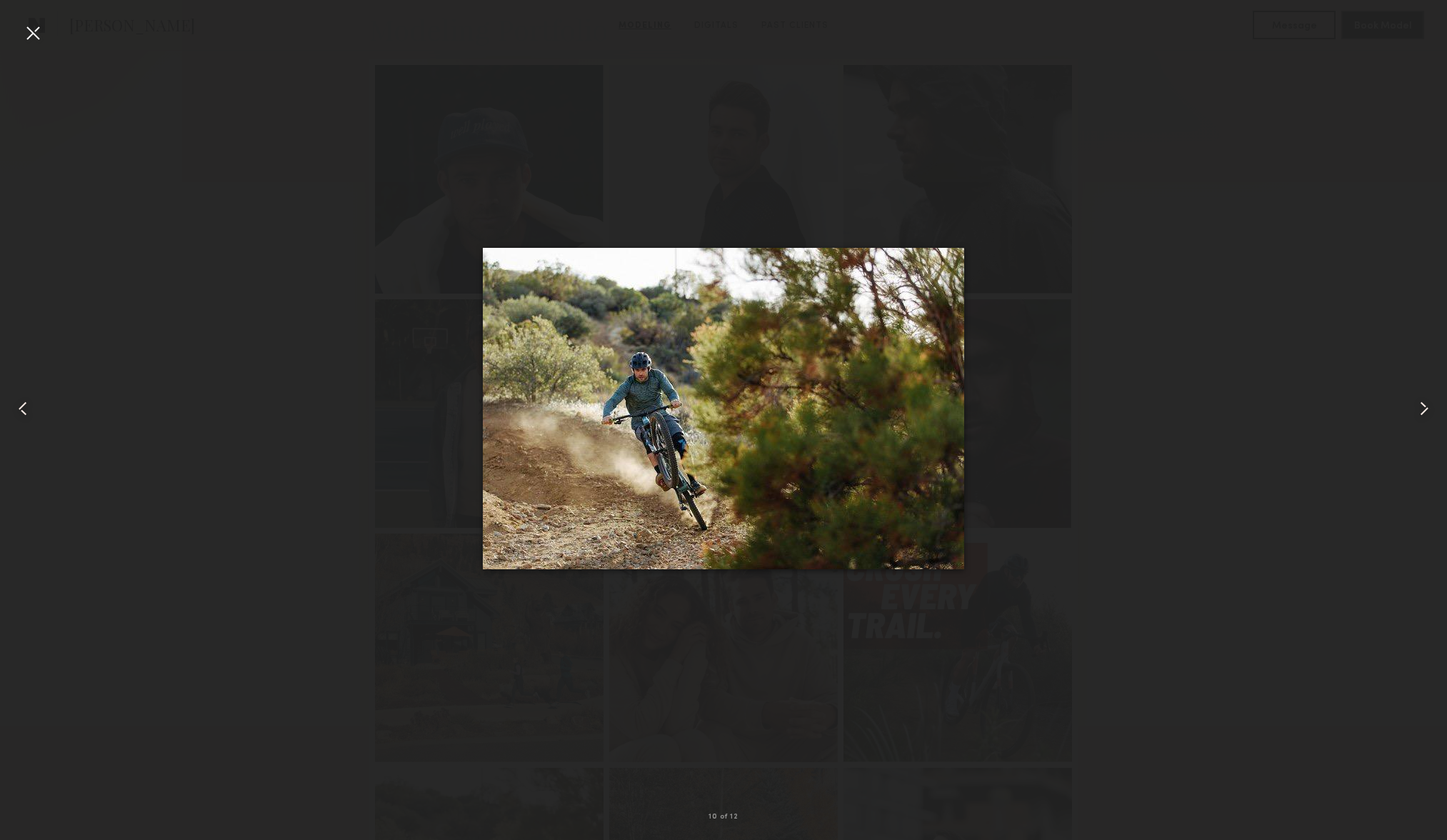
click at [1428, 405] on common-icon at bounding box center [1425, 408] width 23 height 23
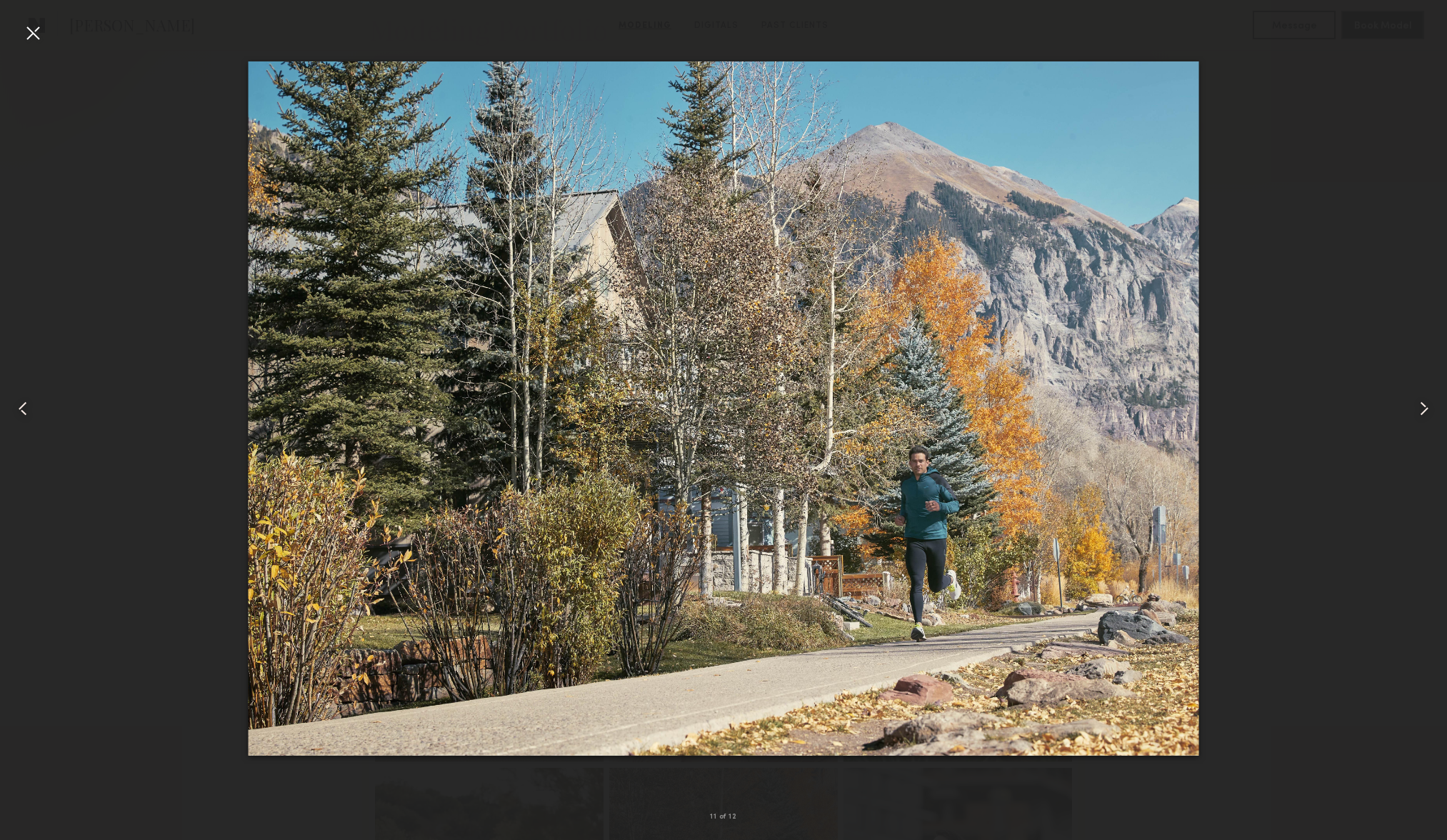
click at [1428, 405] on common-icon at bounding box center [1425, 408] width 23 height 23
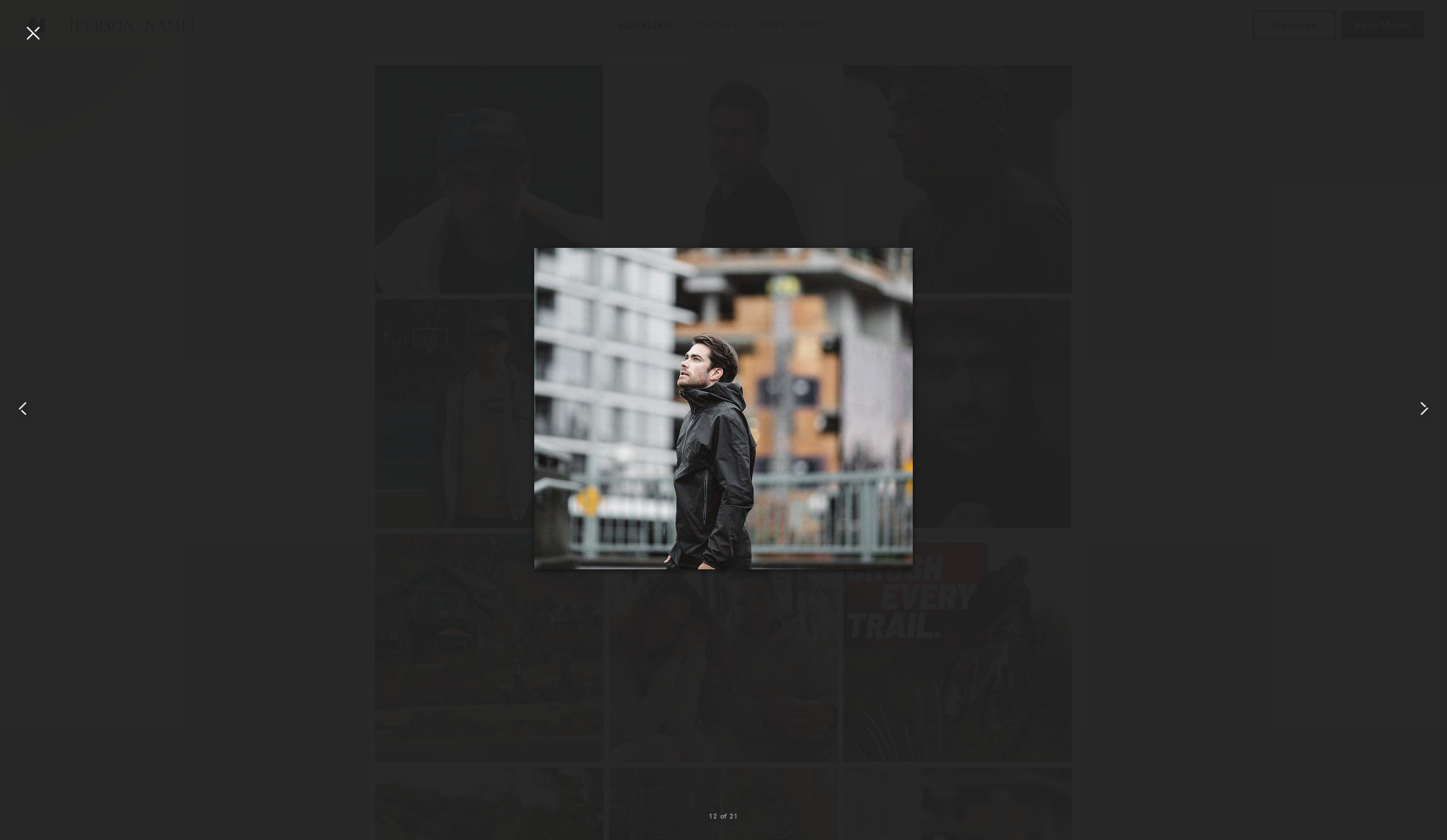
click at [1428, 405] on common-icon at bounding box center [1425, 408] width 23 height 23
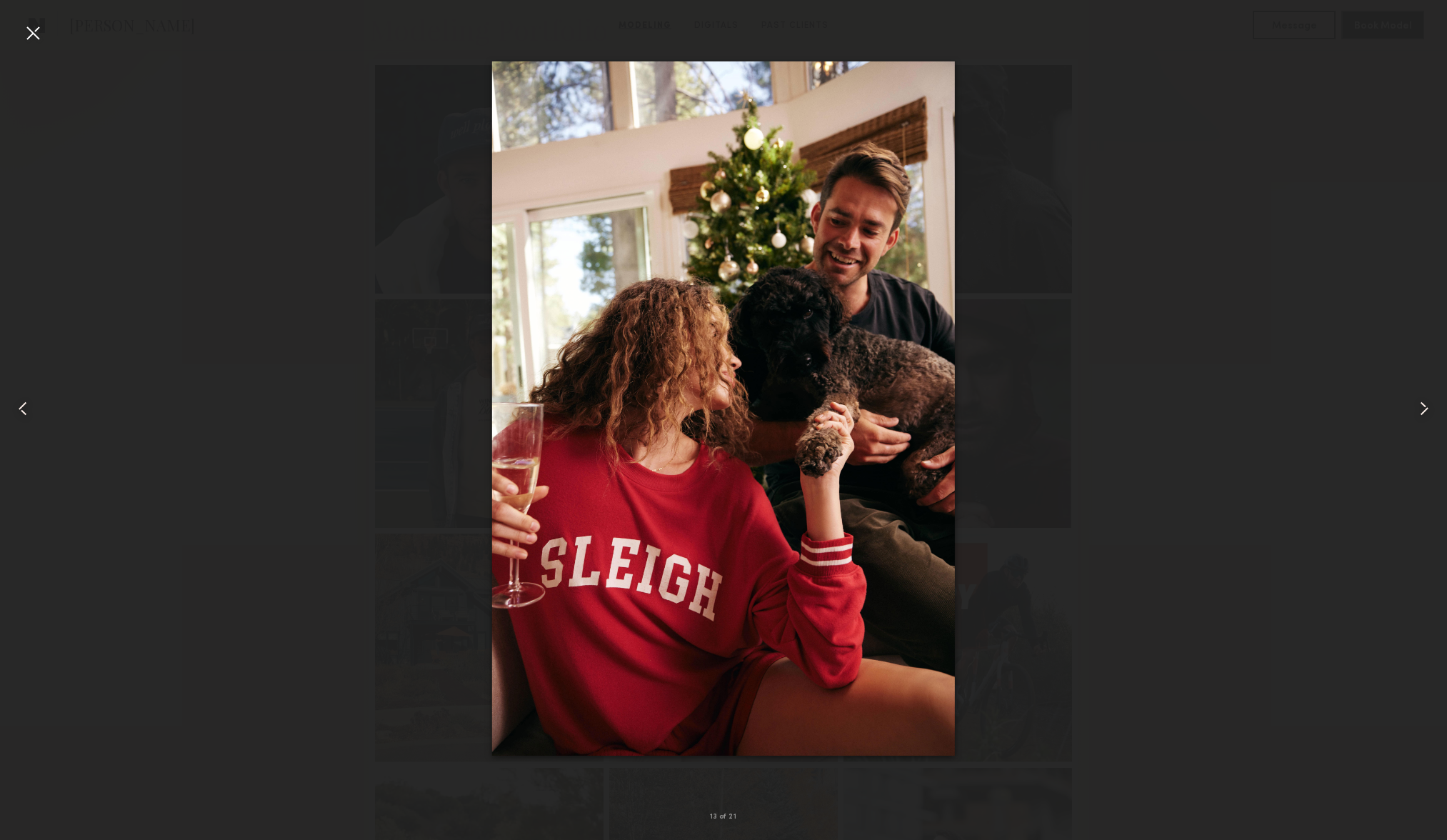
click at [1428, 405] on common-icon at bounding box center [1425, 408] width 23 height 23
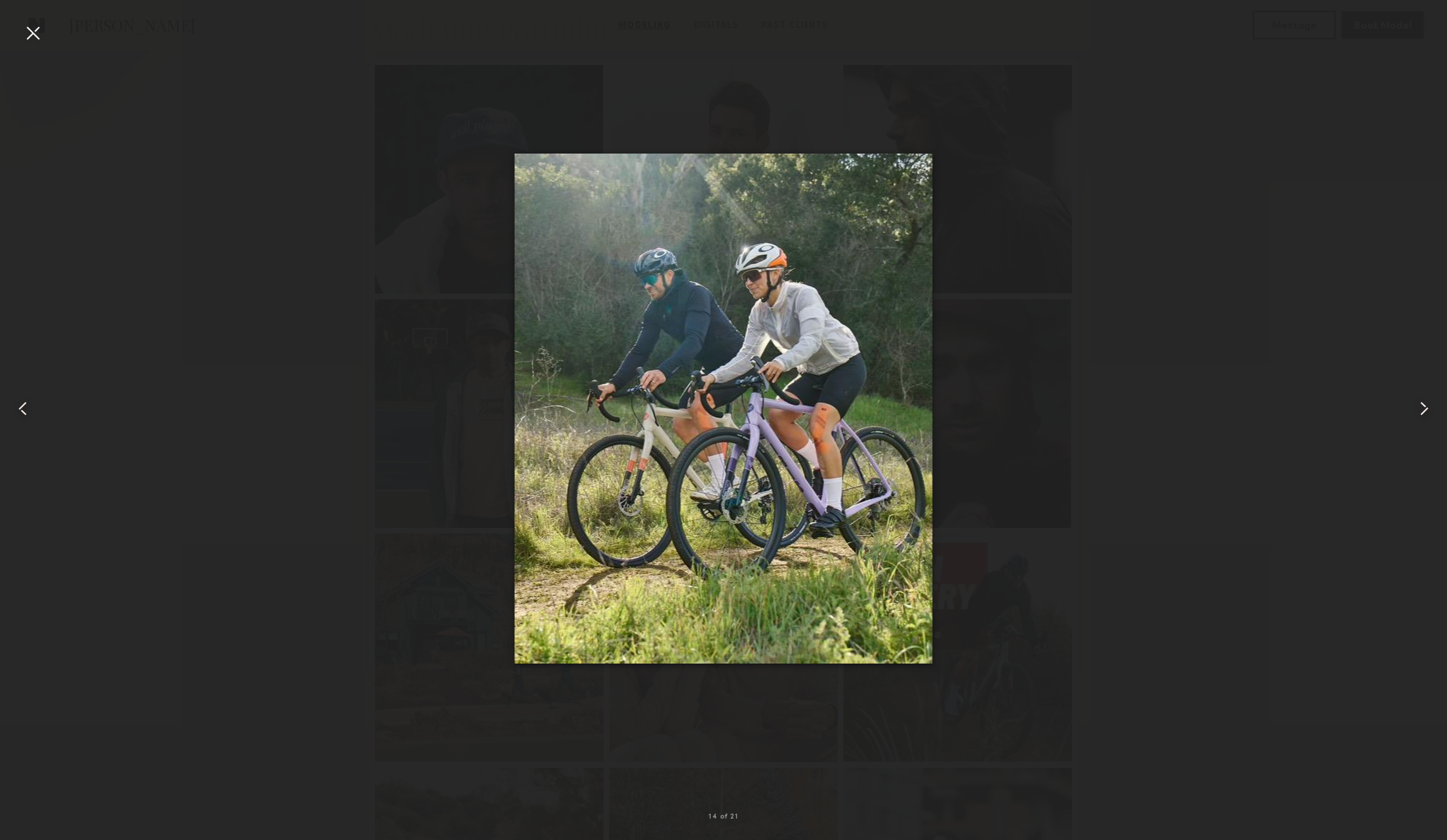
click at [1428, 405] on common-icon at bounding box center [1425, 408] width 23 height 23
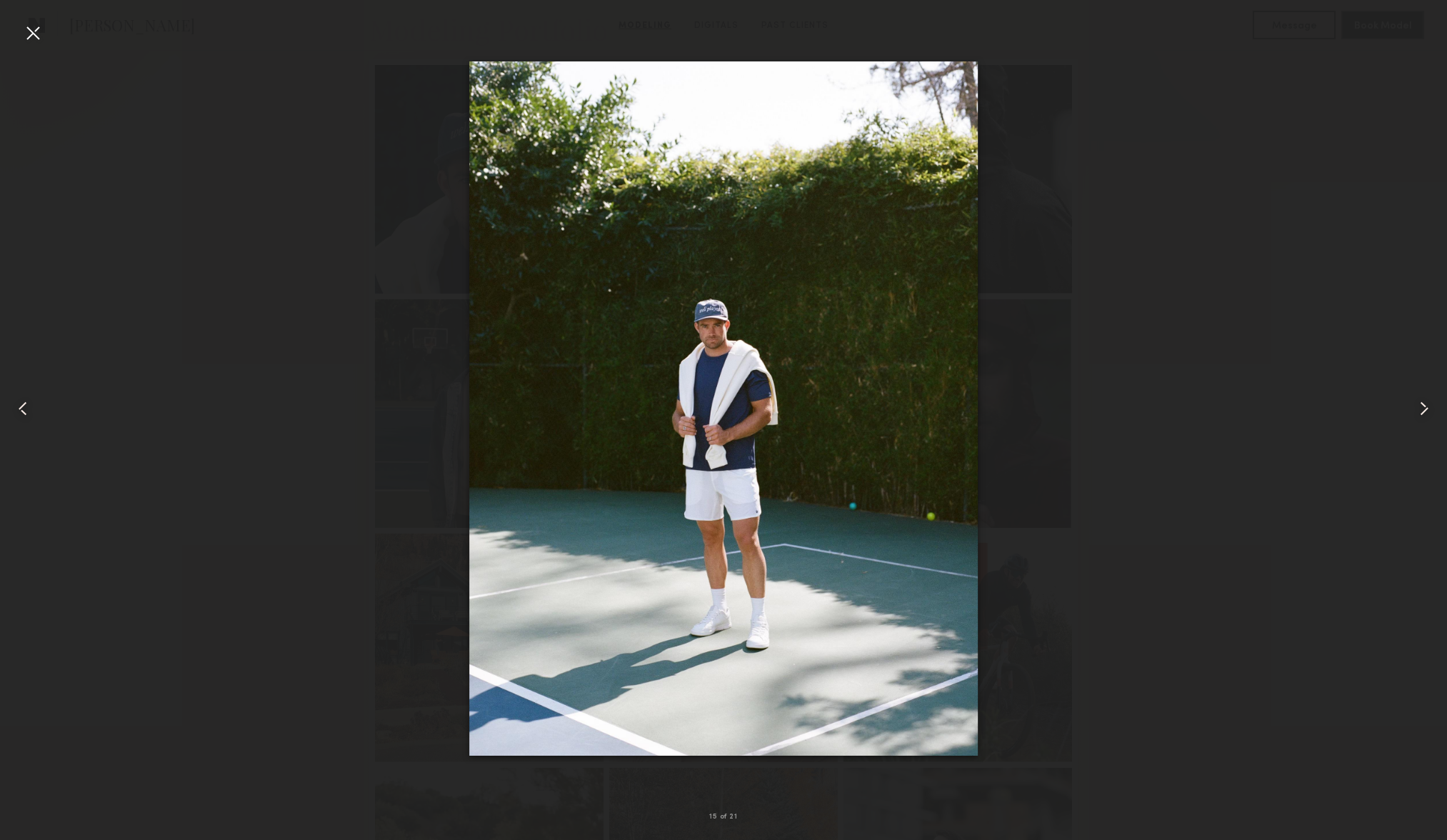
click at [1428, 405] on common-icon at bounding box center [1425, 408] width 23 height 23
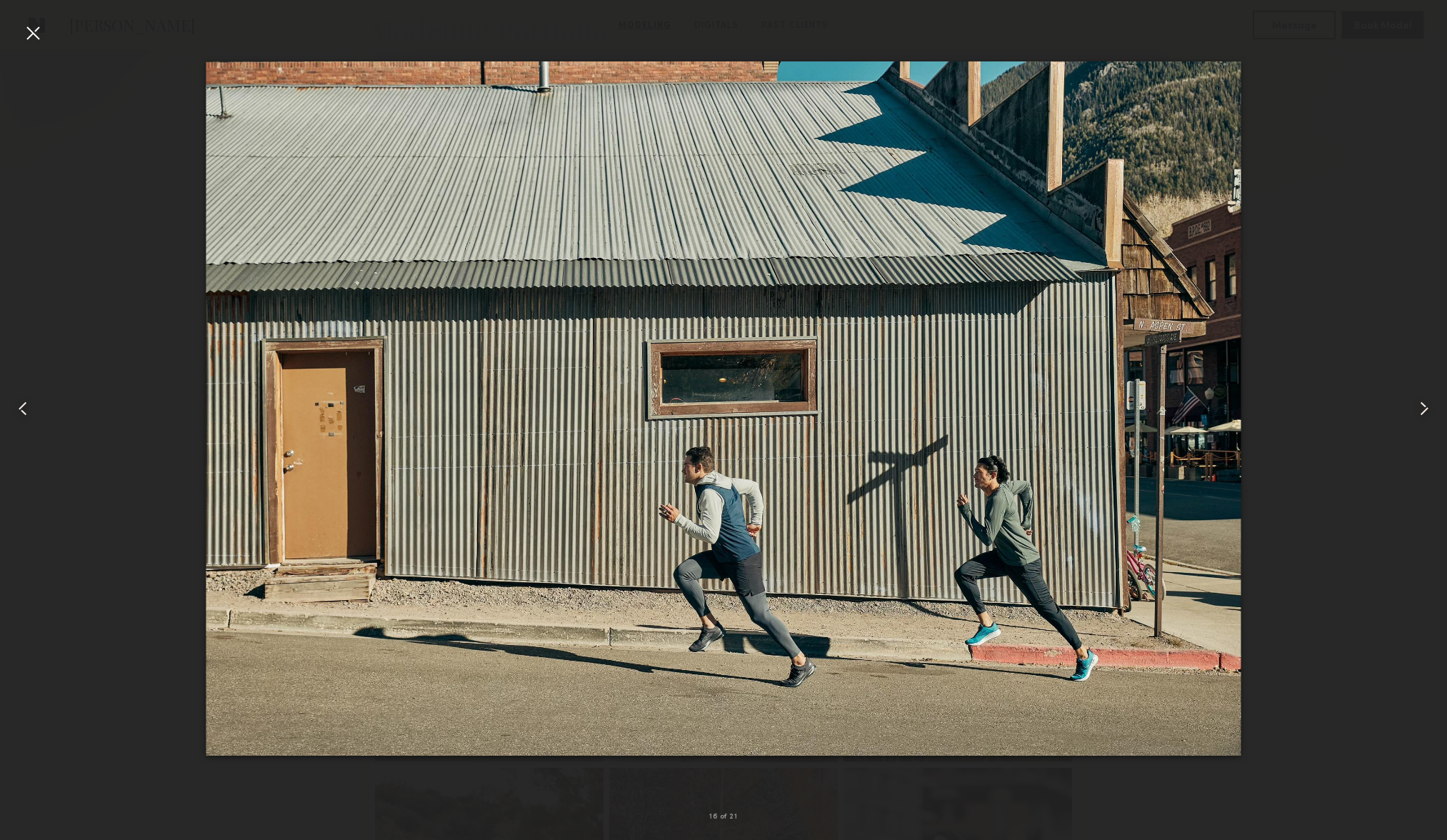
click at [1428, 405] on common-icon at bounding box center [1425, 408] width 23 height 23
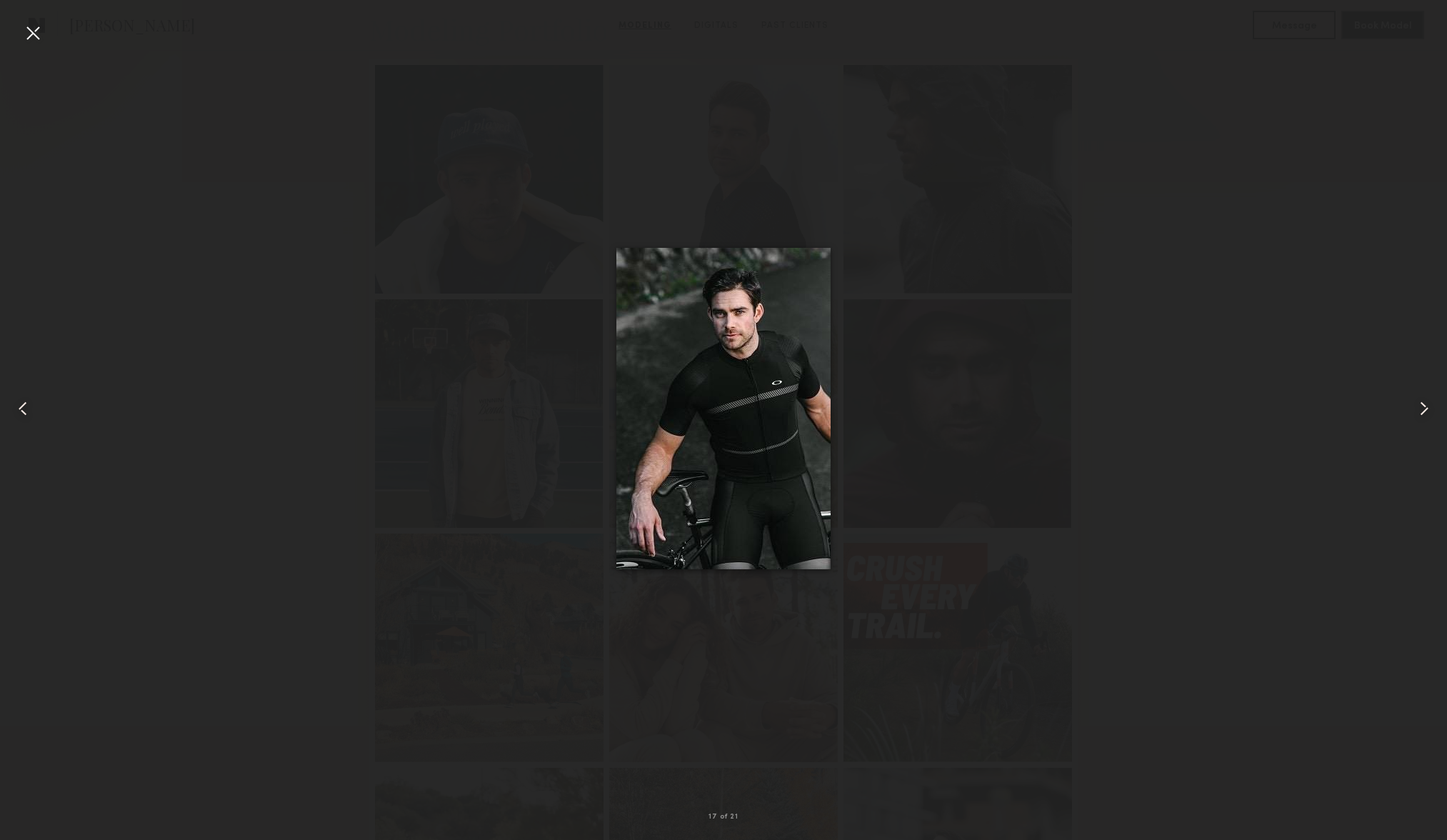
click at [1428, 405] on common-icon at bounding box center [1425, 408] width 23 height 23
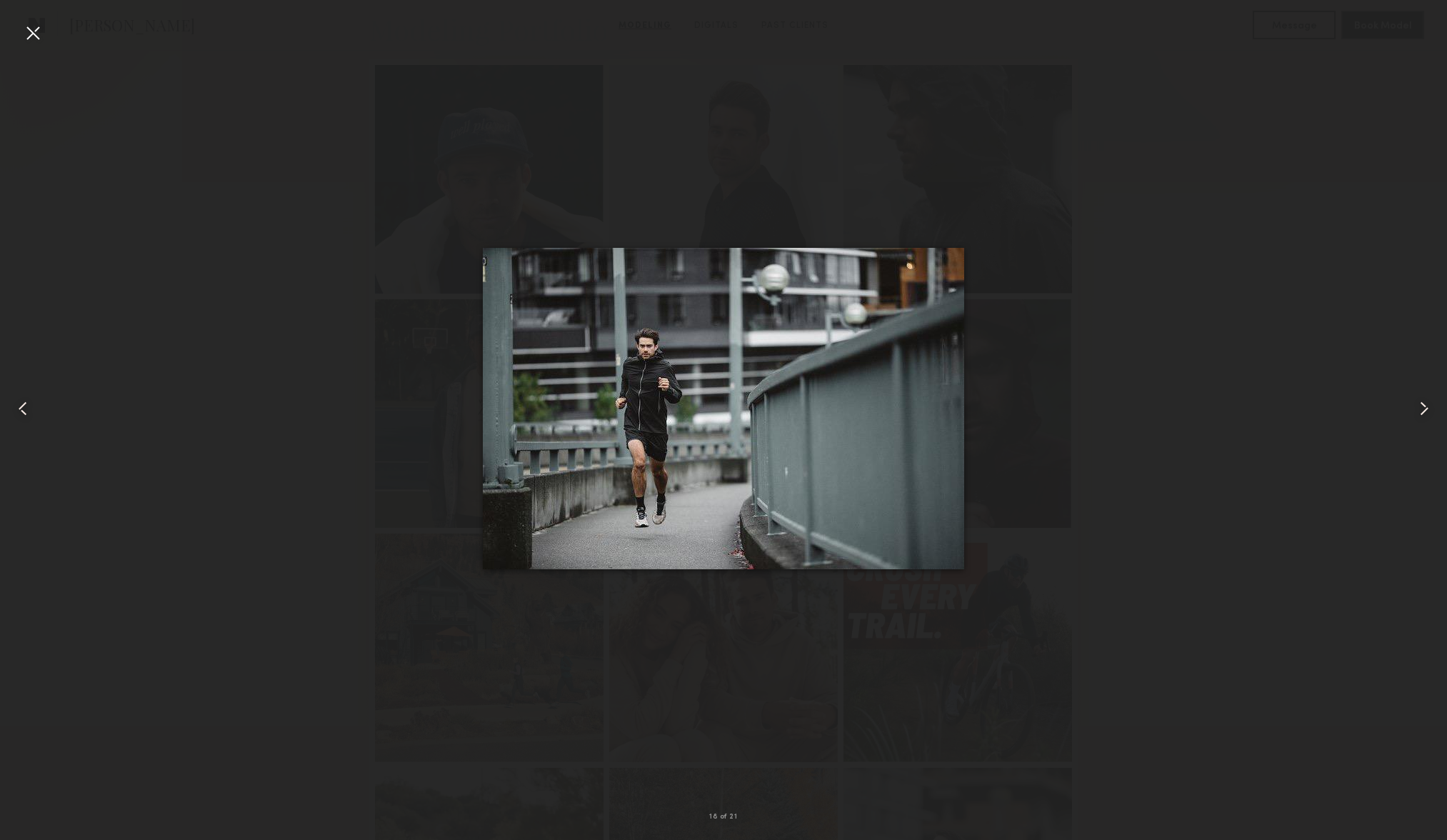
click at [1428, 405] on common-icon at bounding box center [1425, 408] width 23 height 23
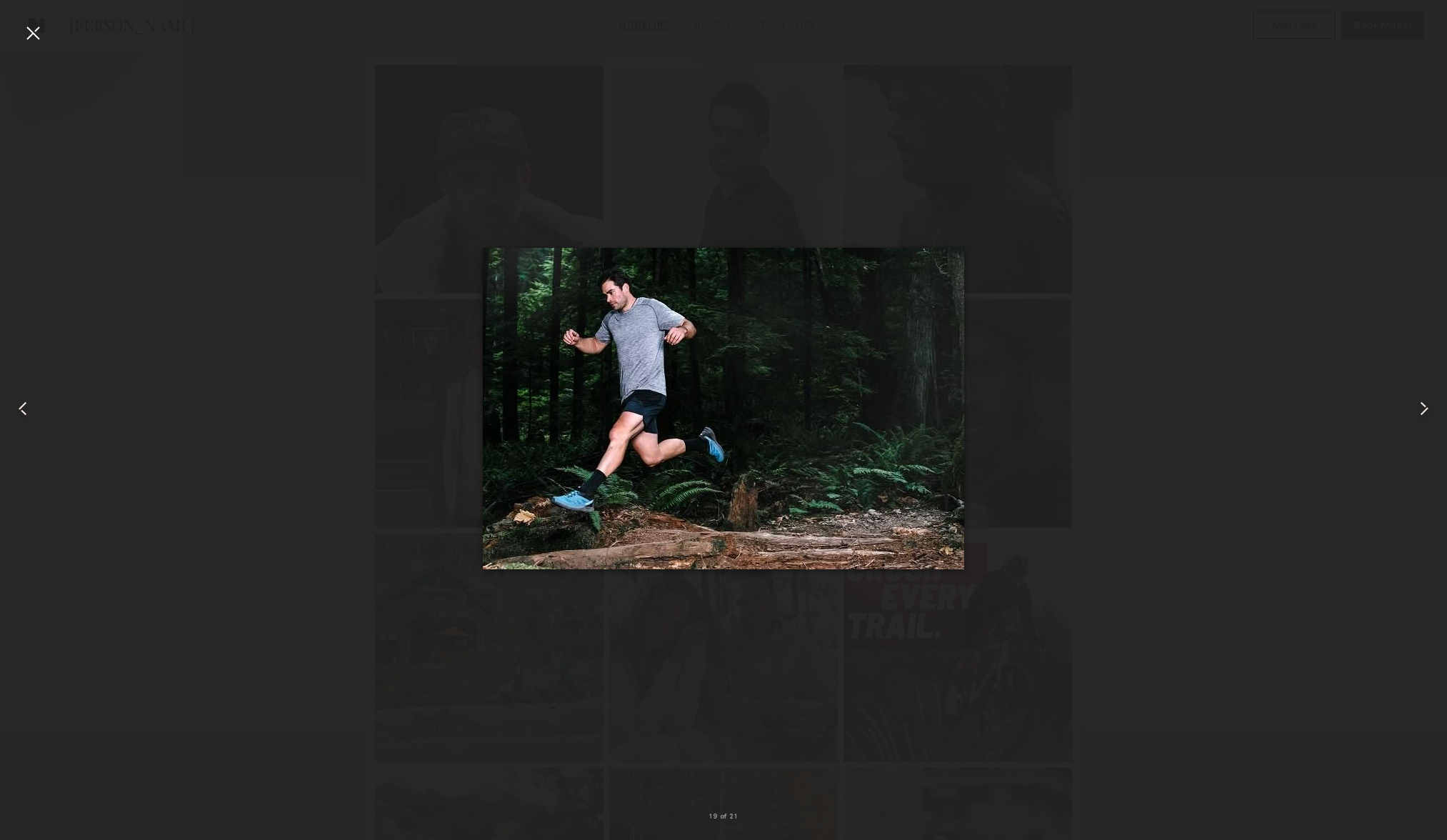
click at [1428, 405] on common-icon at bounding box center [1425, 408] width 23 height 23
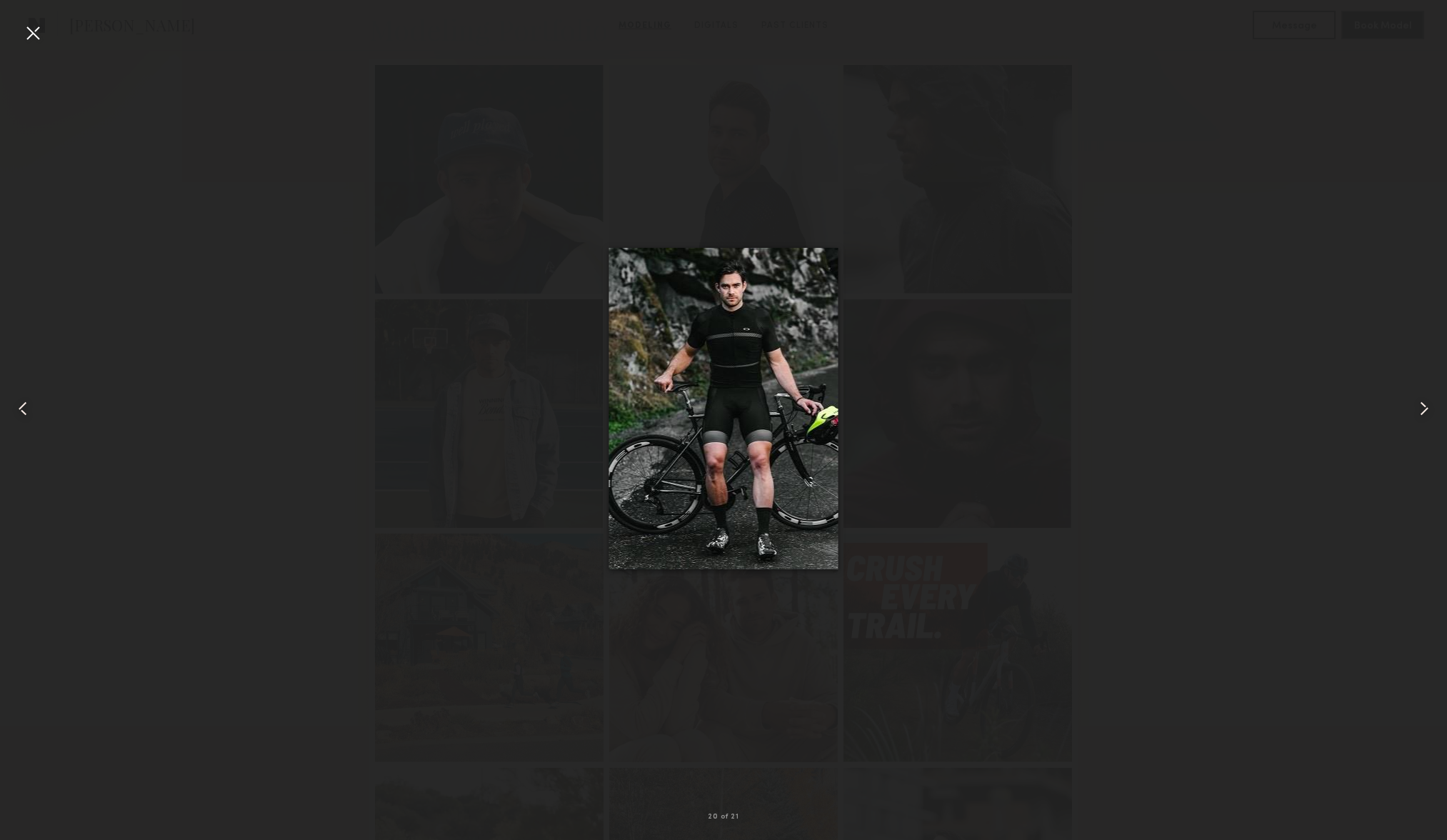
click at [1215, 338] on div at bounding box center [723, 408] width 1447 height 772
drag, startPoint x: 40, startPoint y: 27, endPoint x: 44, endPoint y: 39, distance: 12.6
click at [40, 28] on div at bounding box center [33, 33] width 23 height 23
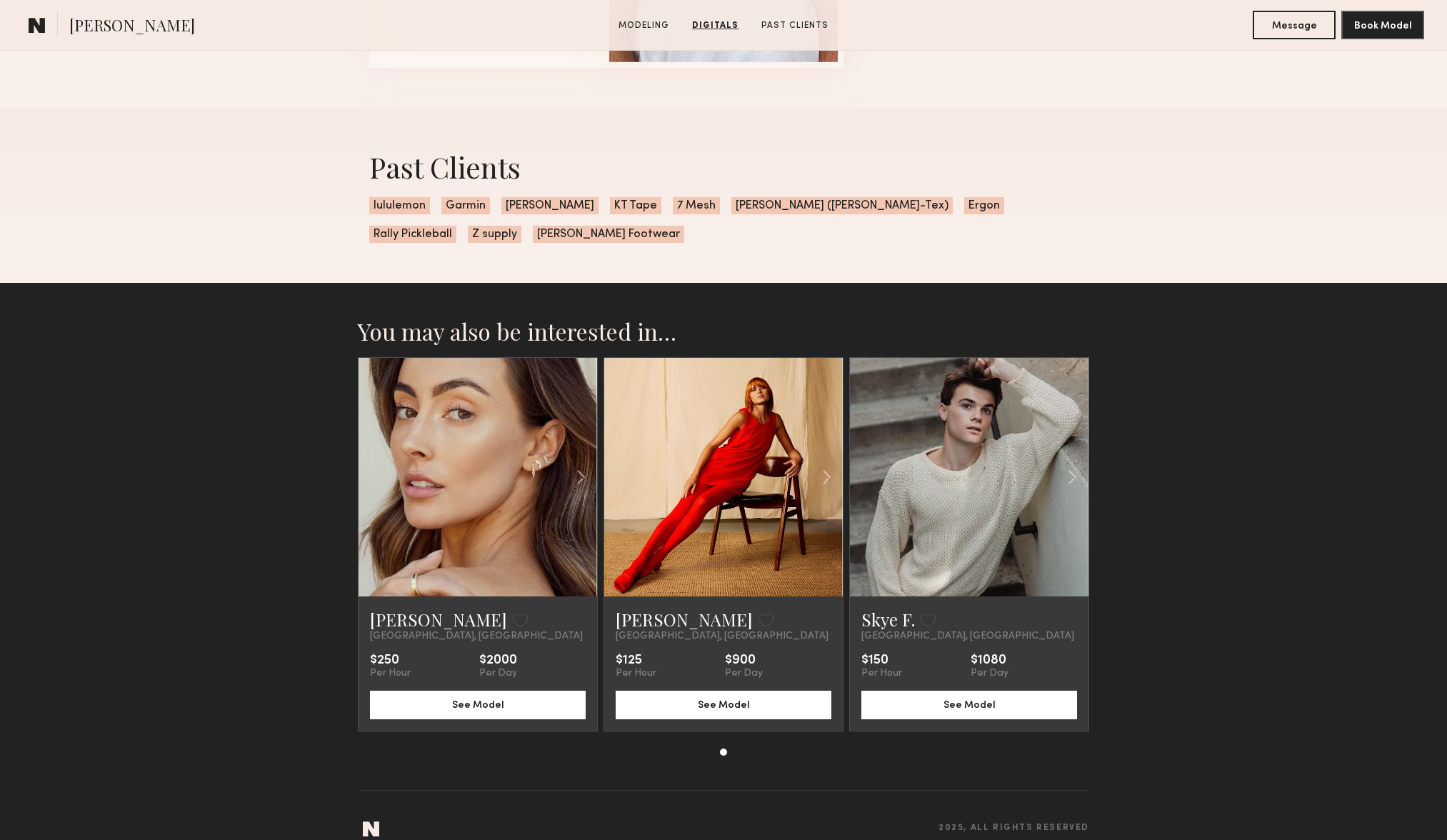
scroll to position [2624, 0]
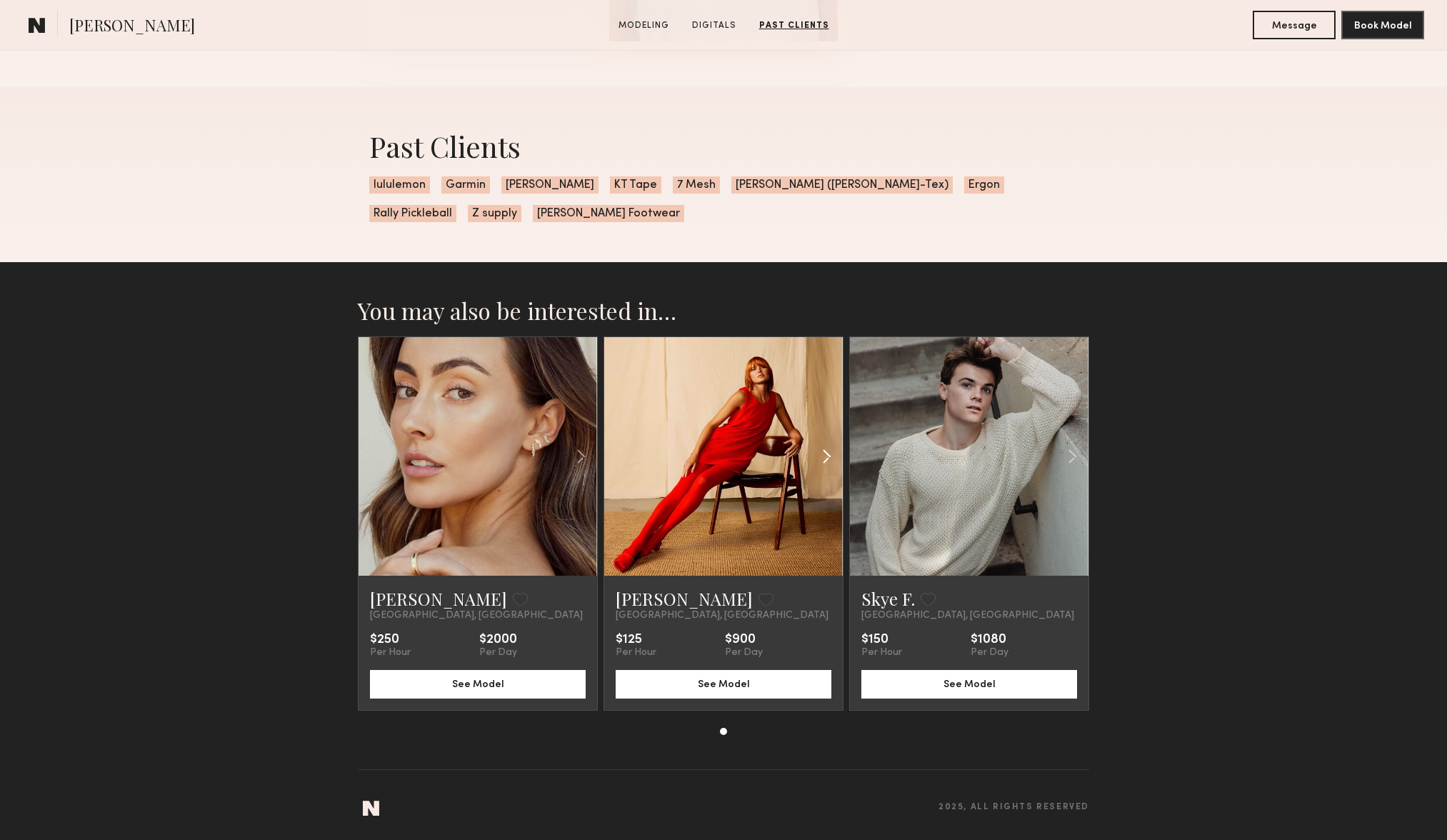
click at [832, 453] on common-icon at bounding box center [828, 456] width 21 height 27
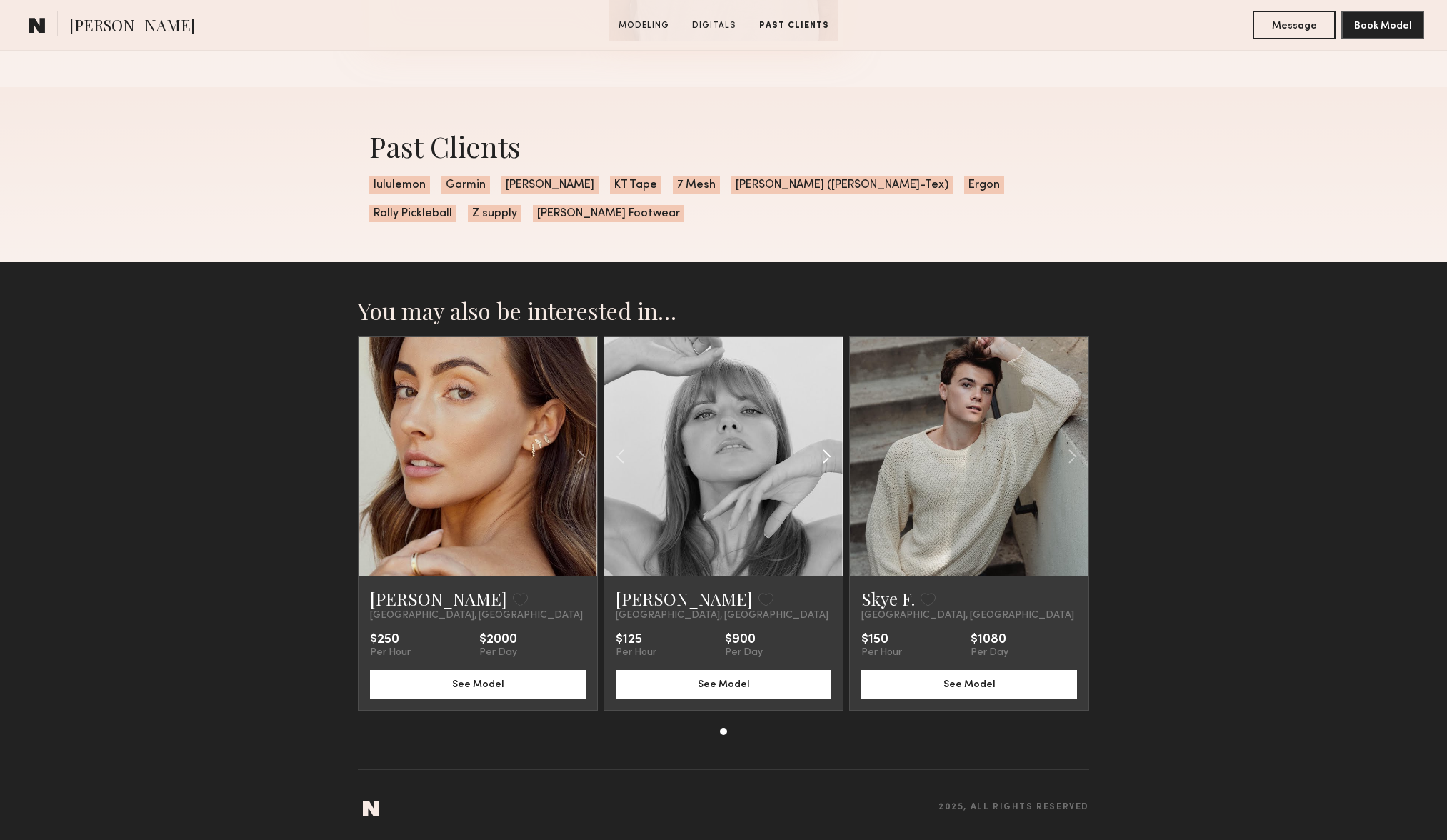
click at [832, 453] on common-icon at bounding box center [828, 456] width 21 height 27
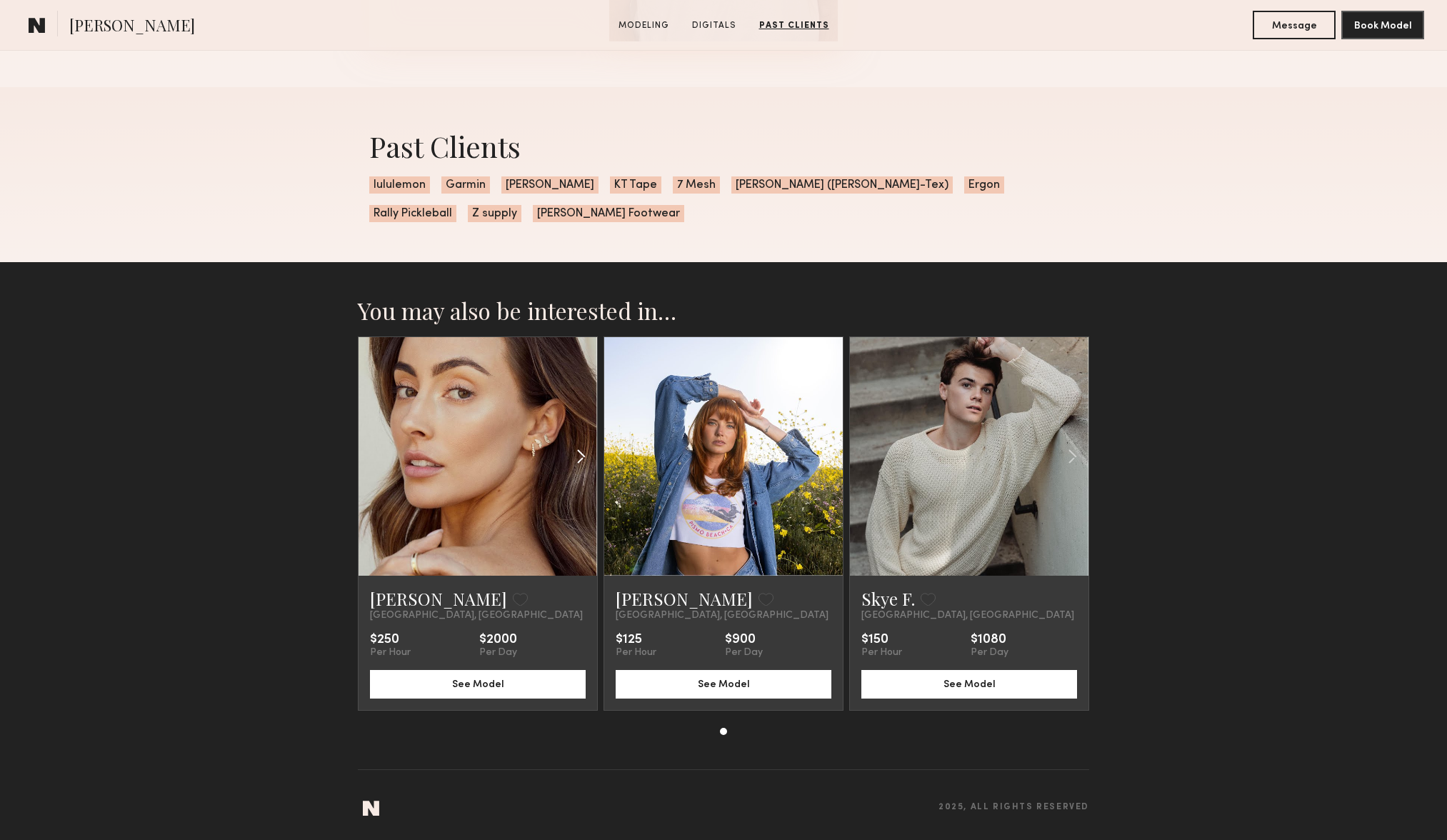
click at [586, 458] on common-icon at bounding box center [581, 456] width 21 height 27
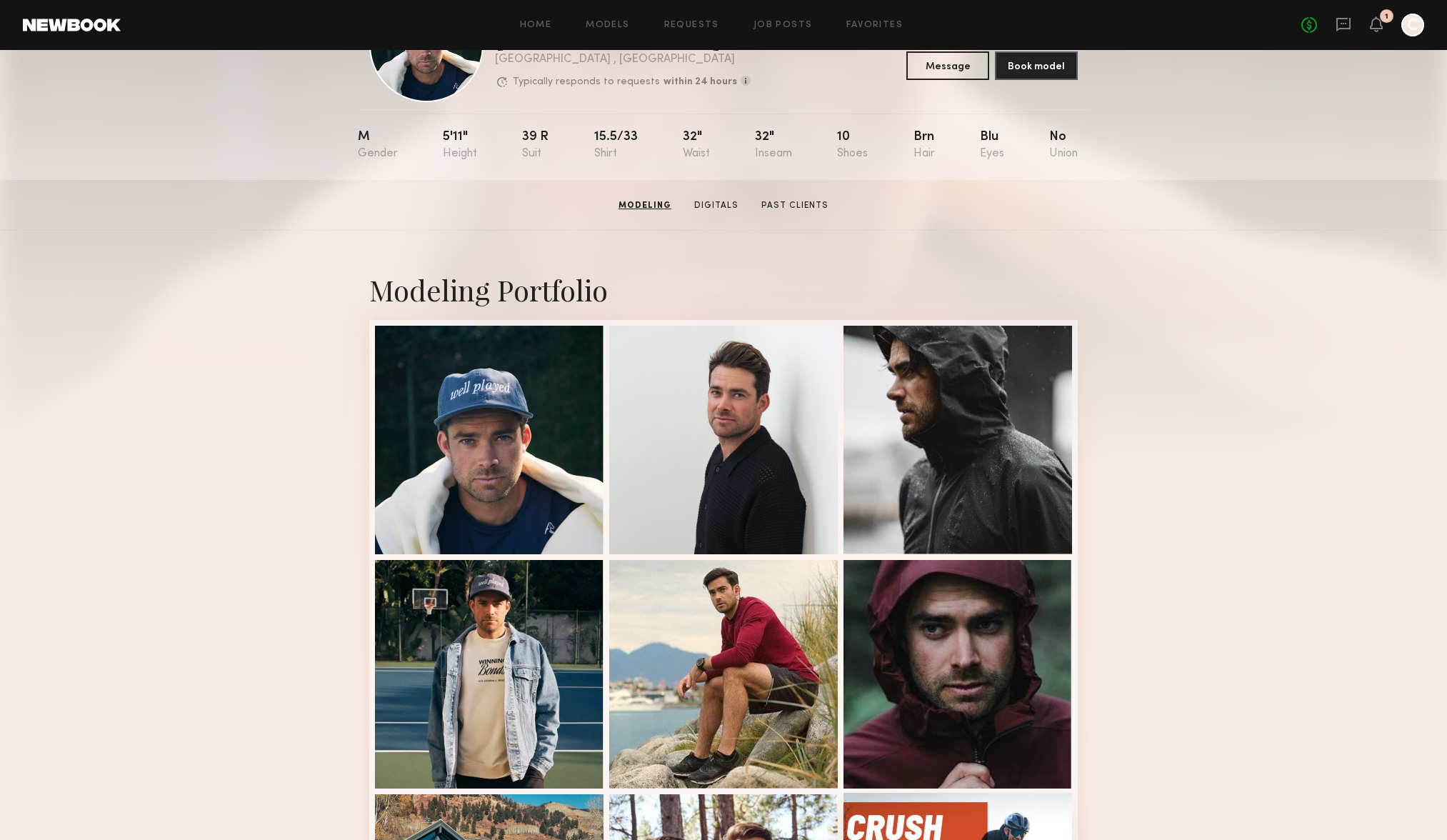
scroll to position [0, 0]
